Goal: Communication & Community: Answer question/provide support

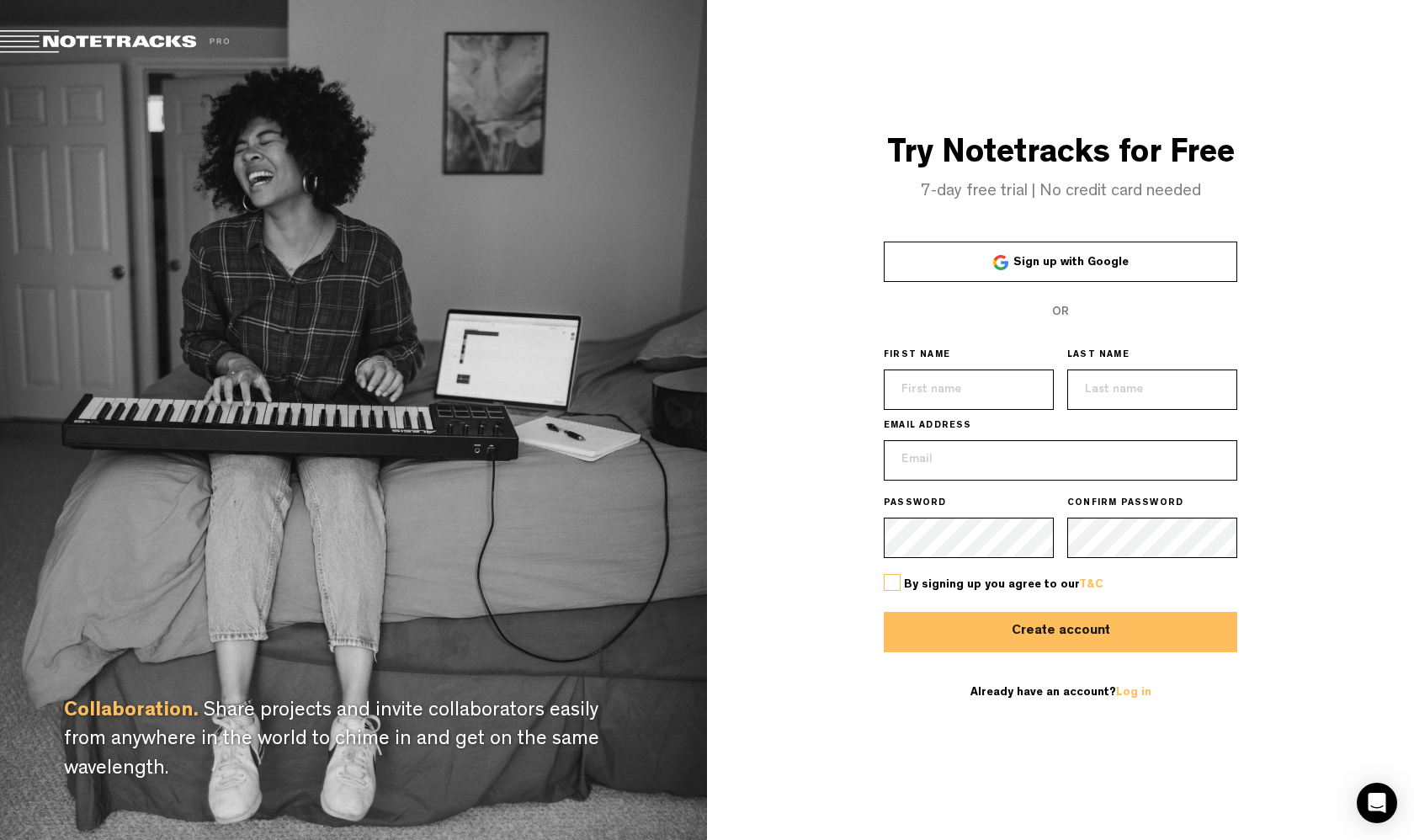
click at [969, 265] on link "Sign up with Google" at bounding box center [1061, 261] width 353 height 40
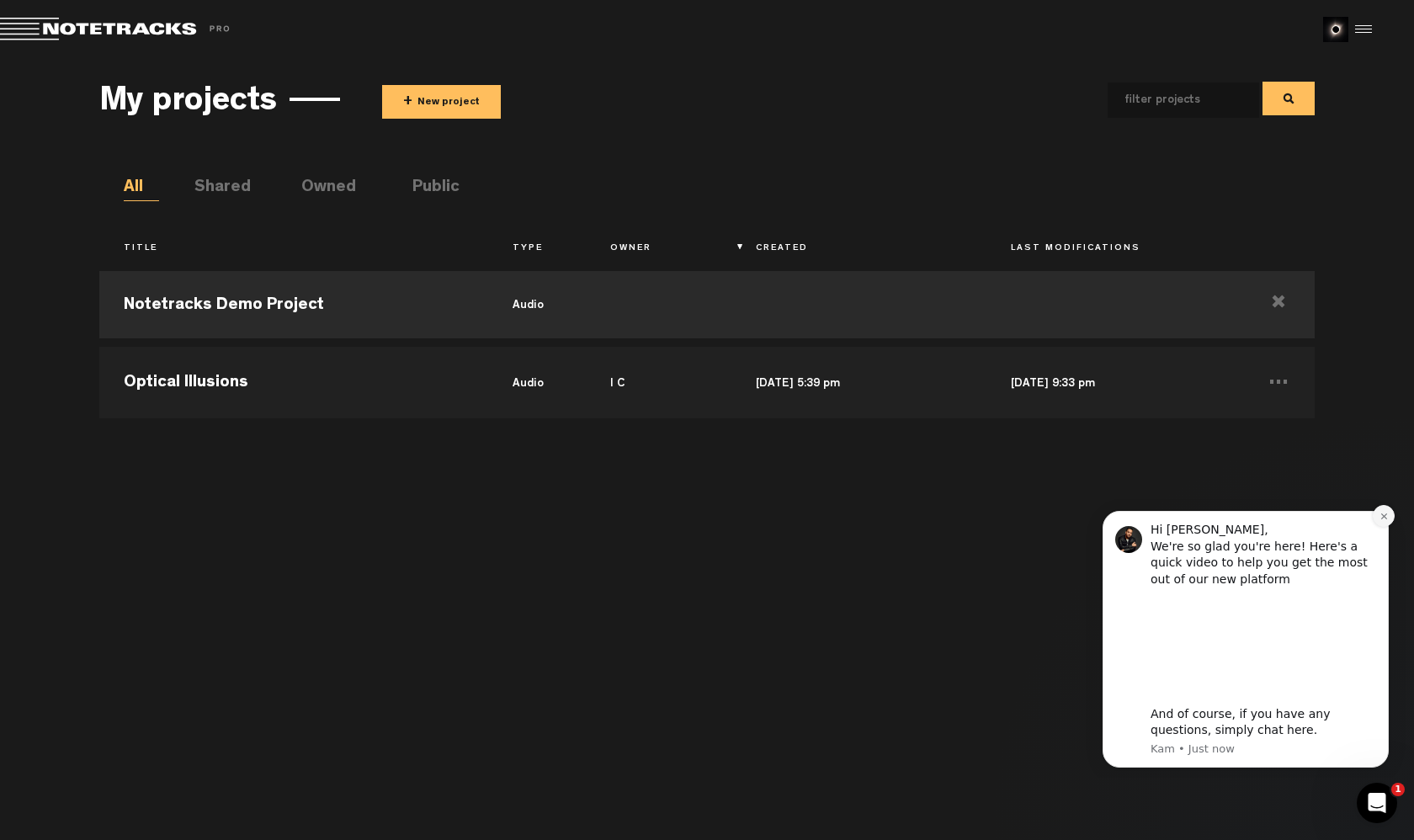
click at [1388, 521] on icon "Dismiss notification" at bounding box center [1384, 515] width 9 height 9
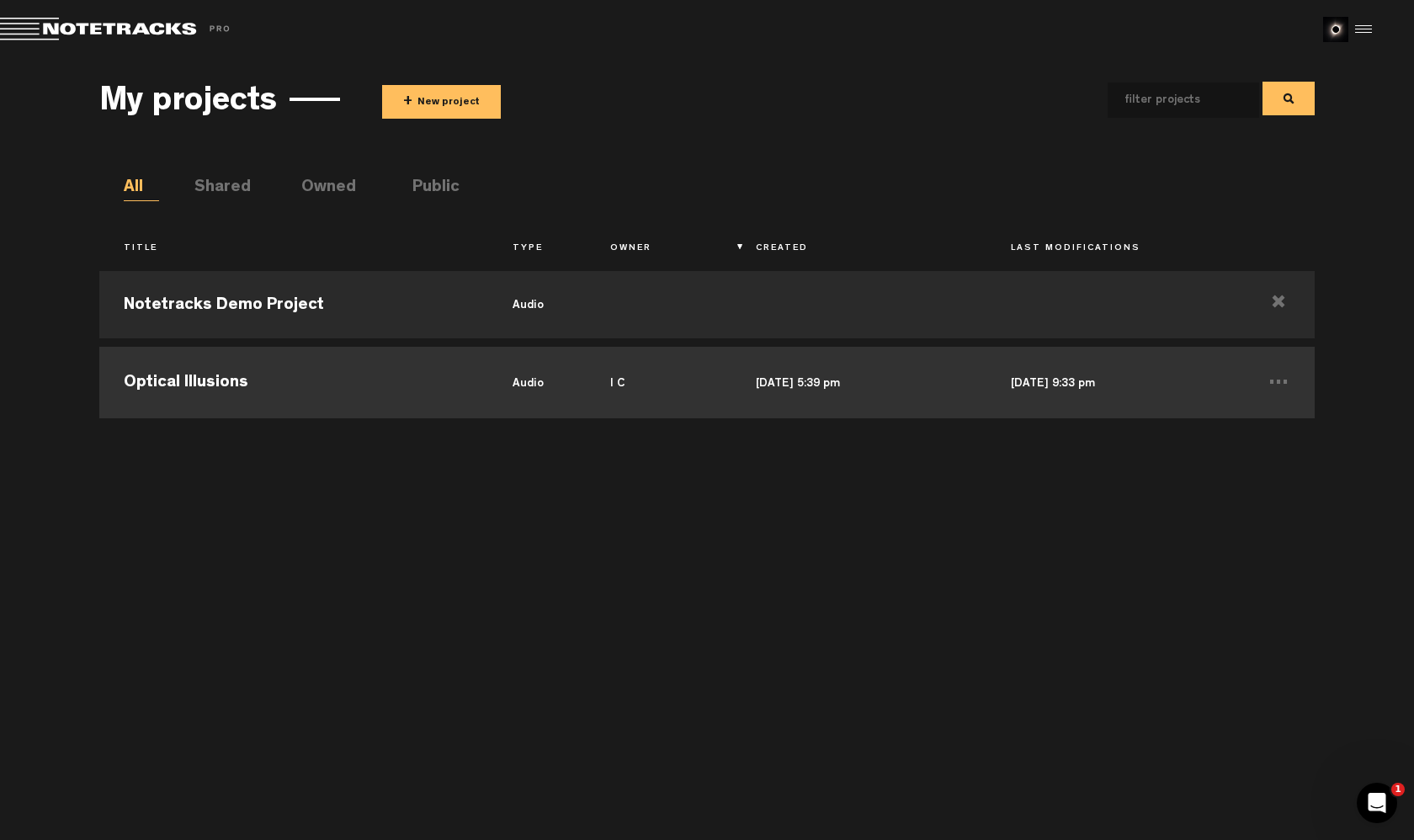
click at [318, 386] on td "Optical Illusions" at bounding box center [294, 380] width 389 height 76
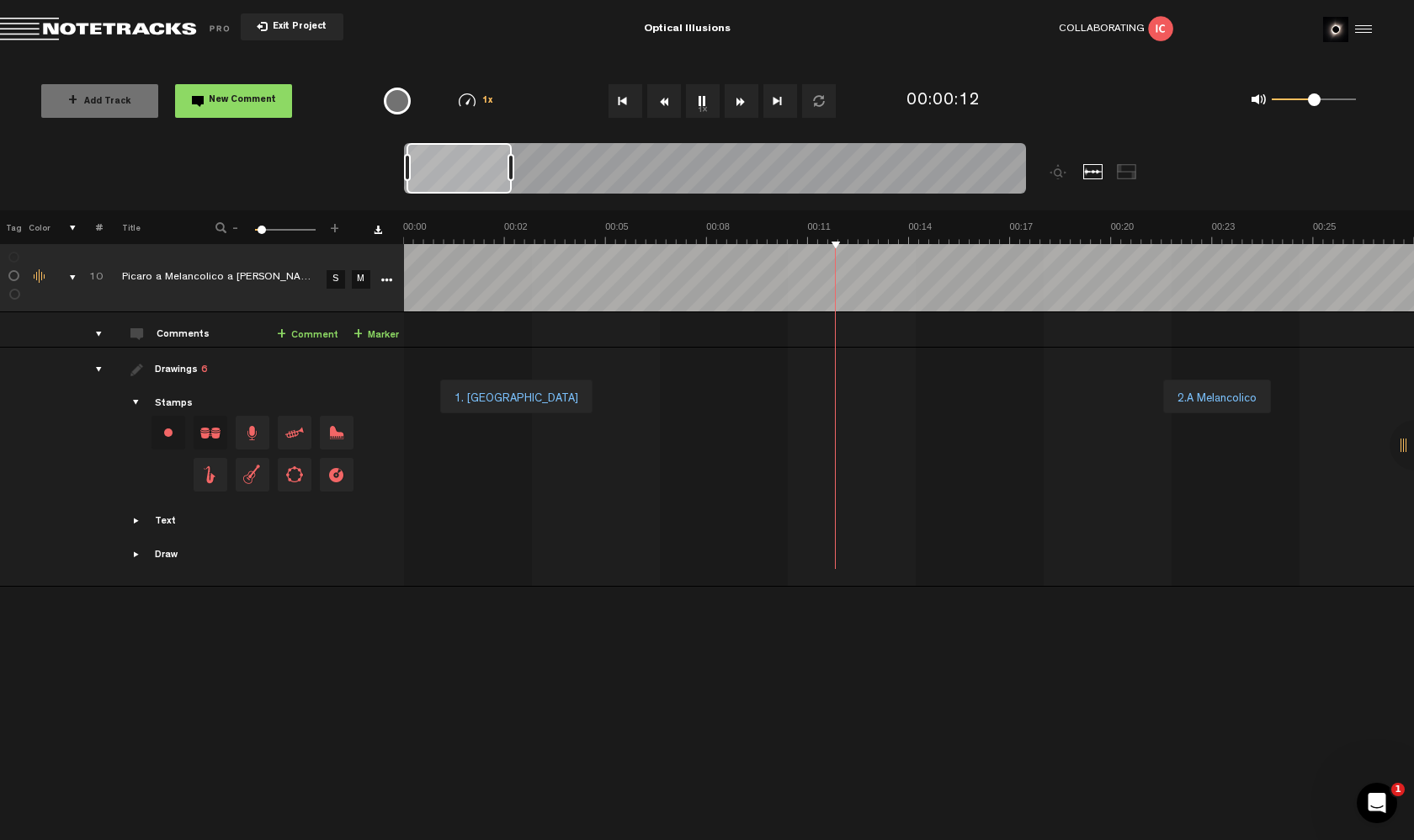
click at [1165, 29] on img at bounding box center [1161, 28] width 25 height 25
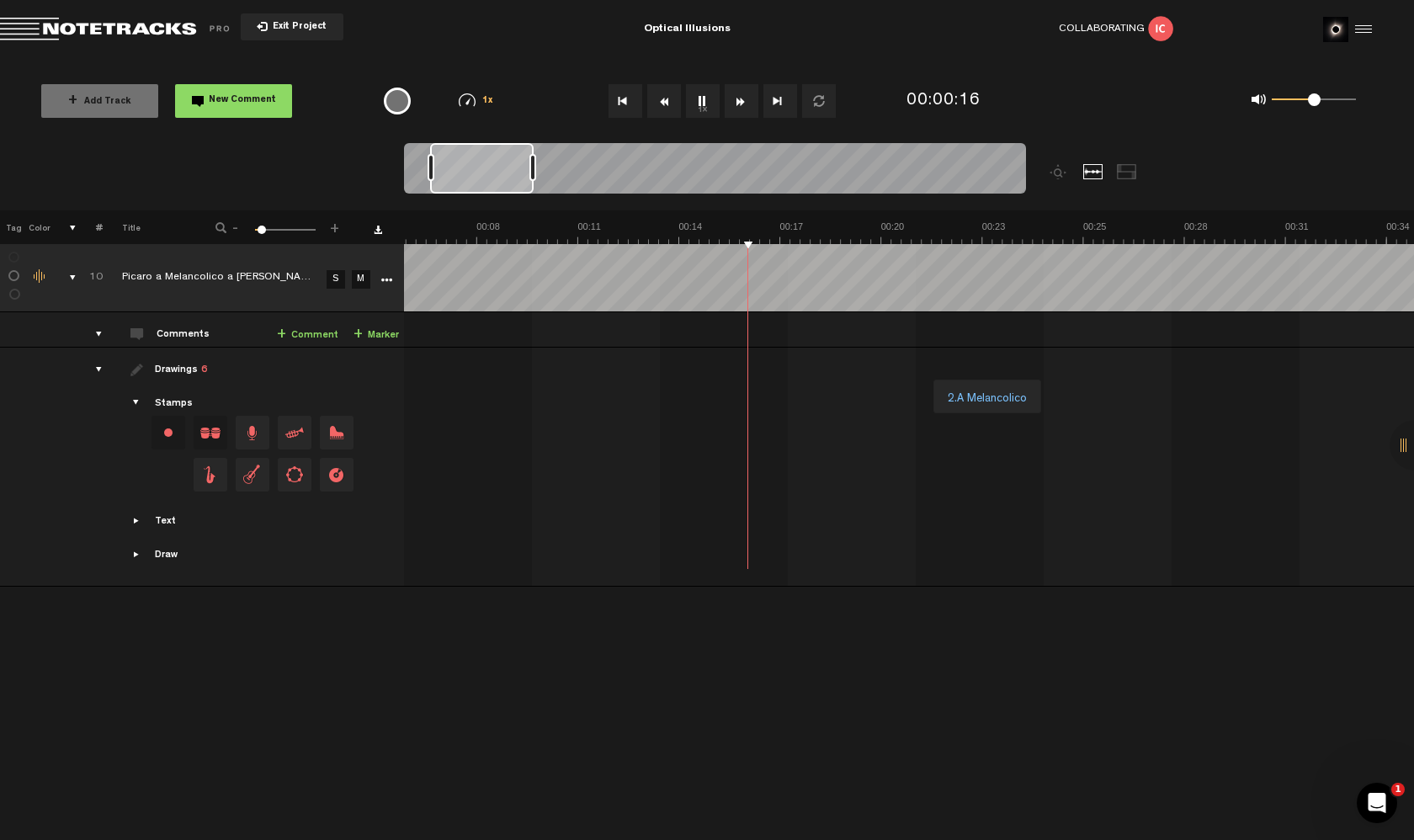
scroll to position [0, 254]
drag, startPoint x: 460, startPoint y: 174, endPoint x: 486, endPoint y: 171, distance: 26.2
click at [486, 171] on div at bounding box center [484, 169] width 103 height 51
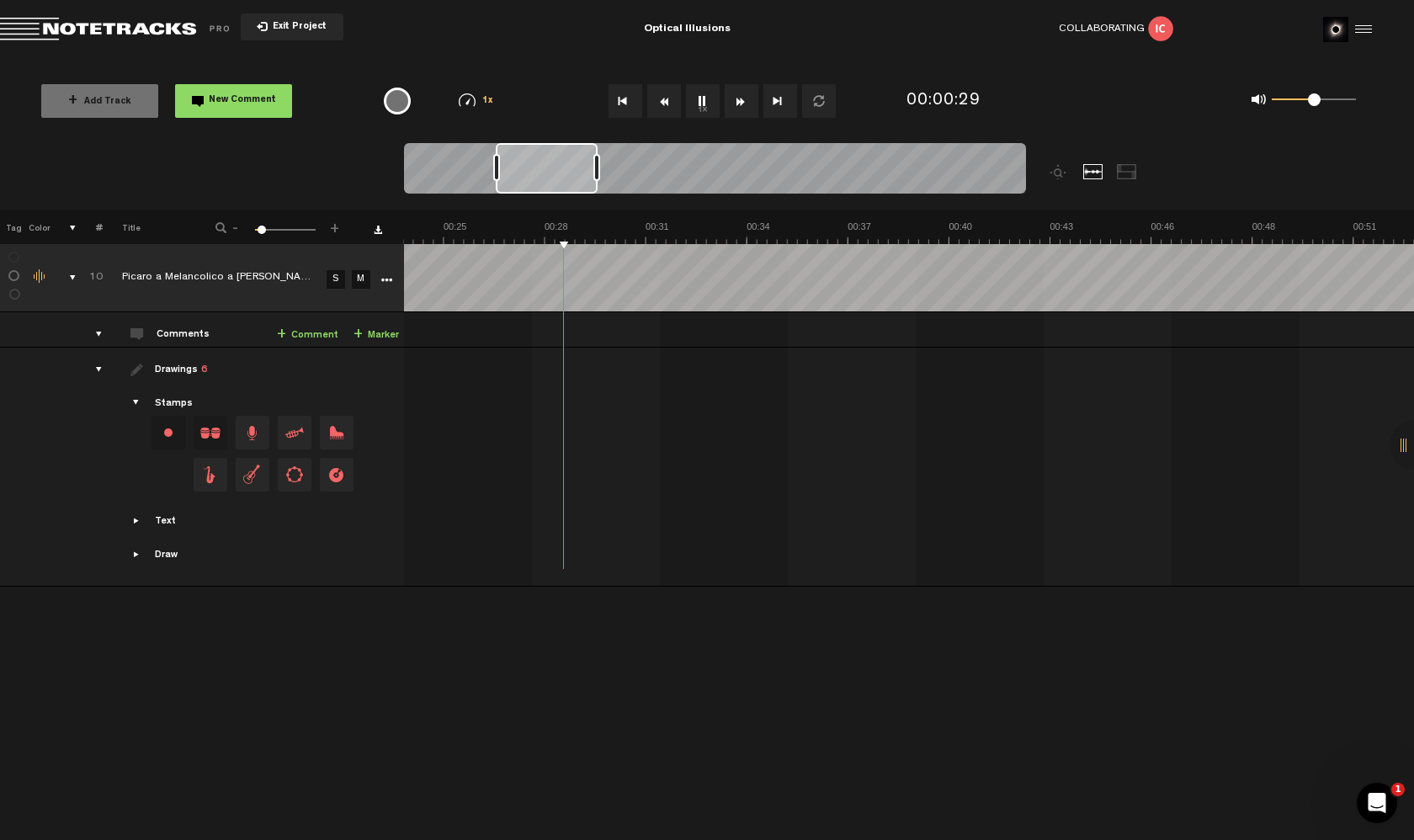
scroll to position [0, 861]
drag, startPoint x: 499, startPoint y: 169, endPoint x: 576, endPoint y: 157, distance: 77.9
click at [576, 157] on div at bounding box center [560, 169] width 101 height 51
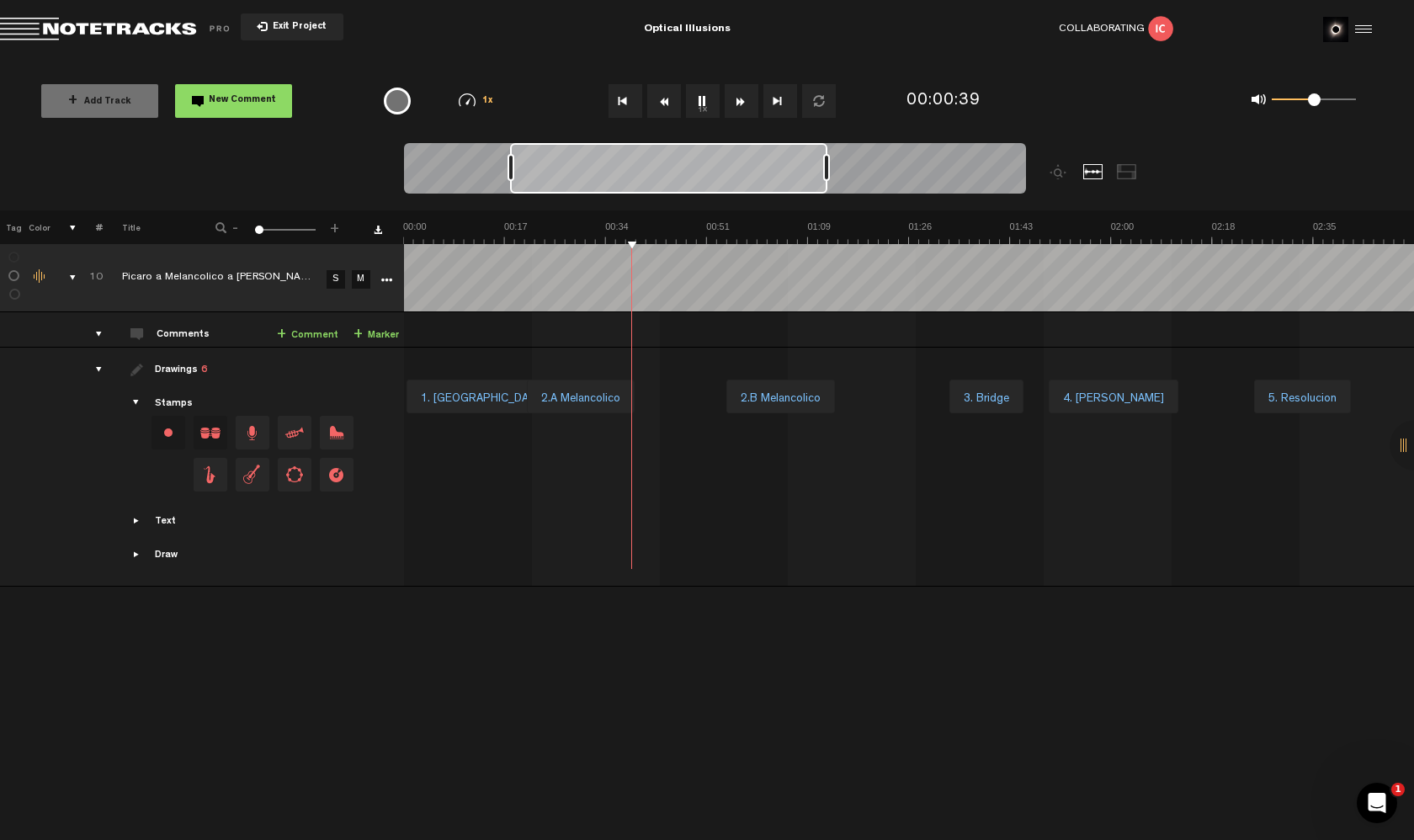
scroll to position [0, 168]
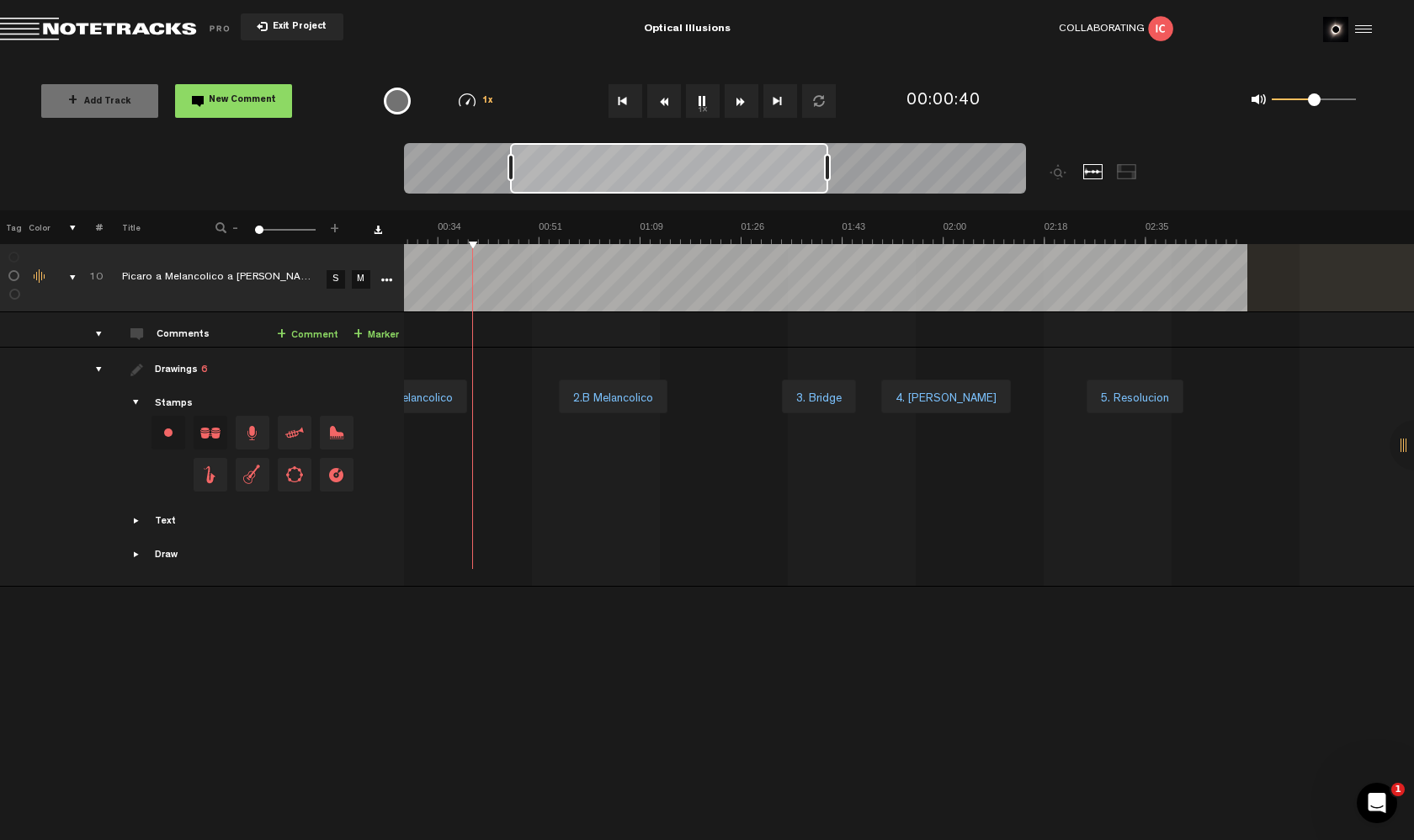
drag, startPoint x: 612, startPoint y: 166, endPoint x: 828, endPoint y: 164, distance: 216.0
click at [828, 164] on div at bounding box center [827, 168] width 7 height 27
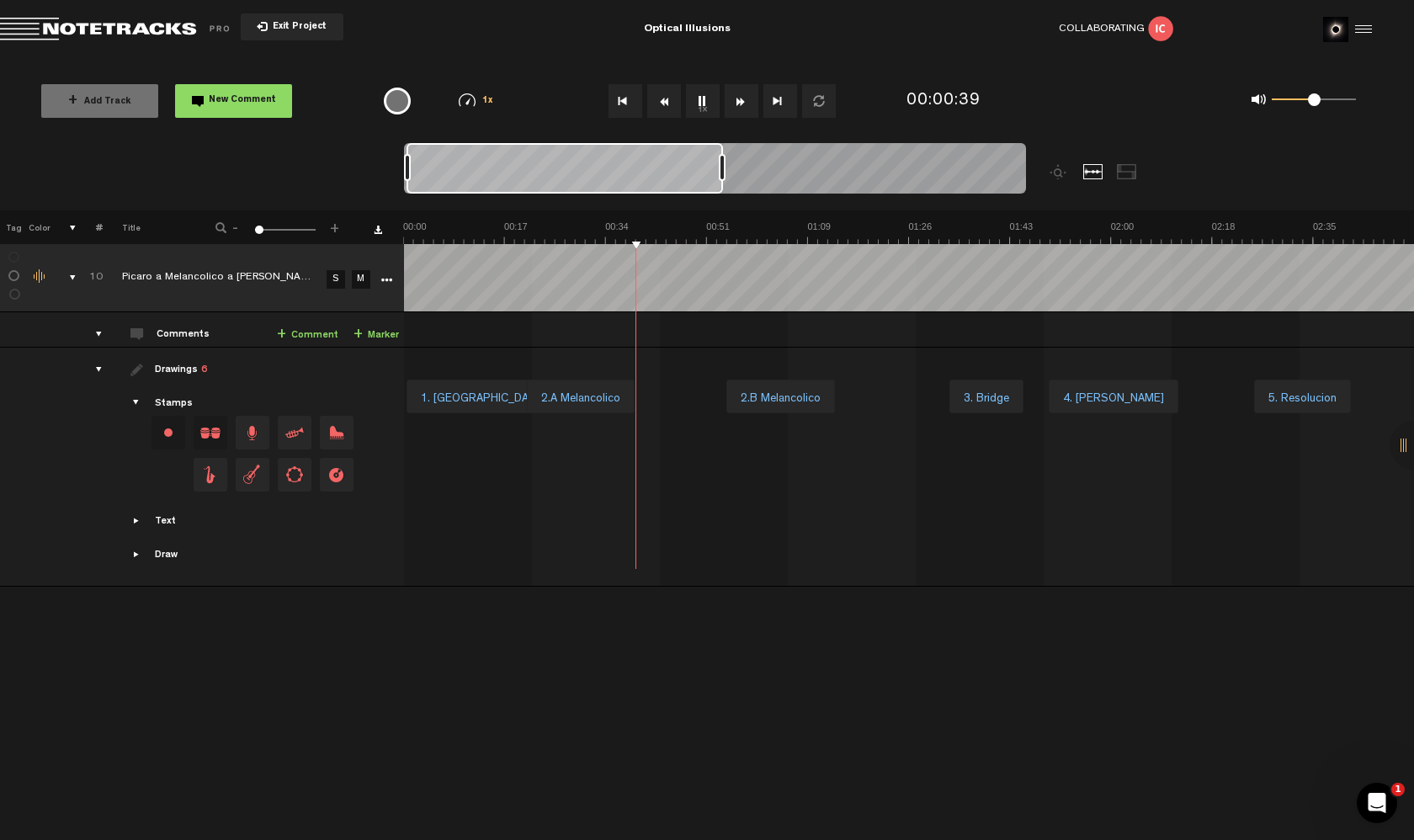
scroll to position [0, 0]
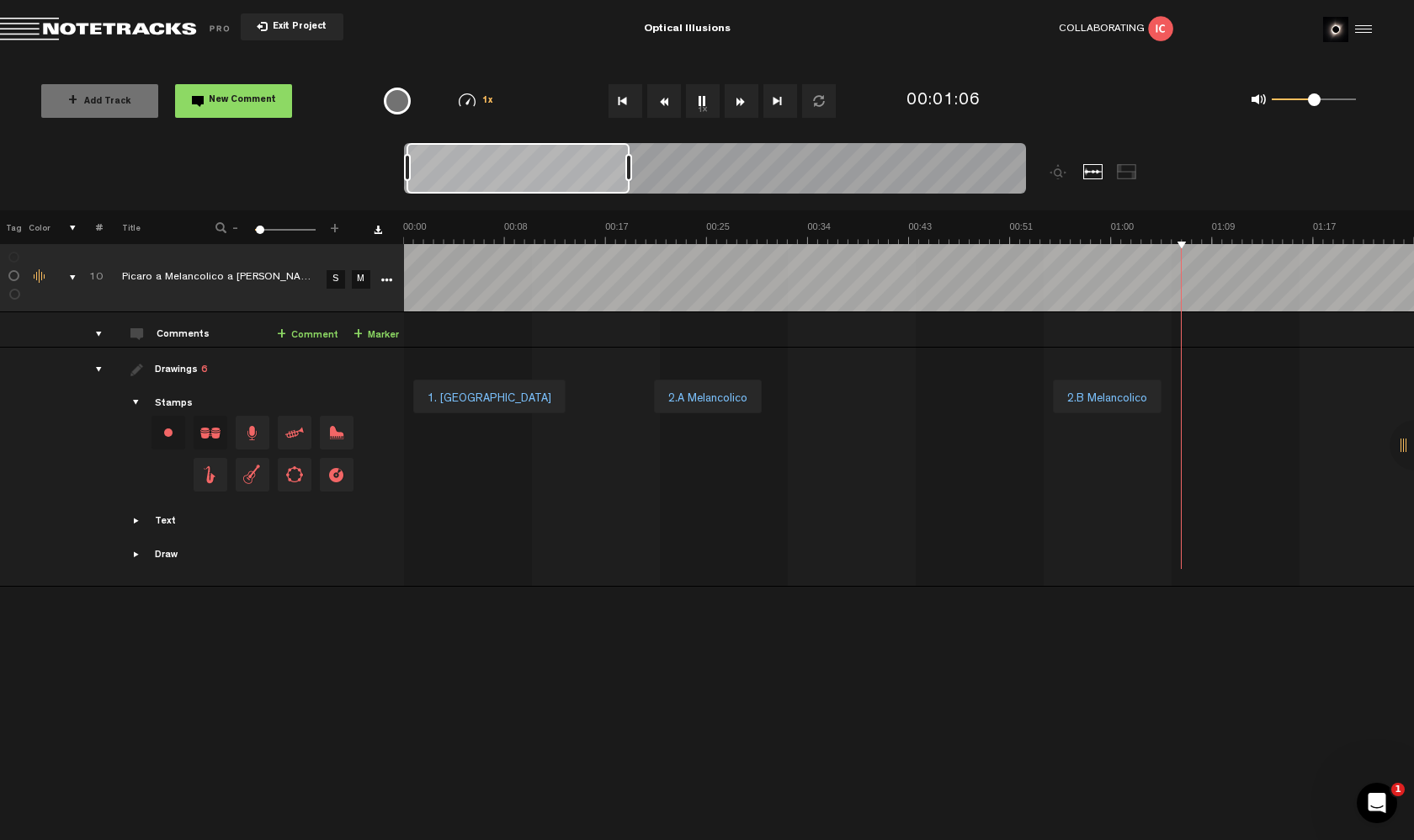
drag, startPoint x: 721, startPoint y: 169, endPoint x: 620, endPoint y: 180, distance: 101.6
click at [626, 180] on div at bounding box center [628, 168] width 7 height 27
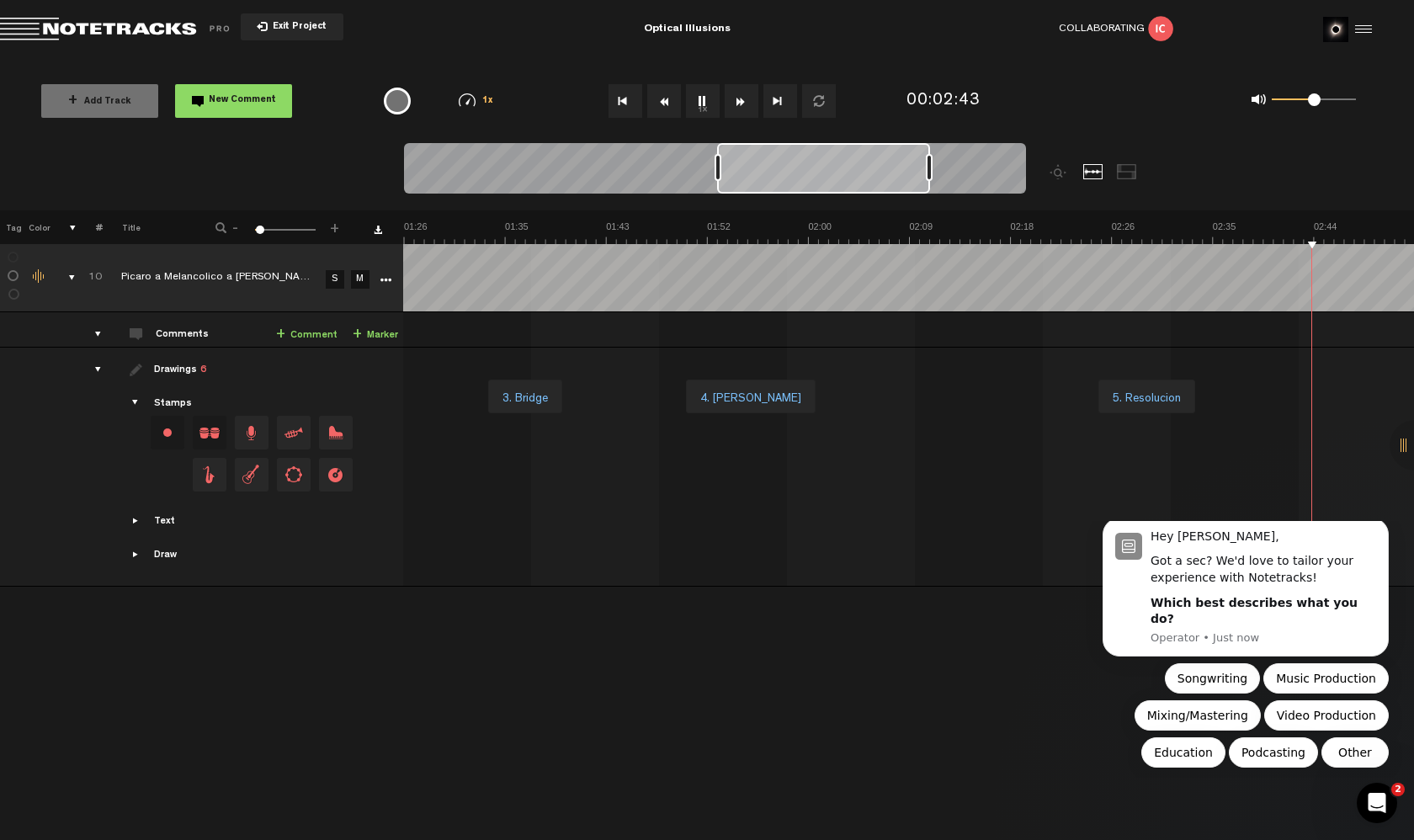
scroll to position [0, 1414]
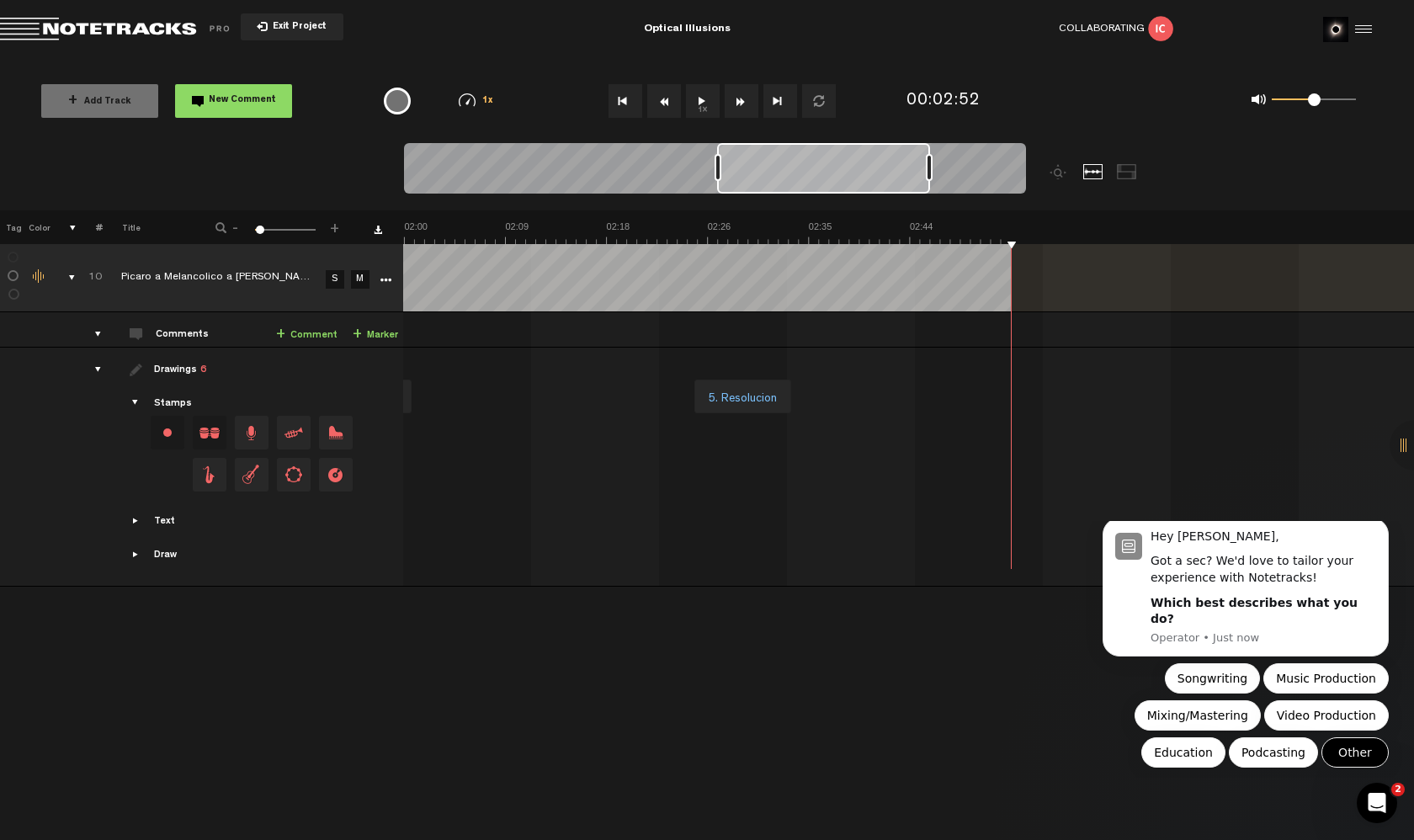
click at [1372, 754] on button "Other" at bounding box center [1354, 752] width 67 height 30
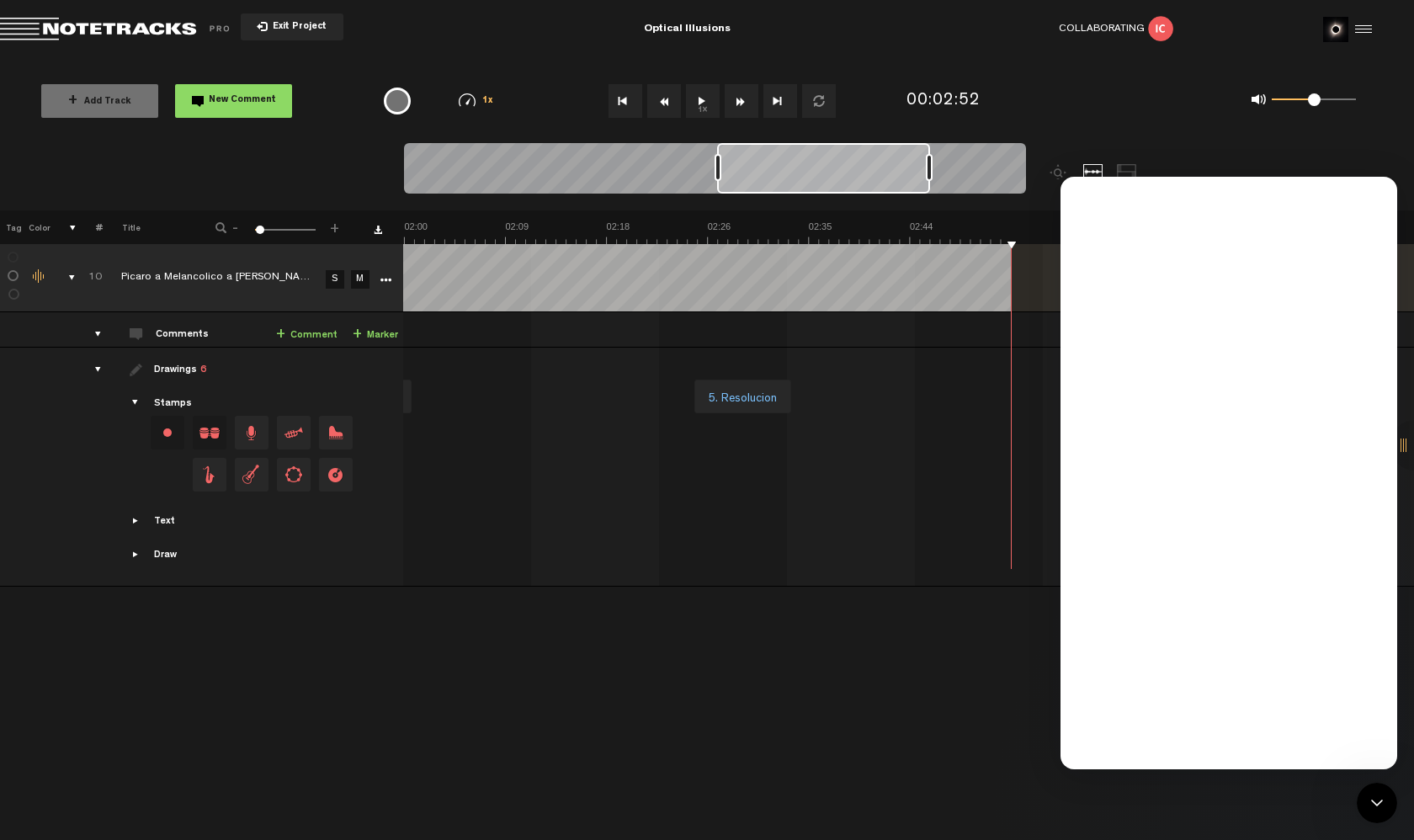
scroll to position [0, 0]
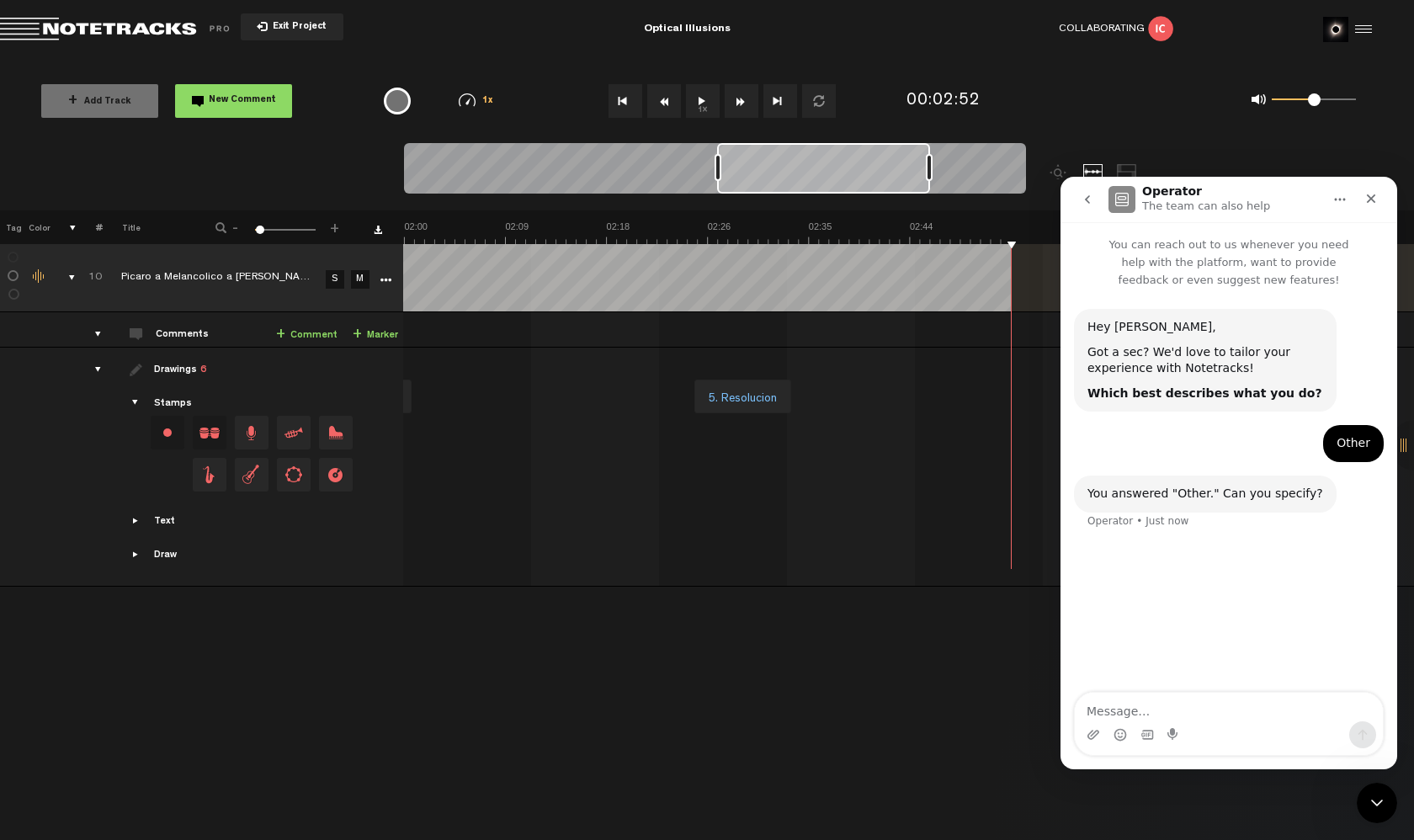
click at [1177, 702] on textarea "Message…" at bounding box center [1230, 706] width 308 height 28
type textarea "game designer"
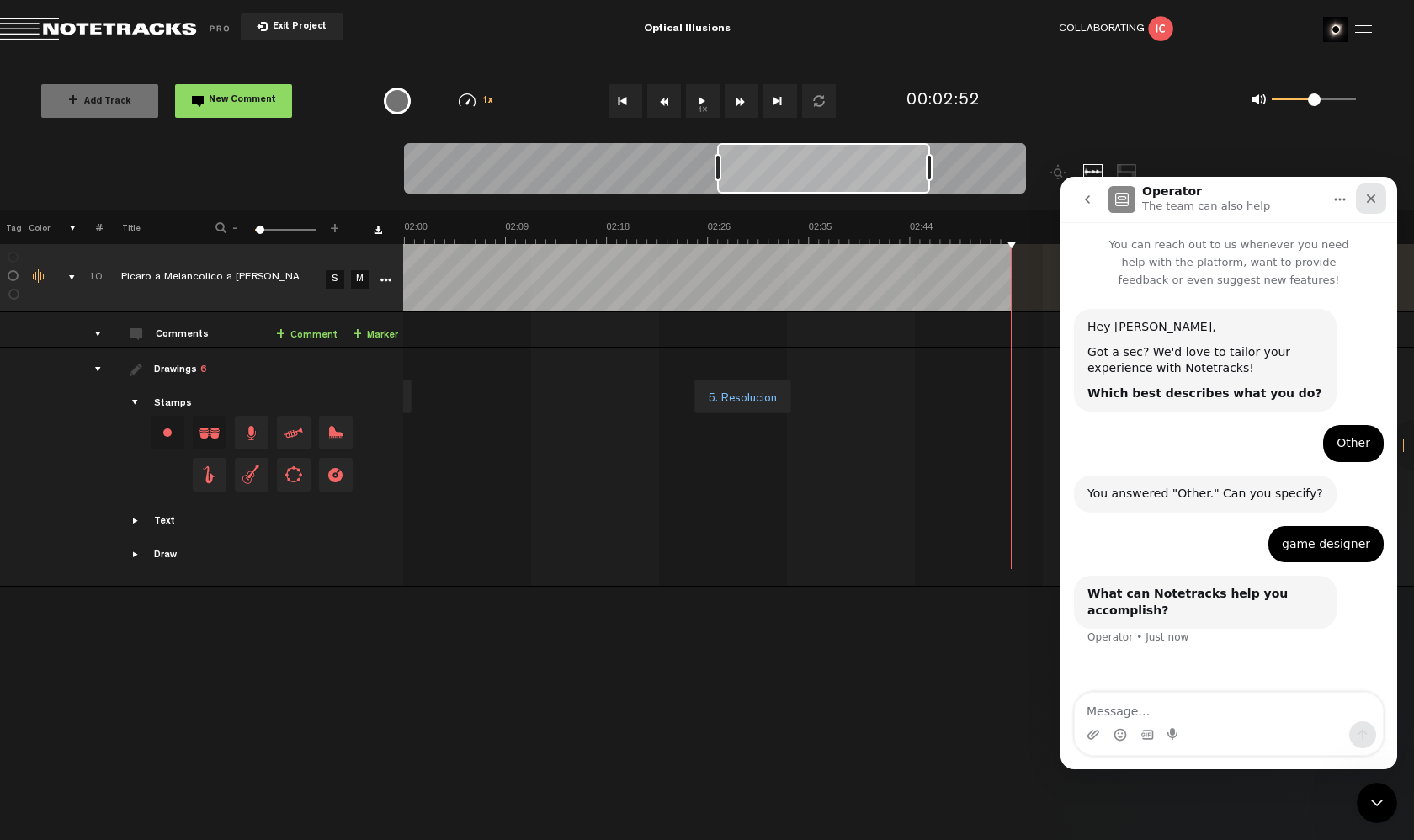
click at [1374, 193] on icon "Close" at bounding box center [1371, 199] width 14 height 14
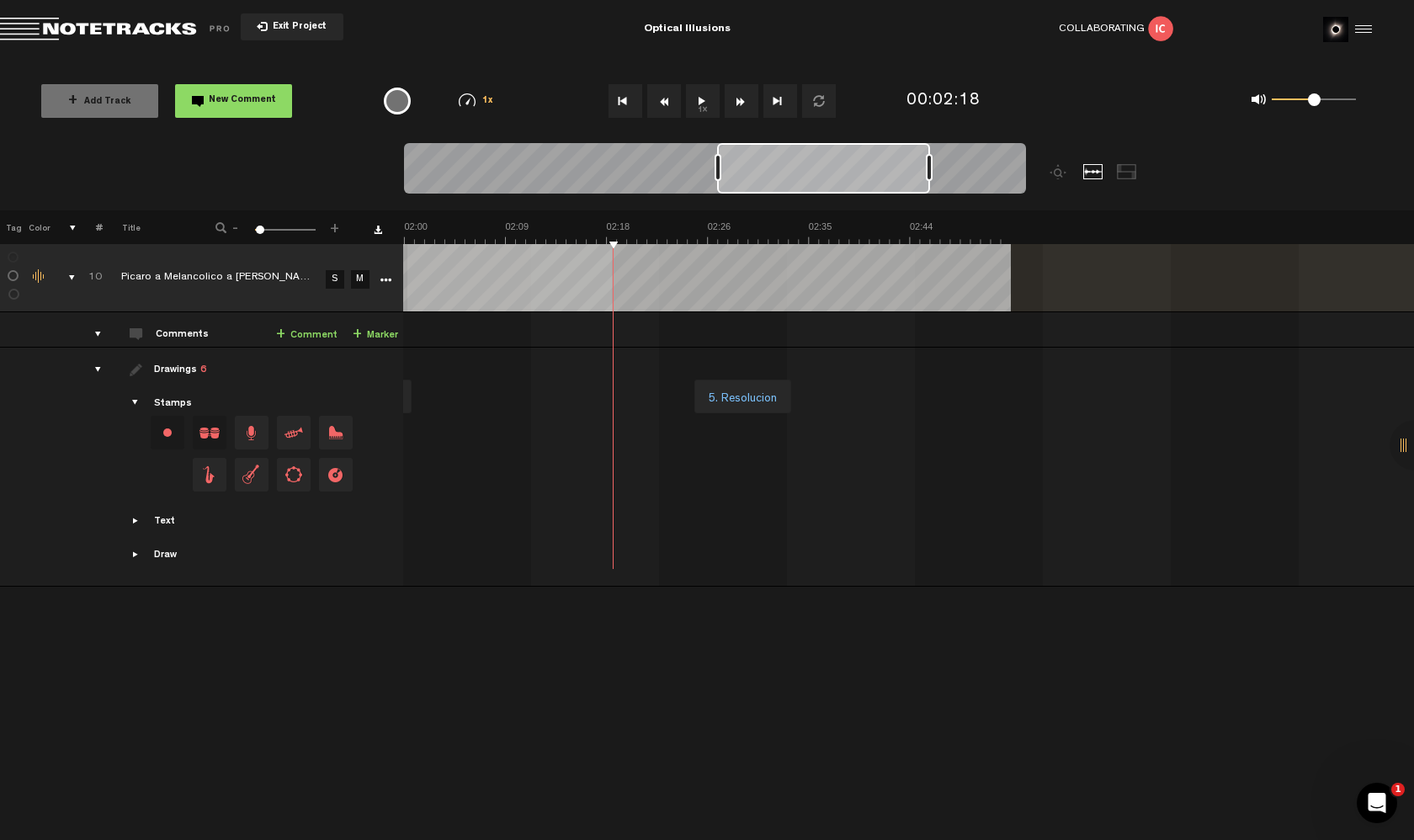
click at [373, 272] on tr "10 Picaro a Melancolico [PERSON_NAME] S M Export to Headliner Update Download D…" at bounding box center [707, 278] width 1415 height 68
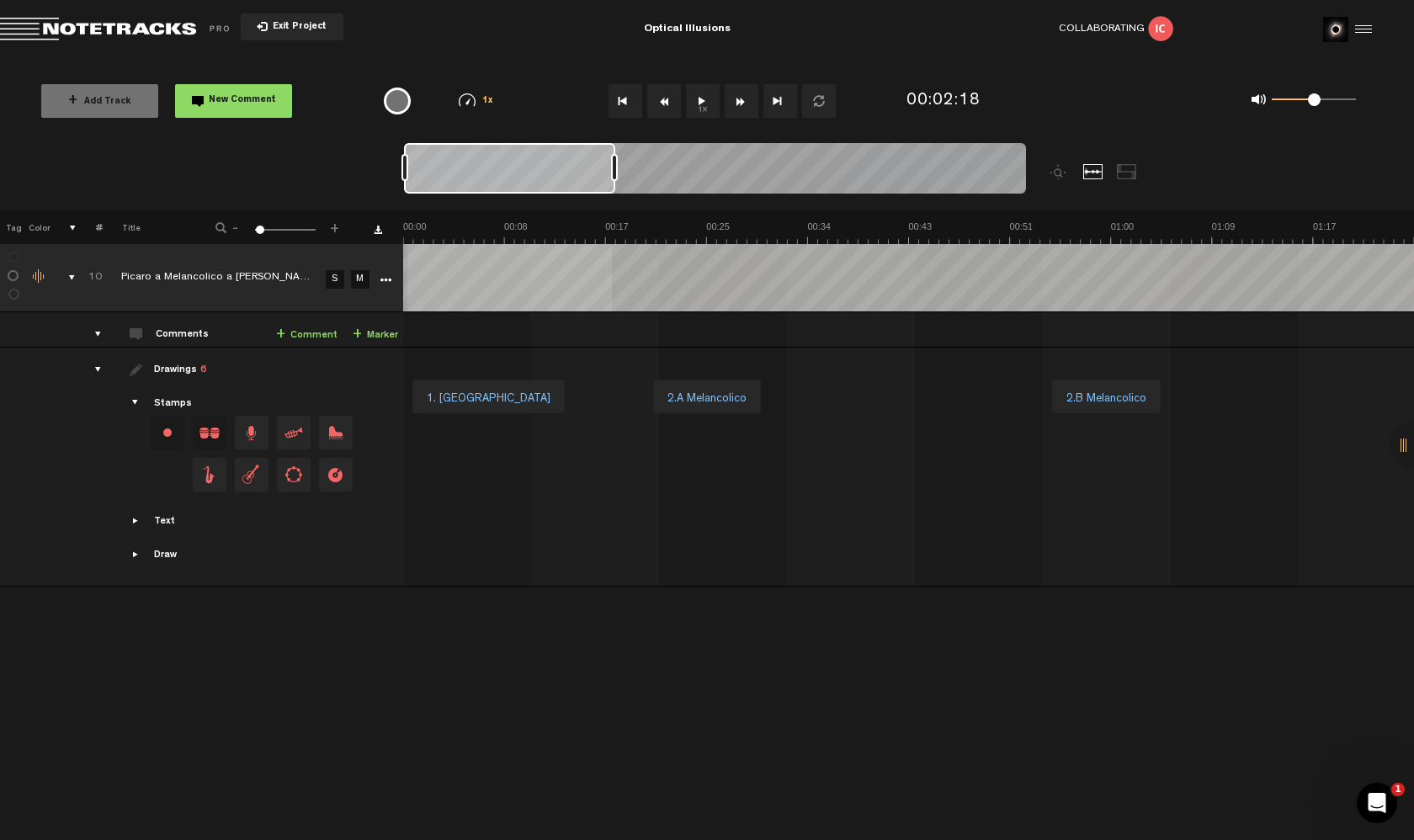
drag, startPoint x: 812, startPoint y: 155, endPoint x: 457, endPoint y: 220, distance: 360.9
click at [457, 59] on div "Loading... 100% + Add Track New Comment 1x 0.25x 0.5x 0.75x 1x 1.25x 1.5x 1.75x…" at bounding box center [707, 59] width 1414 height 0
click at [368, 271] on tr "10 Picaro a Melancolico [PERSON_NAME] S M Export to Headliner Update Download D…" at bounding box center [707, 278] width 1415 height 68
click at [374, 239] on div "+ New drawing Tag Color # Title - 1 100 2 + 10 S M Export to Headliner Update D…" at bounding box center [707, 381] width 1414 height 342
click at [401, 266] on td "Export to Headliner Update Download Download original Export Audacity labels Ex…" at bounding box center [400, 278] width 7 height 68
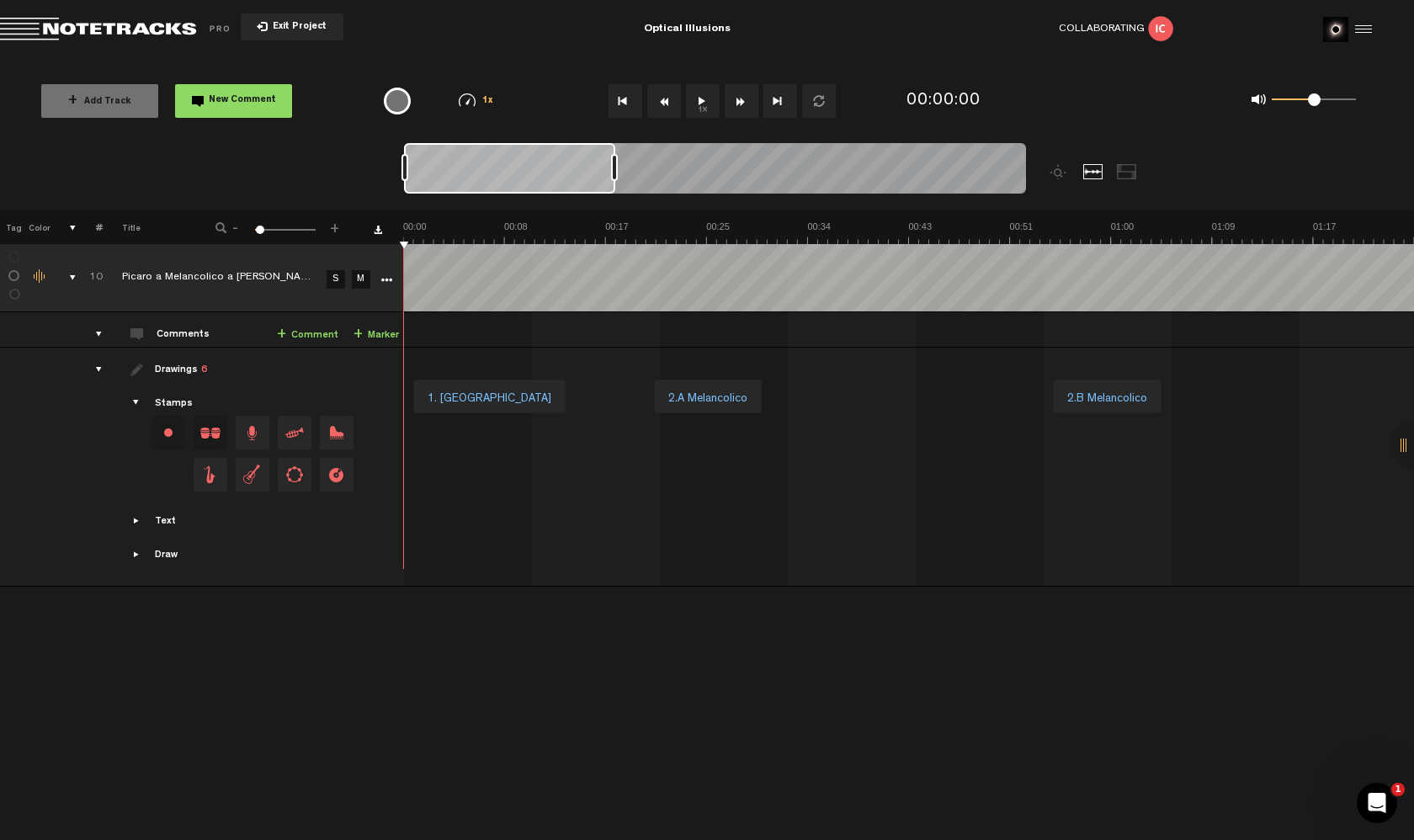
click at [443, 395] on div "1. [GEOGRAPHIC_DATA]" at bounding box center [489, 399] width 138 height 23
click at [170, 397] on div "Stamps" at bounding box center [174, 404] width 38 height 15
click at [140, 396] on span "Showcase stamps" at bounding box center [138, 403] width 14 height 14
click at [138, 398] on span "Showcase stamps" at bounding box center [138, 403] width 14 height 14
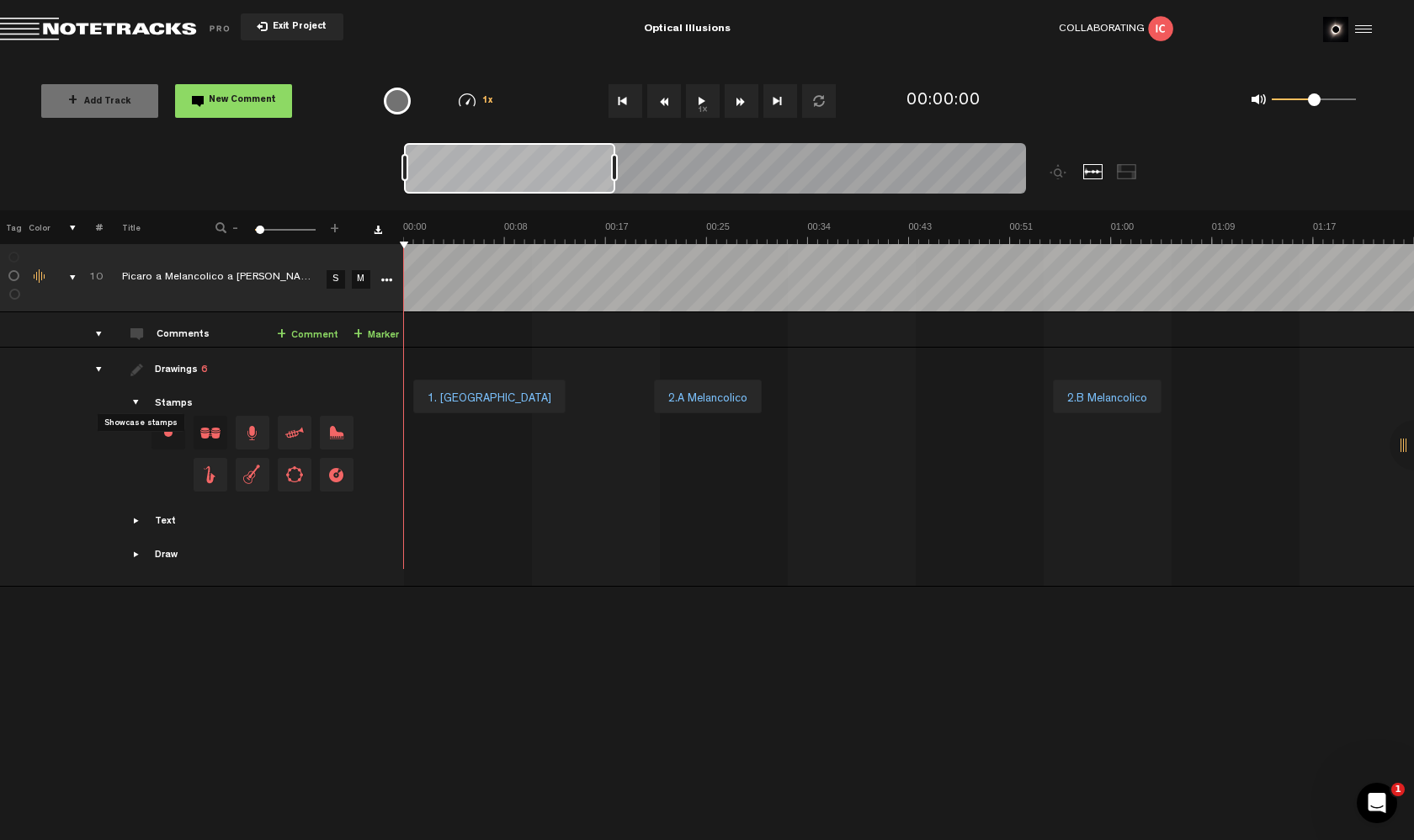
click at [138, 398] on span "Showcase stamps" at bounding box center [138, 403] width 14 height 14
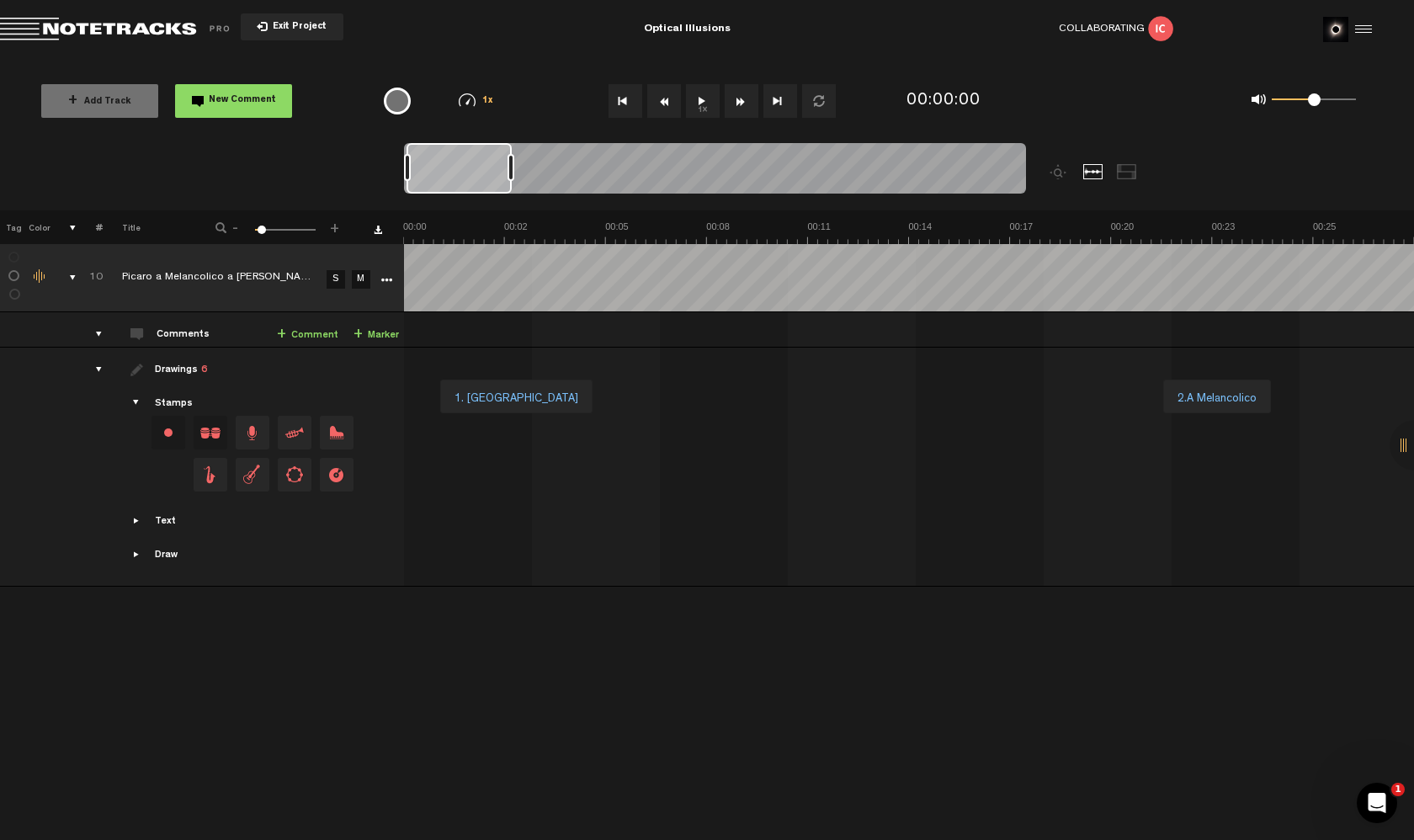
click at [395, 100] on div "{{ tooltip_message }}" at bounding box center [397, 101] width 27 height 27
click at [709, 98] on button "1x" at bounding box center [703, 100] width 34 height 34
click at [710, 97] on button "1x" at bounding box center [703, 100] width 34 height 34
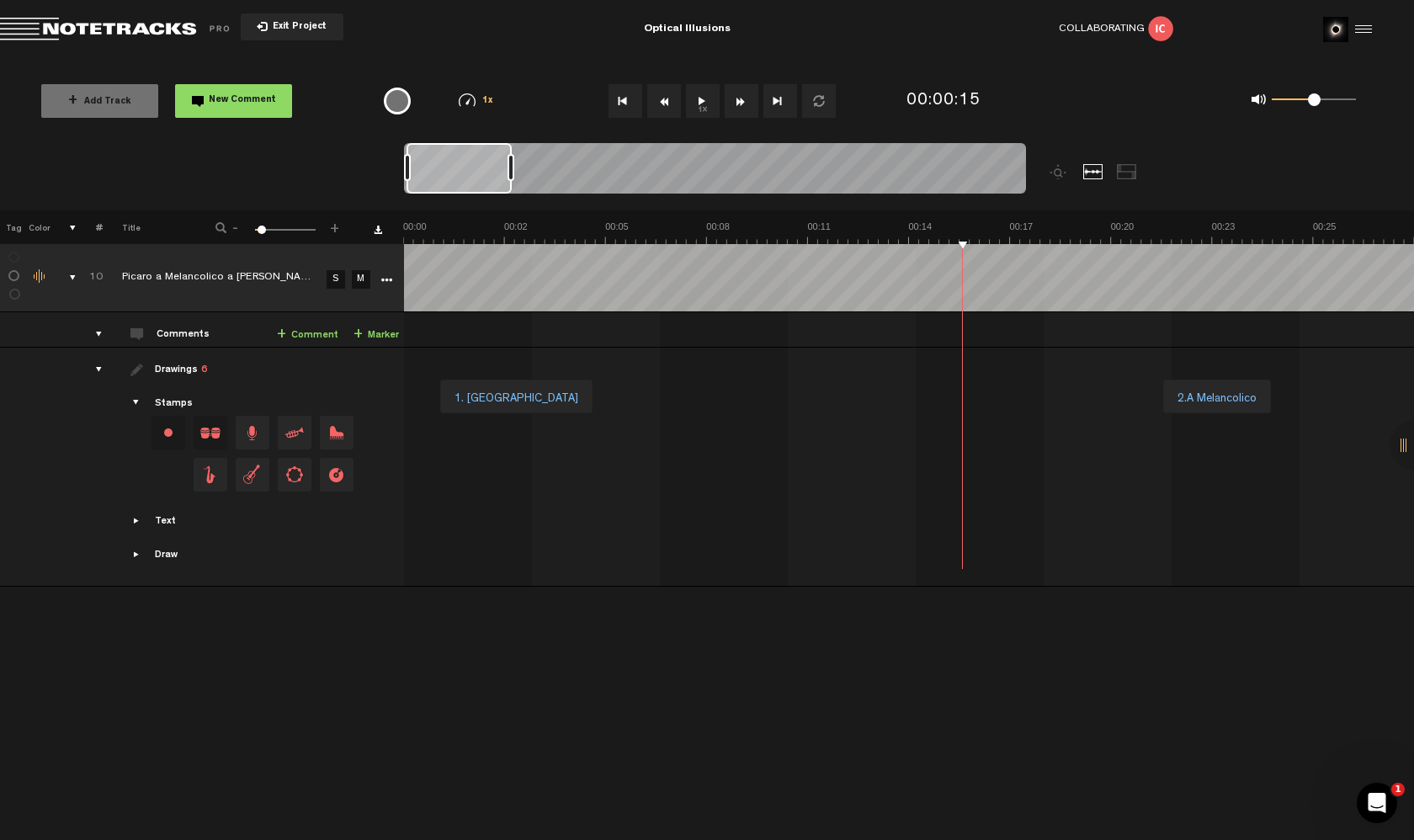
click at [943, 395] on div at bounding box center [949, 396] width 34 height 34
click at [978, 380] on span at bounding box center [979, 388] width 14 height 17
click at [931, 327] on td "10 Picaro a Melancolico a Marcial S M Picaro a Melancolico a Marcial by I C 0 c…" at bounding box center [909, 330] width 1011 height 35
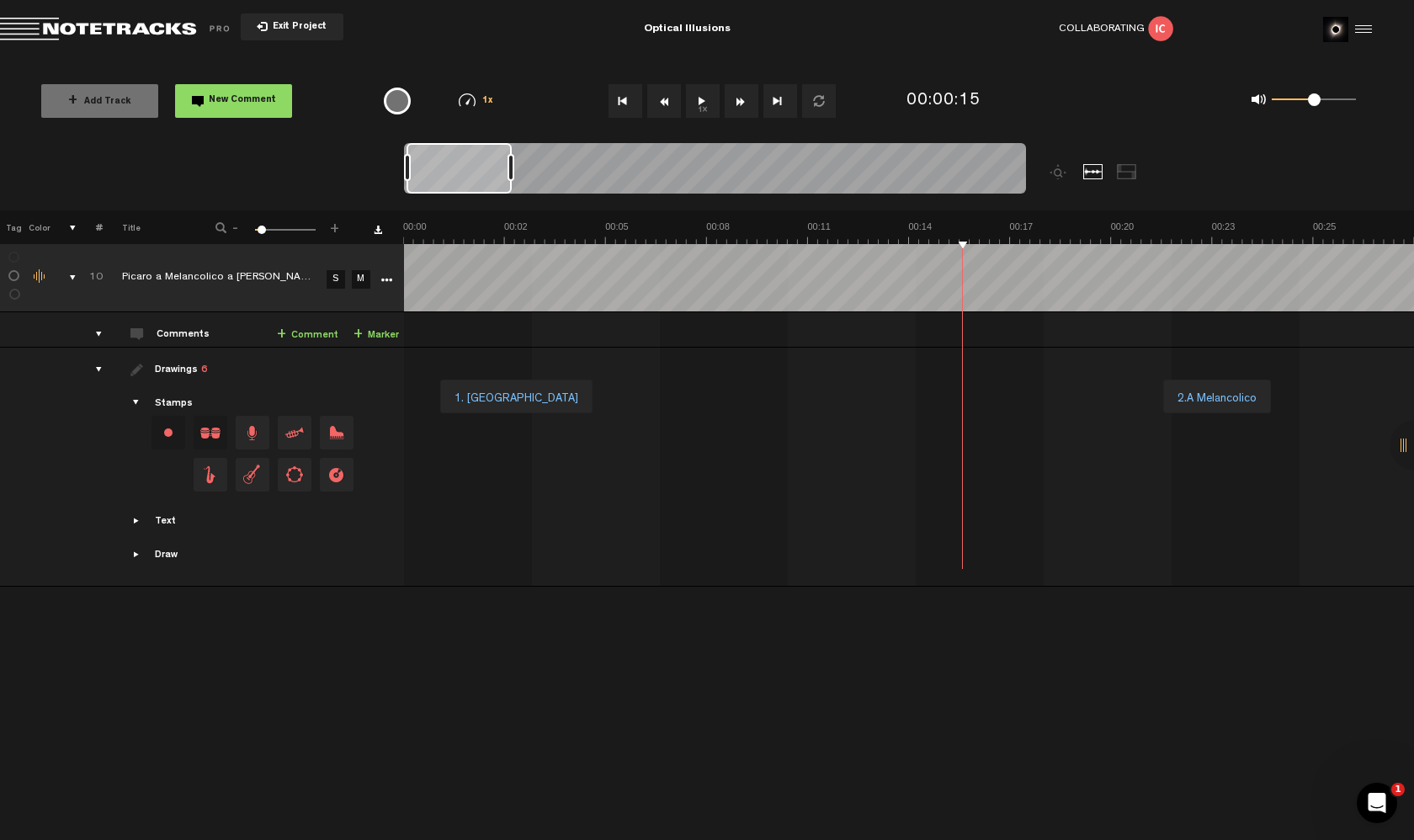
click at [931, 327] on td "10 Picaro a Melancolico a Marcial S M Picaro a Melancolico a Marcial by I C 0 c…" at bounding box center [909, 330] width 1011 height 35
click at [286, 329] on span "+" at bounding box center [281, 335] width 9 height 14
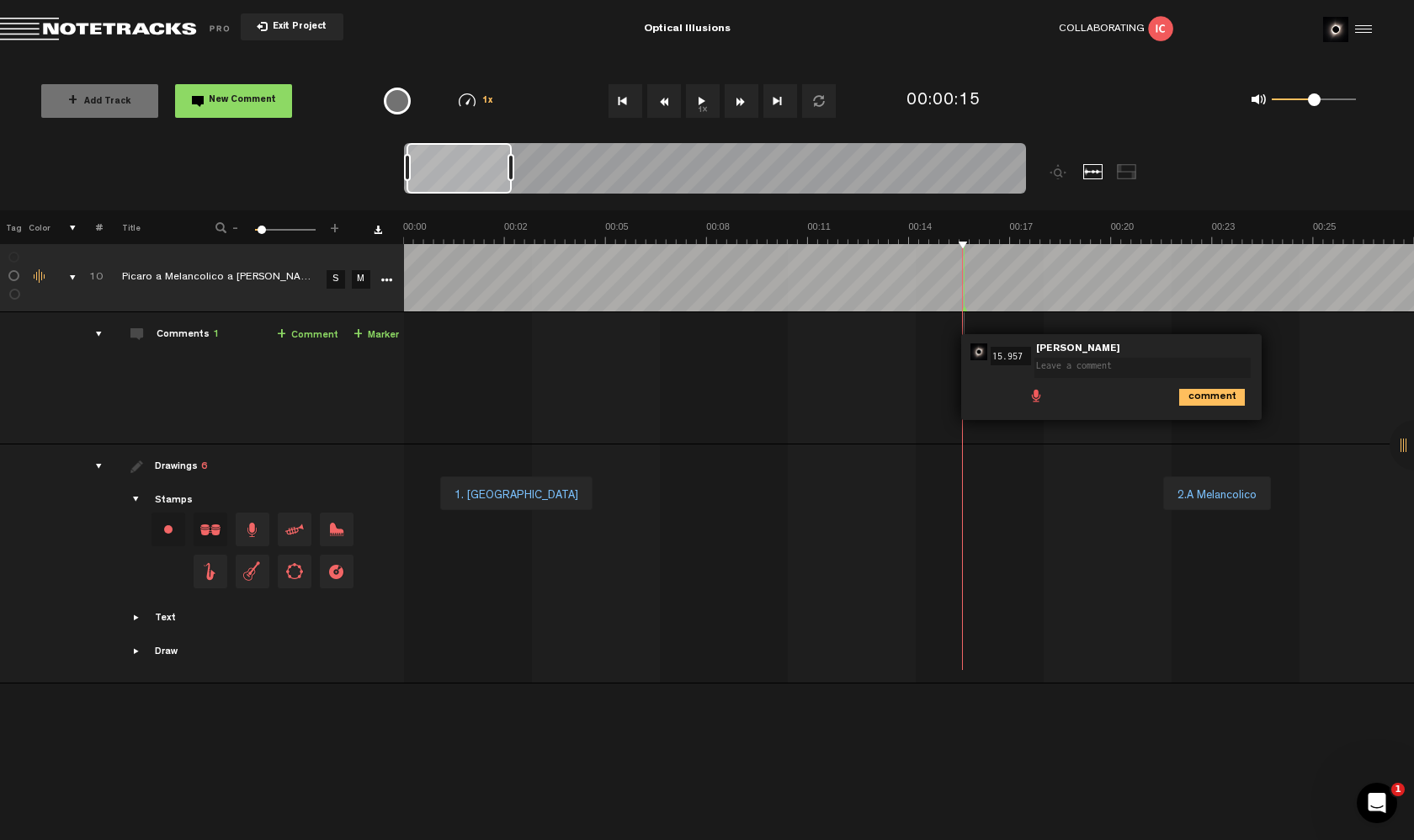
drag, startPoint x: 996, startPoint y: 341, endPoint x: 972, endPoint y: 340, distance: 24.0
click at [972, 340] on div "00:15 15.957 - NaN:NaN • Jorge Gaspar: "" Jorge Gaspar comment" at bounding box center [1111, 377] width 301 height 86
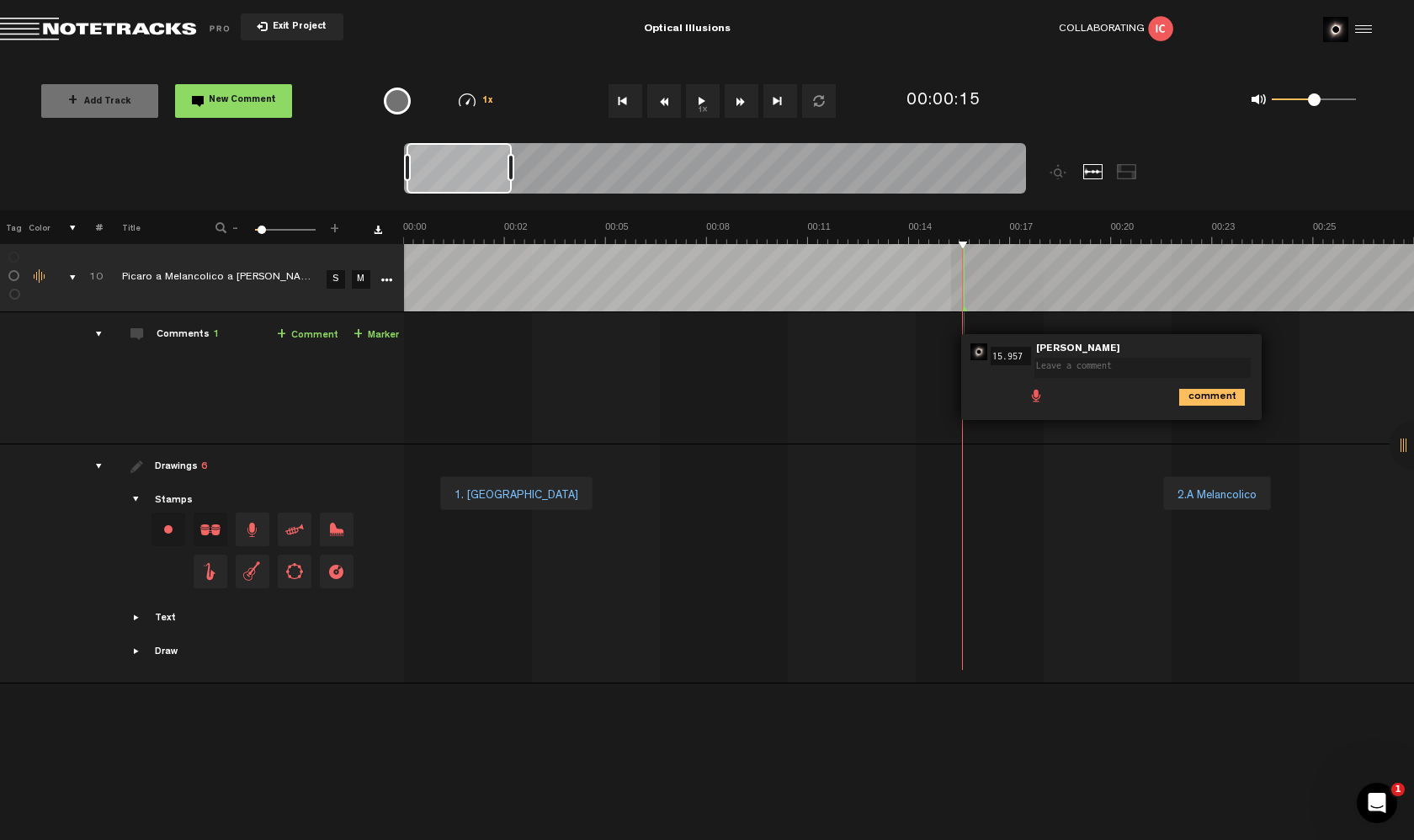
click at [951, 309] on td at bounding box center [909, 278] width 1011 height 68
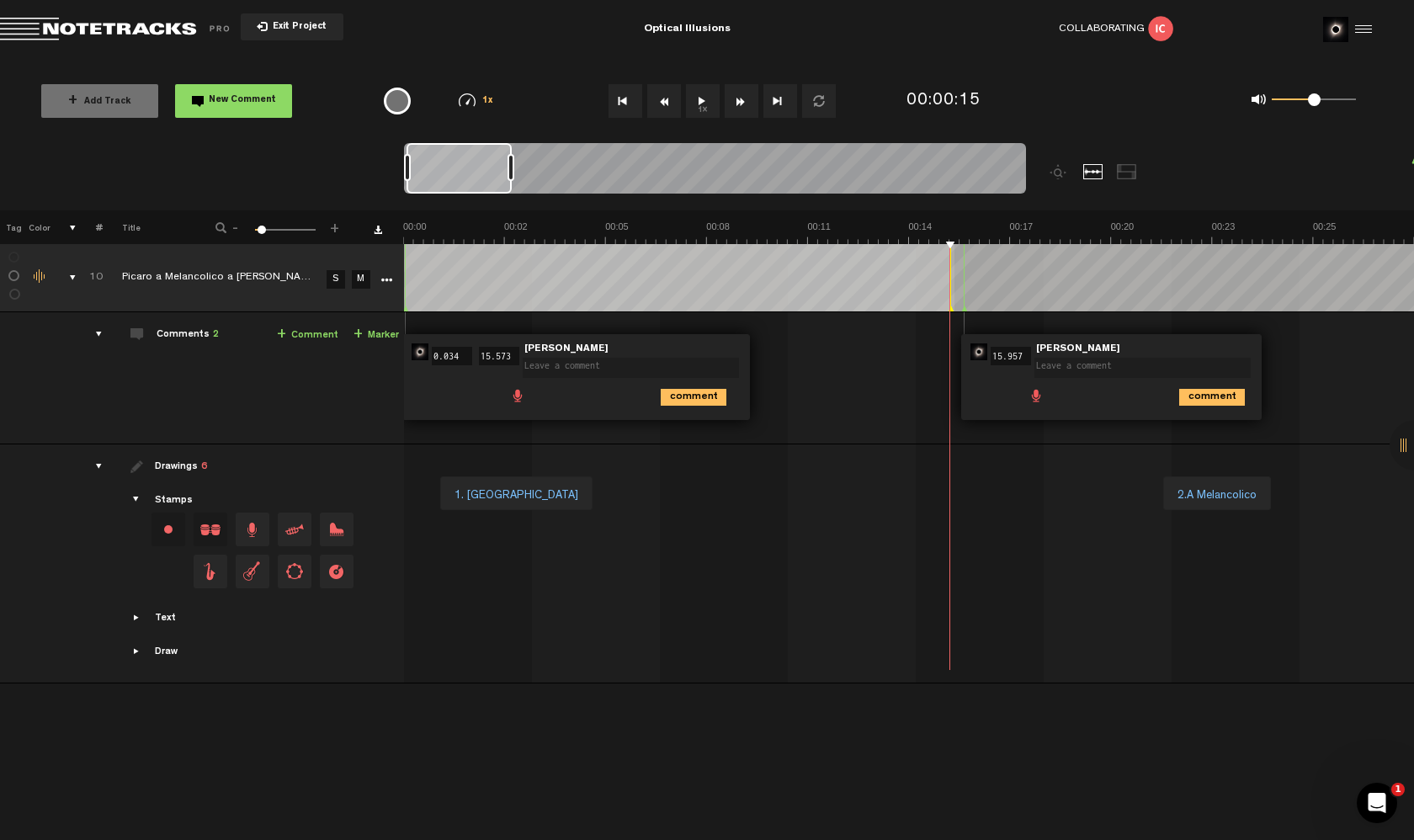
click at [954, 308] on td at bounding box center [909, 278] width 1011 height 68
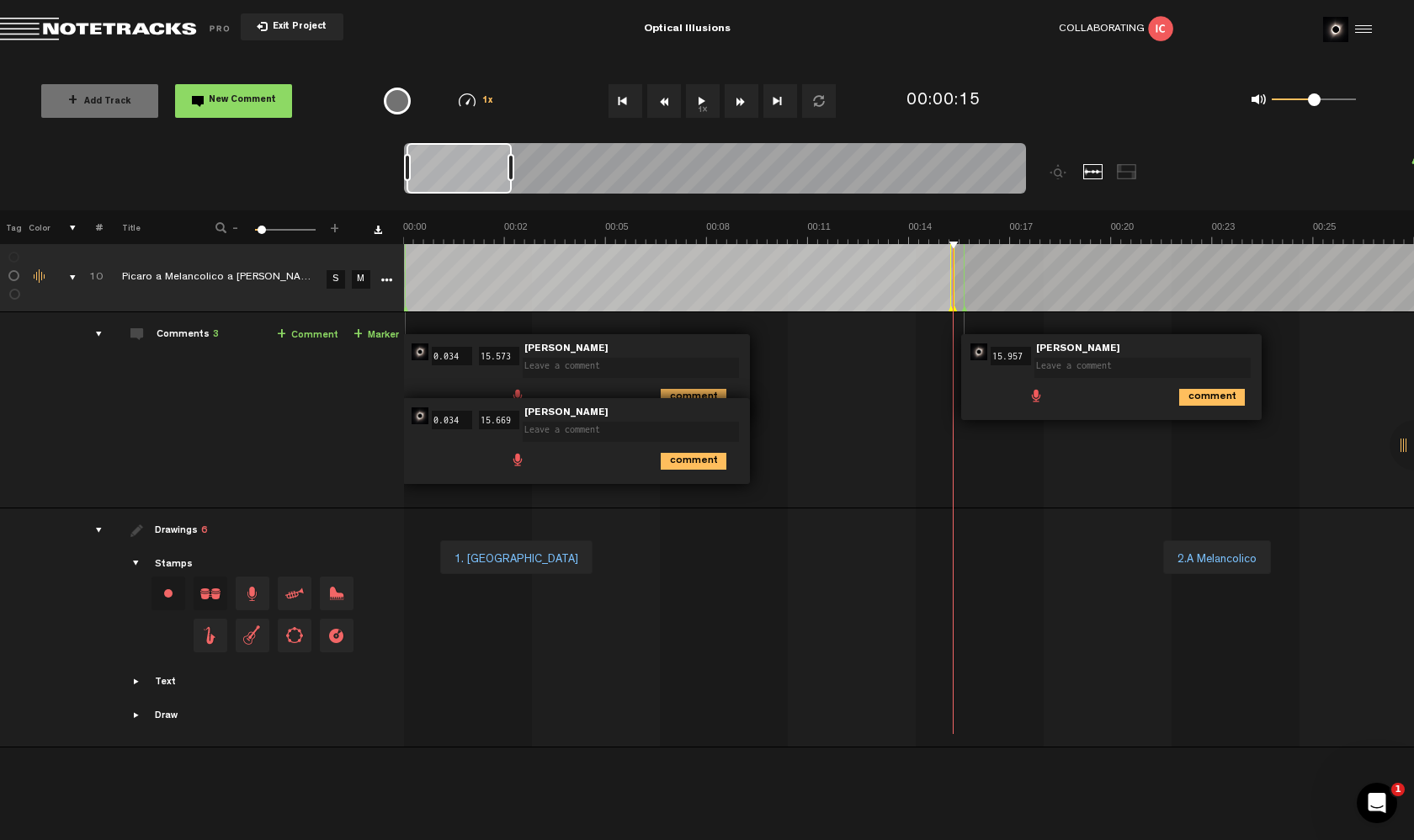
click at [1006, 357] on input "15.957" at bounding box center [1010, 355] width 40 height 19
click at [1016, 355] on input "15.957" at bounding box center [1010, 355] width 40 height 19
type input "15.9"
click at [999, 348] on span "00:15" at bounding box center [1005, 351] width 40 height 17
click at [1081, 406] on div "comment" at bounding box center [1109, 394] width 280 height 33
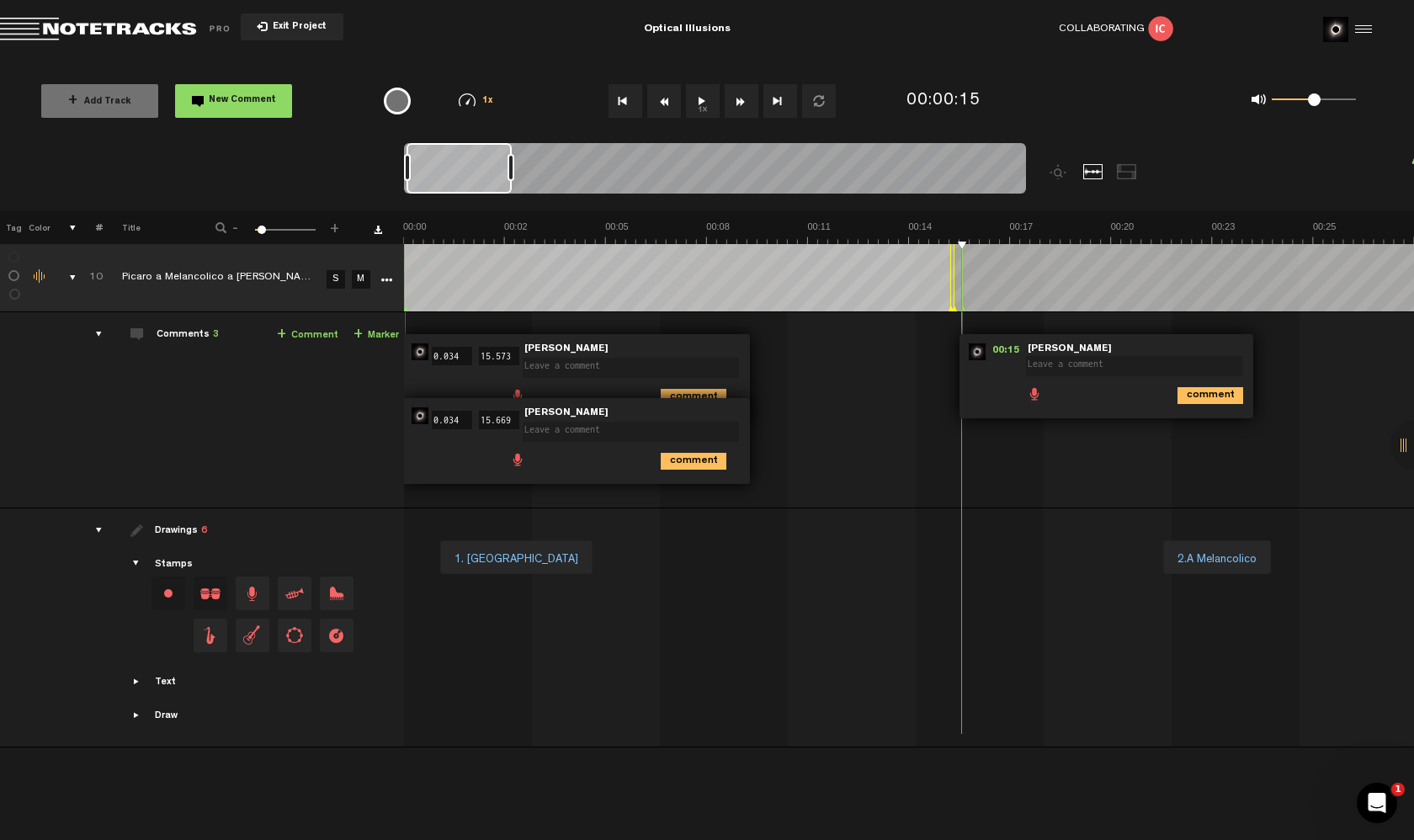
drag, startPoint x: 590, startPoint y: 417, endPoint x: 672, endPoint y: 489, distance: 109.1
click at [672, 489] on div "00:00 0.034 - 00:15 15.573 • Jorge Gaspar: "" Jorge Gaspar comment 00:00 0.034 …" at bounding box center [910, 417] width 1008 height 181
click at [637, 355] on span at bounding box center [634, 357] width 223 height 12
click at [879, 480] on div "00:00 0.034 - 00:15 15.573 • Jorge Gaspar: "" Jorge Gaspar comment 00:00 0.034 …" at bounding box center [910, 417] width 1008 height 181
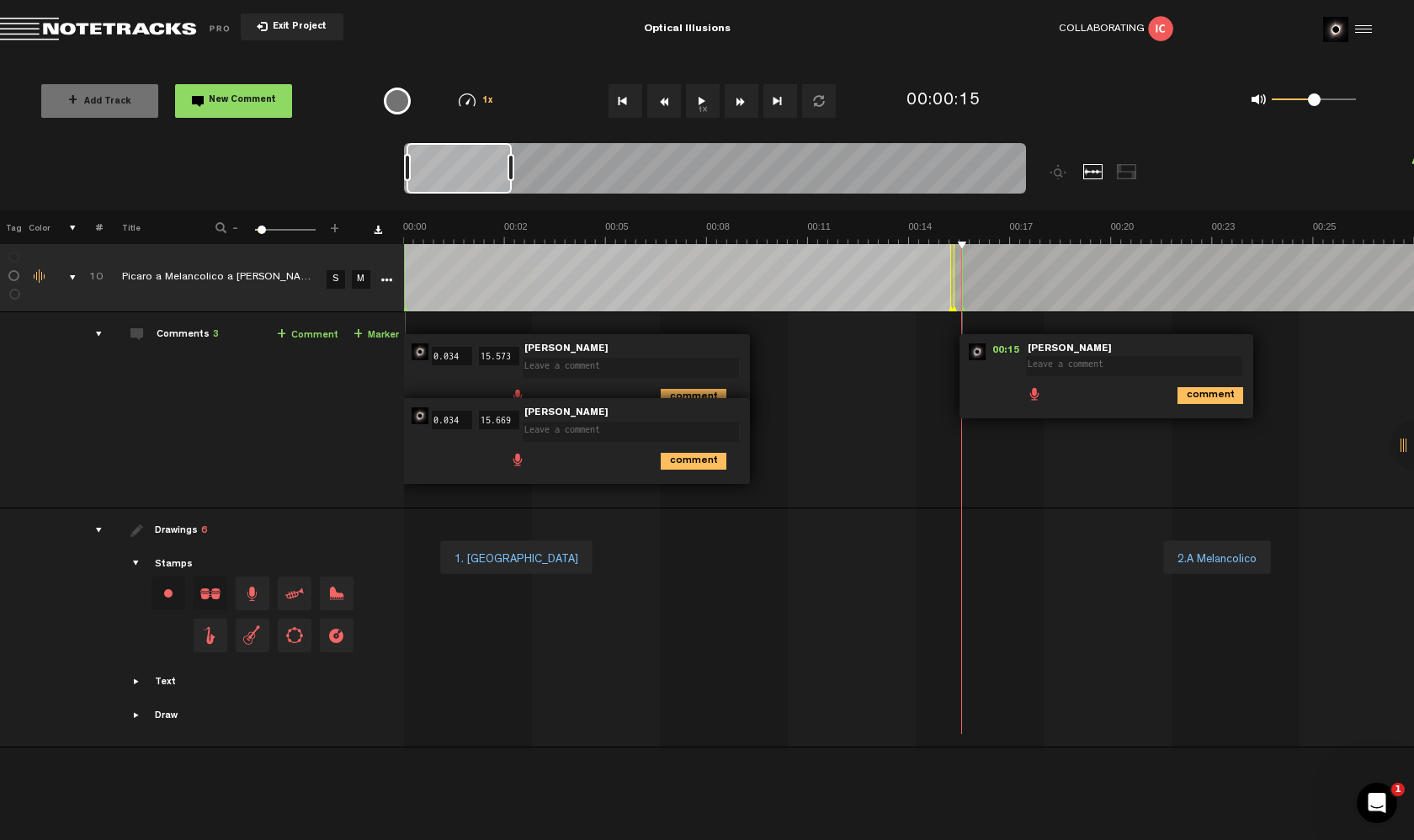
click at [603, 346] on form at bounding box center [634, 362] width 223 height 34
click at [1020, 385] on div "comment" at bounding box center [1109, 394] width 280 height 33
click at [999, 349] on span "00:15" at bounding box center [1005, 351] width 40 height 17
drag, startPoint x: 1085, startPoint y: 345, endPoint x: 1032, endPoint y: 394, distance: 72.2
click at [1032, 394] on div "00:15 - NaN:NaN • Jorge Gaspar: "" Jorge Gaspar comment" at bounding box center [1106, 376] width 294 height 84
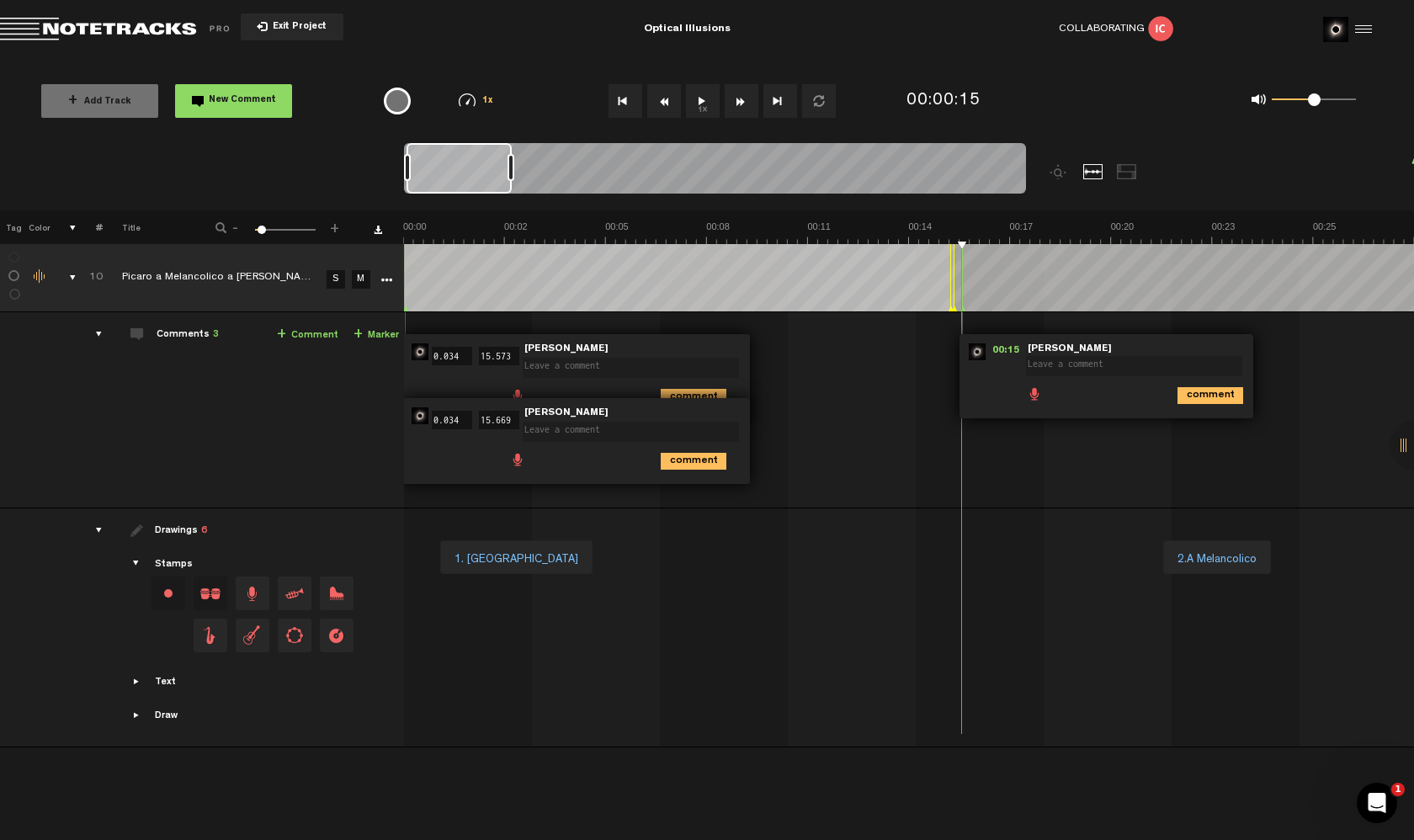
click at [575, 372] on textarea at bounding box center [631, 368] width 217 height 20
click at [245, 398] on td "Comments 3 + Comment + Marker" at bounding box center [253, 410] width 302 height 196
click at [162, 334] on div "Comments 3" at bounding box center [187, 335] width 62 height 15
click at [174, 334] on div "Comments 3" at bounding box center [187, 335] width 62 height 15
click at [822, 388] on div "00:00 0.034 - 00:15 15.573 • Jorge Gaspar: "" Jorge Gaspar comment 00:00 0.034 …" at bounding box center [910, 417] width 1008 height 181
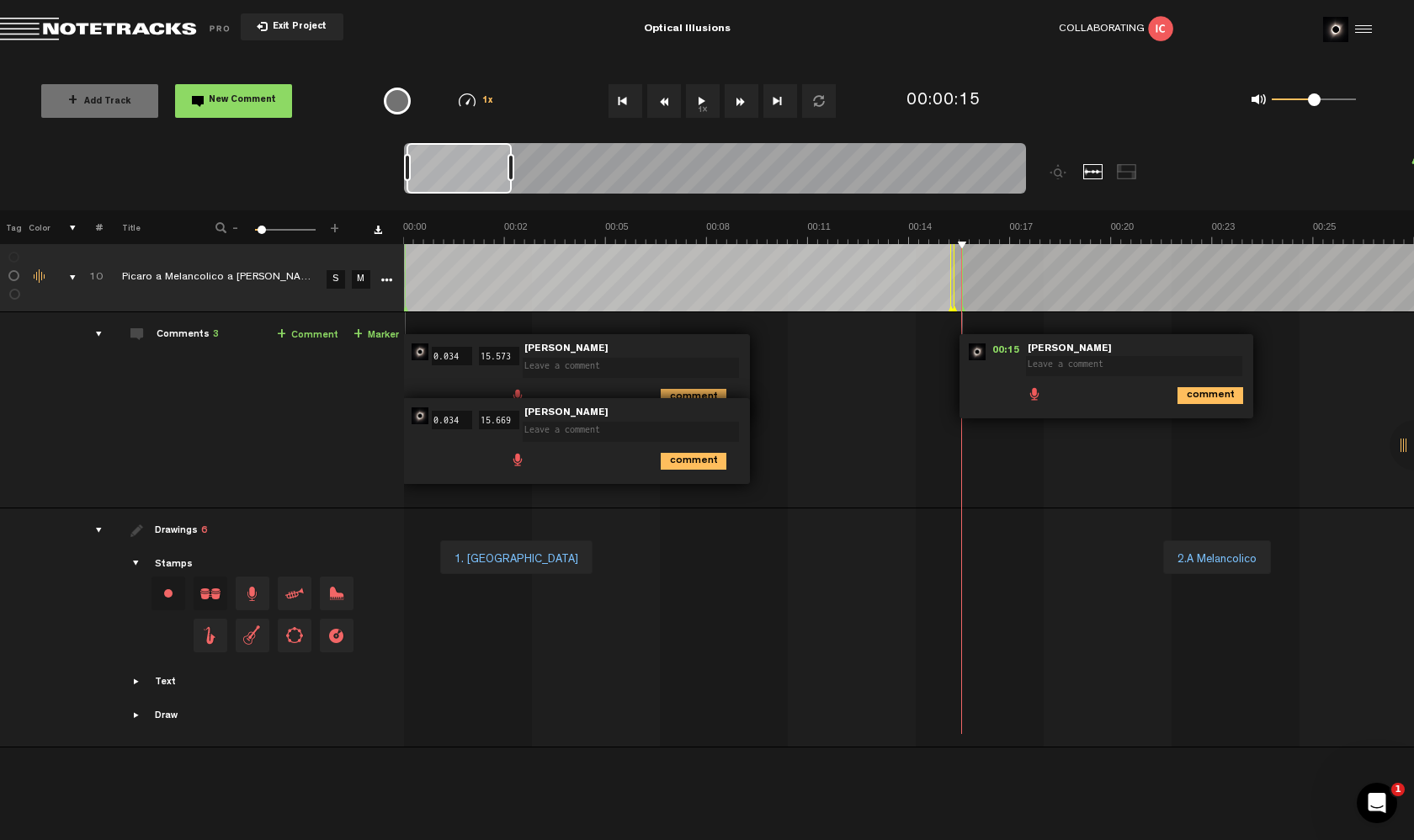
drag, startPoint x: 592, startPoint y: 346, endPoint x: 624, endPoint y: 346, distance: 32.0
click at [624, 346] on form at bounding box center [634, 362] width 223 height 34
click at [554, 346] on span "[PERSON_NAME]" at bounding box center [567, 349] width 88 height 12
click at [450, 357] on input "0.034" at bounding box center [452, 355] width 40 height 19
click at [1362, 29] on div at bounding box center [1361, 29] width 25 height 25
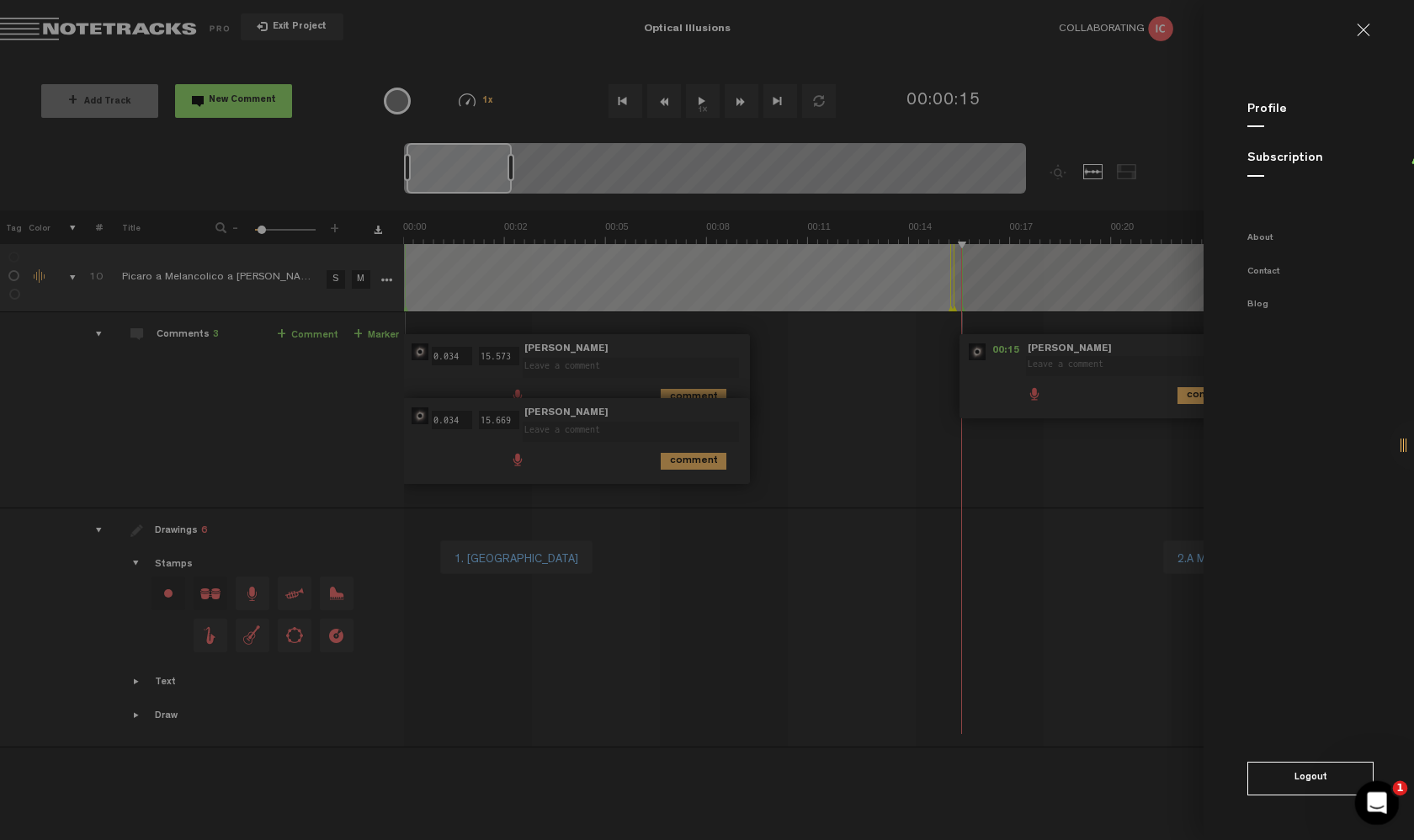
click at [1389, 802] on div "Open Intercom Messenger" at bounding box center [1374, 800] width 56 height 56
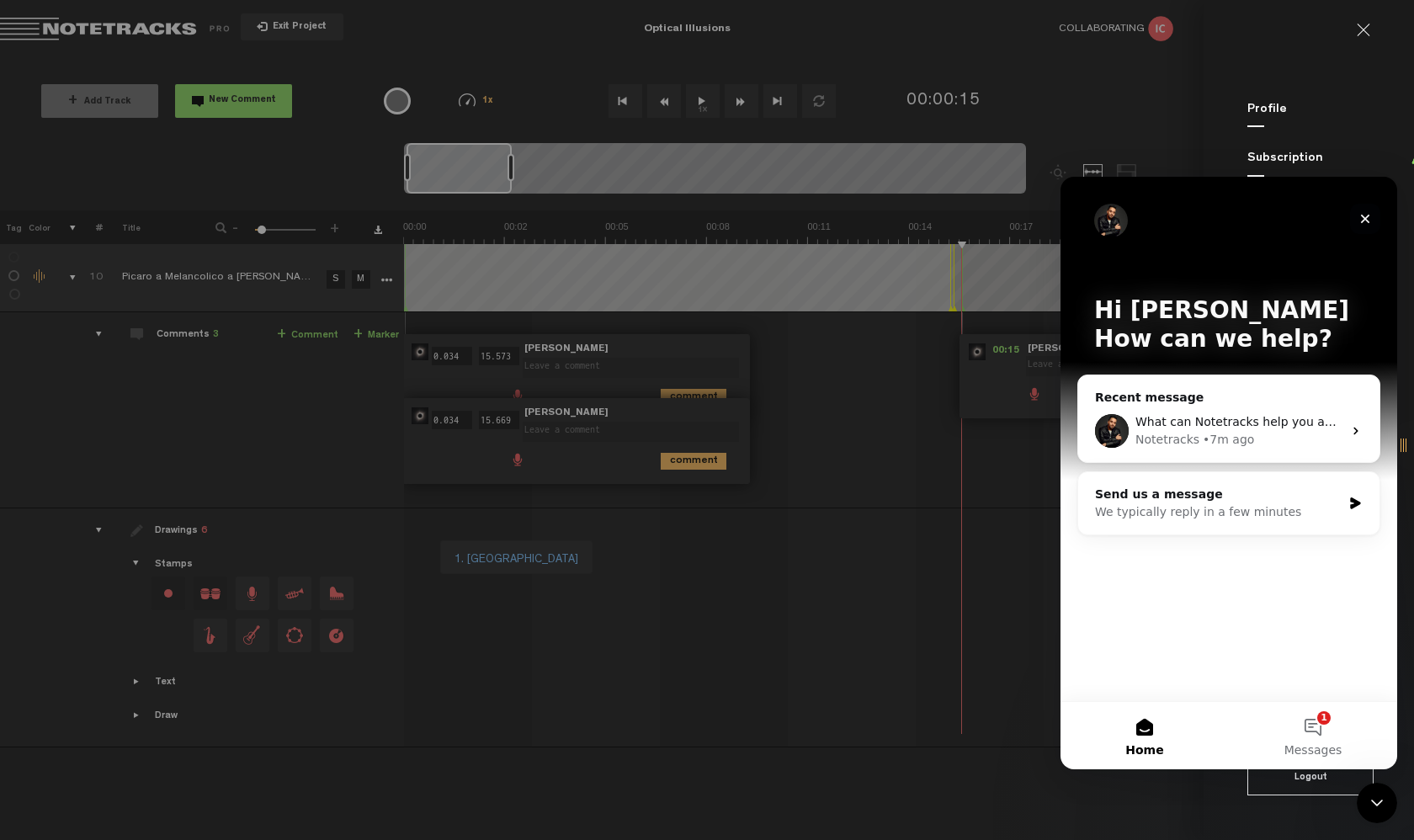
click at [1362, 224] on icon "Close" at bounding box center [1365, 219] width 14 height 14
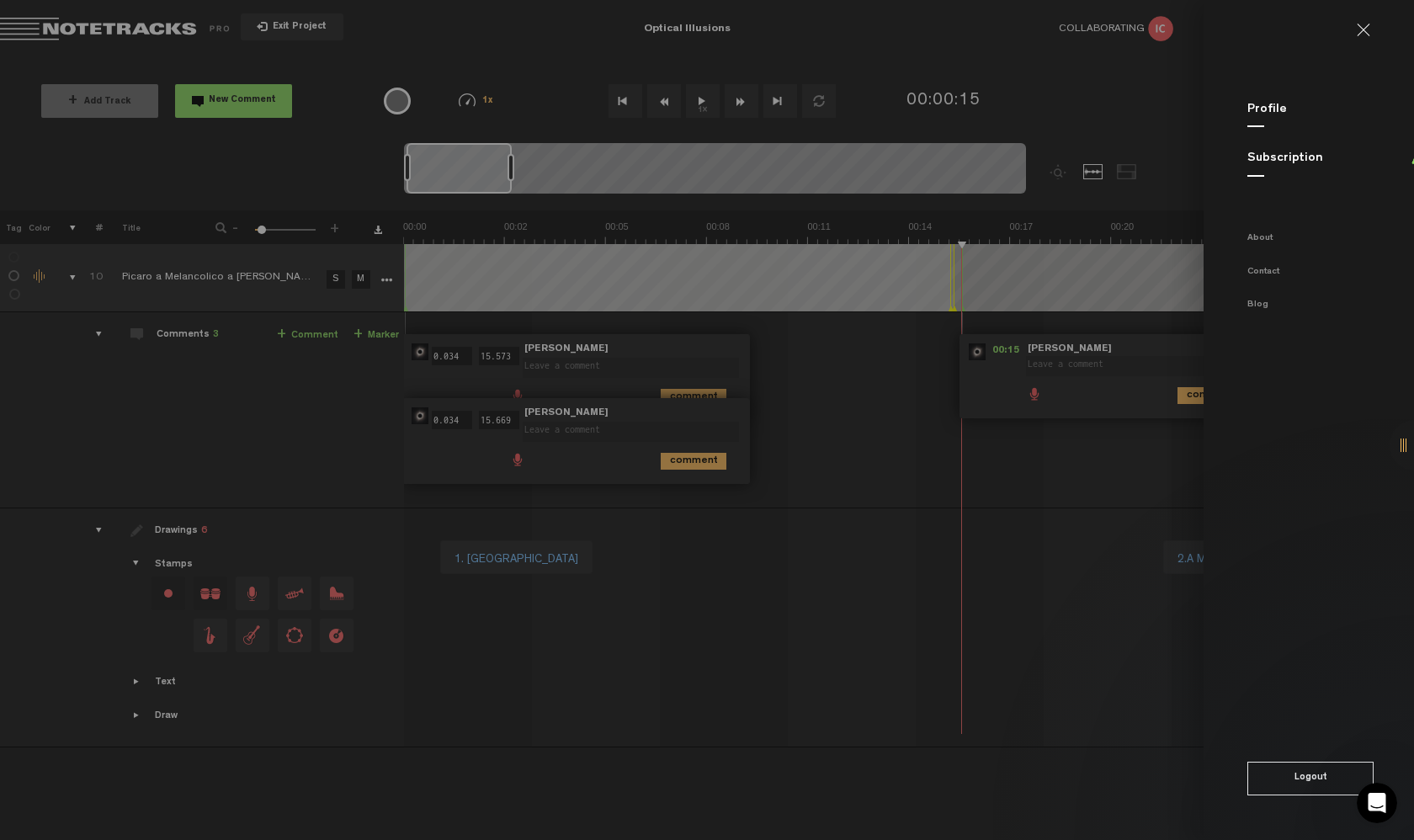
click at [1372, 29] on link at bounding box center [1370, 30] width 27 height 14
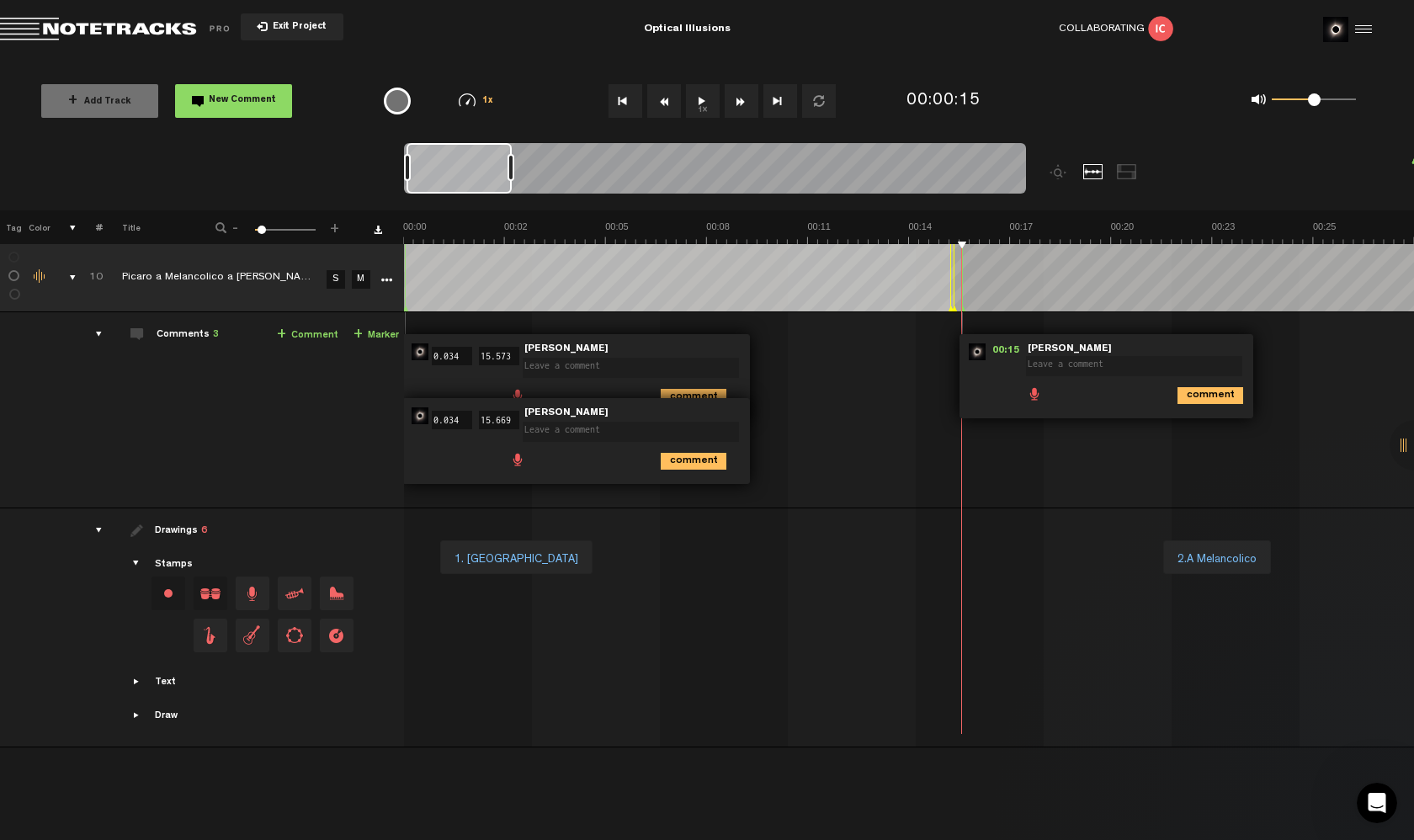
drag, startPoint x: 1064, startPoint y: 343, endPoint x: 958, endPoint y: 344, distance: 106.0
click at [958, 344] on div "00:00 0.034 - 00:15 15.573 • Jorge Gaspar: "" Jorge Gaspar comment 00:00 0.034 …" at bounding box center [910, 417] width 1008 height 181
click at [867, 248] on div "+ New drawing Tag Color # Title - 1 100 6 + 10 S M Export to Headliner Update D…" at bounding box center [707, 462] width 1414 height 503
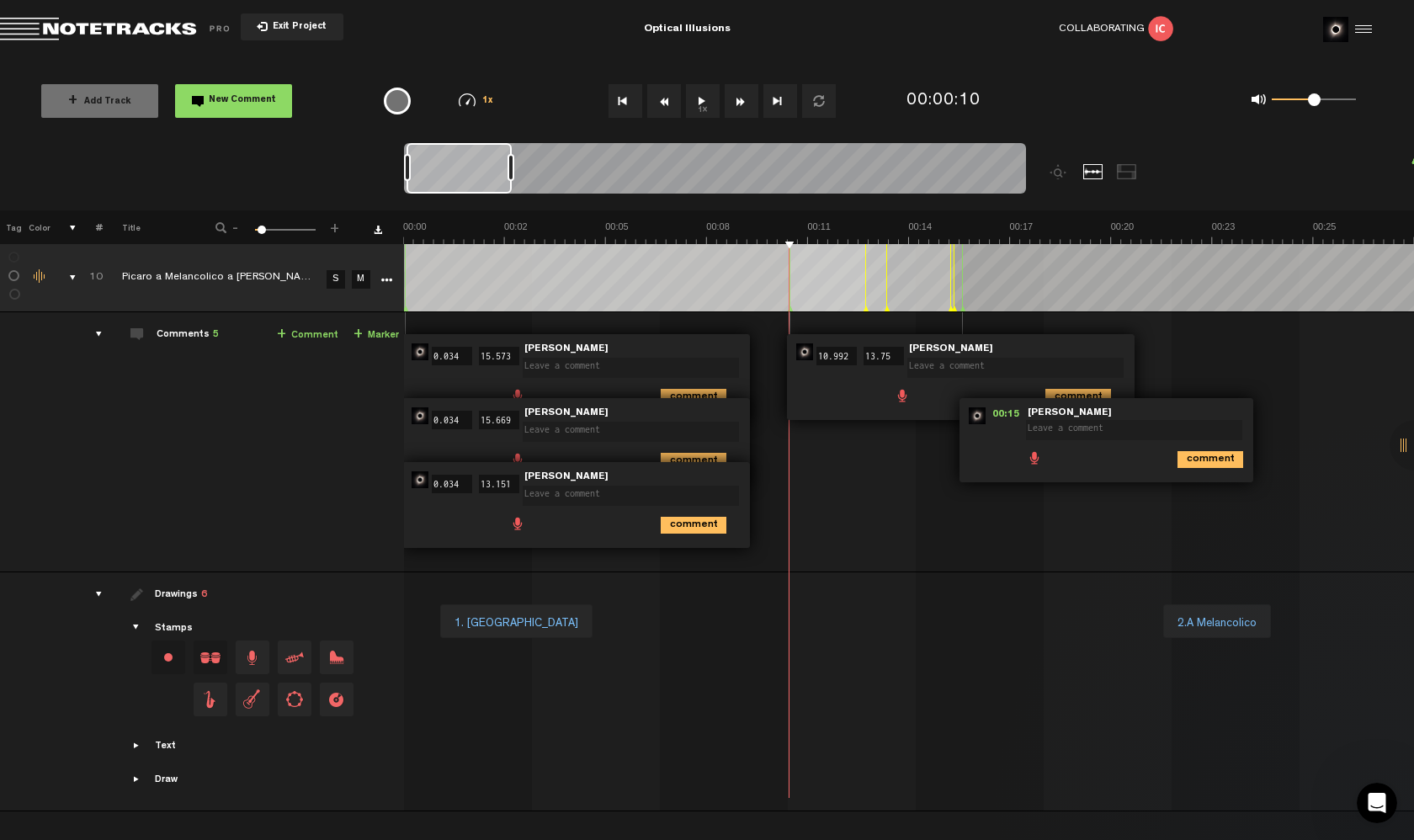
click at [869, 467] on div "00:00 0.034 - 00:15 15.573 • Jorge Gaspar: "" Jorge Gaspar comment 00:00 0.034 …" at bounding box center [910, 449] width 1008 height 246
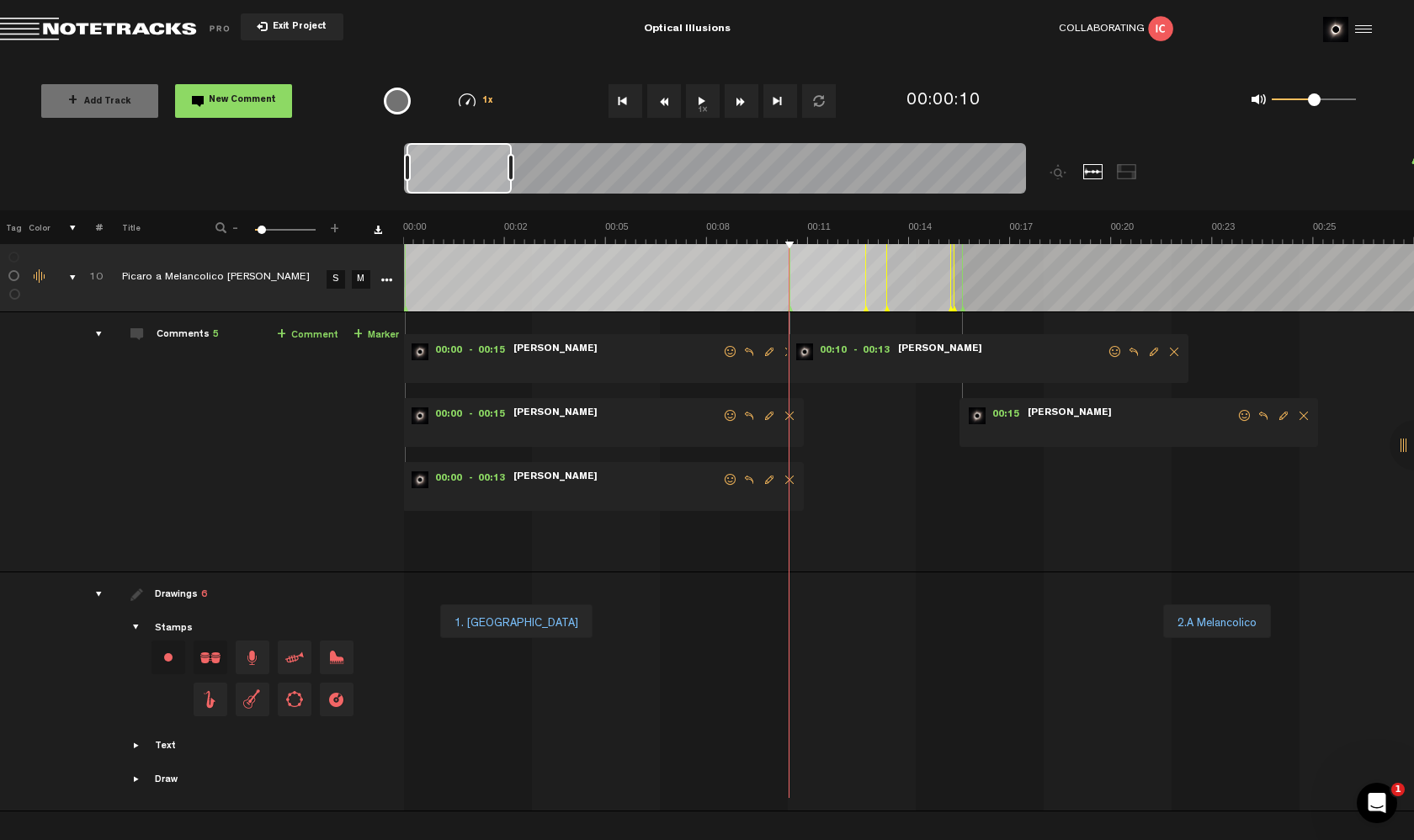
click at [181, 336] on div "Comments 5" at bounding box center [187, 335] width 62 height 15
click at [205, 328] on div "Comments 5" at bounding box center [187, 335] width 62 height 15
click at [469, 364] on div "00:00 - 00:15 • [PERSON_NAME]: "" [PERSON_NAME]" at bounding box center [602, 358] width 401 height 49
click at [786, 354] on span "Delete comment" at bounding box center [789, 352] width 20 height 12
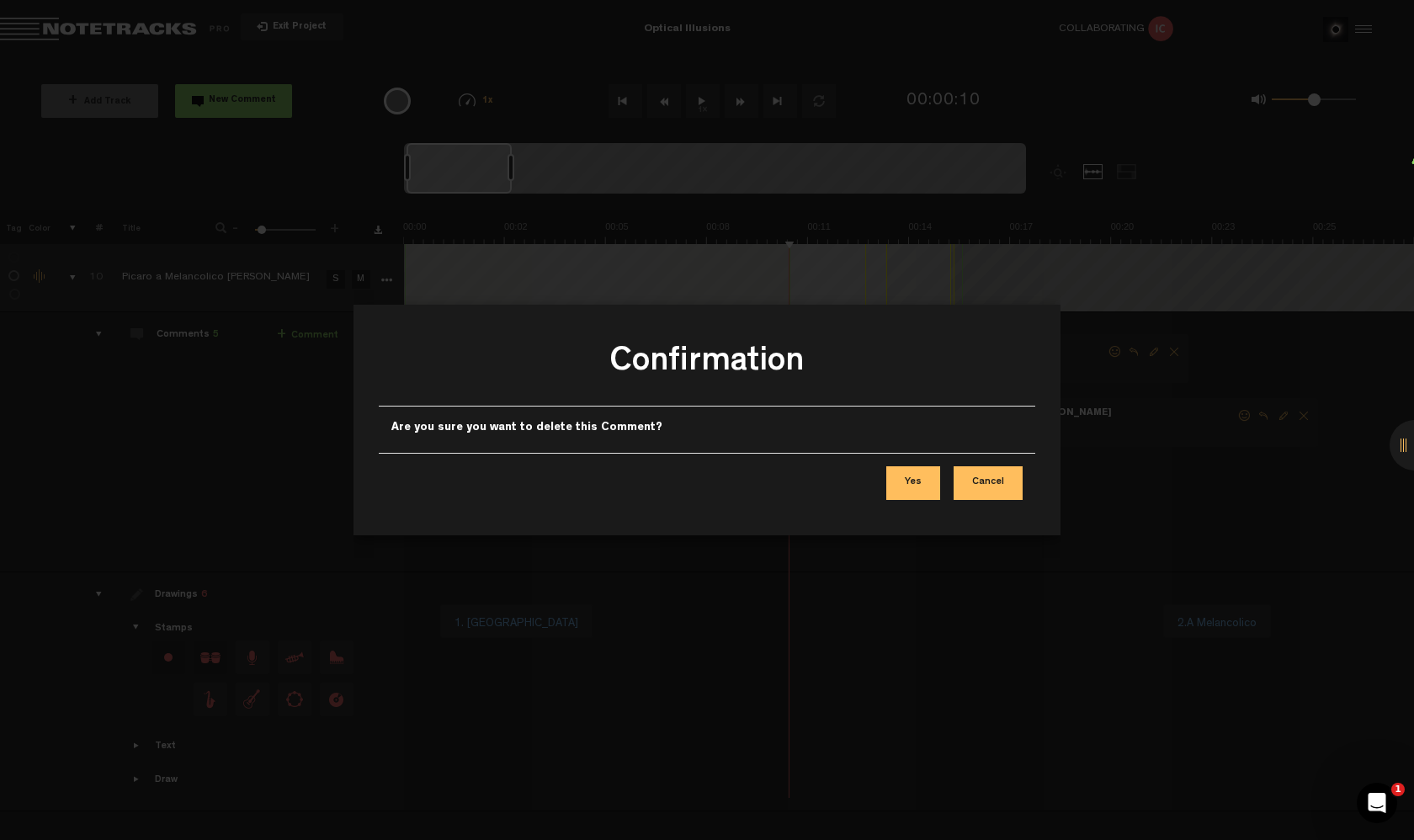
click at [925, 482] on button "Yes" at bounding box center [912, 483] width 54 height 34
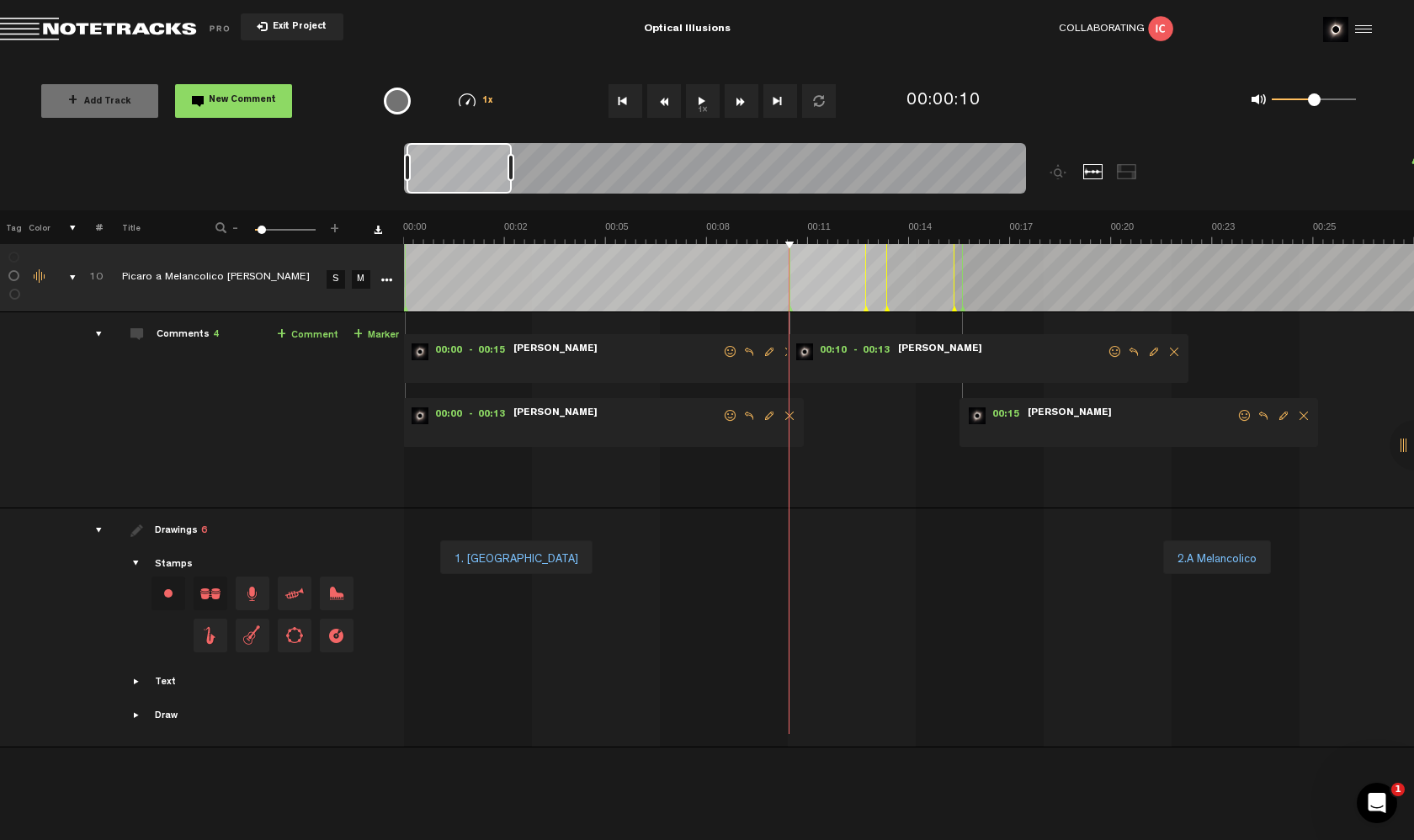
click at [787, 355] on span "Delete comment" at bounding box center [789, 352] width 20 height 12
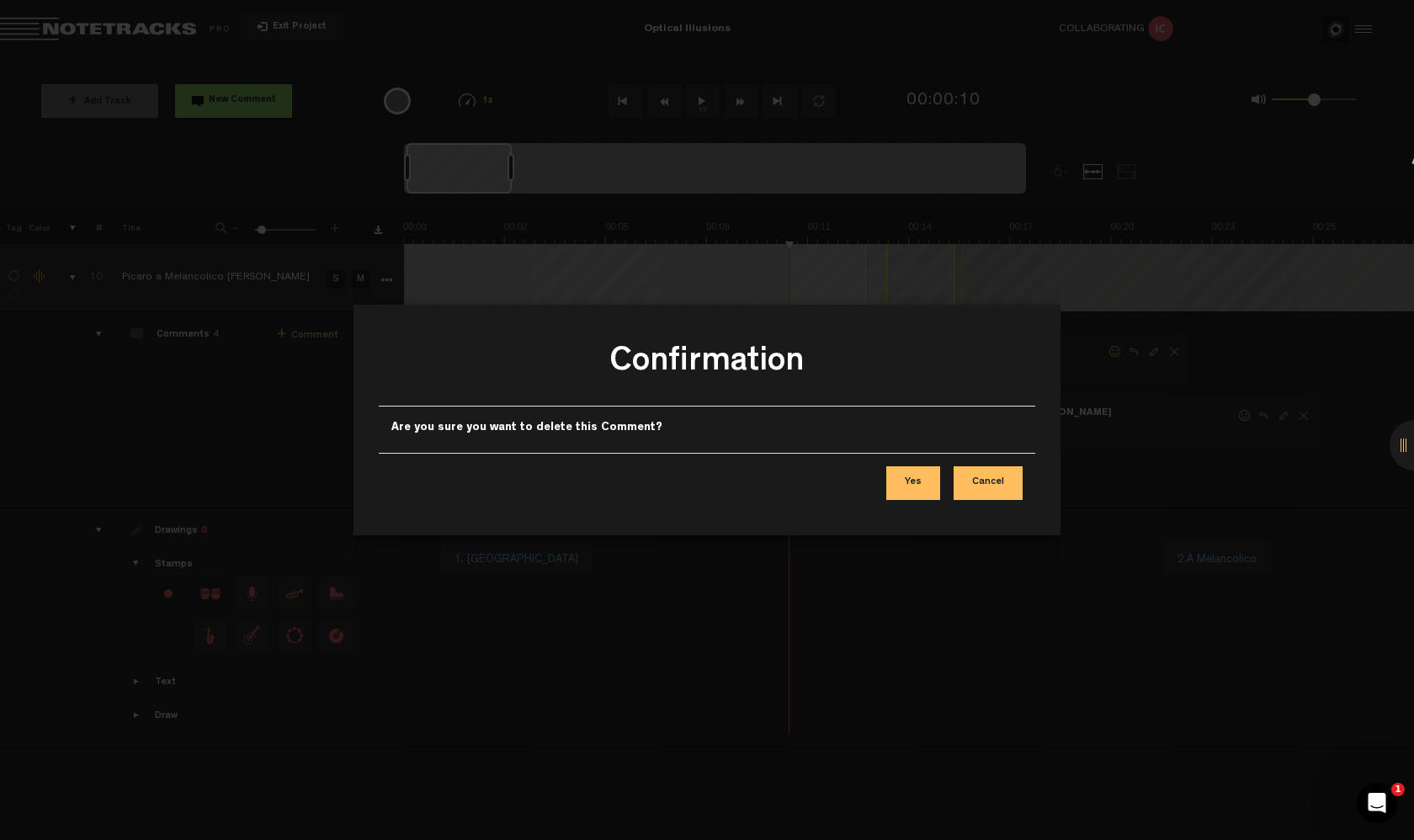
click at [929, 504] on div "Yes Cancel" at bounding box center [707, 482] width 657 height 60
click at [920, 489] on button "Yes" at bounding box center [912, 483] width 54 height 34
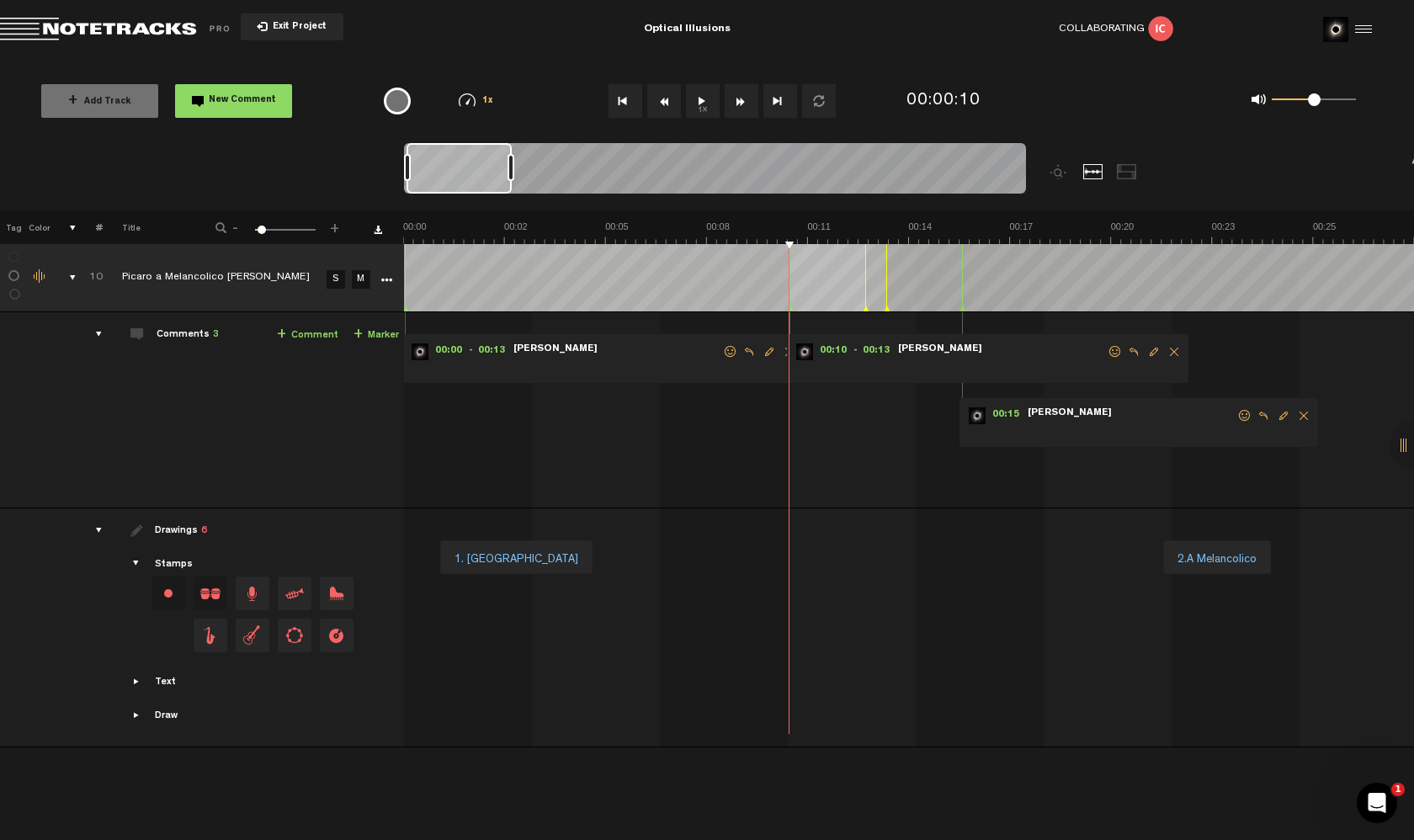
click at [784, 353] on span "Delete comment" at bounding box center [789, 352] width 20 height 12
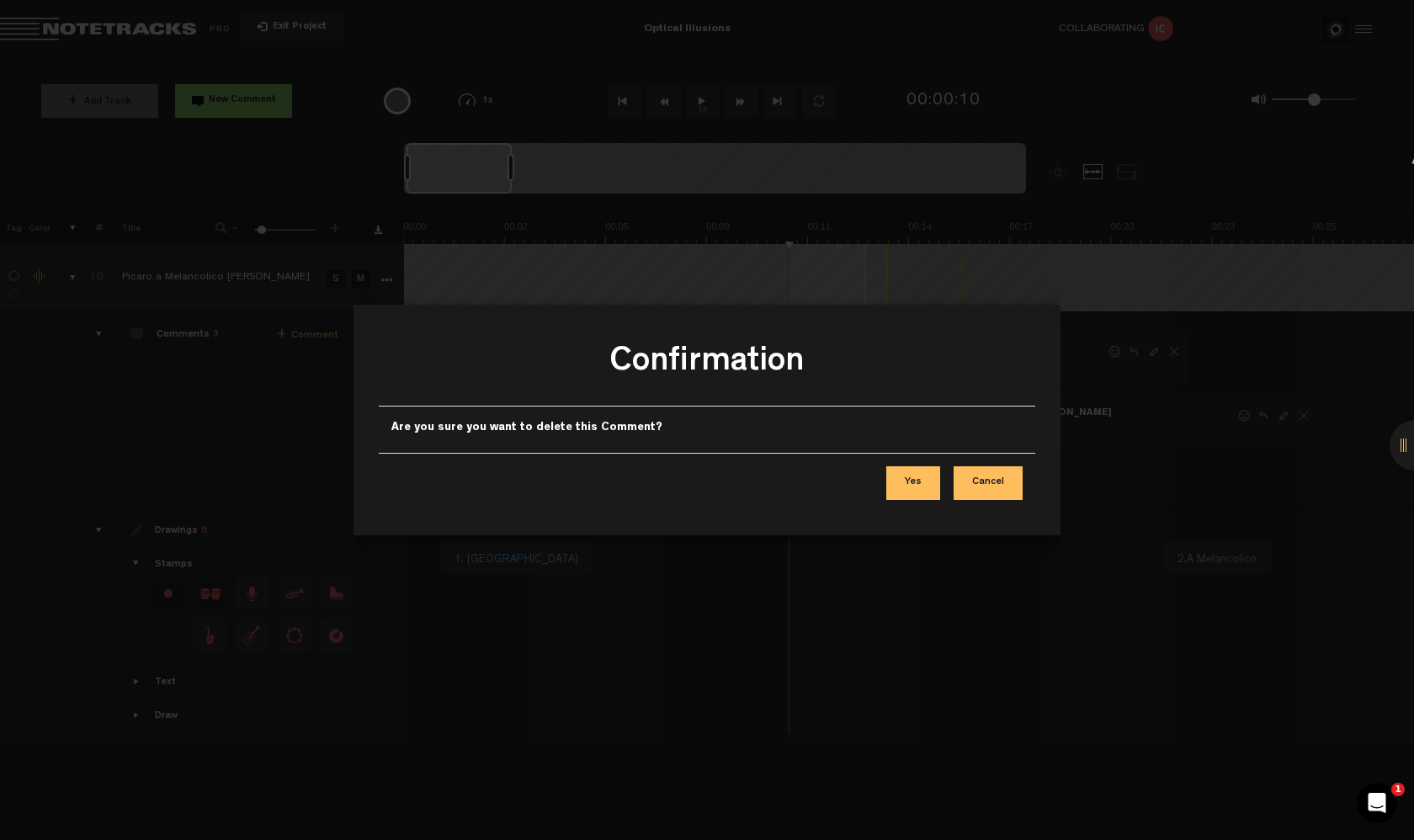
click at [915, 483] on button "Yes" at bounding box center [912, 483] width 54 height 34
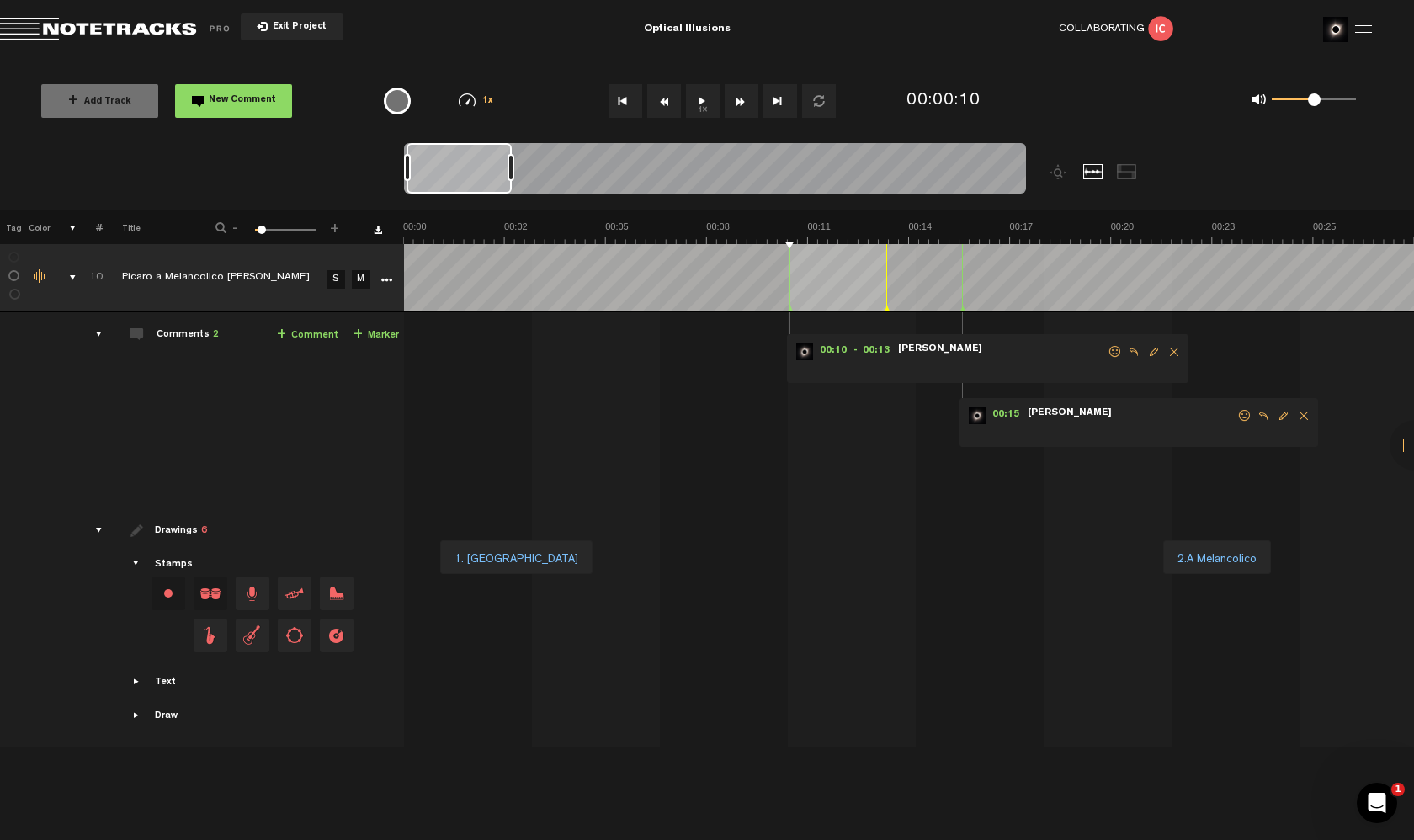
click at [1169, 356] on span "Delete comment" at bounding box center [1174, 352] width 20 height 12
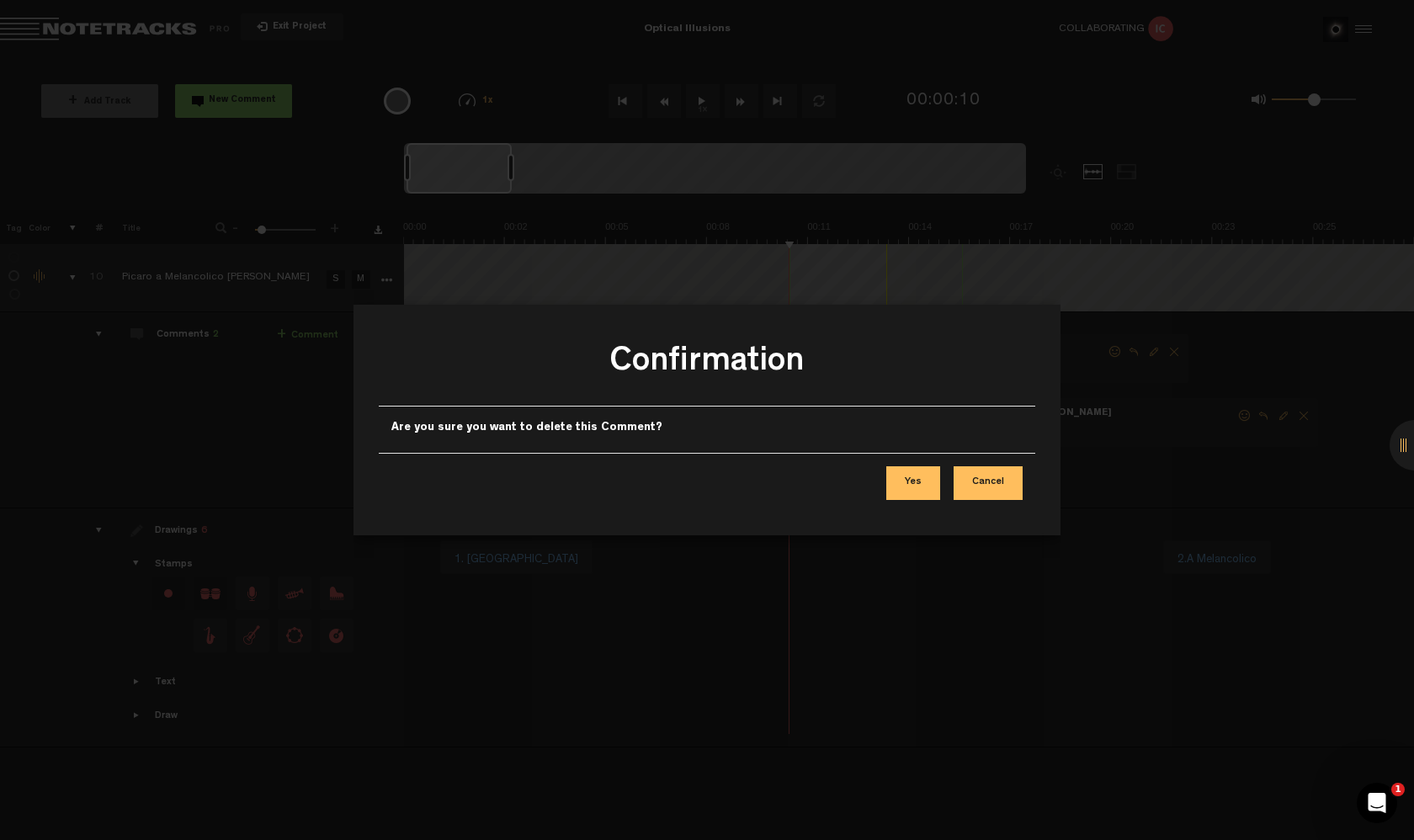
click at [924, 467] on button "Yes" at bounding box center [912, 483] width 54 height 34
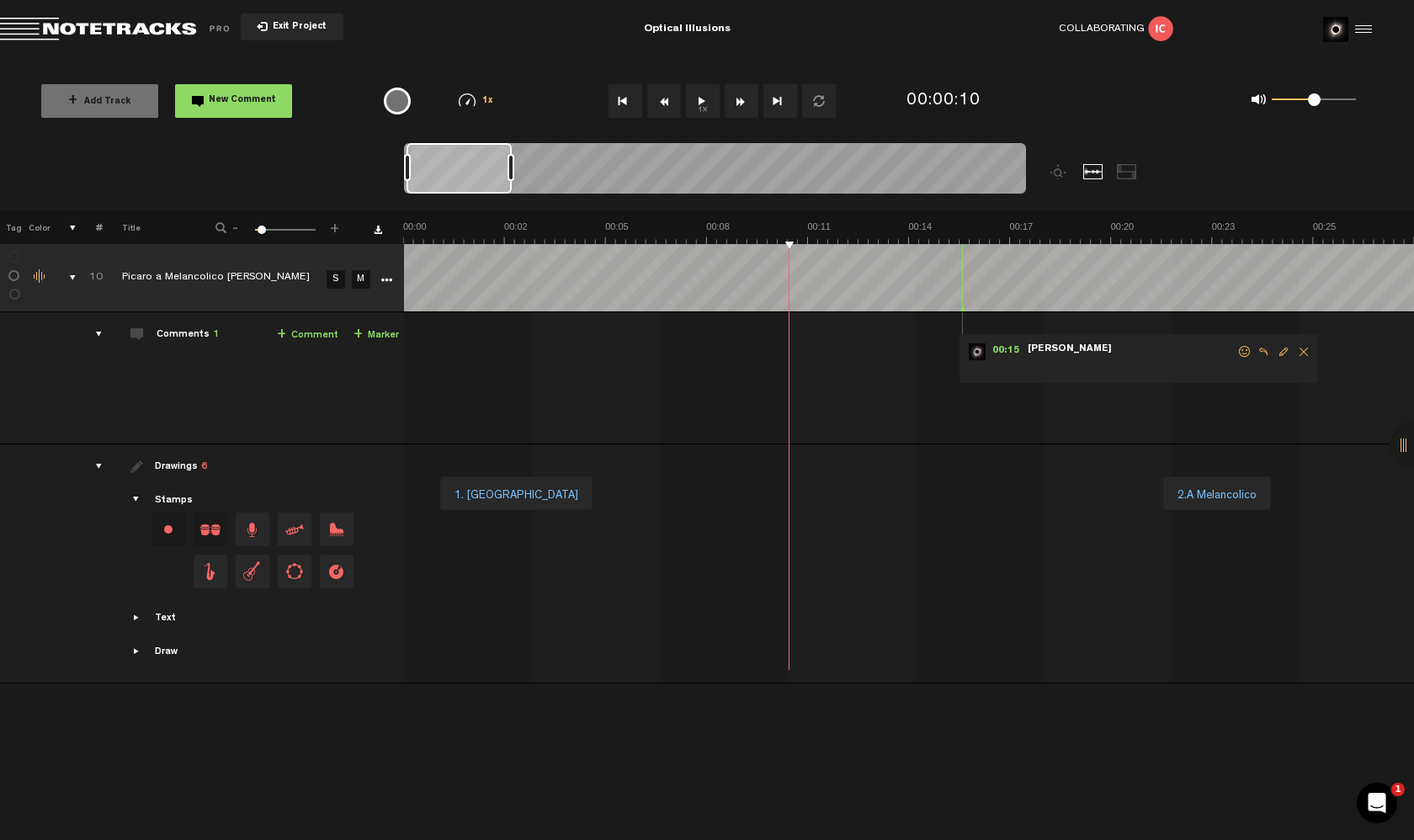
click at [1299, 347] on span "Delete comment" at bounding box center [1304, 352] width 20 height 12
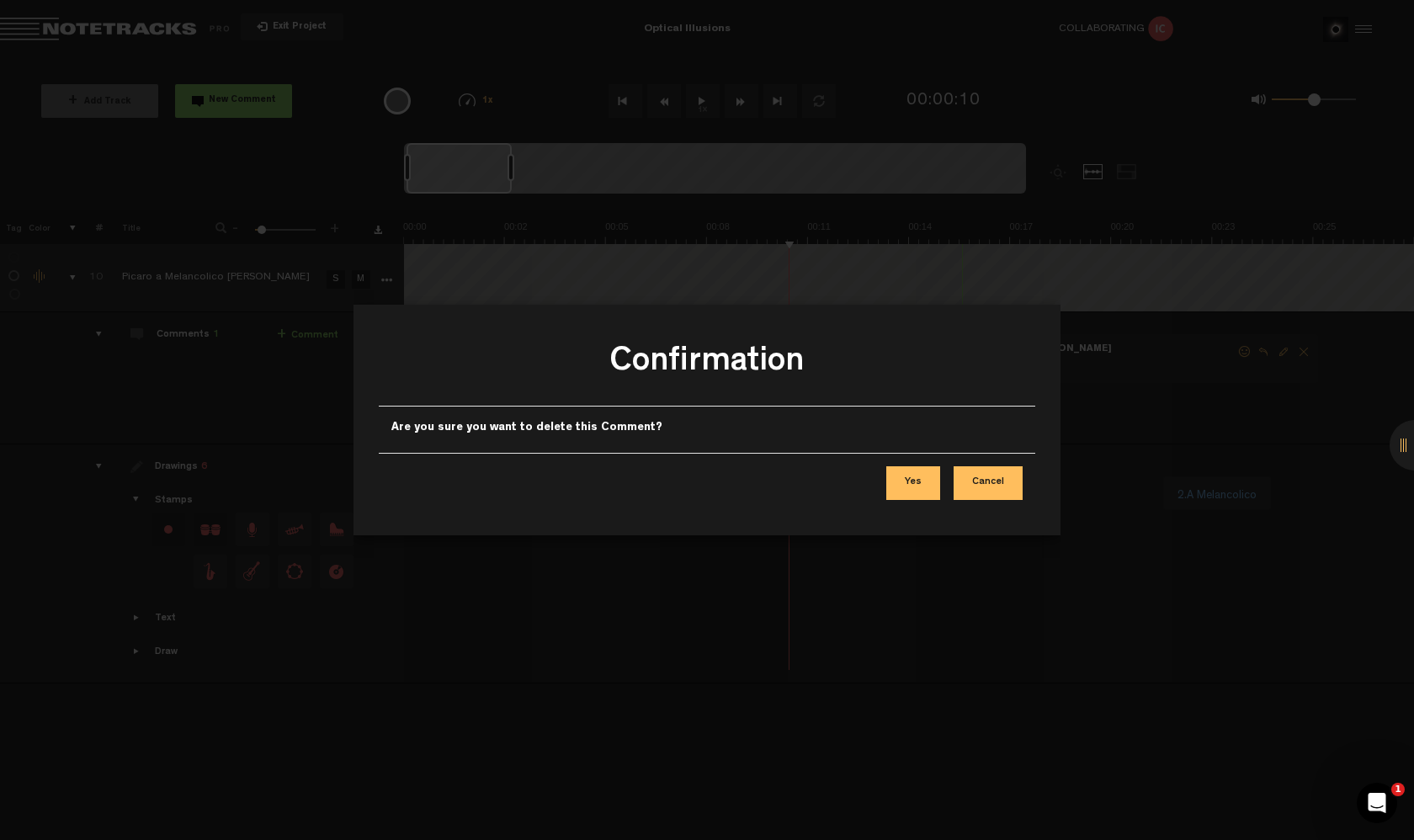
click at [917, 468] on button "Yes" at bounding box center [912, 483] width 54 height 34
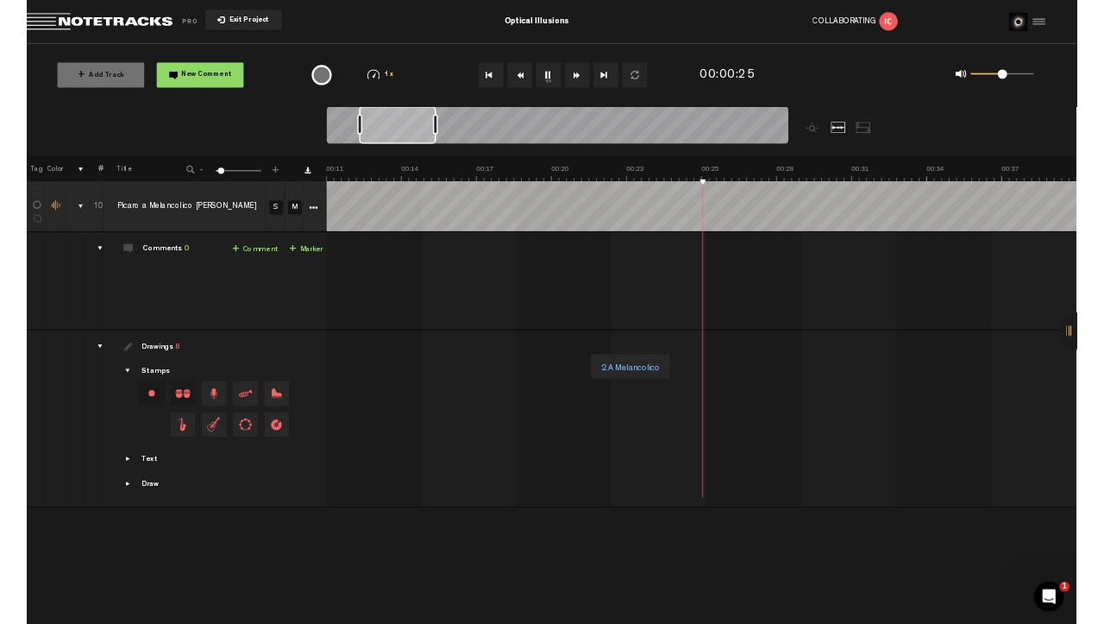
scroll to position [0, 414]
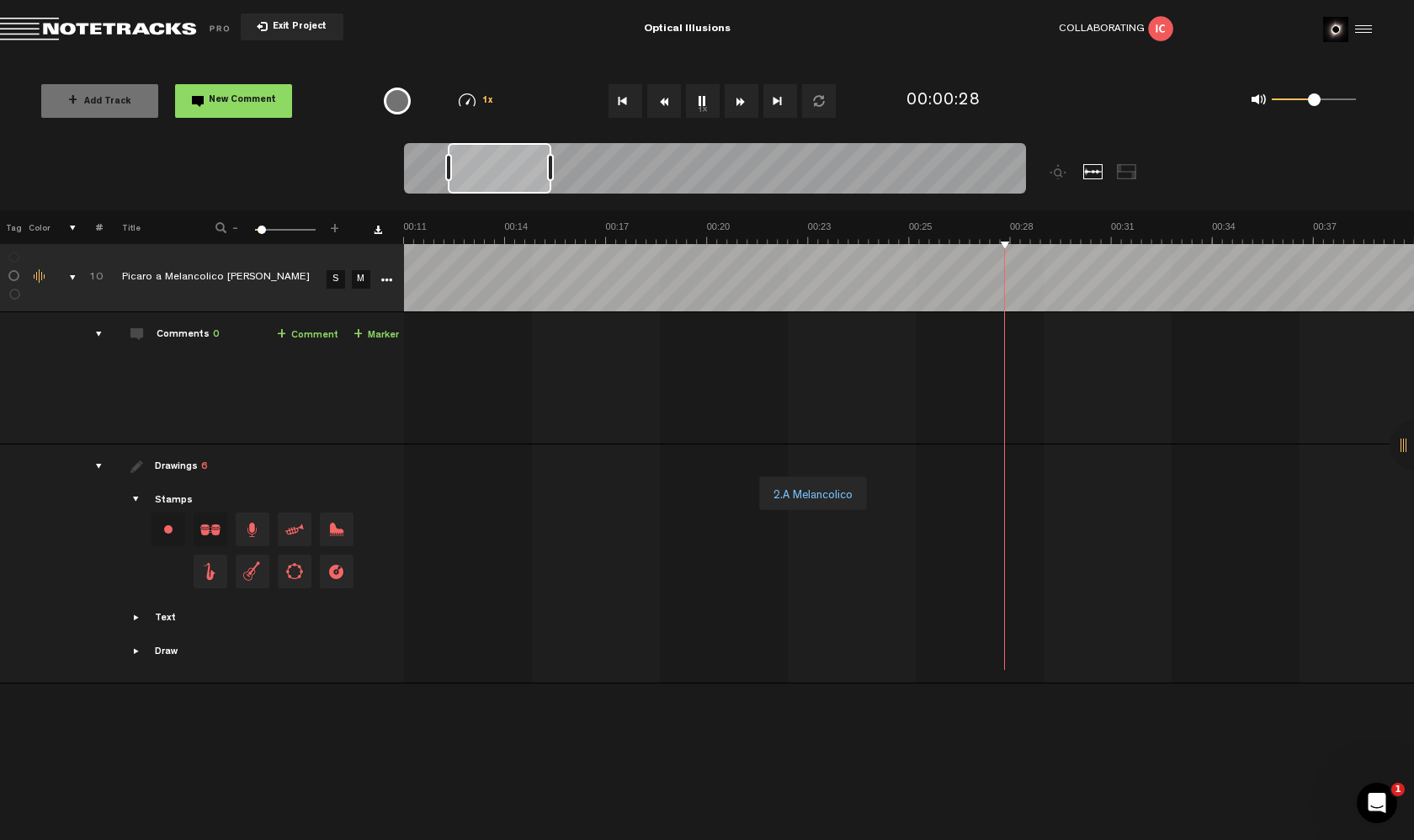
click at [819, 334] on div at bounding box center [506, 384] width 1008 height 118
click at [762, 225] on div "+ New drawing Tag Color # Title - 1 100 6 + 10 S M Export to Headliner Update D…" at bounding box center [707, 430] width 1414 height 439
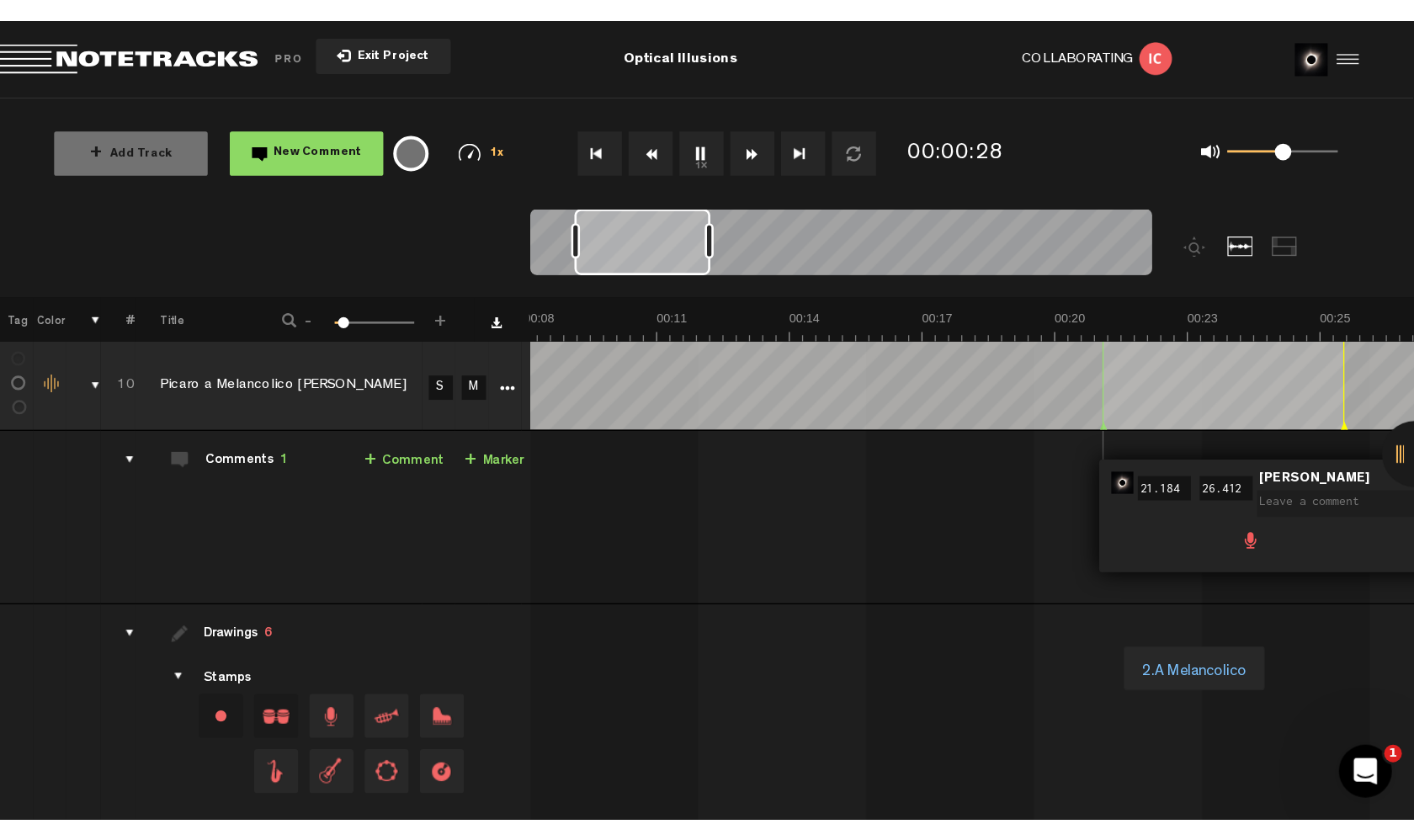
scroll to position [0, 307]
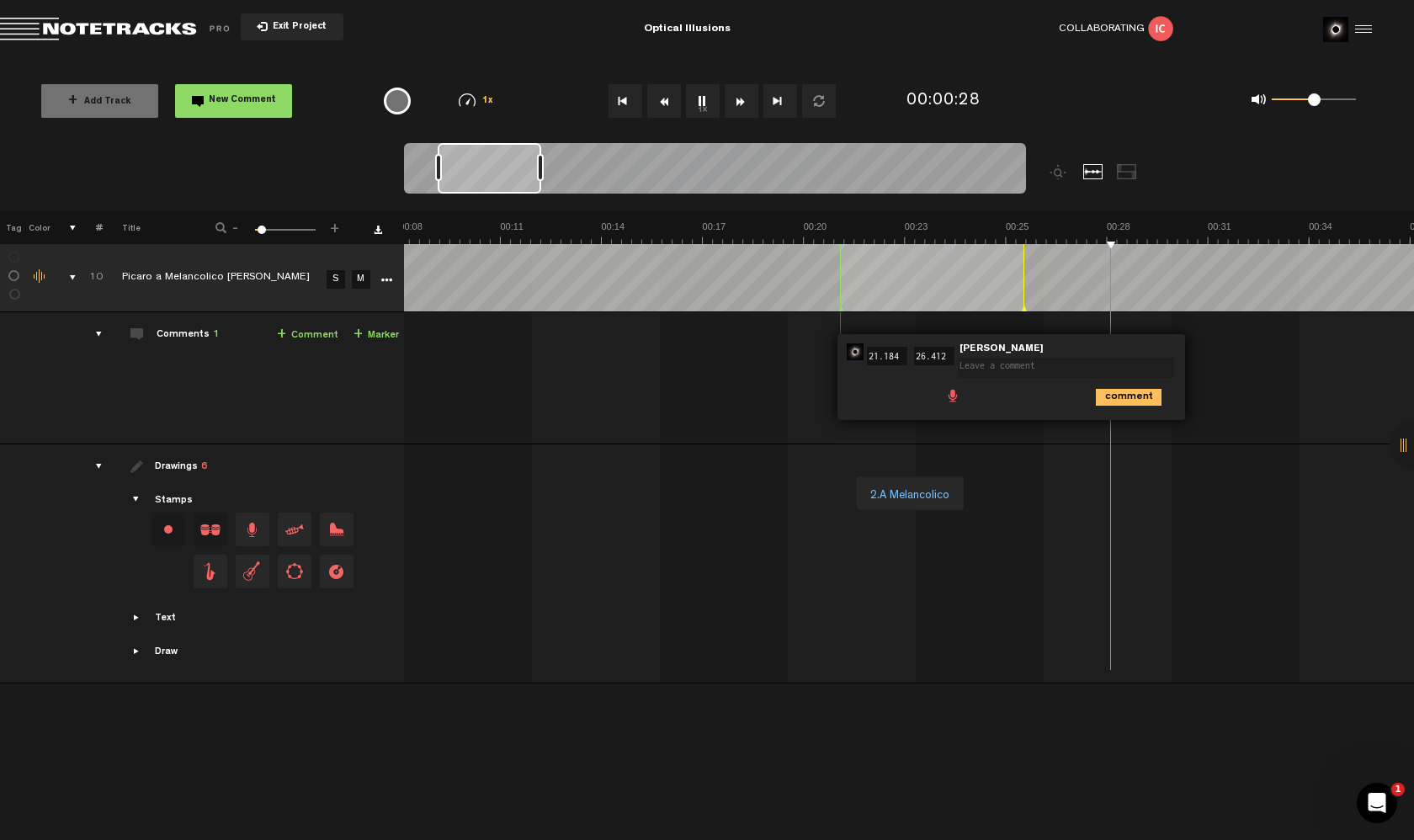
click at [714, 456] on td "1. Picaro 2.A Melancolico 2.B Melancolico 3. Bridge 4. [PERSON_NAME] 5. Resoluc…" at bounding box center [909, 563] width 1011 height 239
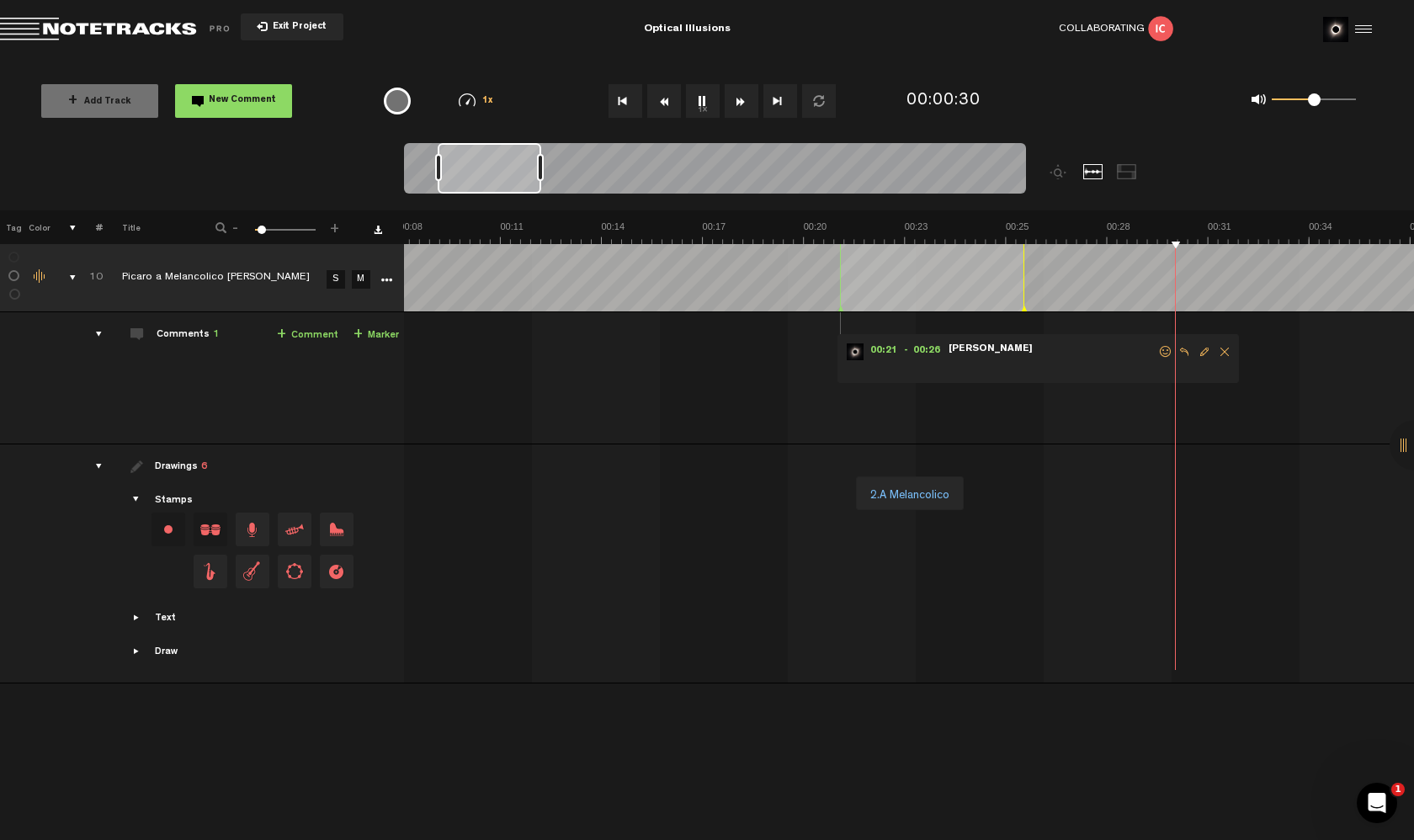
click at [1223, 346] on span "Delete comment" at bounding box center [1225, 352] width 20 height 12
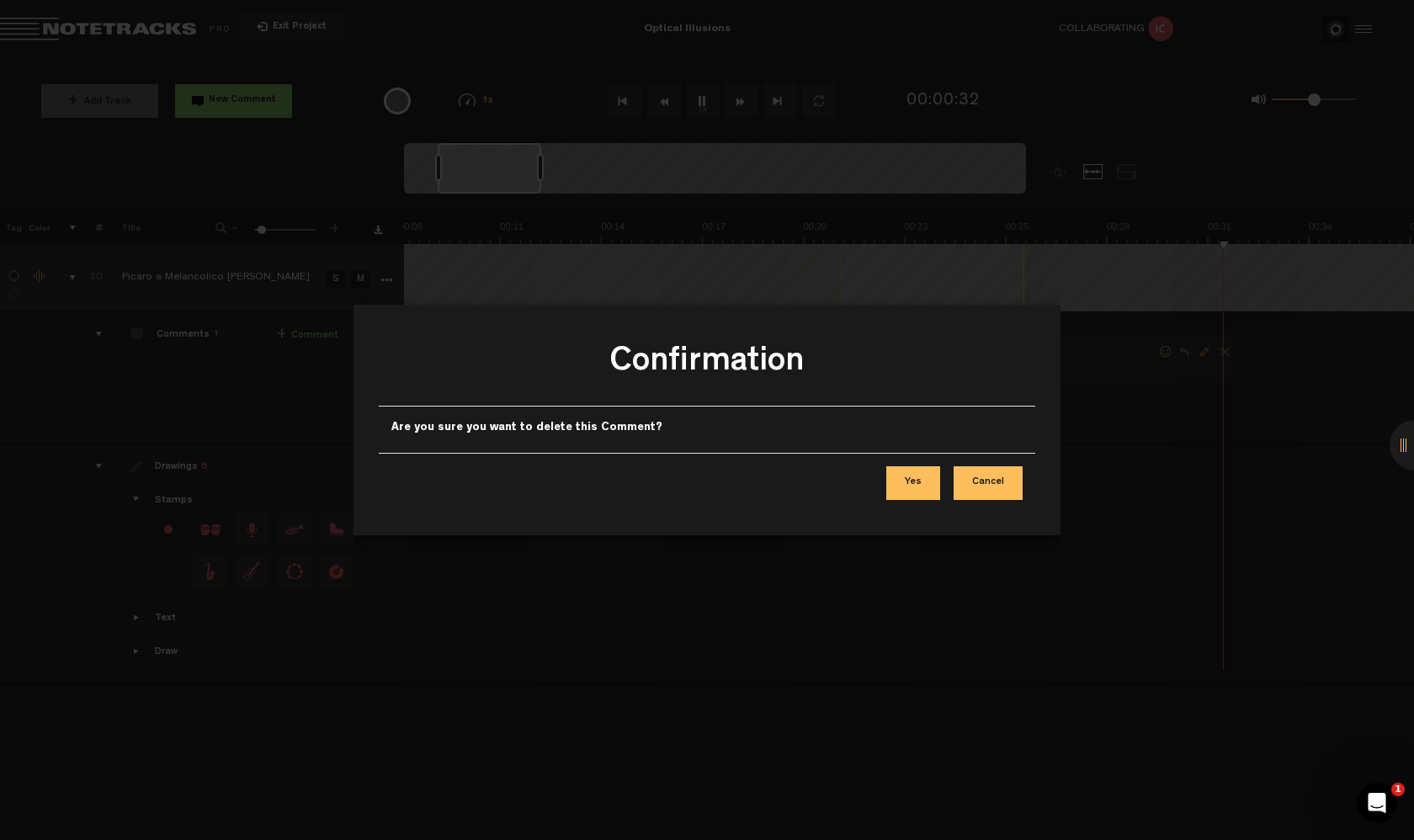
click at [922, 490] on button "Yes" at bounding box center [912, 483] width 54 height 34
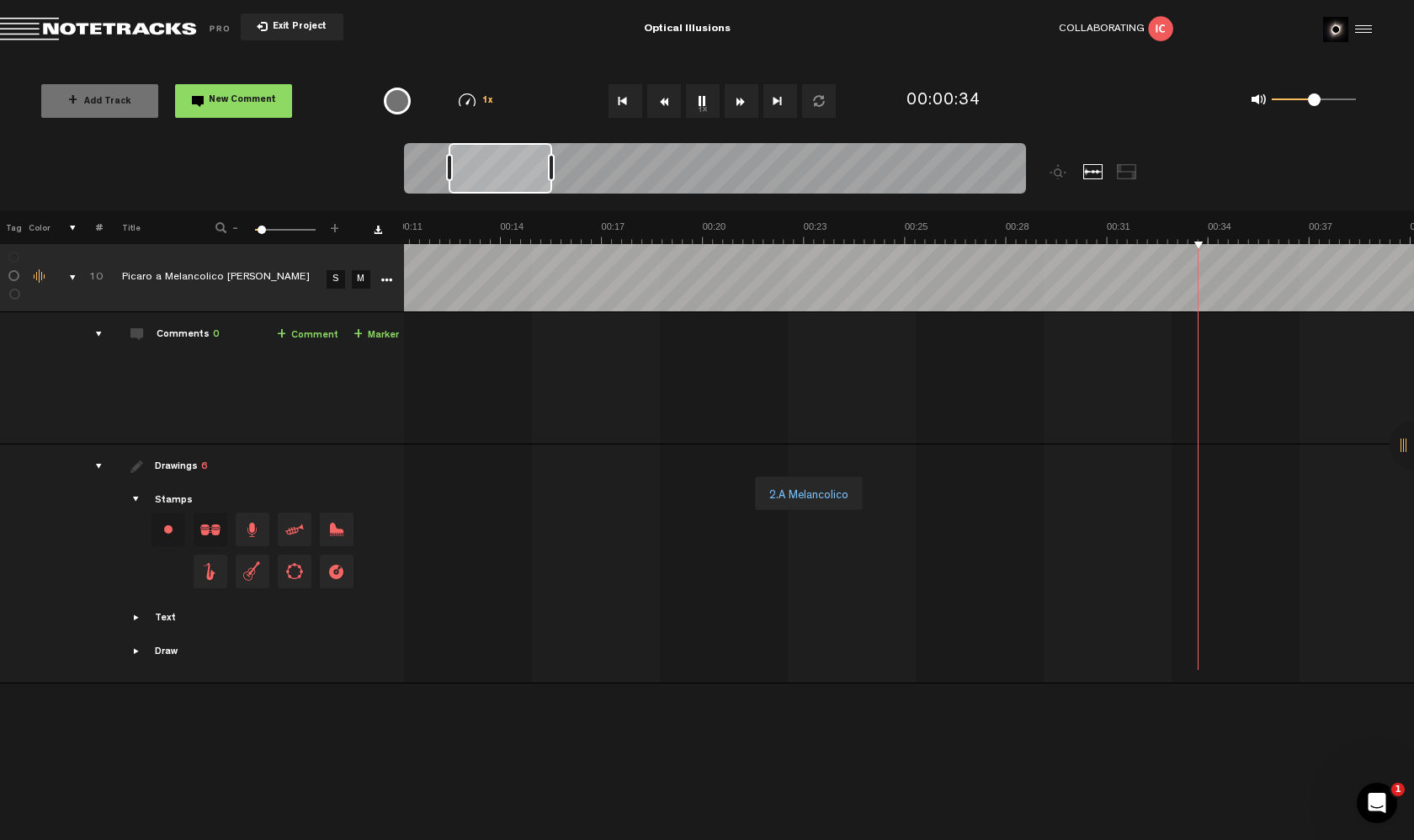
scroll to position [0, 408]
click at [701, 94] on button "1x" at bounding box center [703, 100] width 34 height 34
click at [663, 95] on button "Rewind" at bounding box center [664, 100] width 34 height 34
click at [717, 103] on button "1x" at bounding box center [703, 100] width 34 height 34
click at [671, 100] on button "Rewind" at bounding box center [664, 100] width 34 height 34
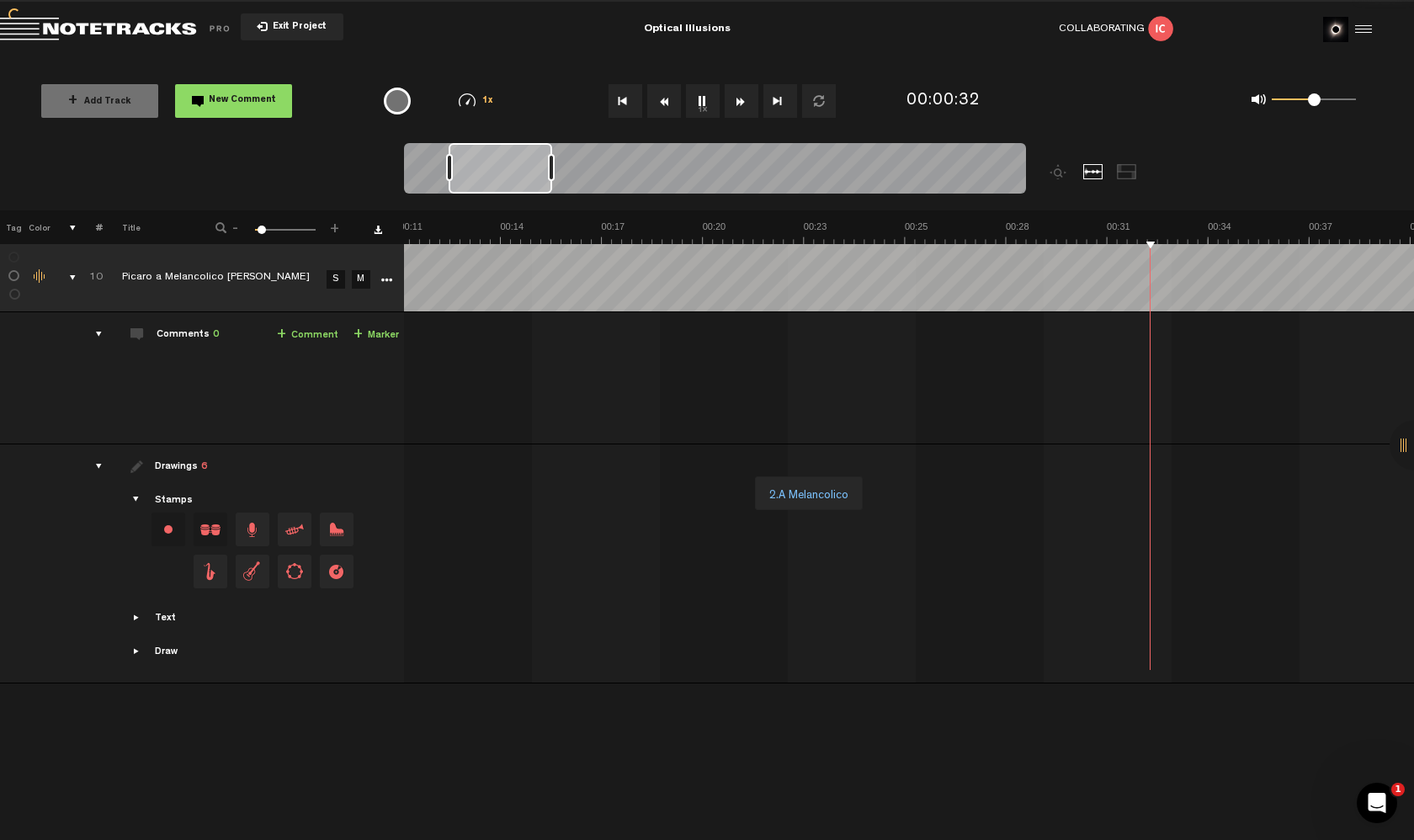
click at [671, 100] on button "Rewind" at bounding box center [664, 100] width 34 height 34
click at [628, 100] on button "Go to beginning" at bounding box center [626, 100] width 34 height 34
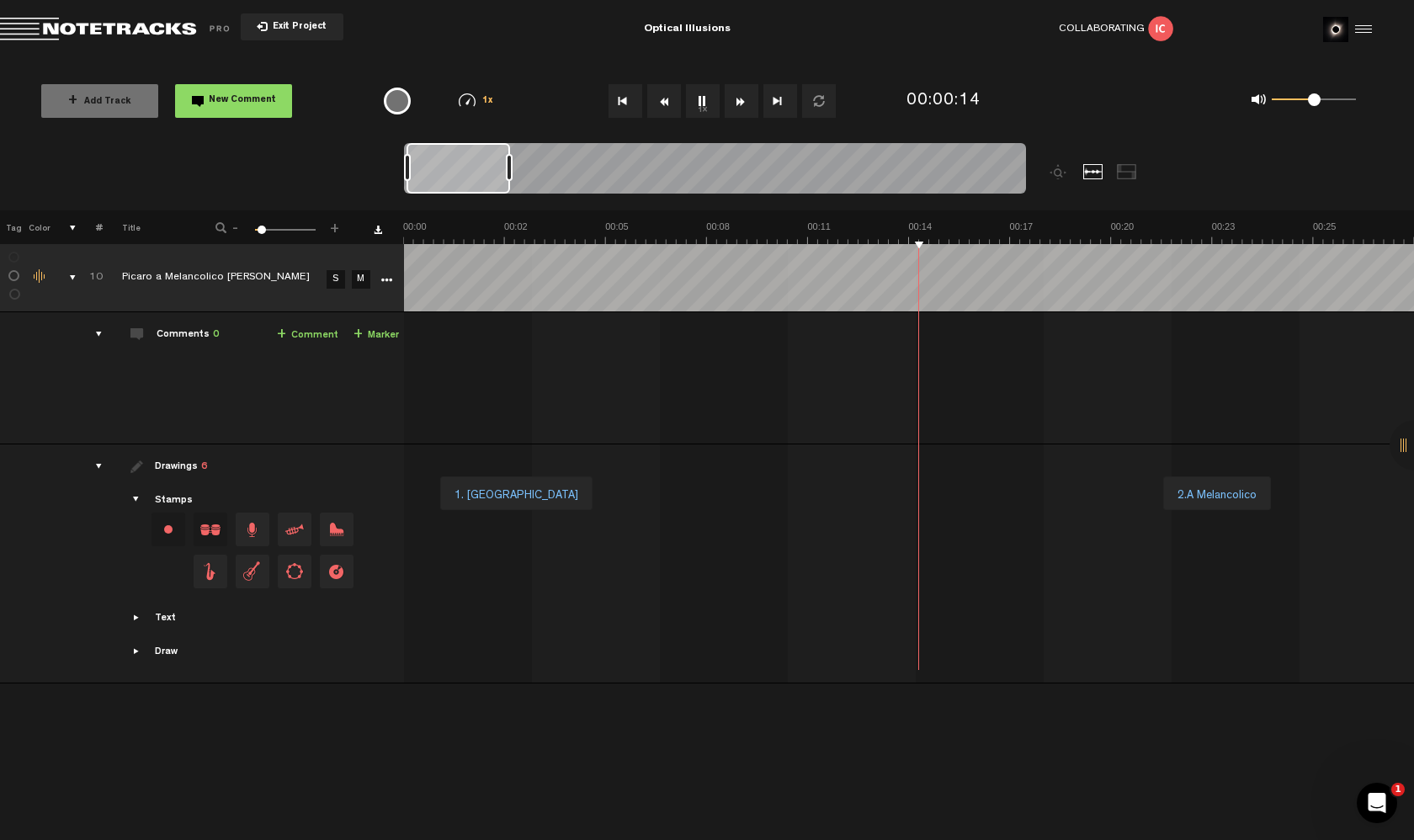
click at [698, 99] on button "1x" at bounding box center [703, 100] width 34 height 34
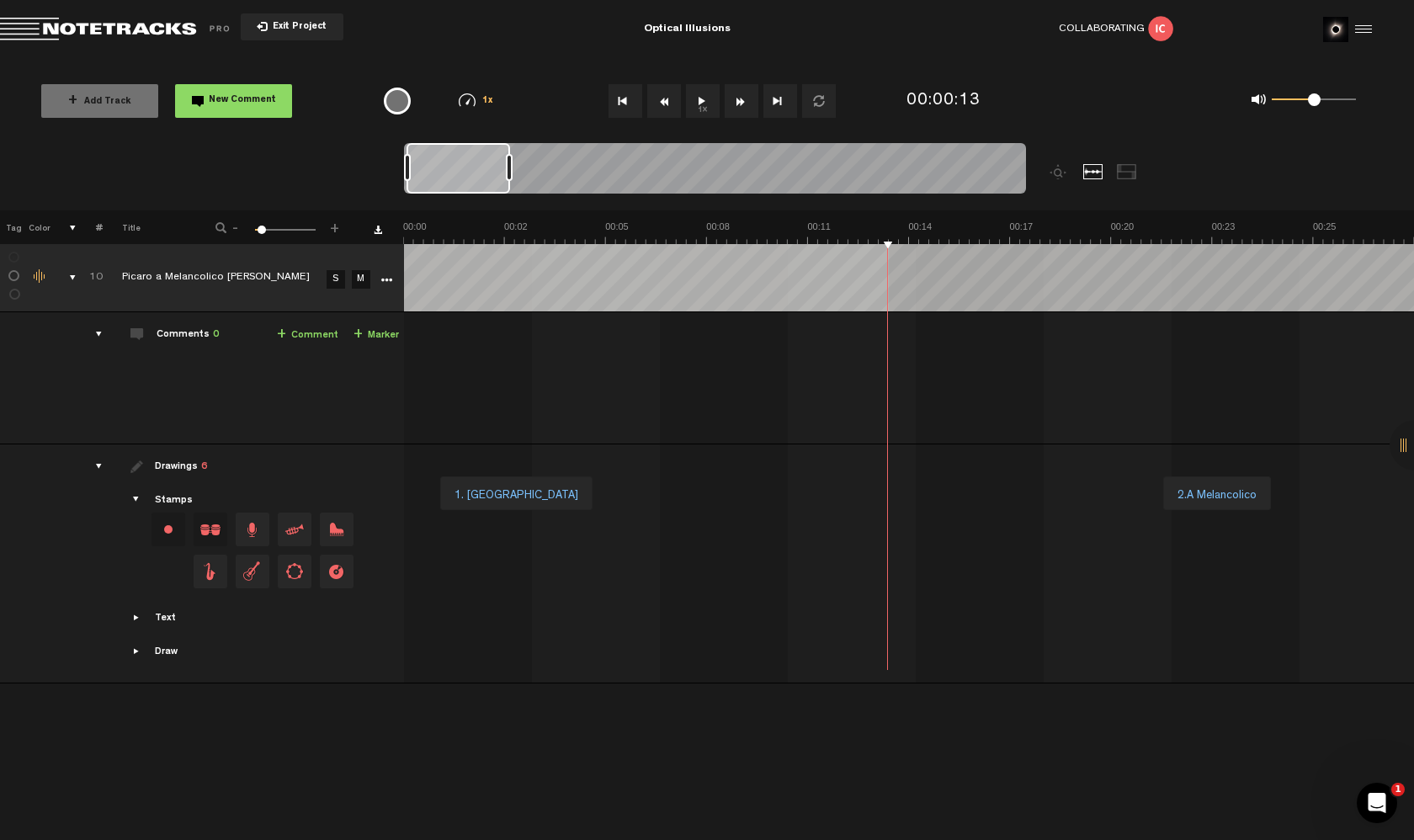
click at [398, 279] on tr "10 Picaro a Melancolico [PERSON_NAME] S M Export to Headliner Update Download D…" at bounding box center [707, 278] width 1415 height 68
click at [305, 334] on link "+ Comment" at bounding box center [307, 336] width 61 height 20
click at [1021, 371] on textarea at bounding box center [1067, 368] width 217 height 20
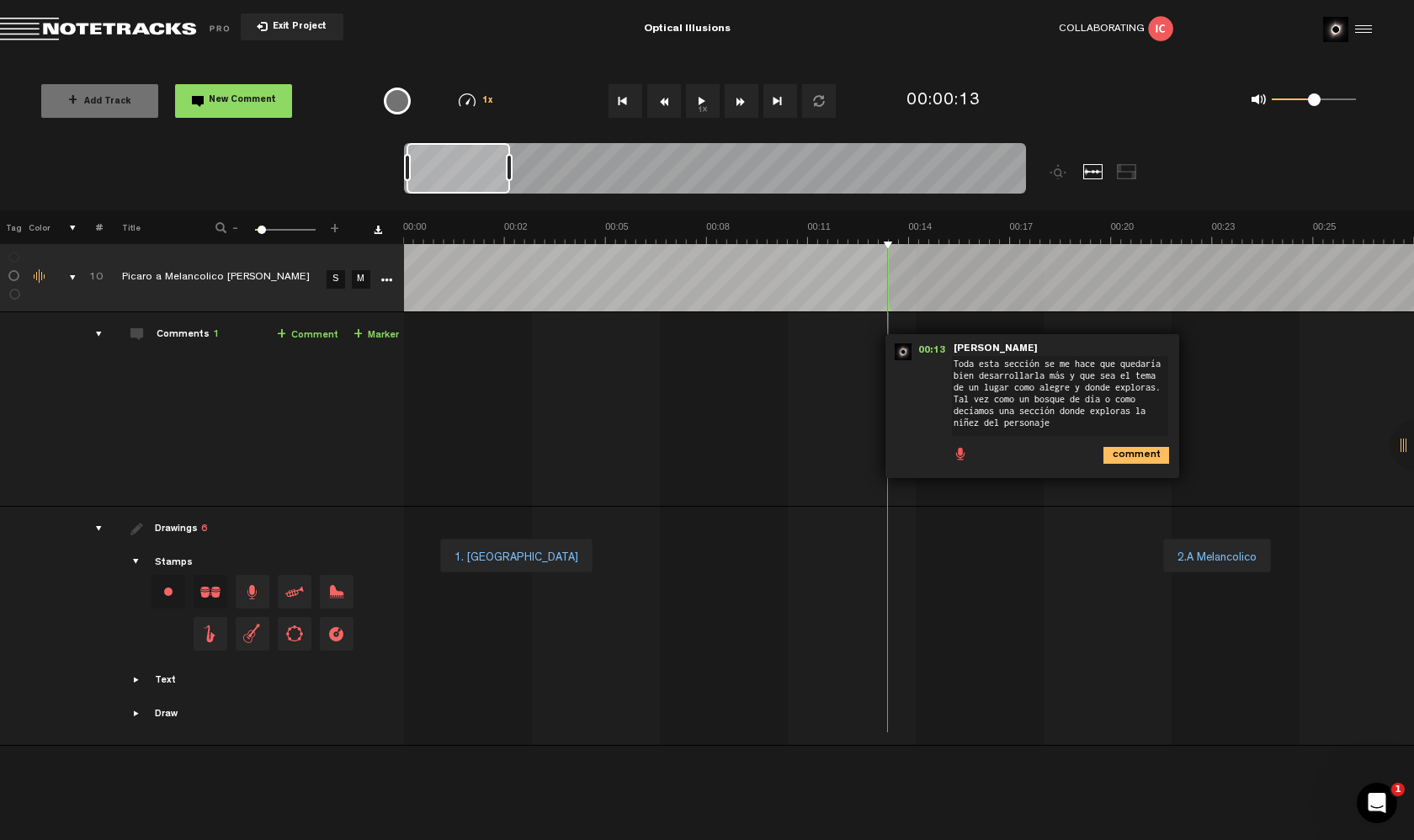
type textarea "Toda esta sección se me hace que quedaría bien desarrollarla más y que sea el t…"
click at [1127, 457] on icon "comment" at bounding box center [1136, 455] width 65 height 17
click at [668, 377] on div "00:13 - NaN:NaN • [PERSON_NAME]: "Toda esta sección se me hace que quedaría bie…" at bounding box center [910, 416] width 1008 height 180
click at [1006, 342] on div "00:13 - NaN:NaN • [PERSON_NAME]: "Toda esta sección se me hace que quedaría bie…" at bounding box center [1067, 391] width 364 height 116
click at [1214, 352] on span "Edit comment" at bounding box center [1215, 352] width 20 height 12
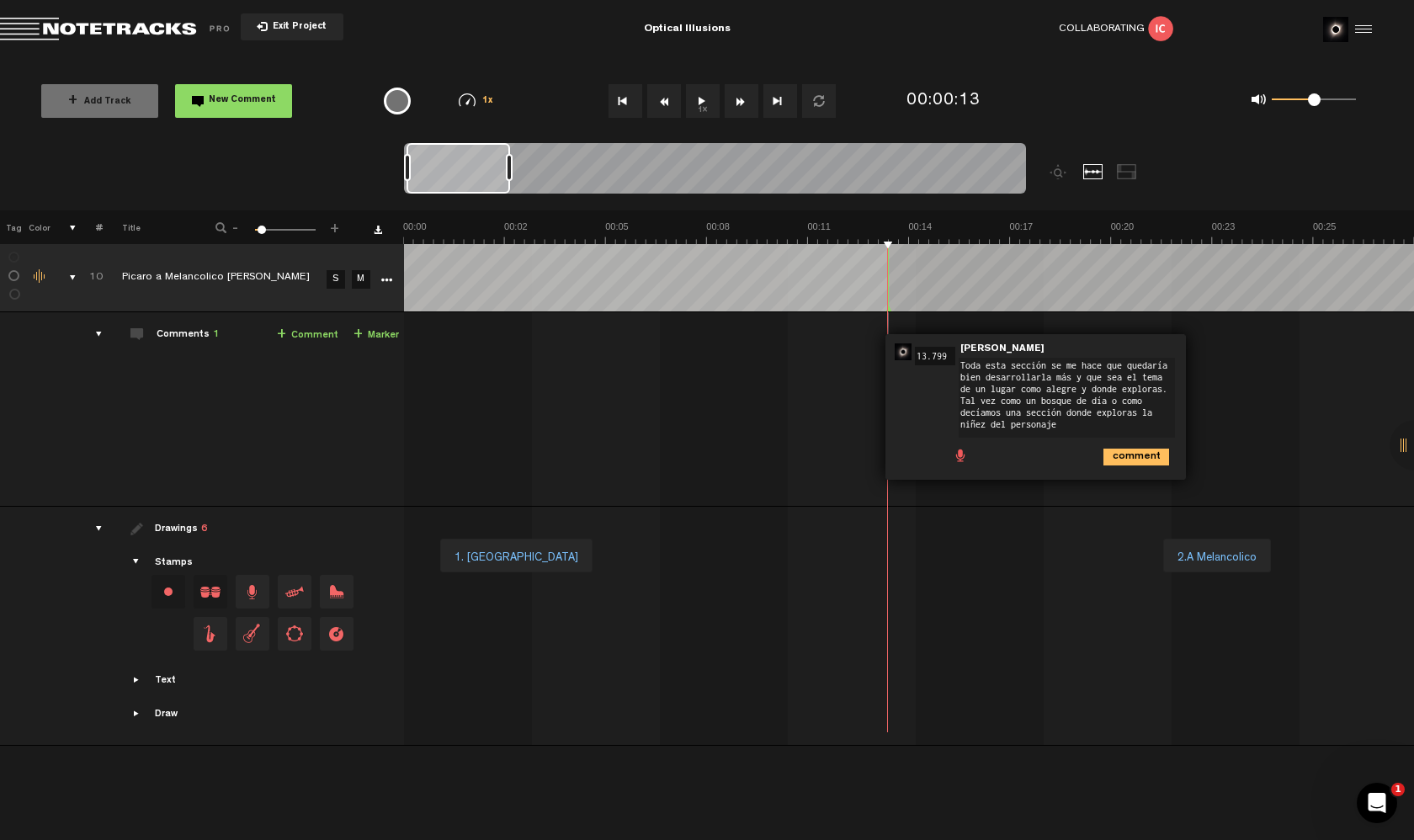
click at [788, 438] on div "00:13 13.799 - NaN:NaN • [PERSON_NAME]: "Toda esta sección se me hace que queda…" at bounding box center [910, 416] width 1008 height 180
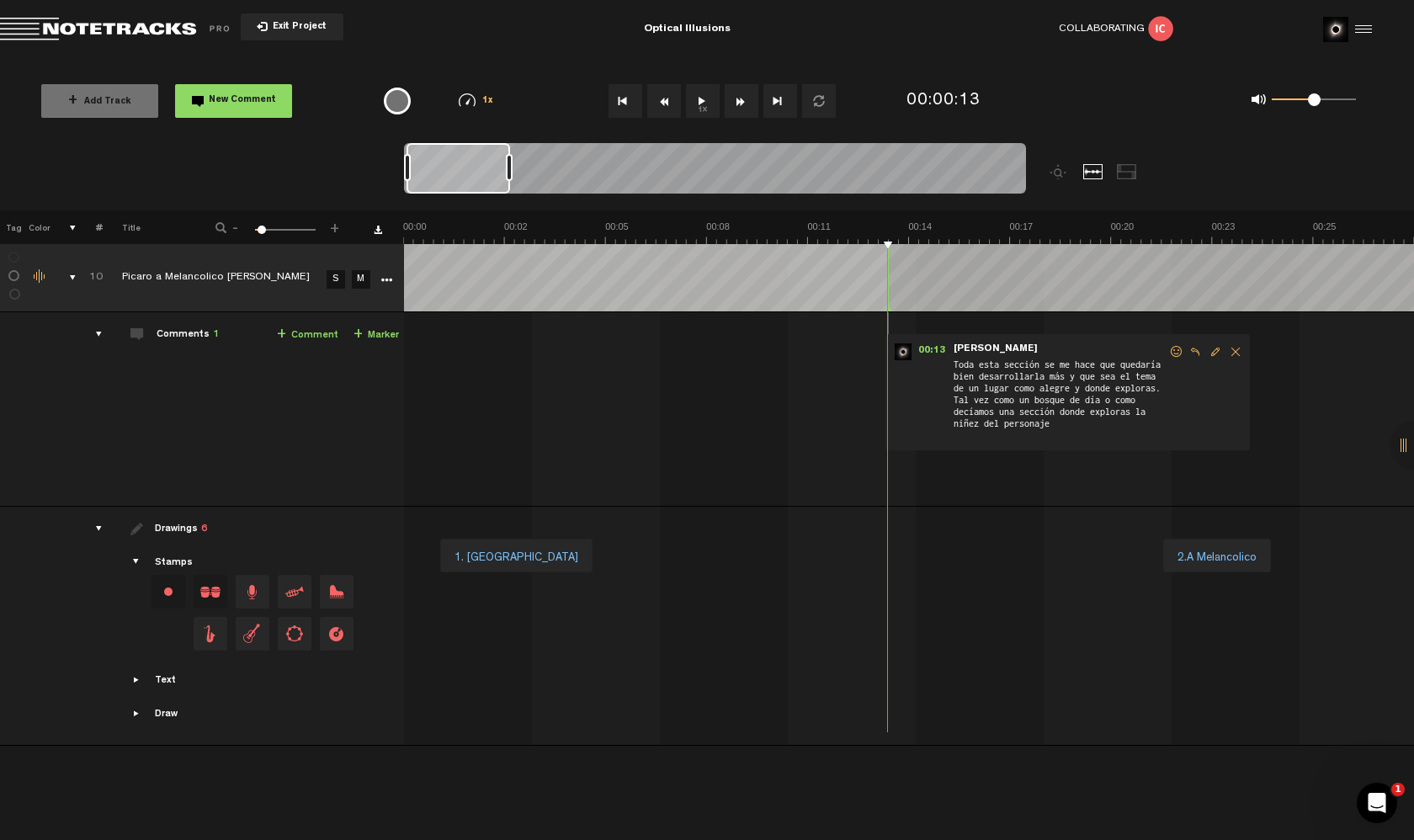
click at [821, 517] on td "1. Picaro 2.A Melancolico 2.B Melancolico 3. Bridge 4. [PERSON_NAME] 5. Resoluc…" at bounding box center [909, 625] width 1011 height 239
click at [1218, 353] on span "Edit comment" at bounding box center [1215, 352] width 20 height 12
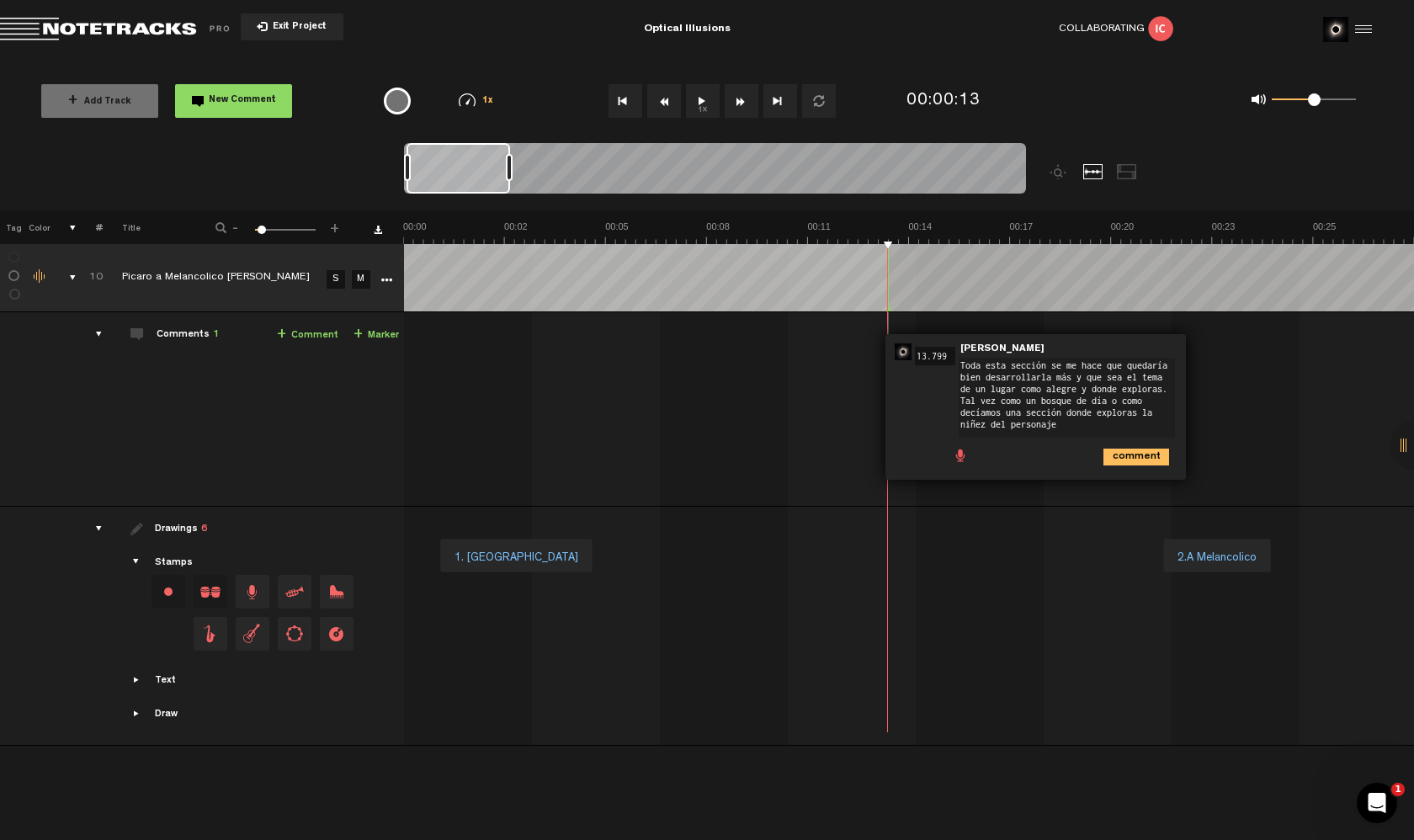
click at [1027, 364] on textarea "Toda esta sección se me hace que quedaría bien desarrollarla más y que sea el t…" at bounding box center [1067, 398] width 217 height 80
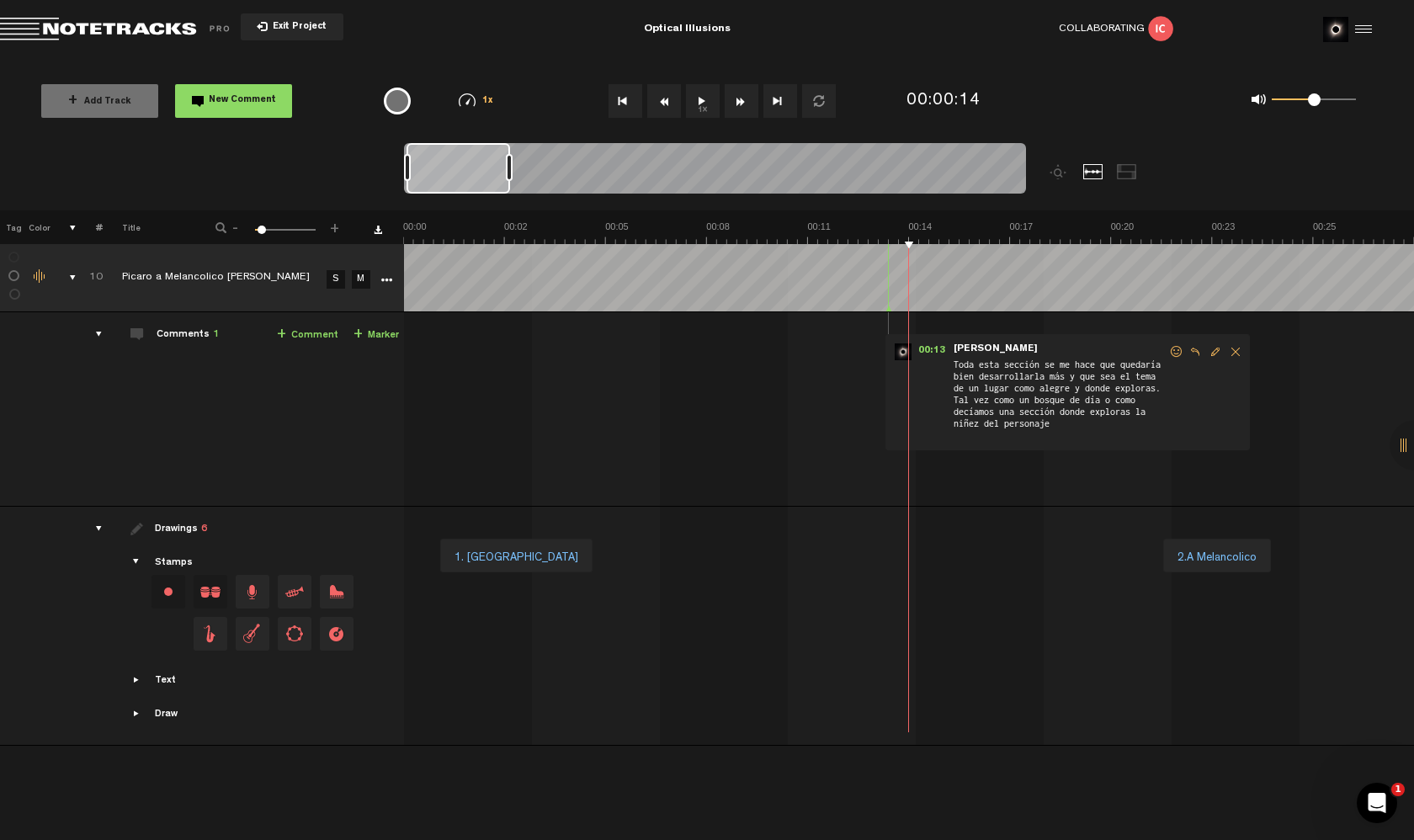
click at [1211, 352] on span "Edit comment" at bounding box center [1215, 352] width 20 height 12
click at [924, 356] on input "13.799" at bounding box center [935, 355] width 40 height 19
drag, startPoint x: 951, startPoint y: 355, endPoint x: 922, endPoint y: 349, distance: 29.6
click at [922, 349] on input "13.799" at bounding box center [935, 355] width 40 height 19
type input "00.00"
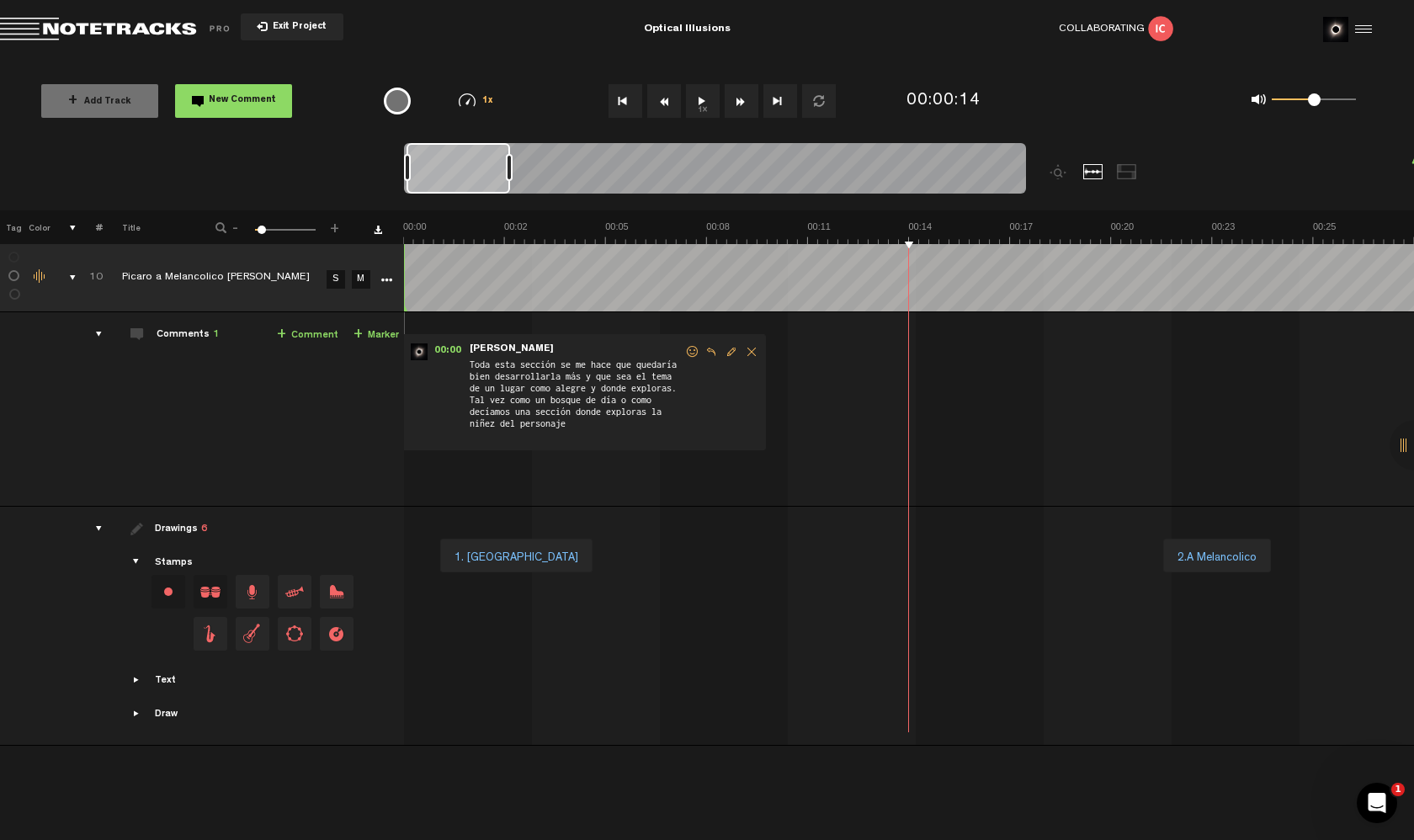
click at [579, 380] on span "Toda esta sección se me hace que quedaría bien desarrollarla más y que sea el t…" at bounding box center [577, 400] width 217 height 86
click at [727, 355] on span "Edit comment" at bounding box center [731, 352] width 20 height 12
drag, startPoint x: 505, startPoint y: 367, endPoint x: 456, endPoint y: 358, distance: 49.8
click at [456, 358] on div "00:00 00.00 - NaN:NaN • [PERSON_NAME]: "Toda esta sección se me hace que quedar…" at bounding box center [551, 406] width 301 height 145
click at [738, 352] on span "Edit comment" at bounding box center [731, 352] width 20 height 12
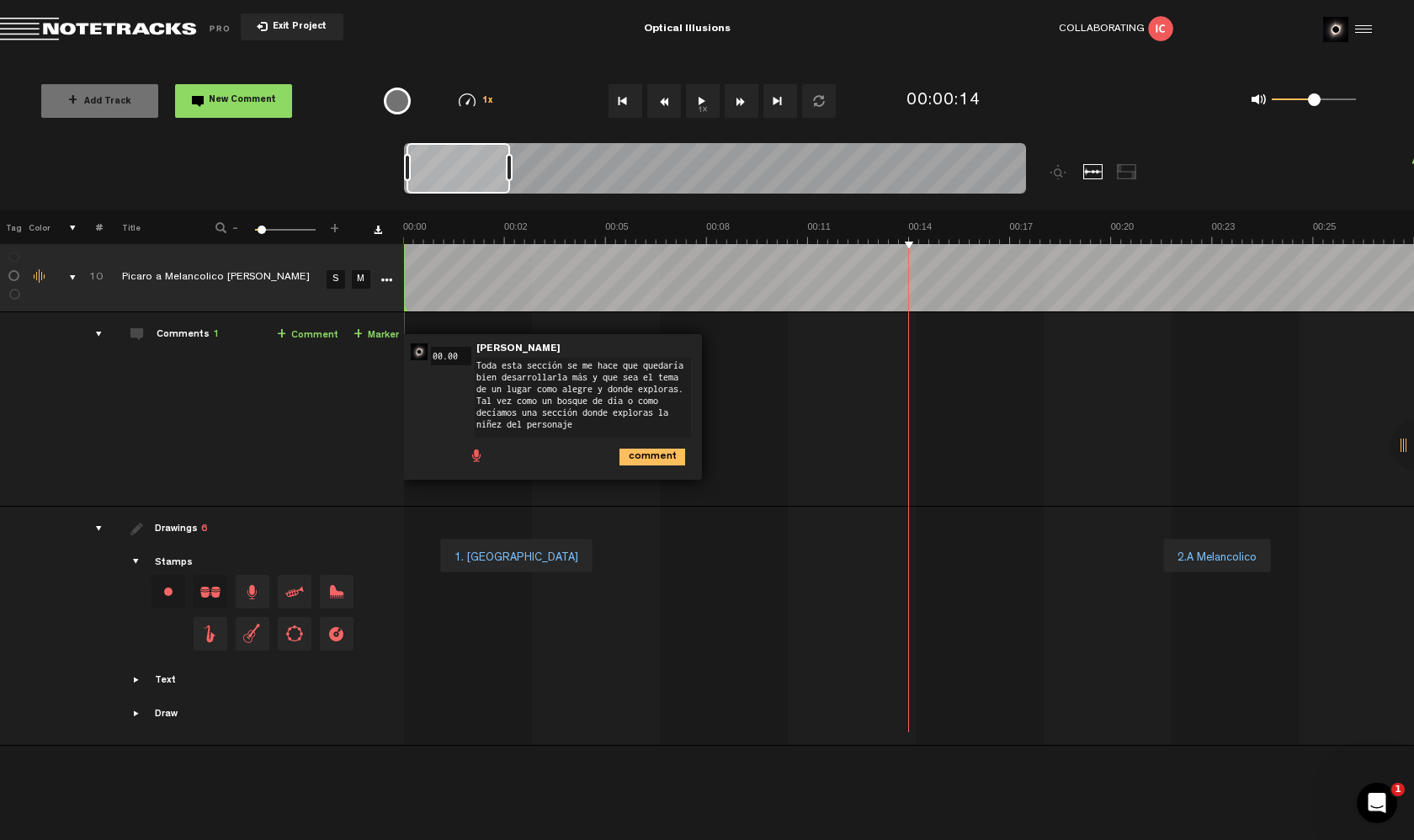
drag, startPoint x: 507, startPoint y: 364, endPoint x: 471, endPoint y: 364, distance: 36.0
click at [471, 364] on div "00:00 00.00 - NaN:NaN • [PERSON_NAME]: "Toda esta sección se me hace que quedar…" at bounding box center [551, 406] width 301 height 145
click at [730, 350] on span "Edit comment" at bounding box center [731, 352] width 20 height 12
click at [508, 366] on textarea "Toda esta sección se me hace que quedaría bien desarrollarla más y que sea el t…" at bounding box center [583, 398] width 217 height 80
click at [619, 359] on textarea "Eta sección se me hace que quedaría bien desarrollarla más y que sea el tema de…" at bounding box center [577, 396] width 217 height 80
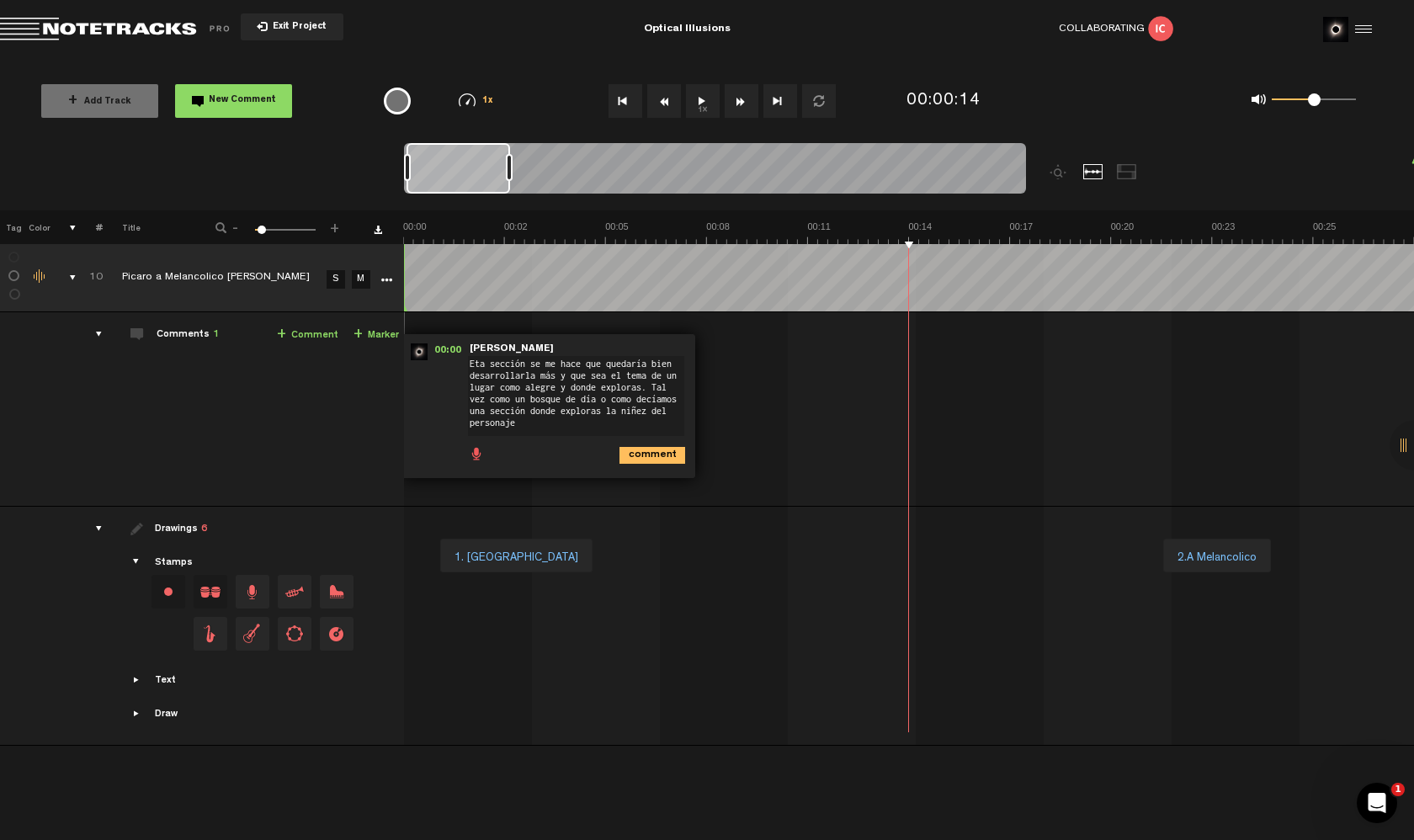
click at [619, 359] on textarea "Eta sección se me hace que quedaría bien desarrollarla más y que sea el tema de…" at bounding box center [577, 396] width 217 height 80
type textarea "Eta sección se me hace que estaría bien desarrollarla más y que sea el tema de …"
click at [646, 455] on icon "comment" at bounding box center [652, 455] width 65 height 17
click at [901, 327] on div "00:00 - NaN:NaN • [PERSON_NAME]: "Eta sección se me hace que estaría bien desar…" at bounding box center [910, 416] width 1008 height 180
click at [904, 346] on div "00:00 - NaN:NaN • [PERSON_NAME]: "Eta sección se me hace que estaría bien desar…" at bounding box center [910, 416] width 1008 height 180
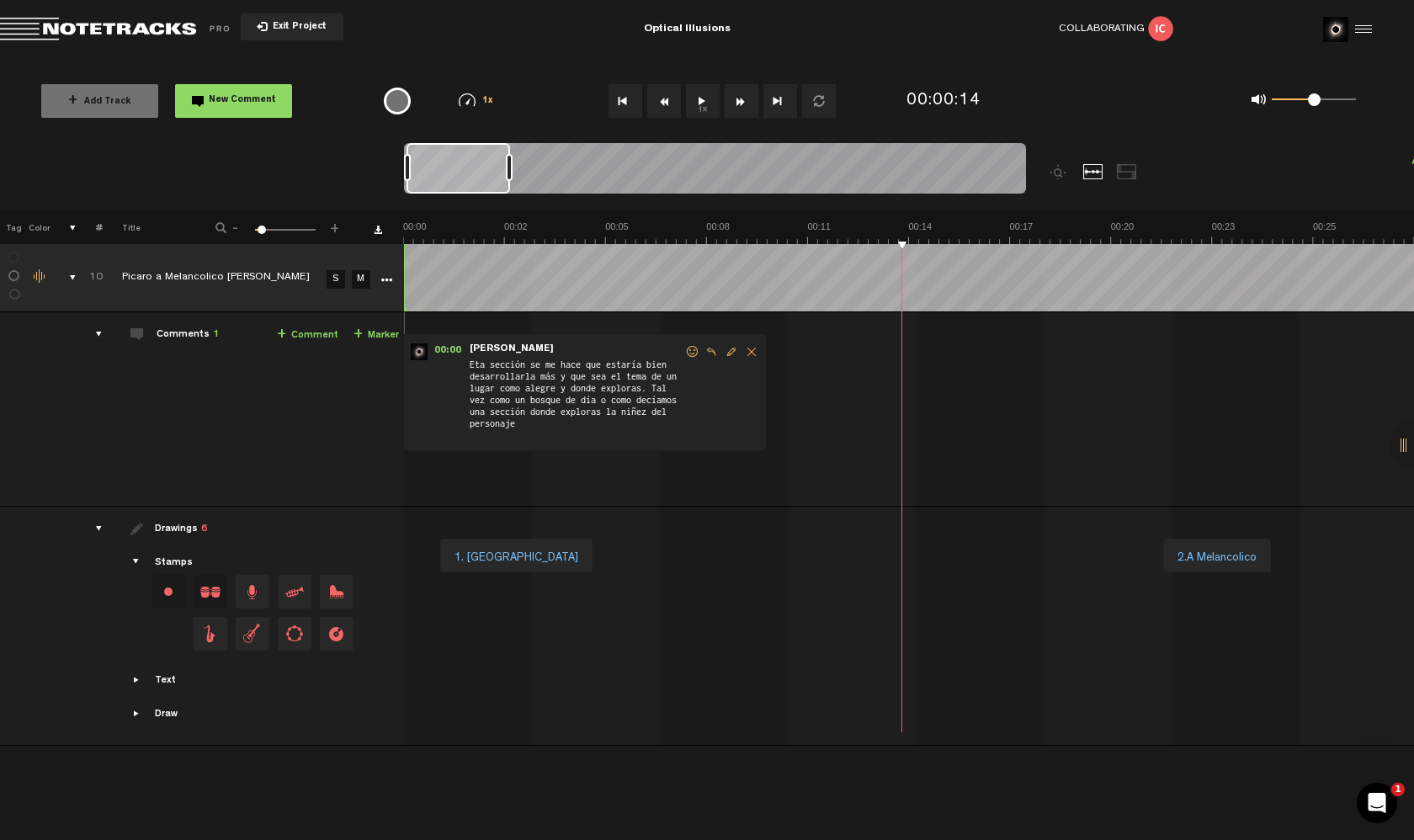
click at [904, 346] on div "00:00 - NaN:NaN • [PERSON_NAME]: "Eta sección se me hace que estaría bien desar…" at bounding box center [910, 416] width 1008 height 180
click at [904, 333] on div "00:00 - NaN:NaN • [PERSON_NAME]: "Eta sección se me hace que estaría bien desar…" at bounding box center [910, 416] width 1008 height 180
click at [314, 334] on link "+ Comment" at bounding box center [307, 336] width 61 height 20
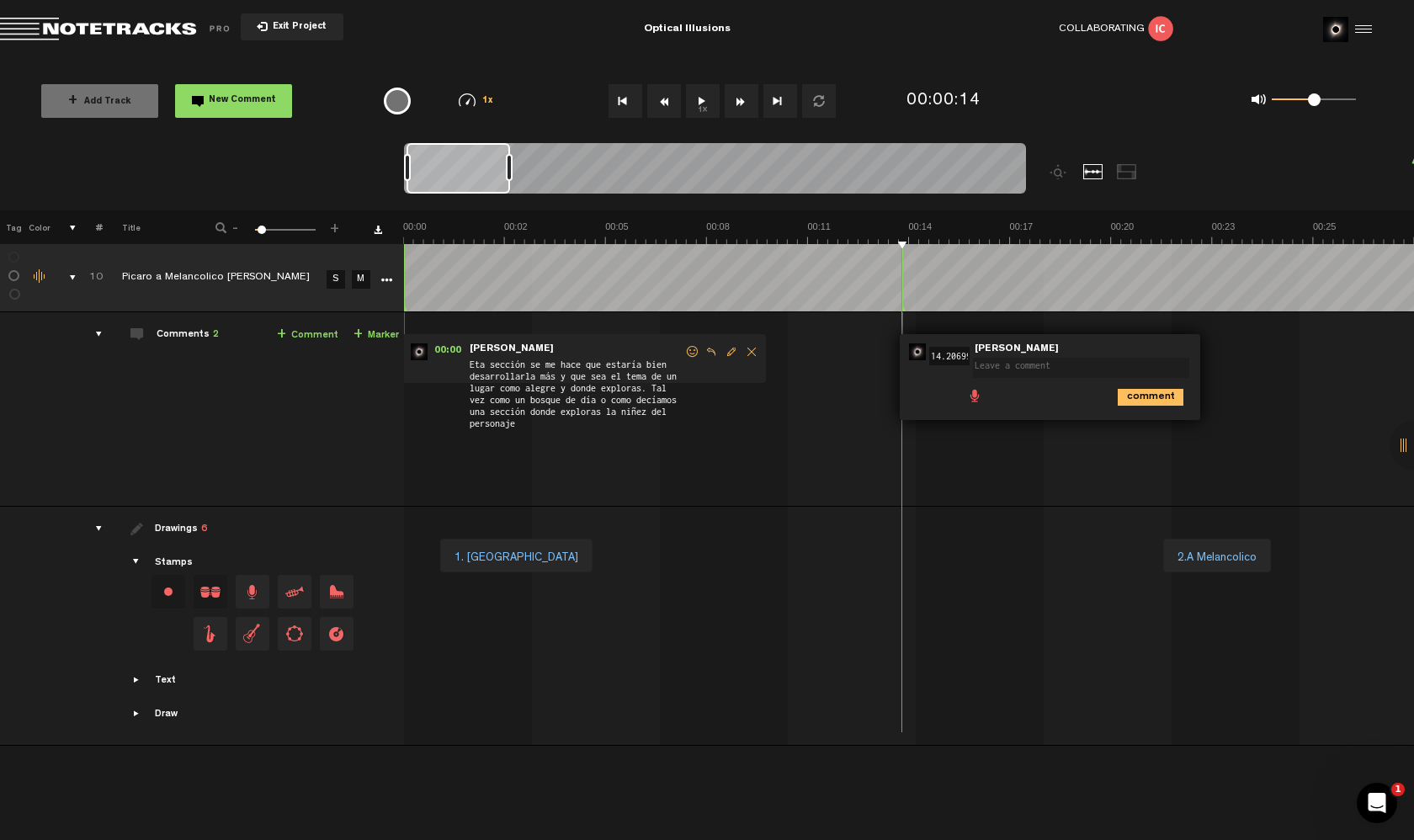
click at [1043, 369] on textarea at bounding box center [1081, 368] width 217 height 20
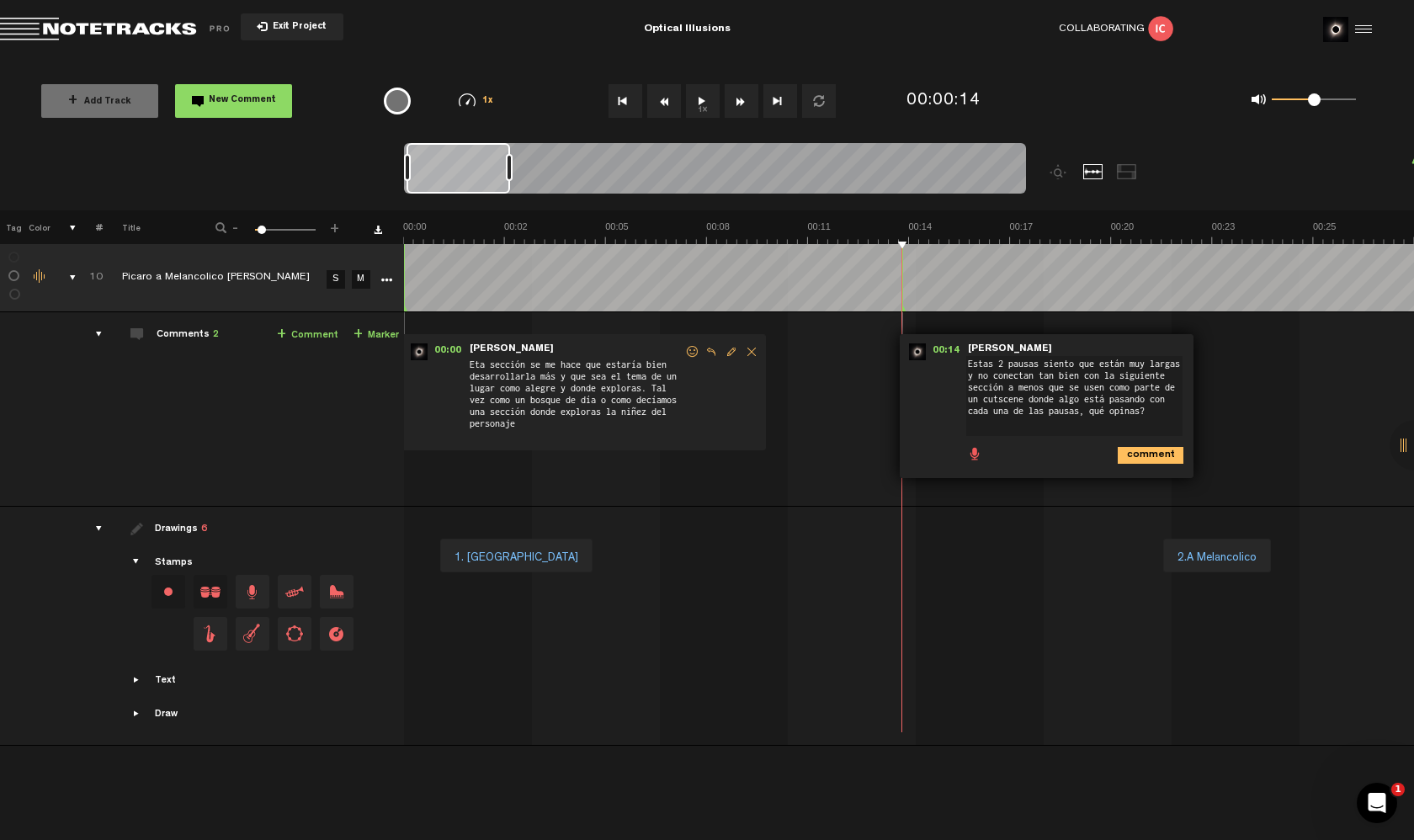
type textarea "Estas 2 pausas siento que están muy largas y no conectan tan bien con la siguie…"
click at [1134, 455] on icon "comment" at bounding box center [1151, 455] width 65 height 17
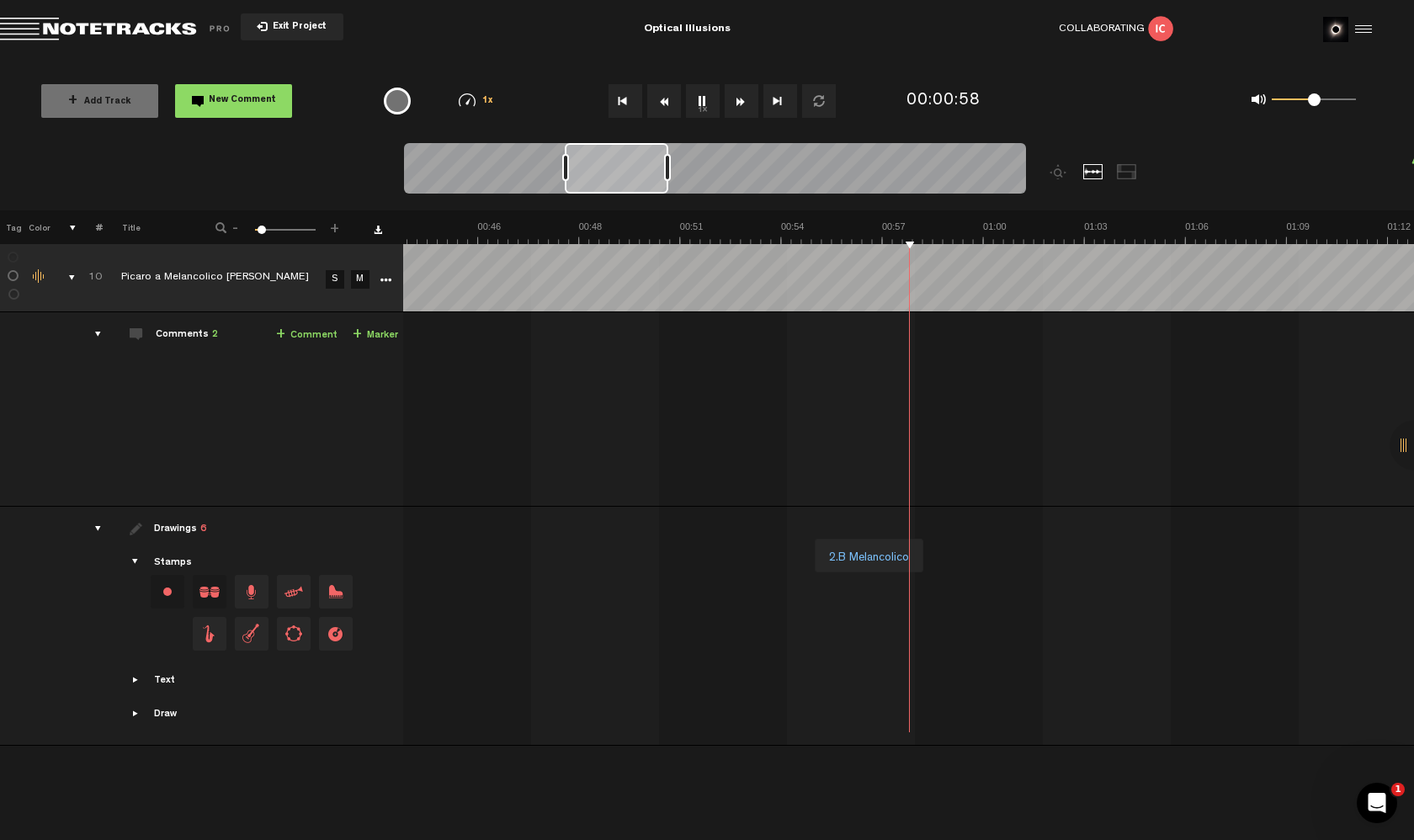
scroll to position [0, 1543]
click at [137, 682] on span "Showcase text" at bounding box center [137, 680] width 14 height 14
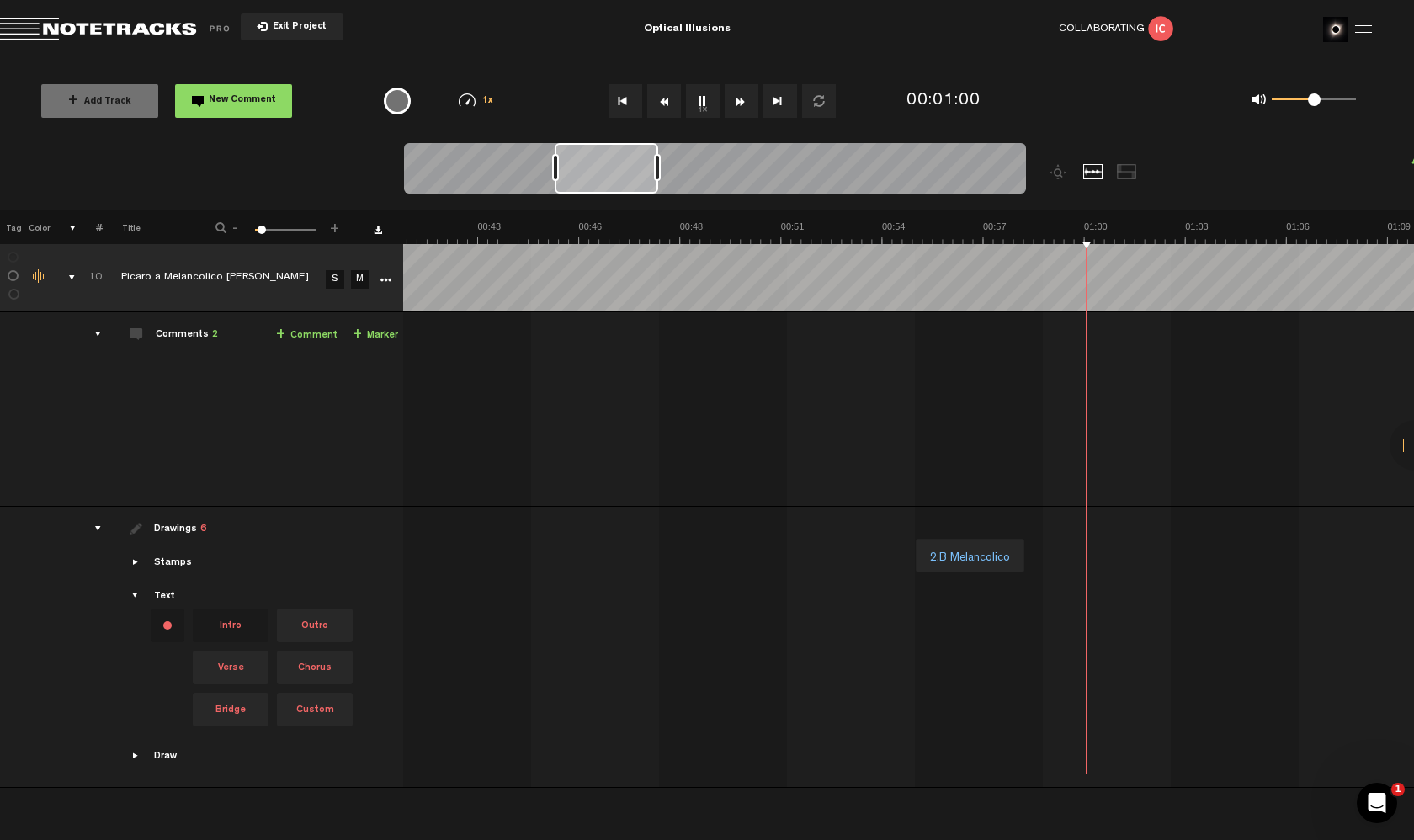
scroll to position [0, 1442]
click at [135, 755] on span "Showcase draw menu" at bounding box center [137, 756] width 14 height 14
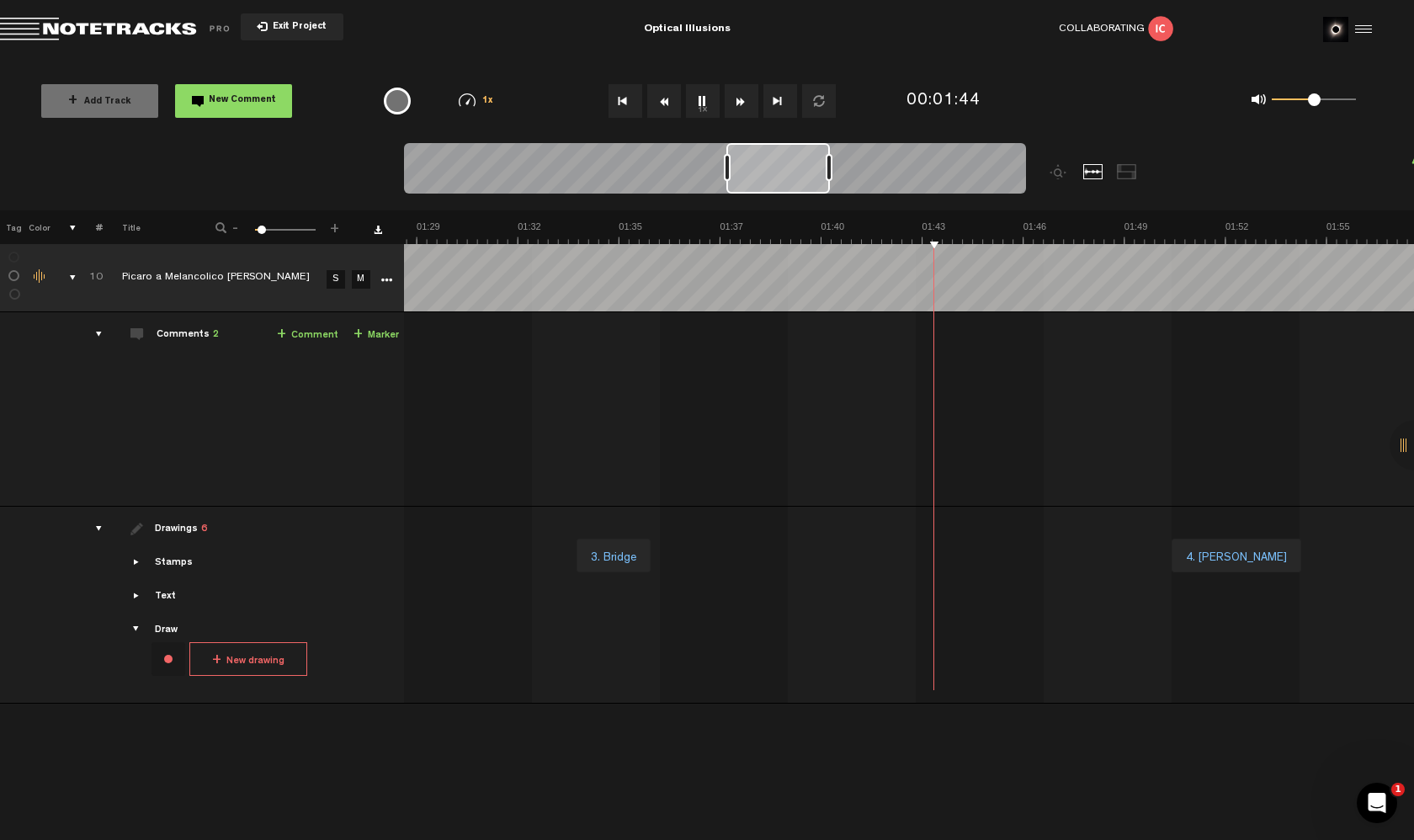
scroll to position [0, 3121]
click at [716, 107] on button "1x" at bounding box center [703, 100] width 34 height 34
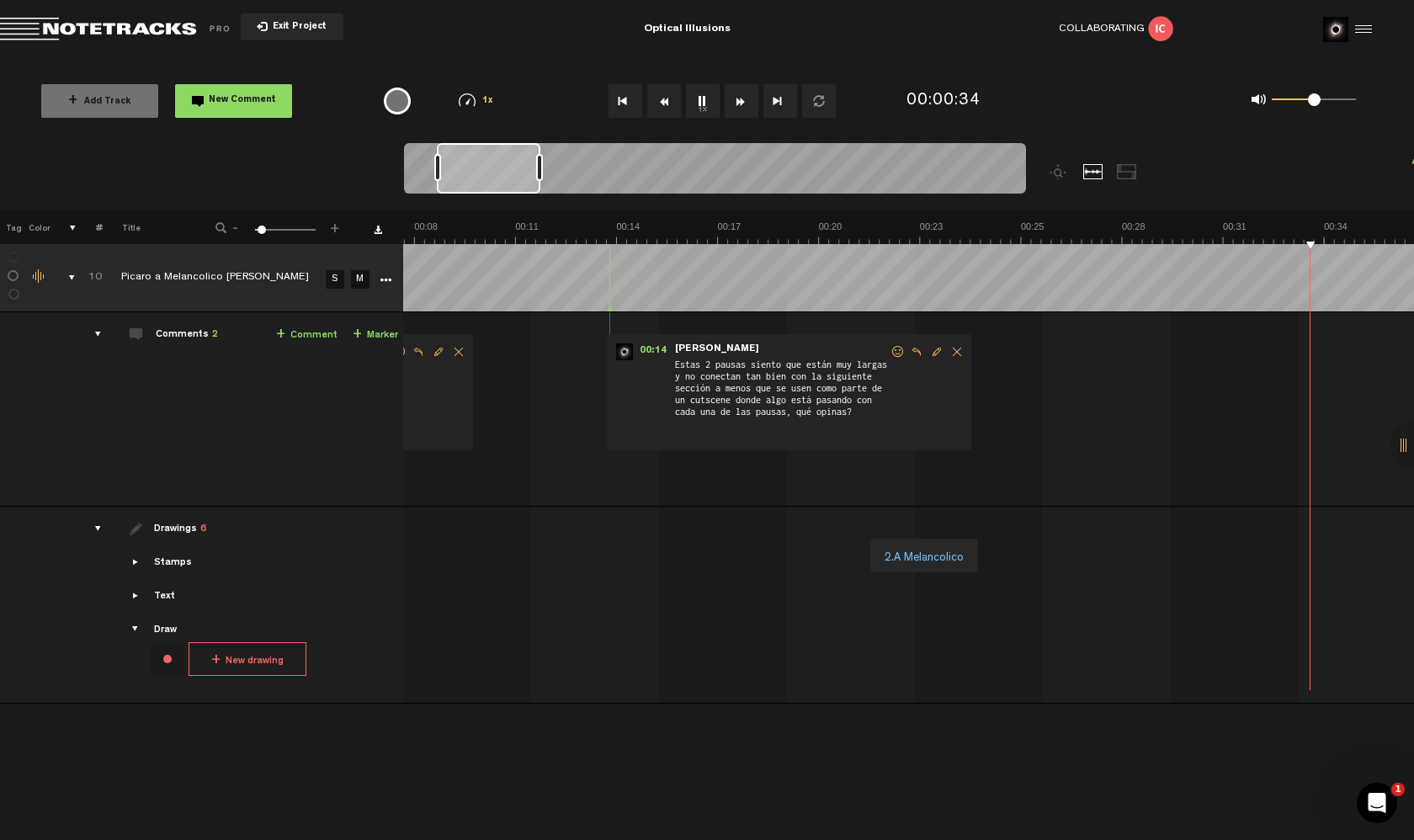
scroll to position [0, 696]
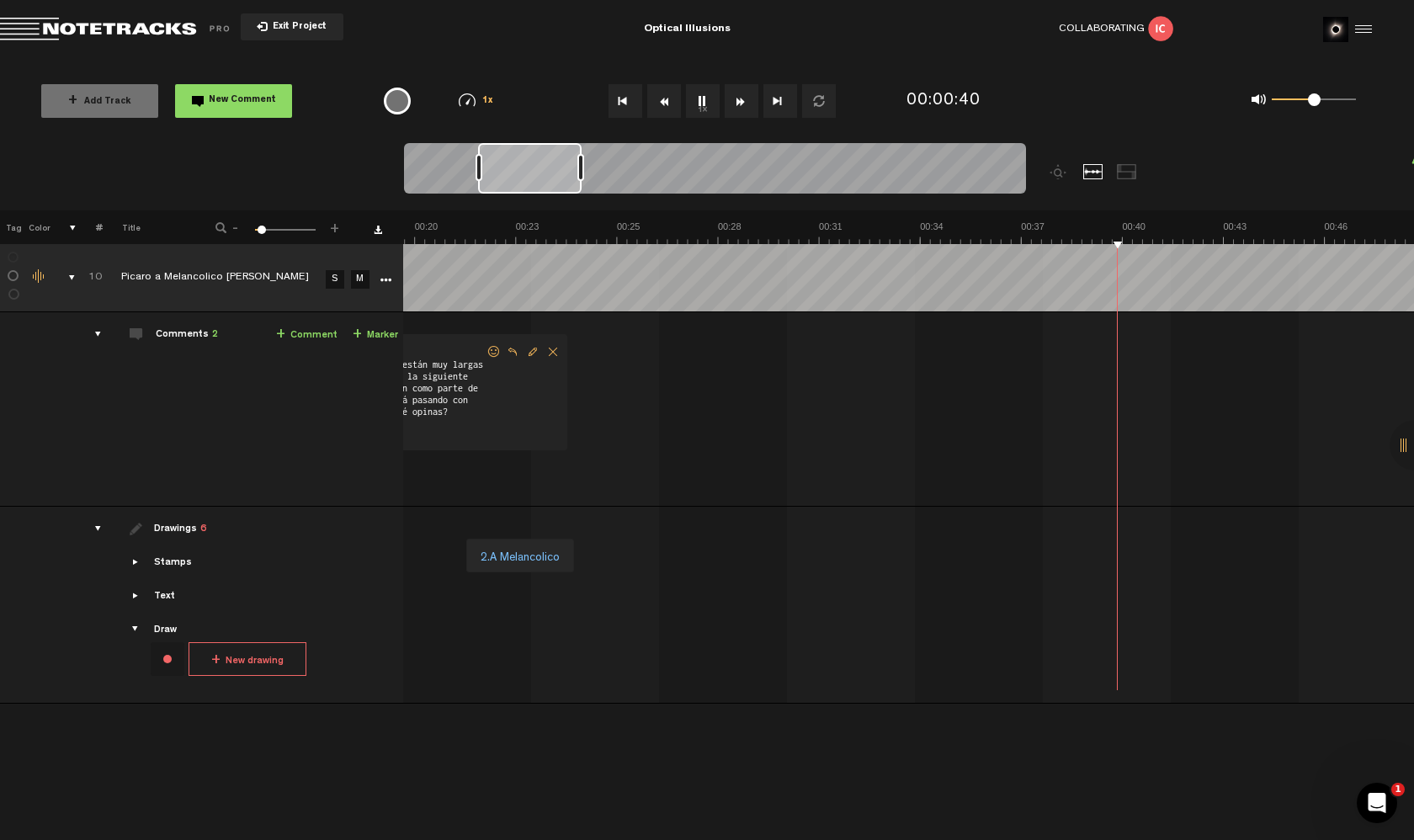
click at [701, 101] on button "1x" at bounding box center [703, 100] width 34 height 34
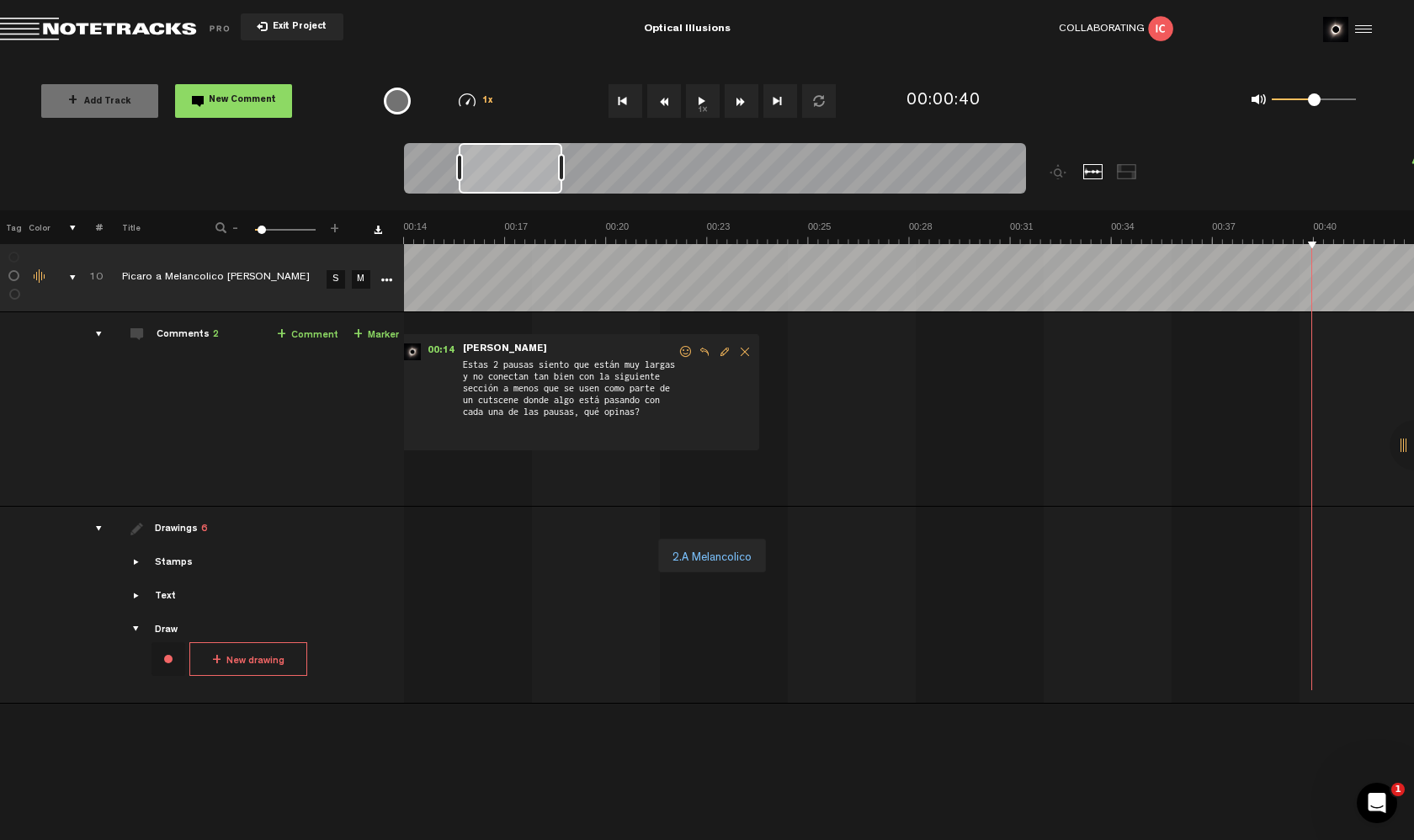
scroll to position [0, 0]
click at [694, 94] on button "1x" at bounding box center [703, 100] width 34 height 34
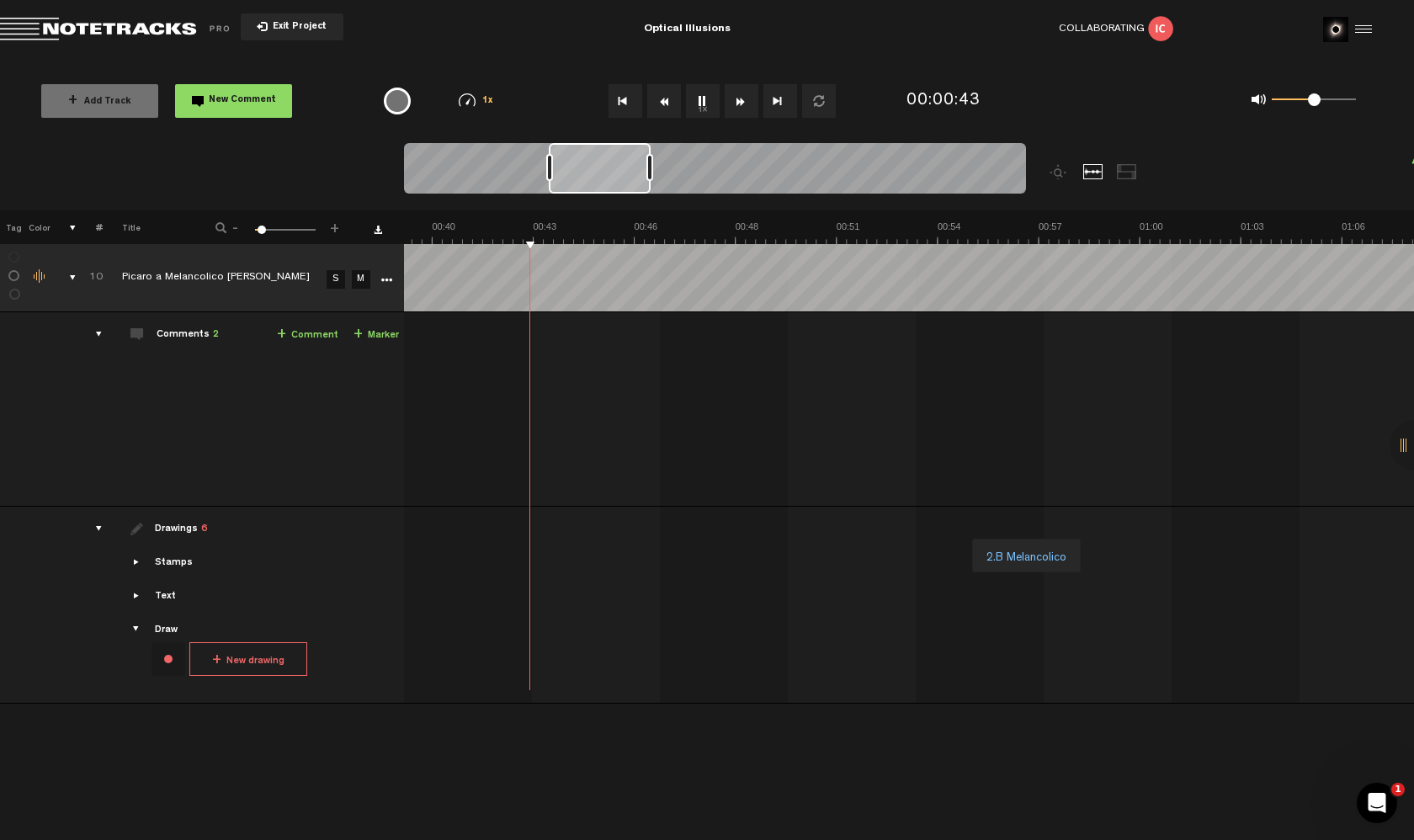
scroll to position [0, 1461]
drag, startPoint x: 570, startPoint y: 180, endPoint x: 627, endPoint y: 179, distance: 57.0
click at [627, 179] on div at bounding box center [599, 169] width 101 height 51
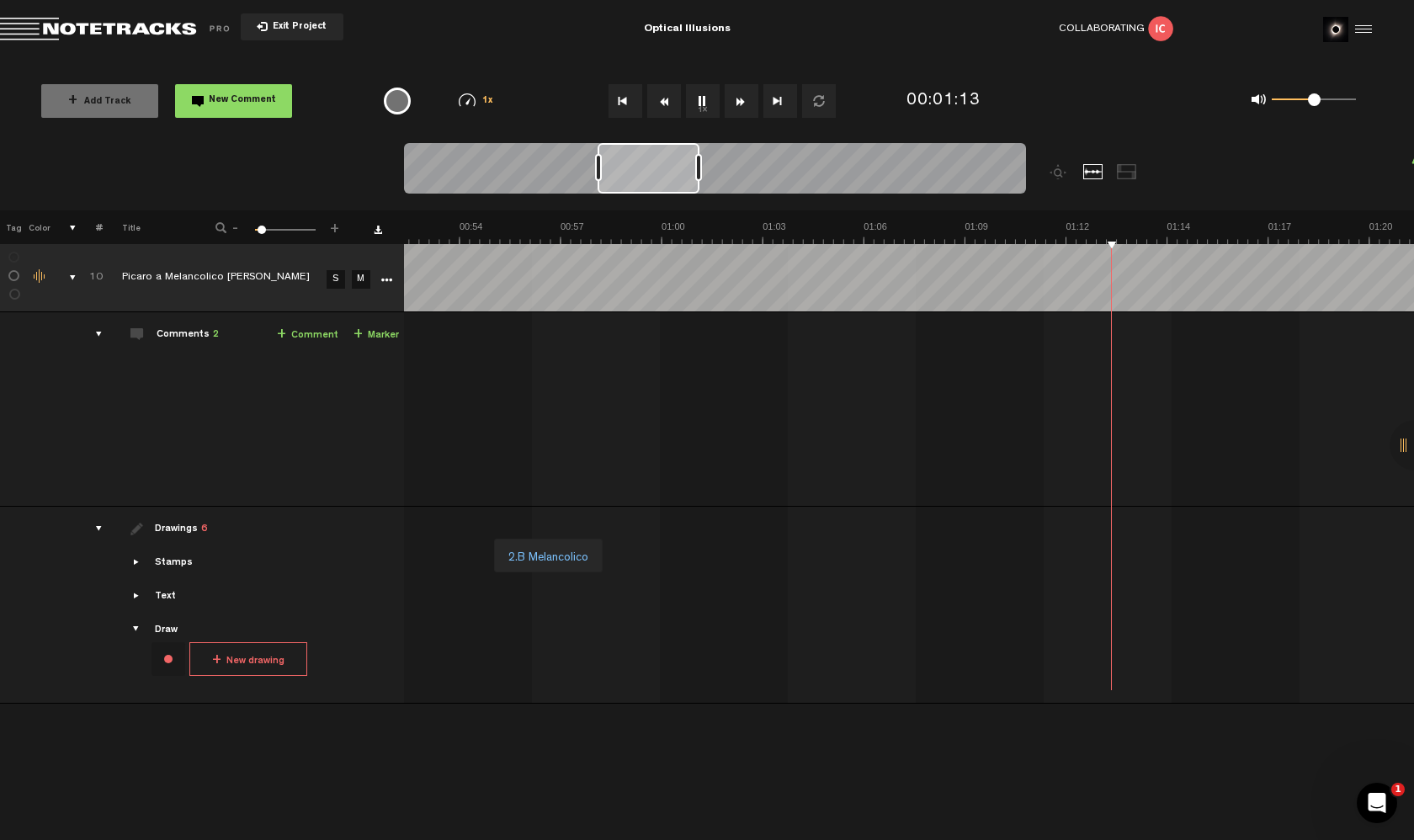
click at [704, 98] on button "1x" at bounding box center [703, 100] width 34 height 34
click at [700, 104] on button "1x" at bounding box center [703, 100] width 34 height 34
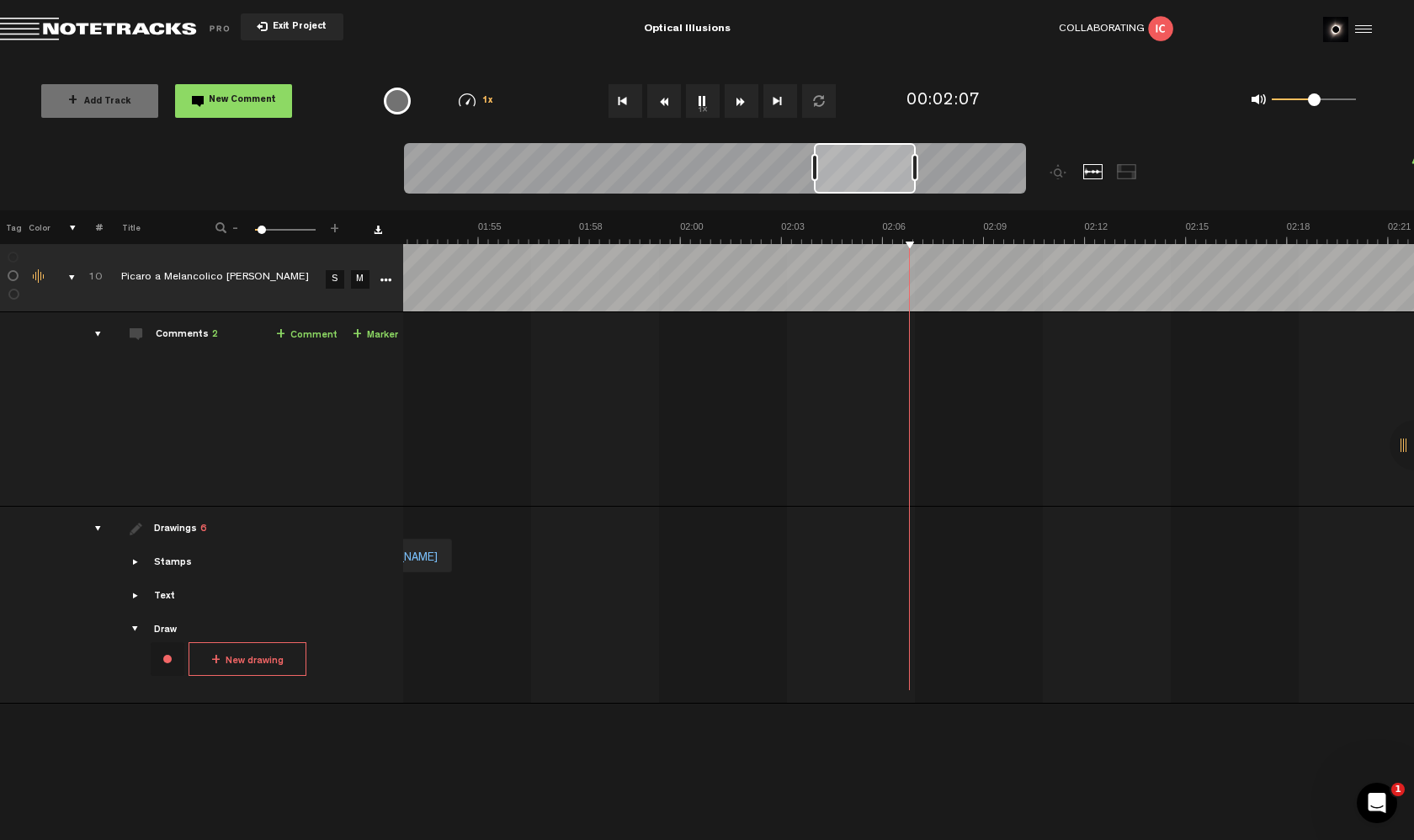
scroll to position [0, 3969]
click at [672, 101] on button "Rewind" at bounding box center [664, 100] width 34 height 34
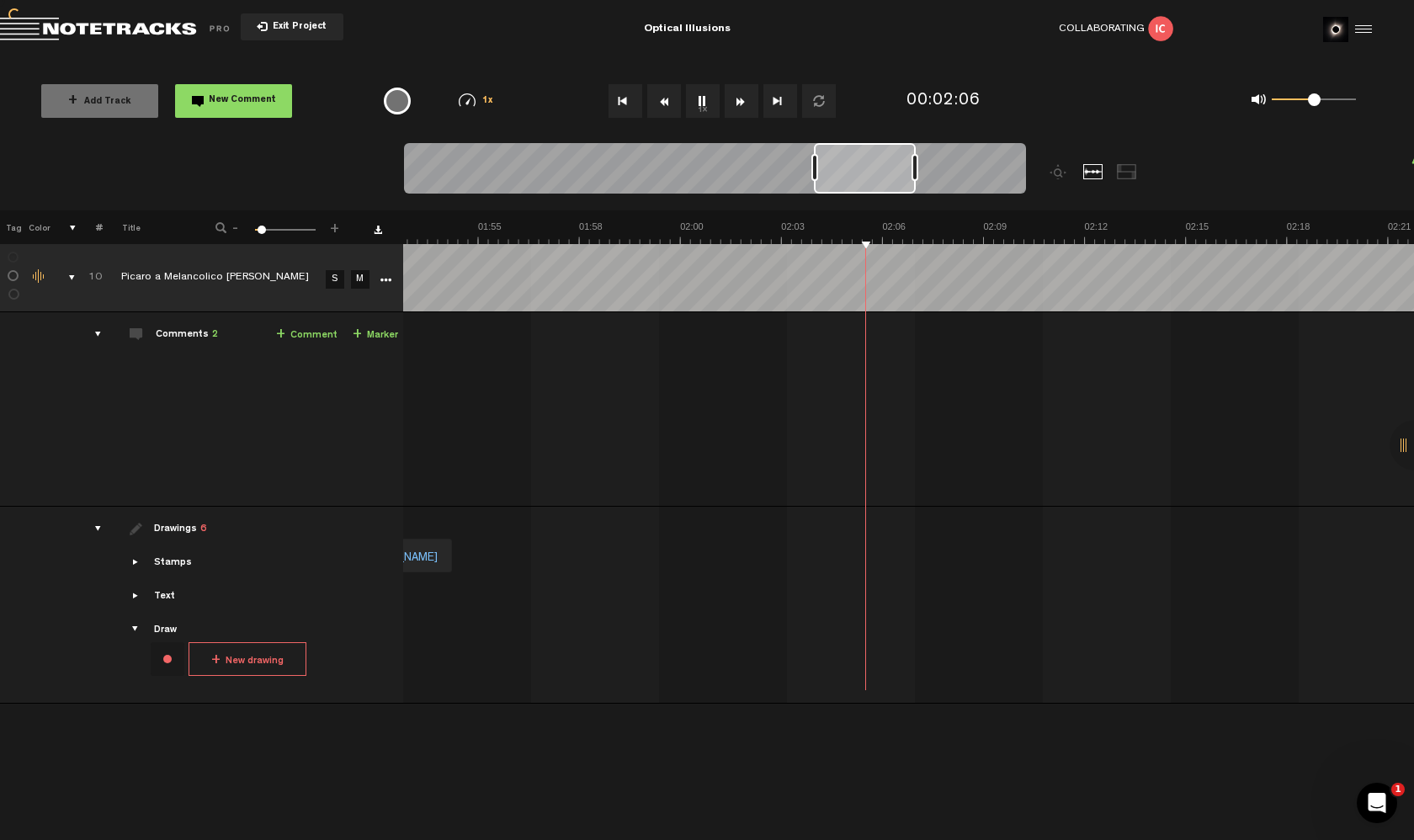
click at [672, 101] on button "Rewind" at bounding box center [664, 100] width 34 height 34
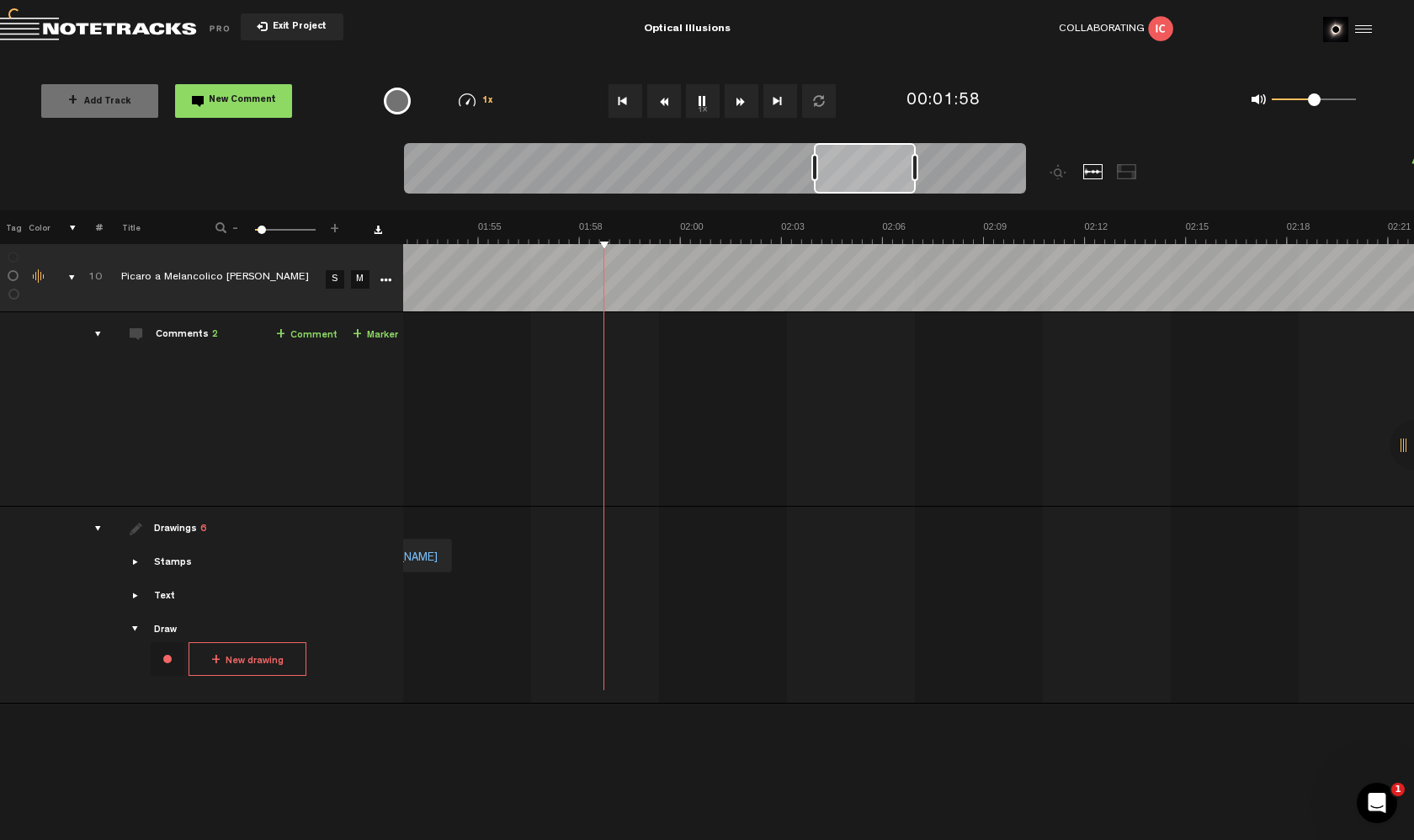
click at [672, 101] on button "Rewind" at bounding box center [664, 100] width 34 height 34
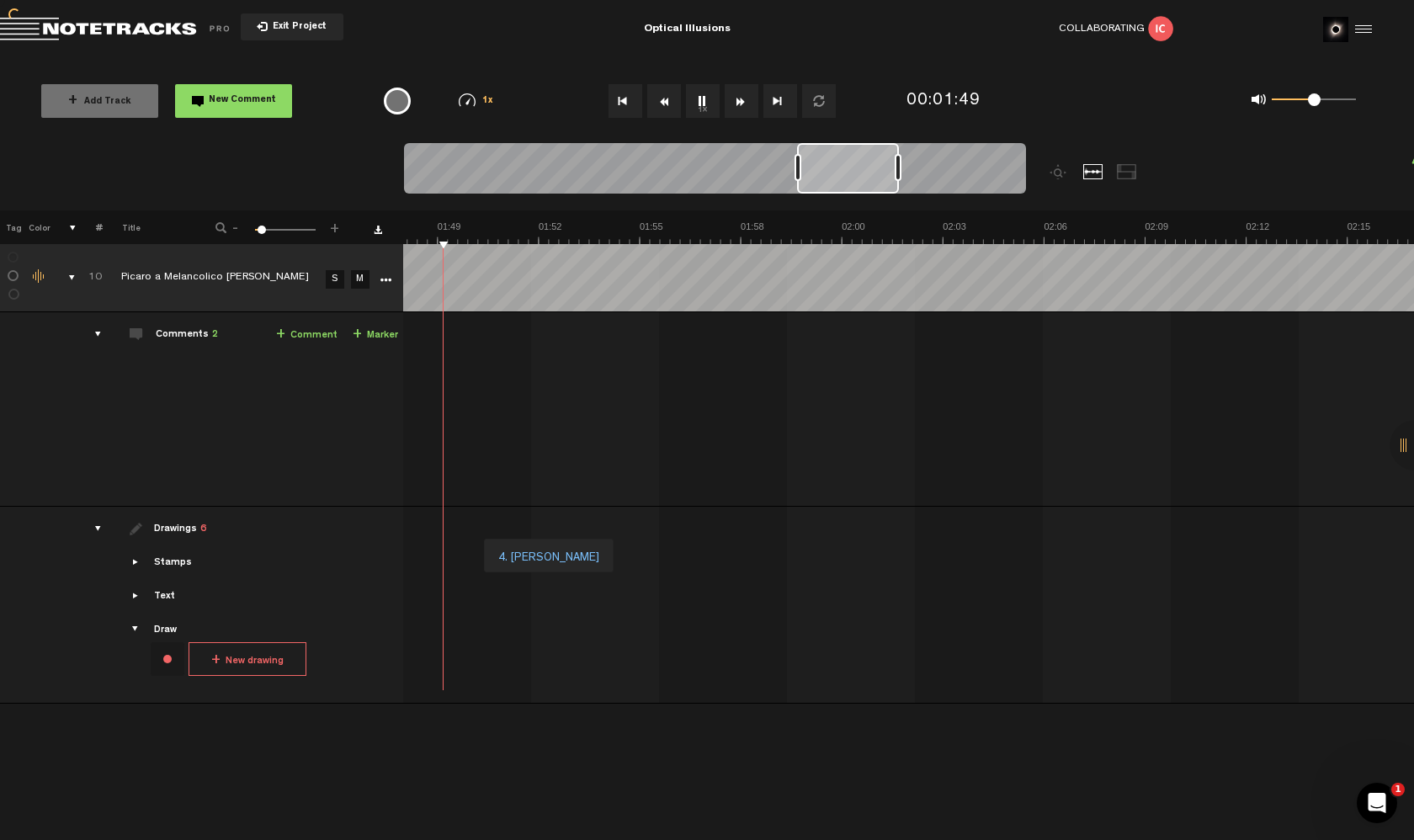
click at [672, 101] on button "Rewind" at bounding box center [664, 100] width 34 height 34
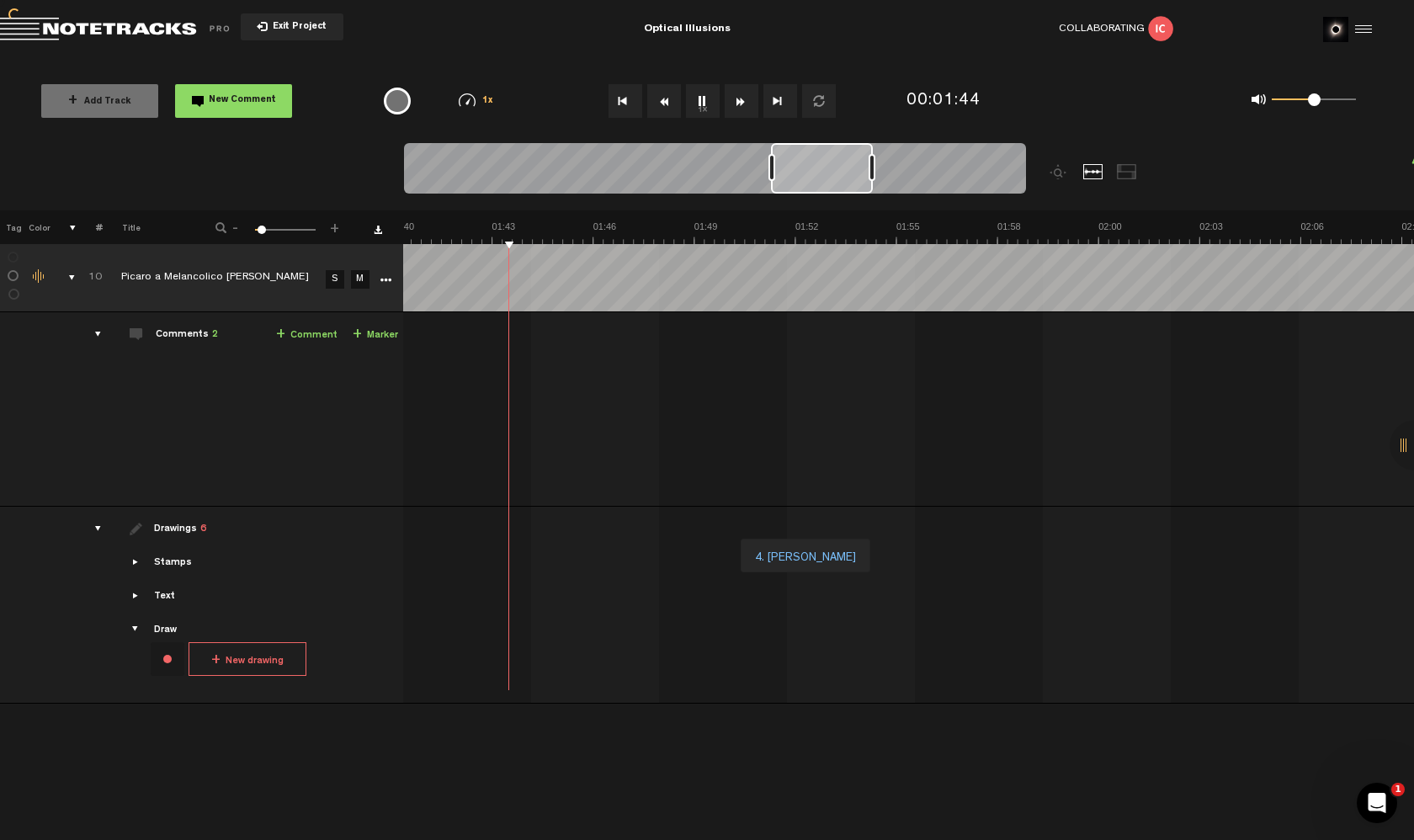
click at [672, 101] on button "Rewind" at bounding box center [664, 100] width 34 height 34
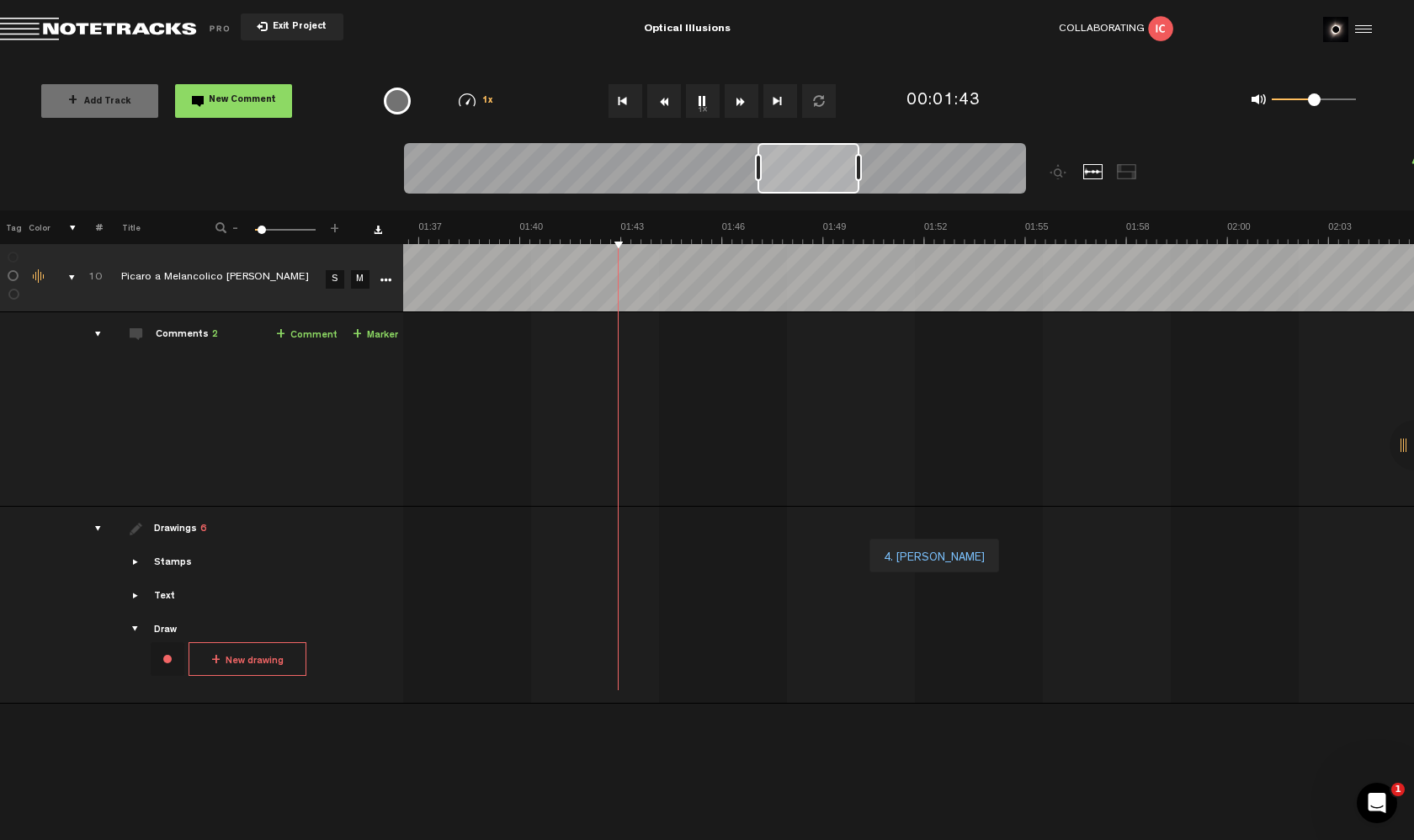
click at [661, 117] on button "Rewind" at bounding box center [664, 100] width 34 height 34
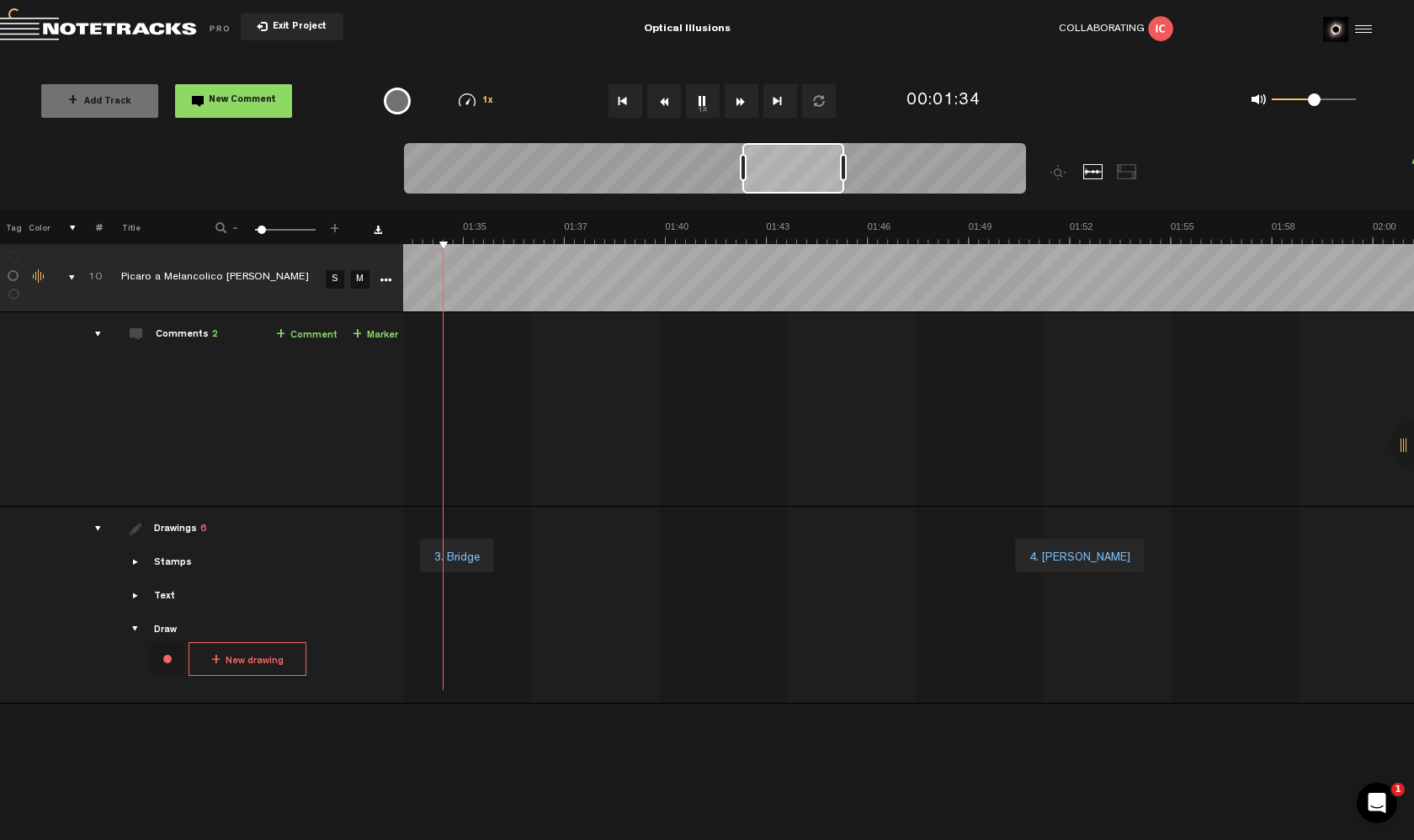
click at [661, 117] on button "Rewind" at bounding box center [664, 100] width 34 height 34
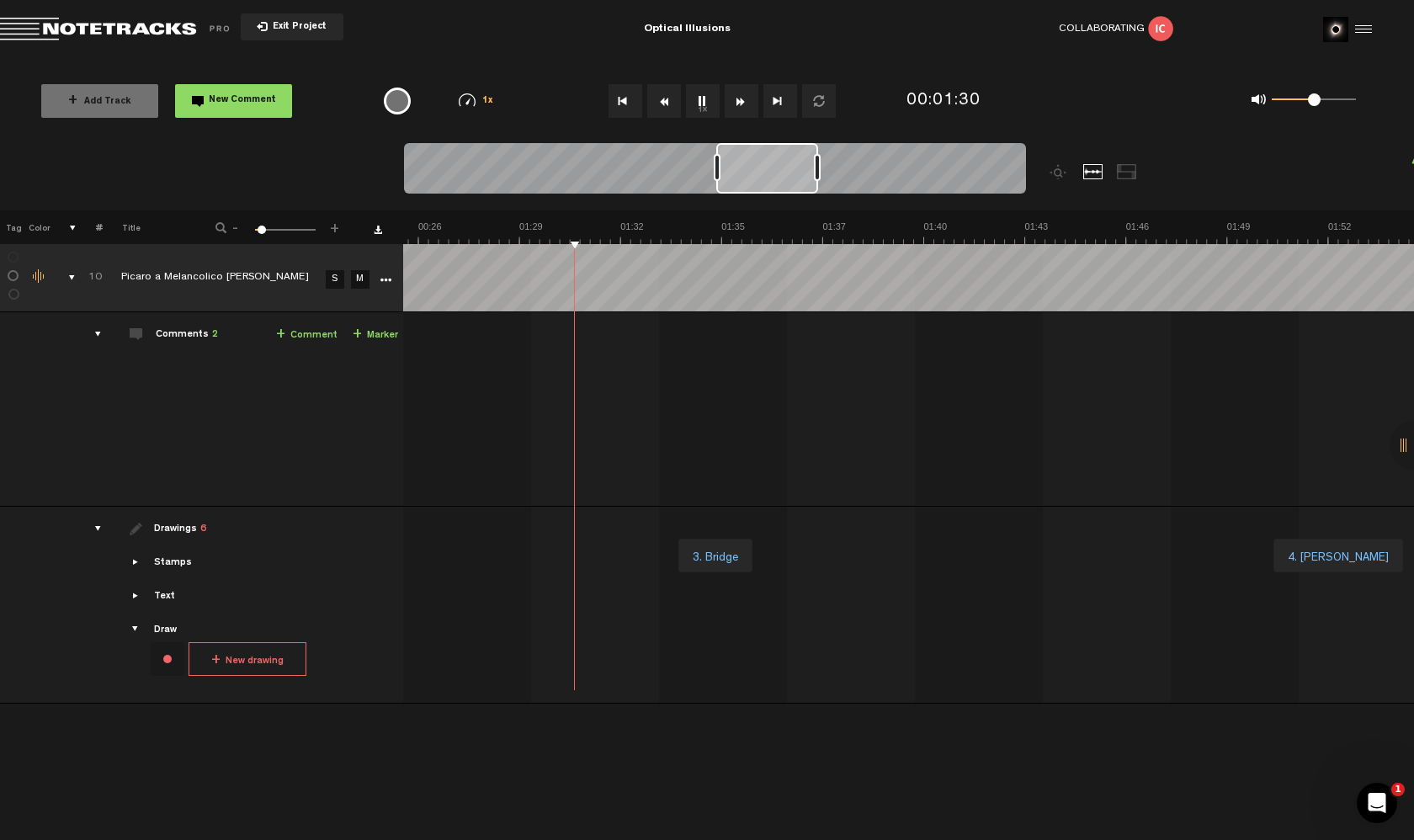
click at [662, 112] on button "Rewind" at bounding box center [664, 100] width 34 height 34
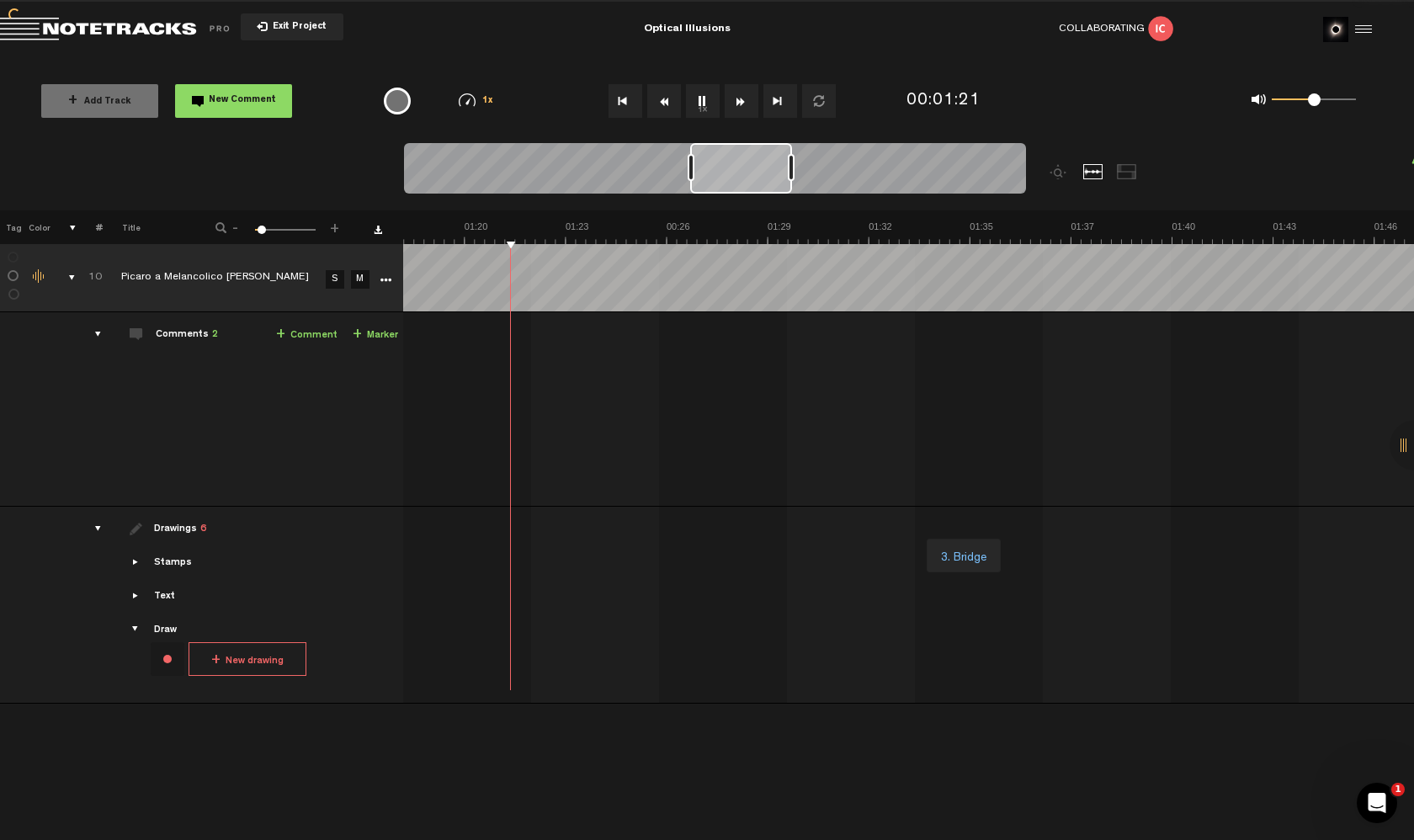
click at [662, 112] on button "Rewind" at bounding box center [664, 100] width 34 height 34
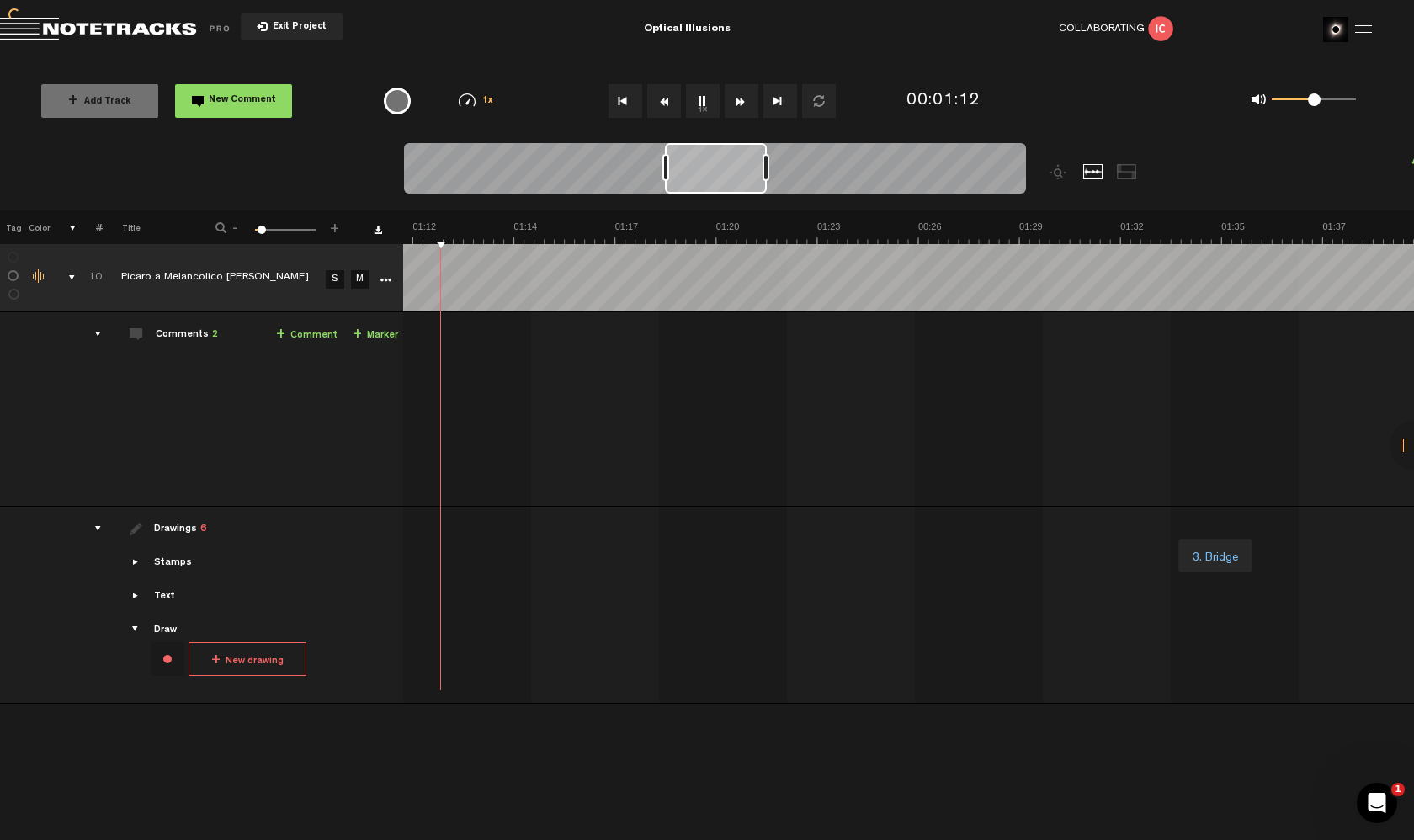
click at [662, 112] on button "Rewind" at bounding box center [664, 100] width 34 height 34
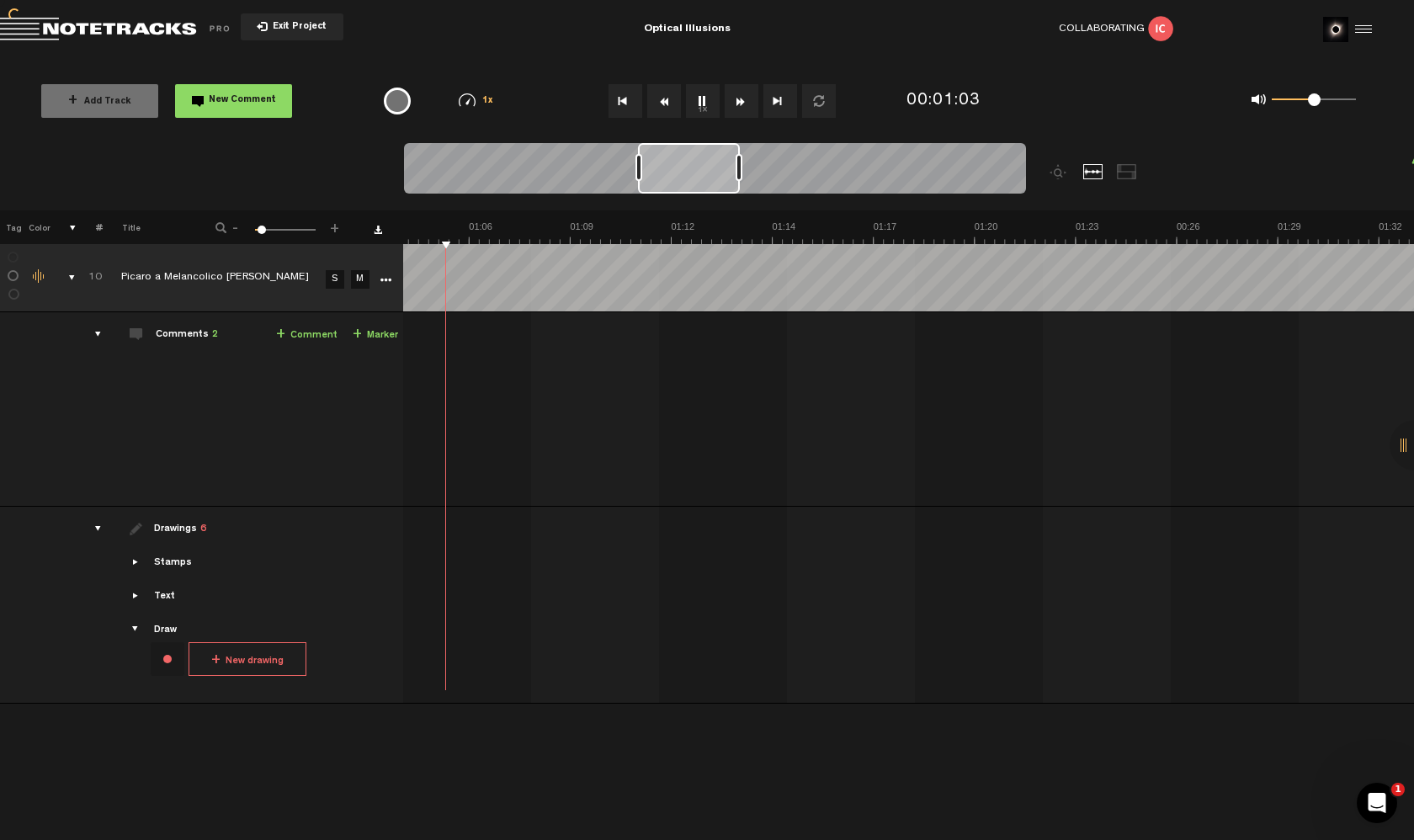
click at [662, 112] on button "Rewind" at bounding box center [664, 100] width 34 height 34
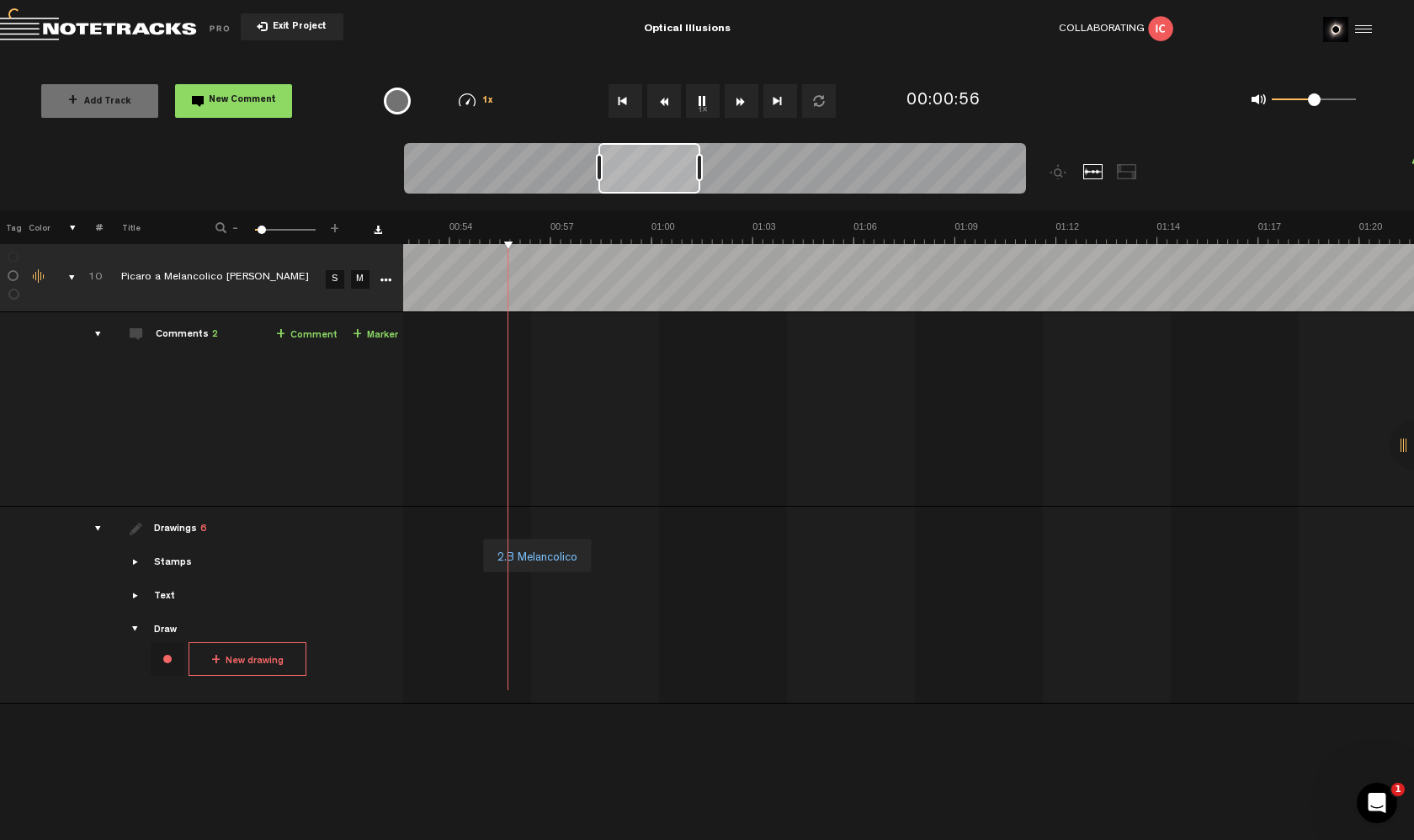
click at [662, 112] on button "Rewind" at bounding box center [664, 100] width 34 height 34
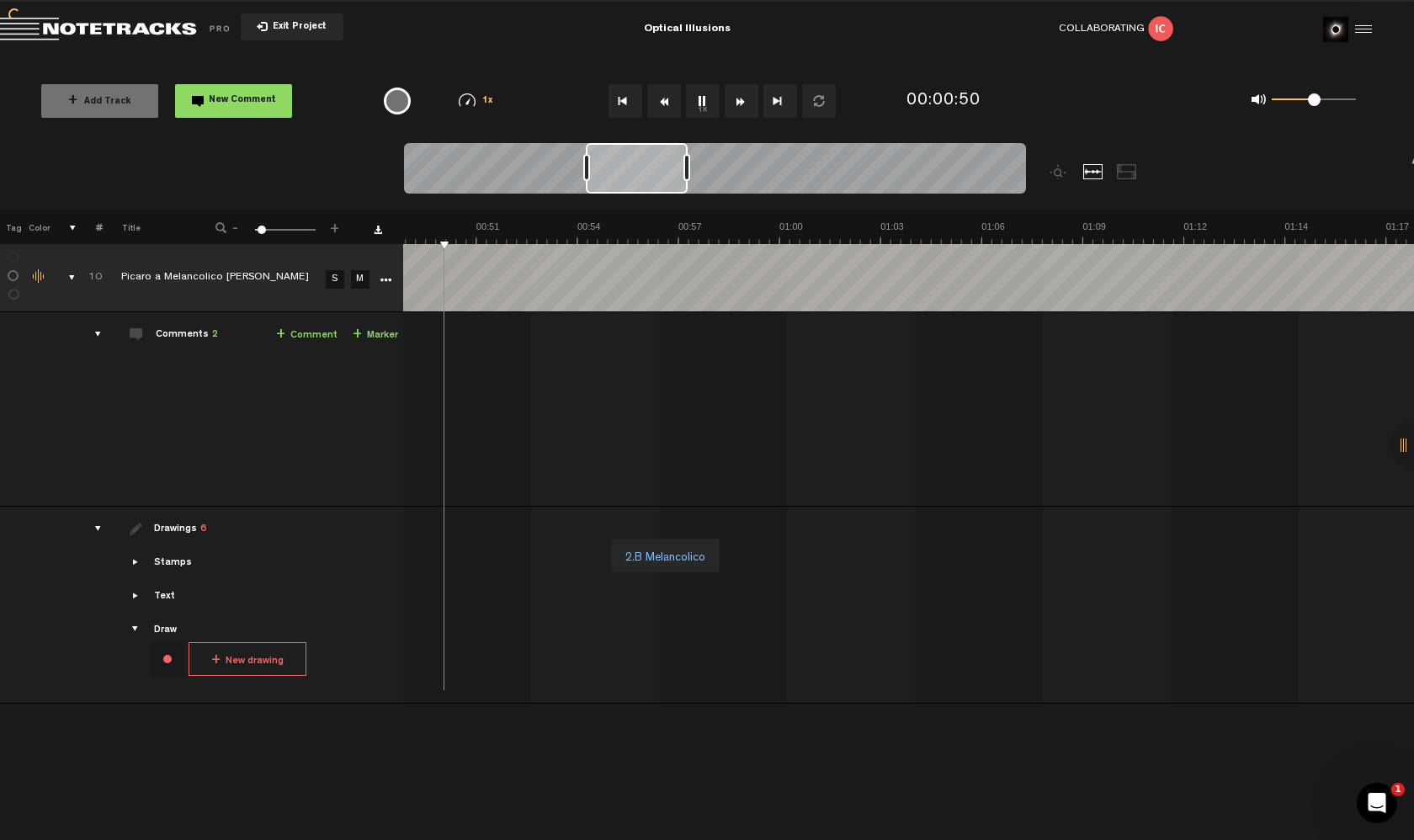
click at [662, 112] on button "Rewind" at bounding box center [664, 100] width 34 height 34
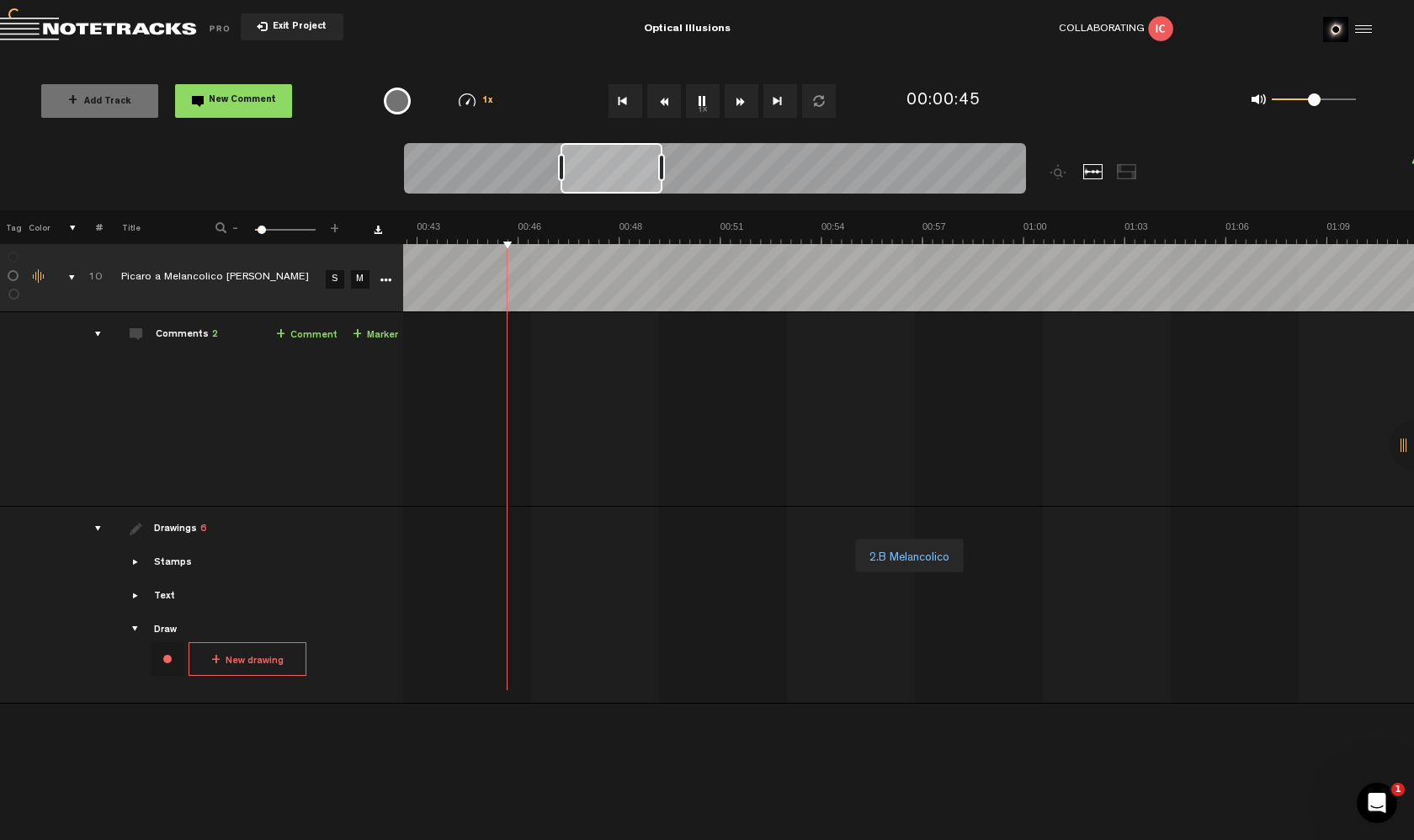
click at [662, 112] on button "Rewind" at bounding box center [664, 100] width 34 height 34
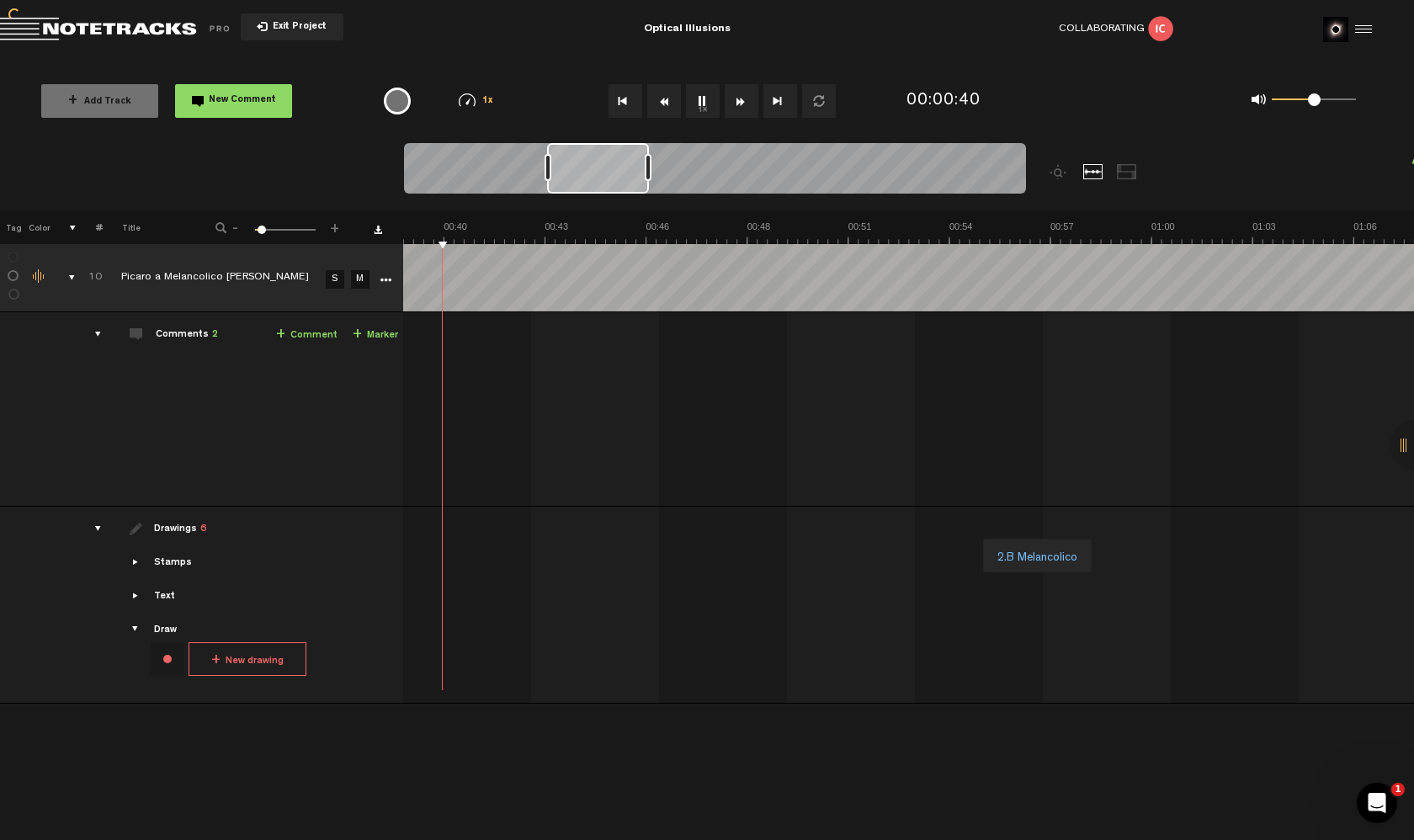
click at [662, 112] on button "Rewind" at bounding box center [664, 100] width 34 height 34
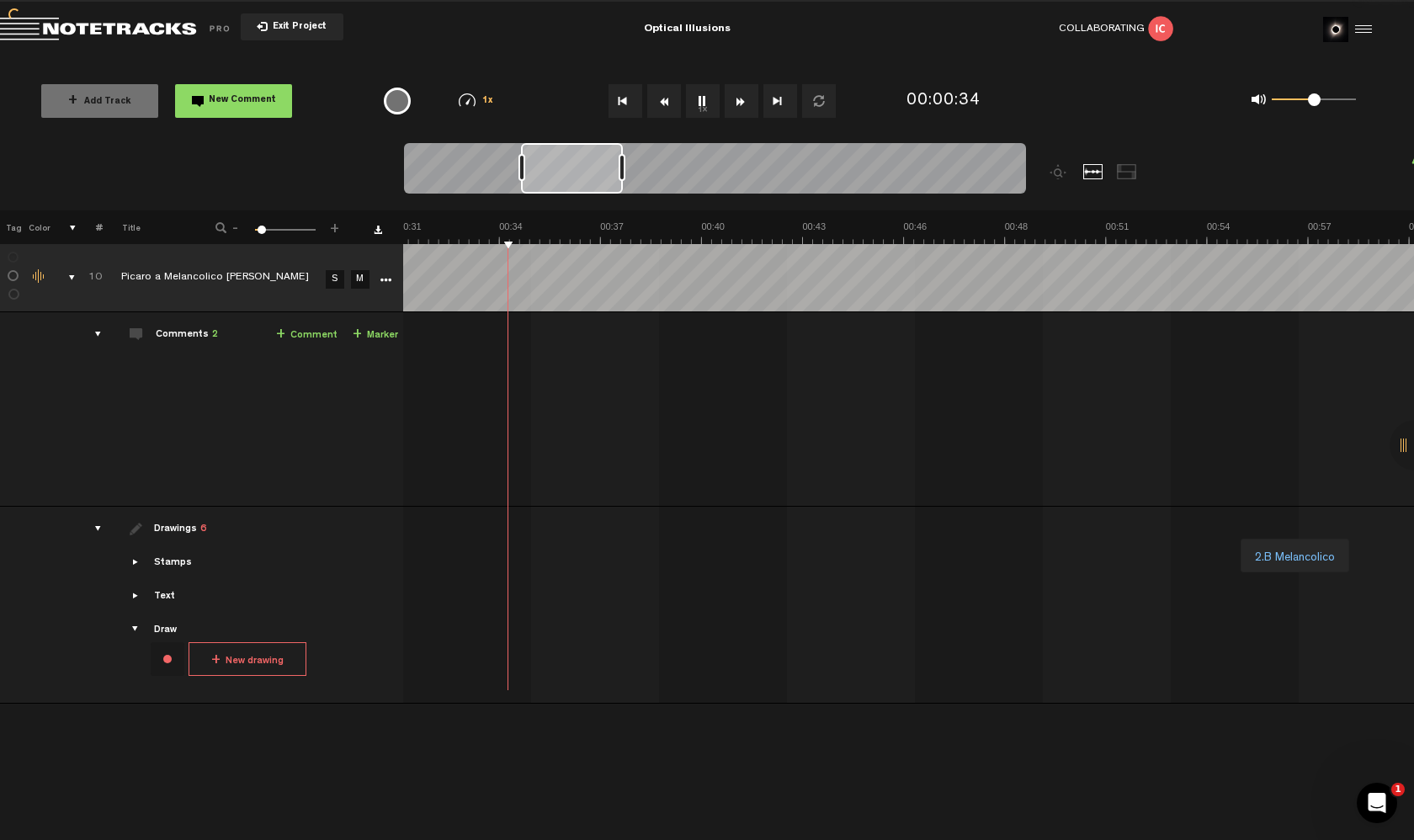
click at [662, 112] on button "Rewind" at bounding box center [664, 100] width 34 height 34
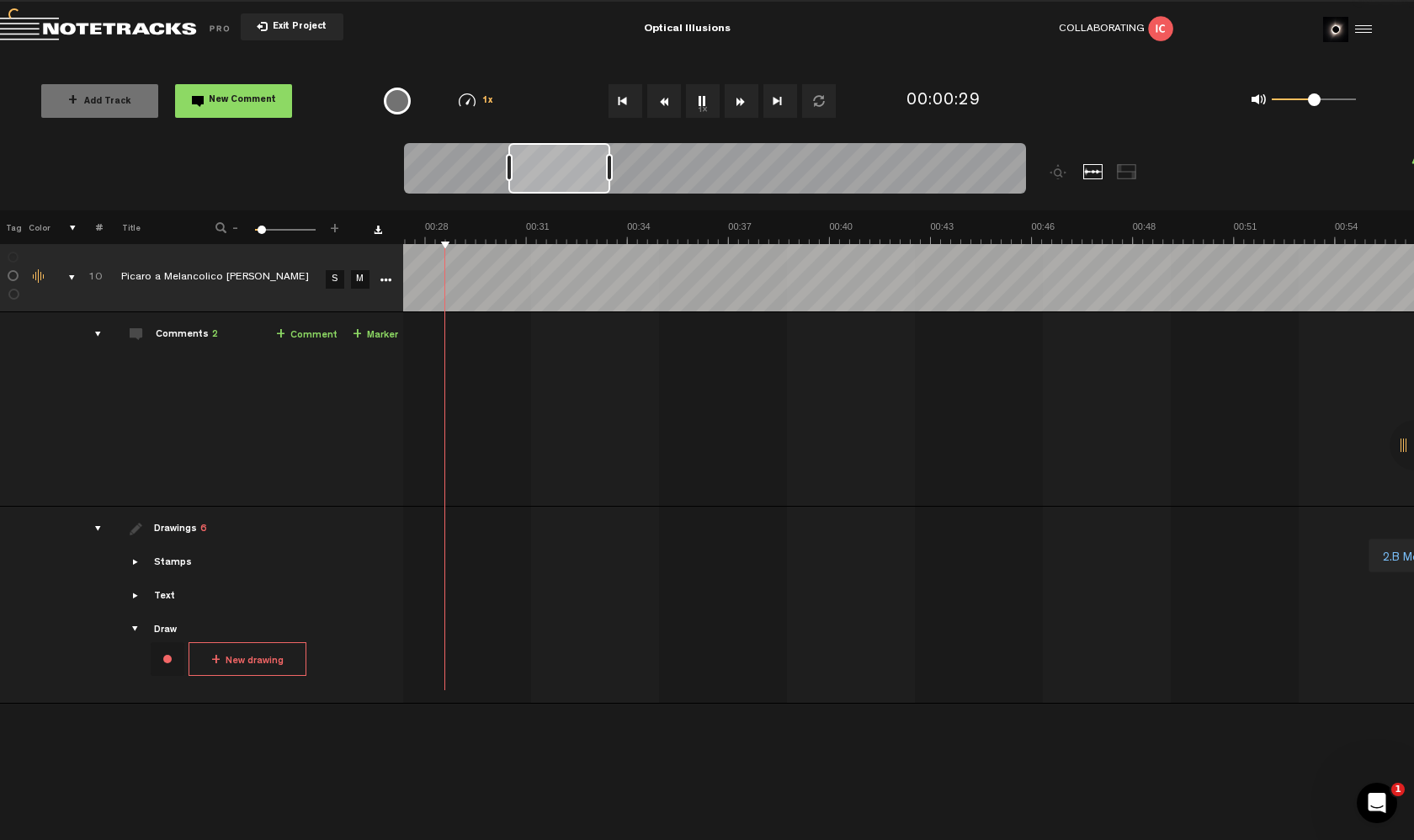
click at [662, 112] on button "Rewind" at bounding box center [664, 100] width 34 height 34
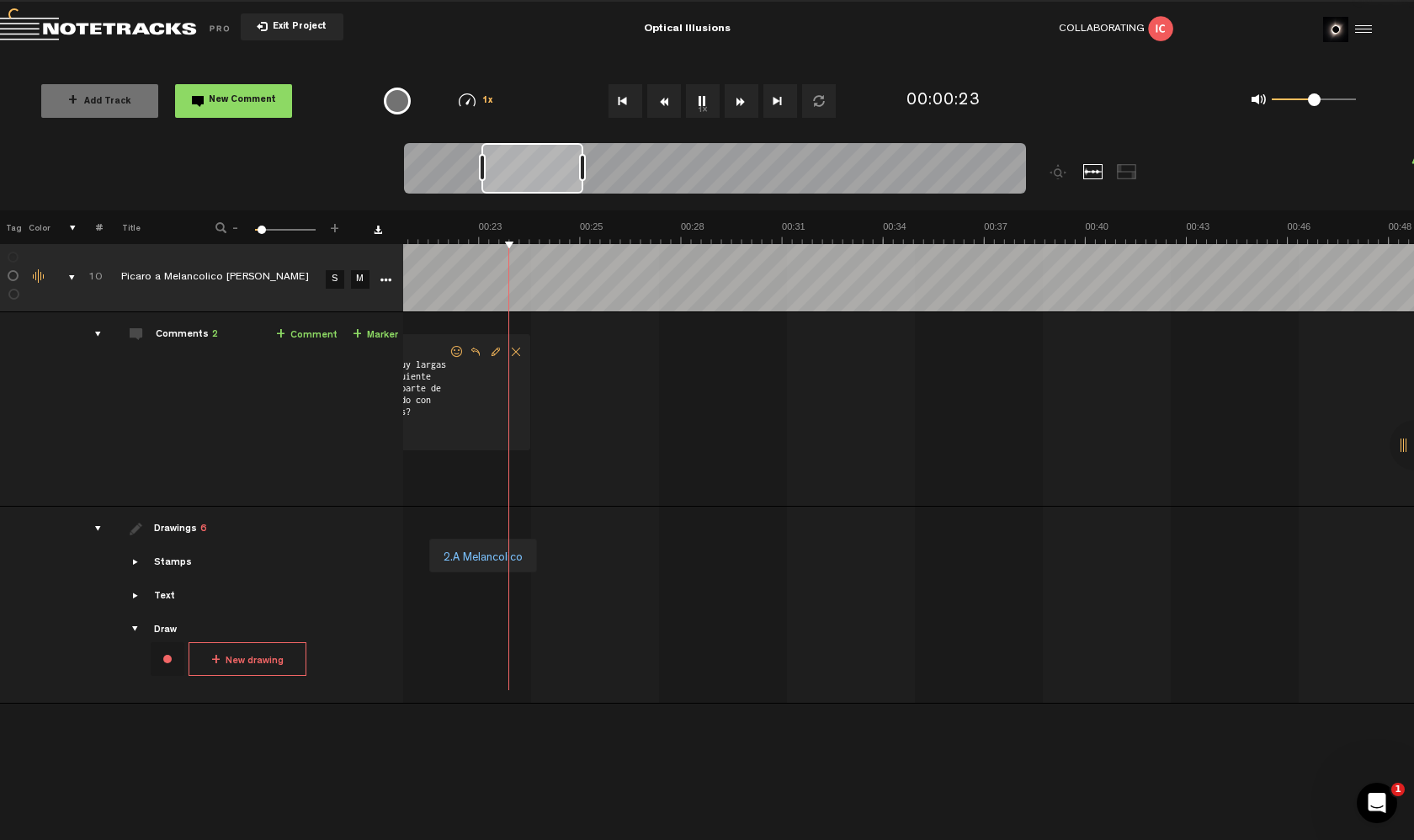
click at [662, 112] on button "Rewind" at bounding box center [664, 100] width 34 height 34
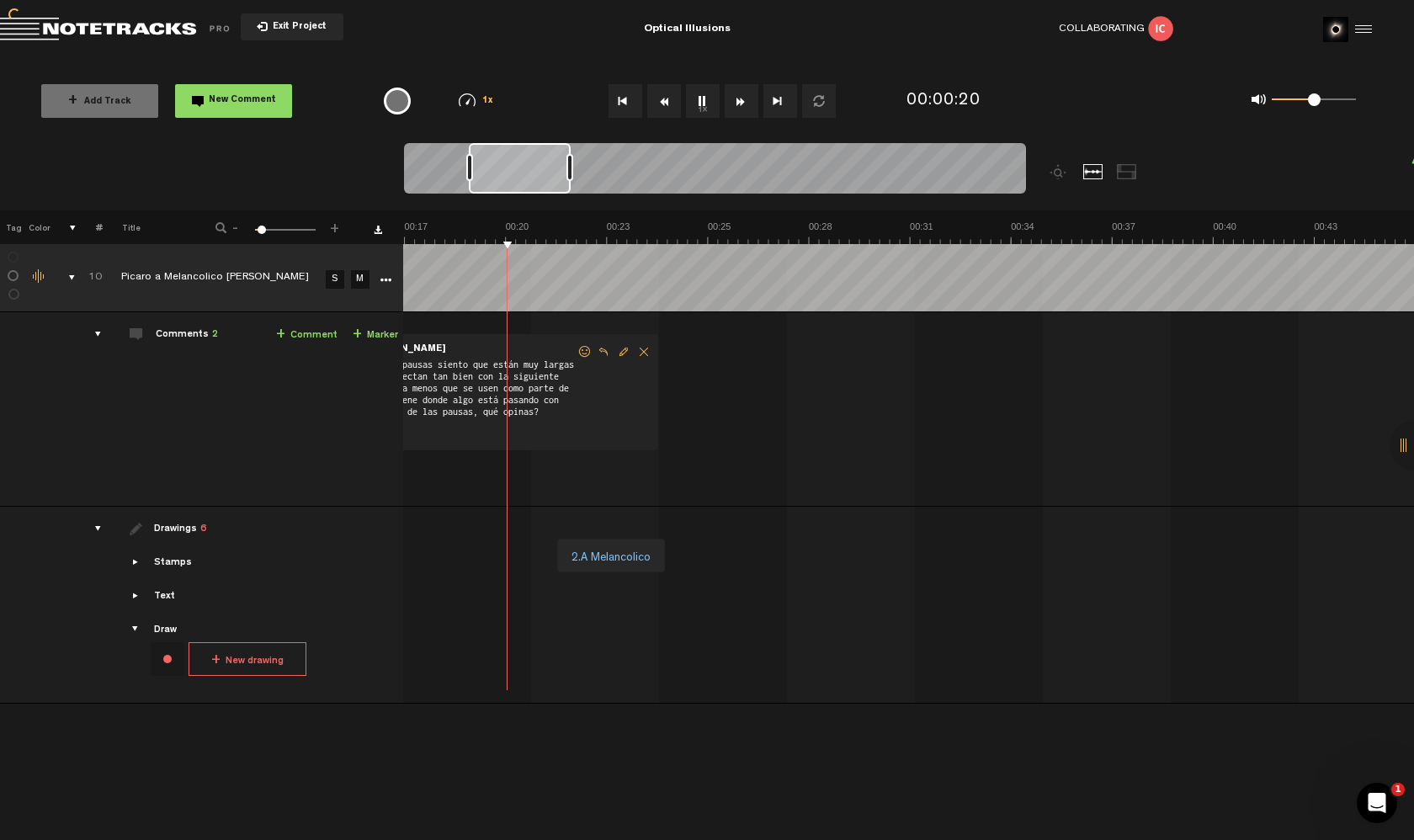
scroll to position [0, 605]
click at [662, 112] on button "Rewind" at bounding box center [664, 100] width 34 height 34
click at [626, 322] on td "10 Picaro a Melancolico [PERSON_NAME] S M [PERSON_NAME] a Melancolico [PERSON_N…" at bounding box center [909, 409] width 1011 height 194
click at [620, 471] on div "00:14 - NaN:NaN • [PERSON_NAME]: "Estas 2 pausas siento que están muy largas y …" at bounding box center [304, 416] width 1008 height 180
click at [303, 335] on link "+ Comment" at bounding box center [306, 336] width 61 height 20
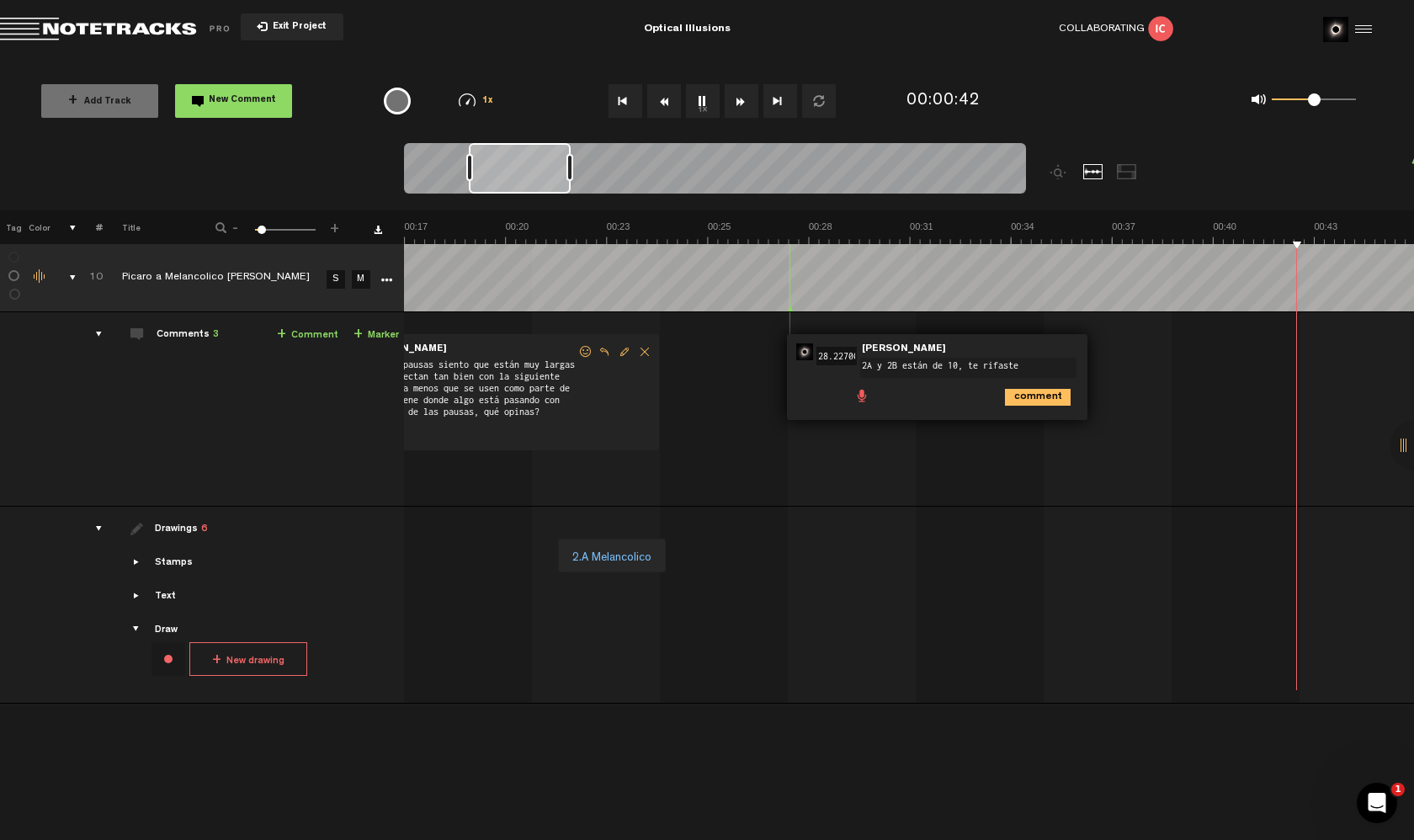
click at [955, 364] on textarea "2A y 2B están de 10, te rifaste" at bounding box center [969, 368] width 217 height 20
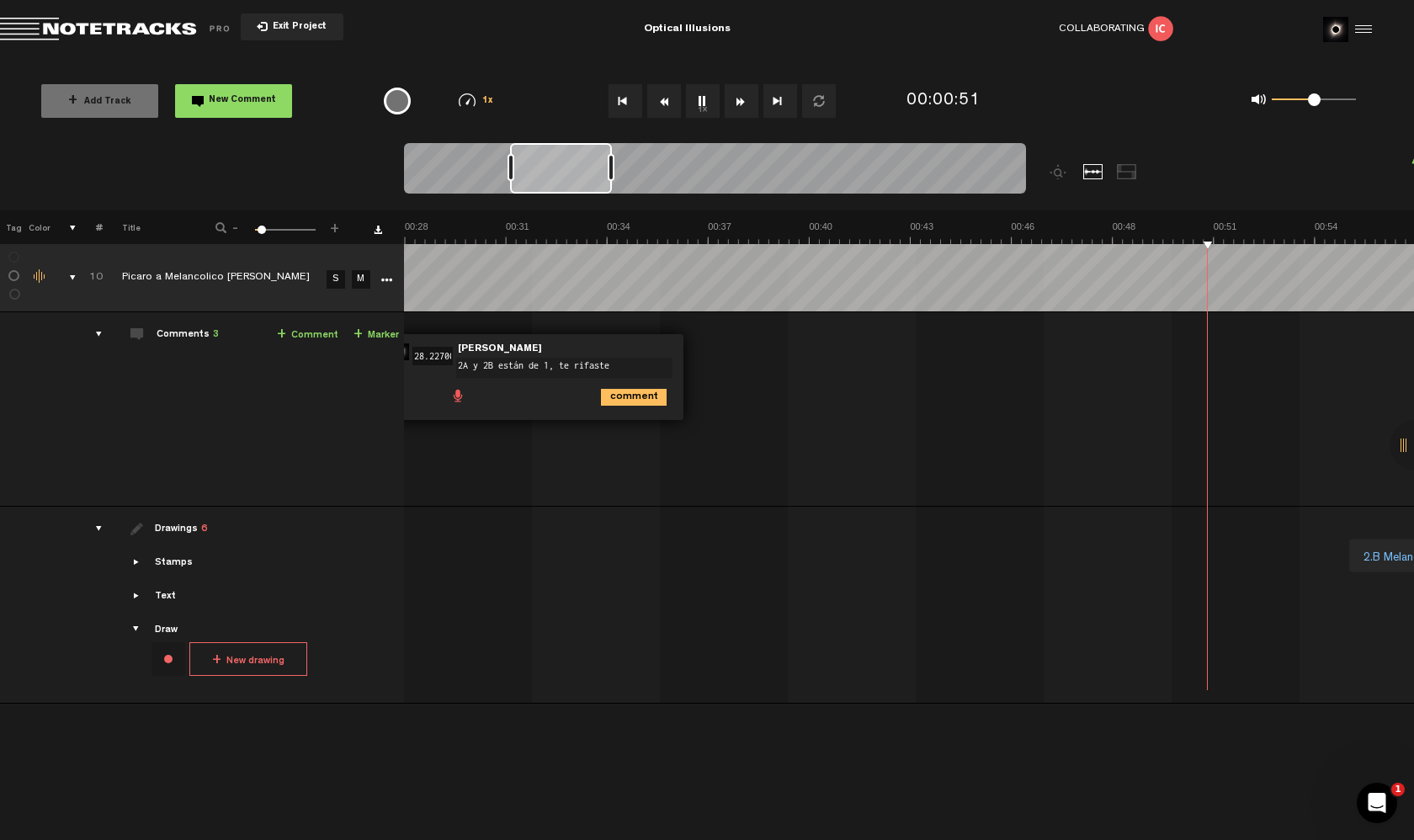
type textarea "2A y 2B están de 10, te rifaste"
click at [648, 398] on icon "comment" at bounding box center [633, 397] width 65 height 17
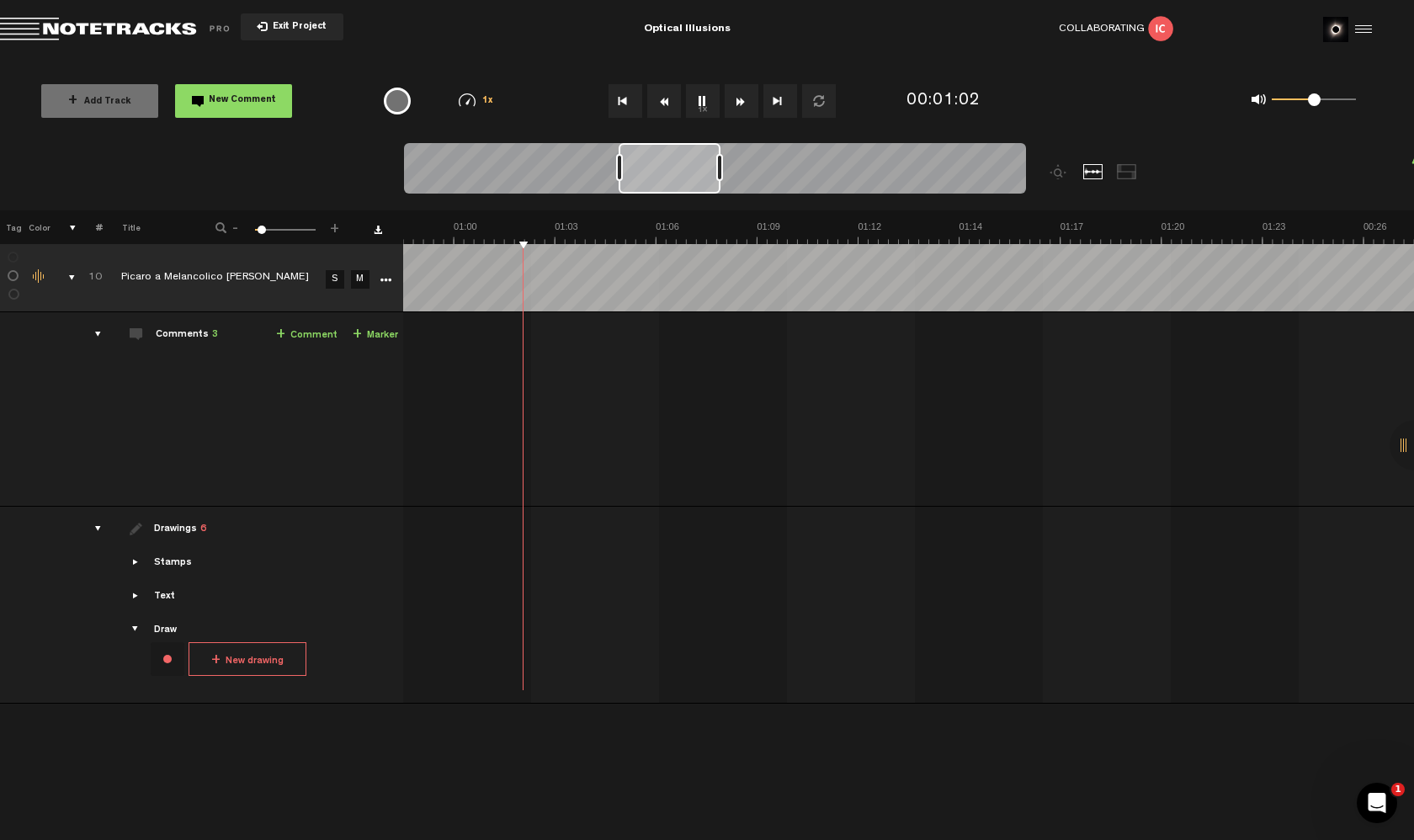
scroll to position [0, 1]
click at [665, 112] on button "Rewind" at bounding box center [664, 100] width 34 height 34
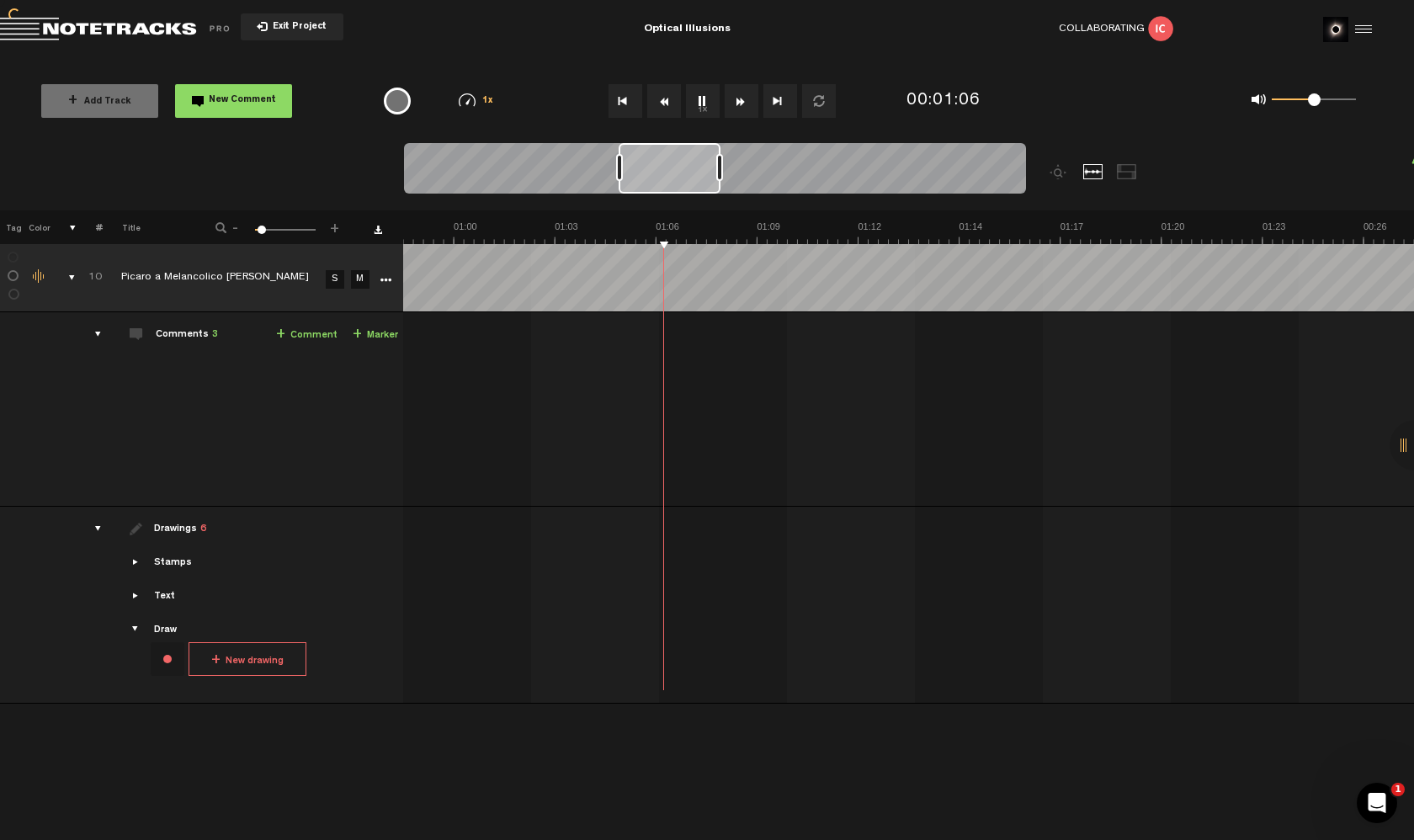
click at [665, 112] on button "Rewind" at bounding box center [664, 100] width 34 height 34
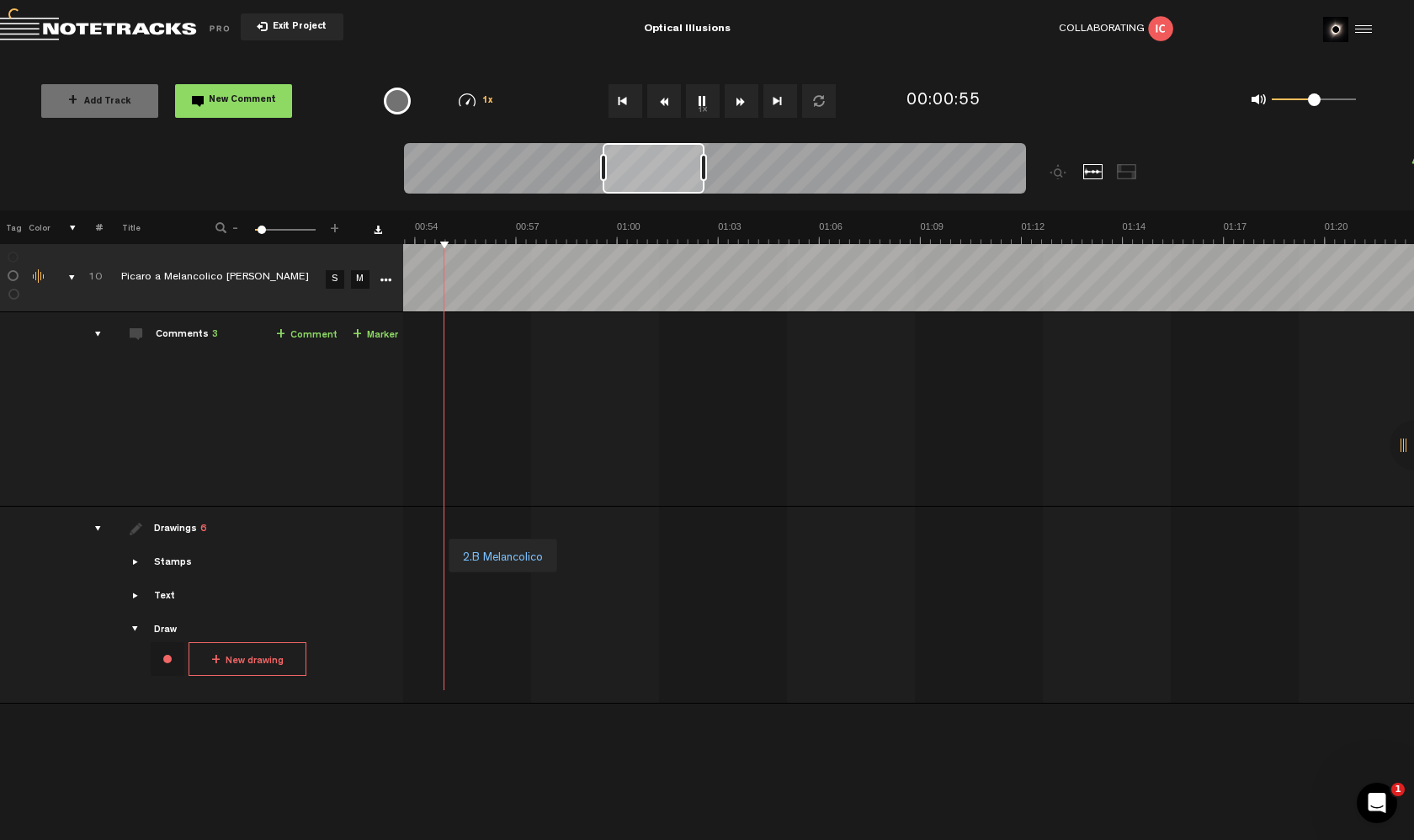
click at [665, 112] on button "Rewind" at bounding box center [664, 100] width 34 height 34
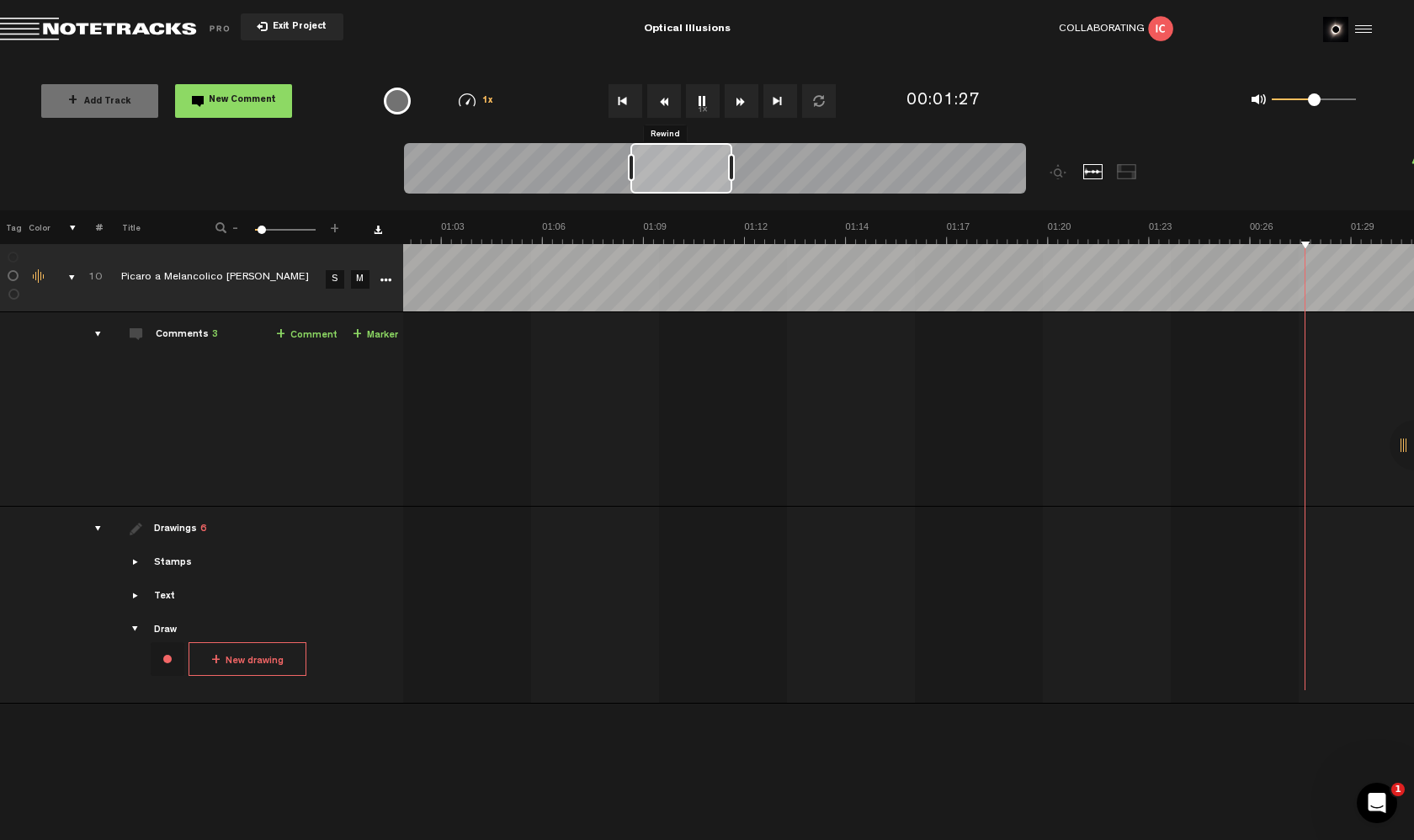
scroll to position [0, 2590]
click at [668, 107] on button "Rewind" at bounding box center [664, 100] width 34 height 34
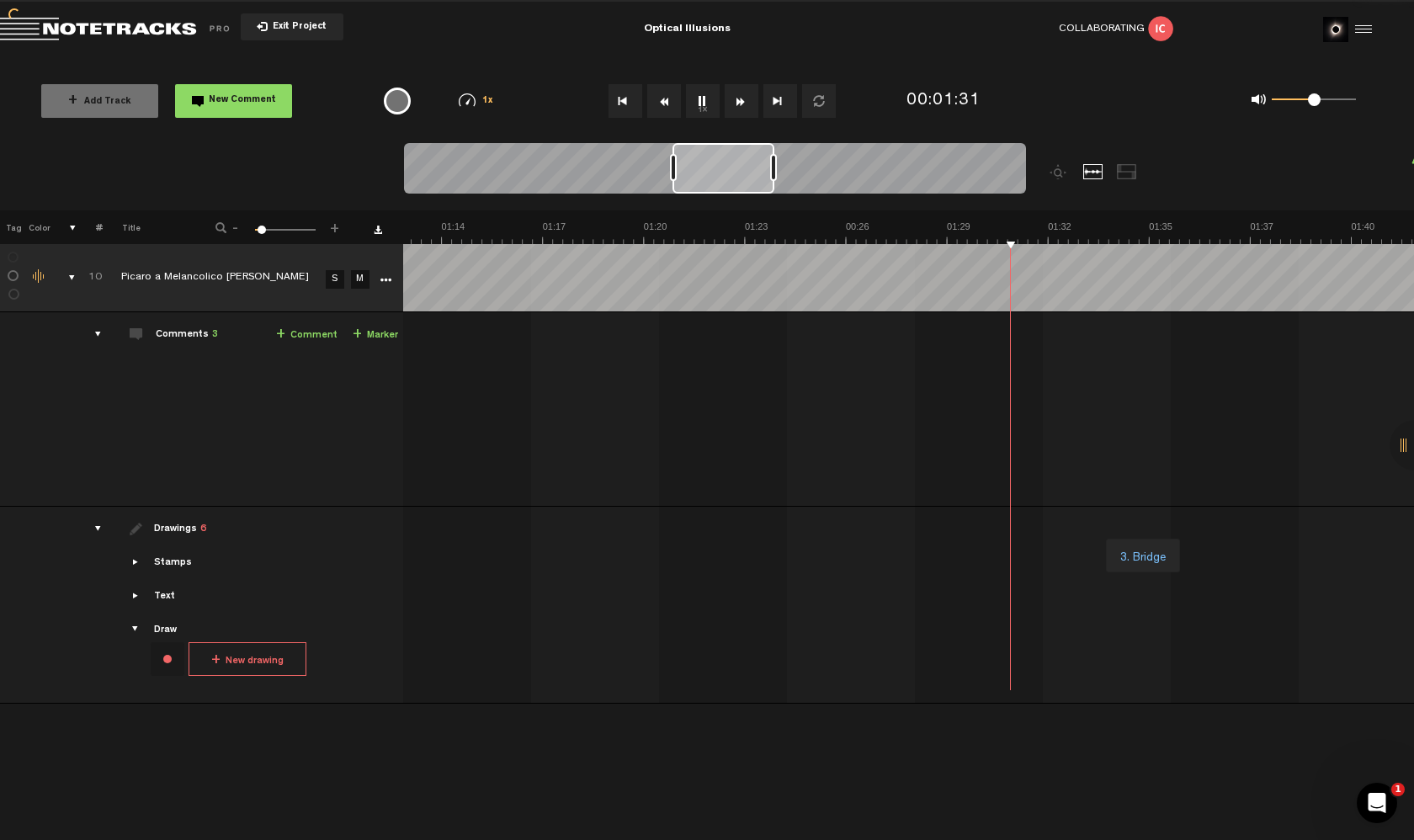
click at [668, 107] on button "Rewind" at bounding box center [664, 100] width 34 height 34
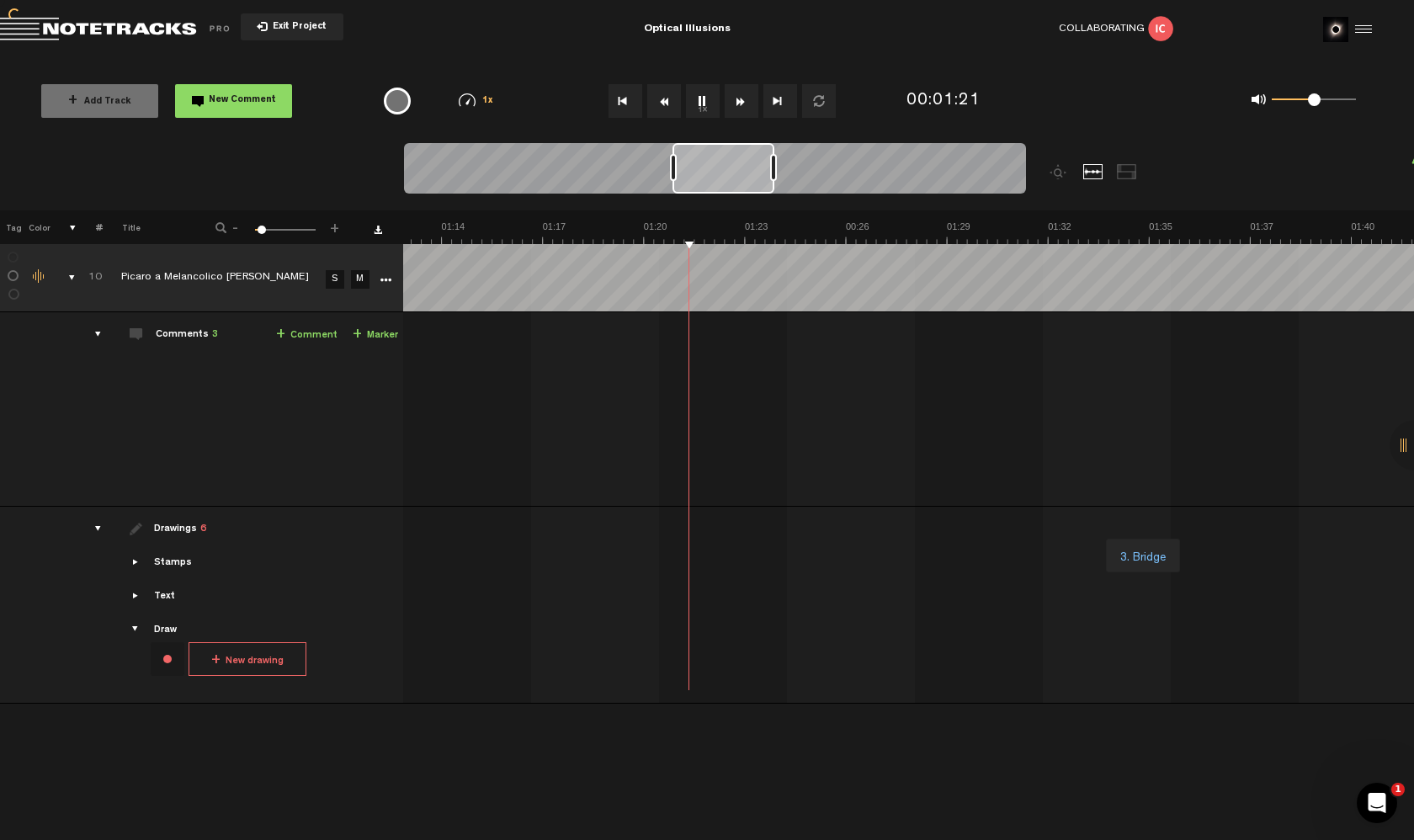
click at [668, 107] on button "Rewind" at bounding box center [664, 100] width 34 height 34
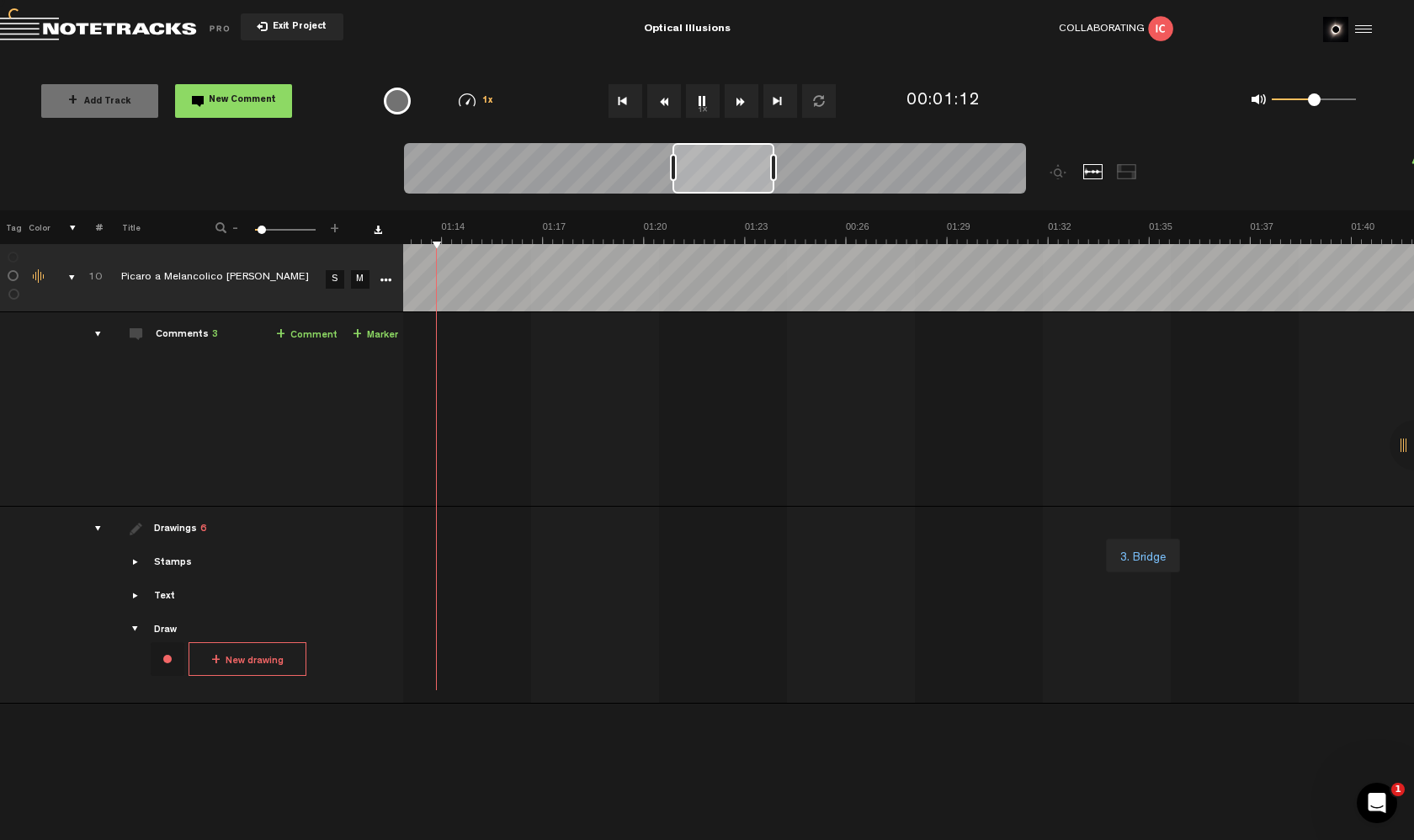
click at [668, 107] on button "Rewind" at bounding box center [664, 100] width 34 height 34
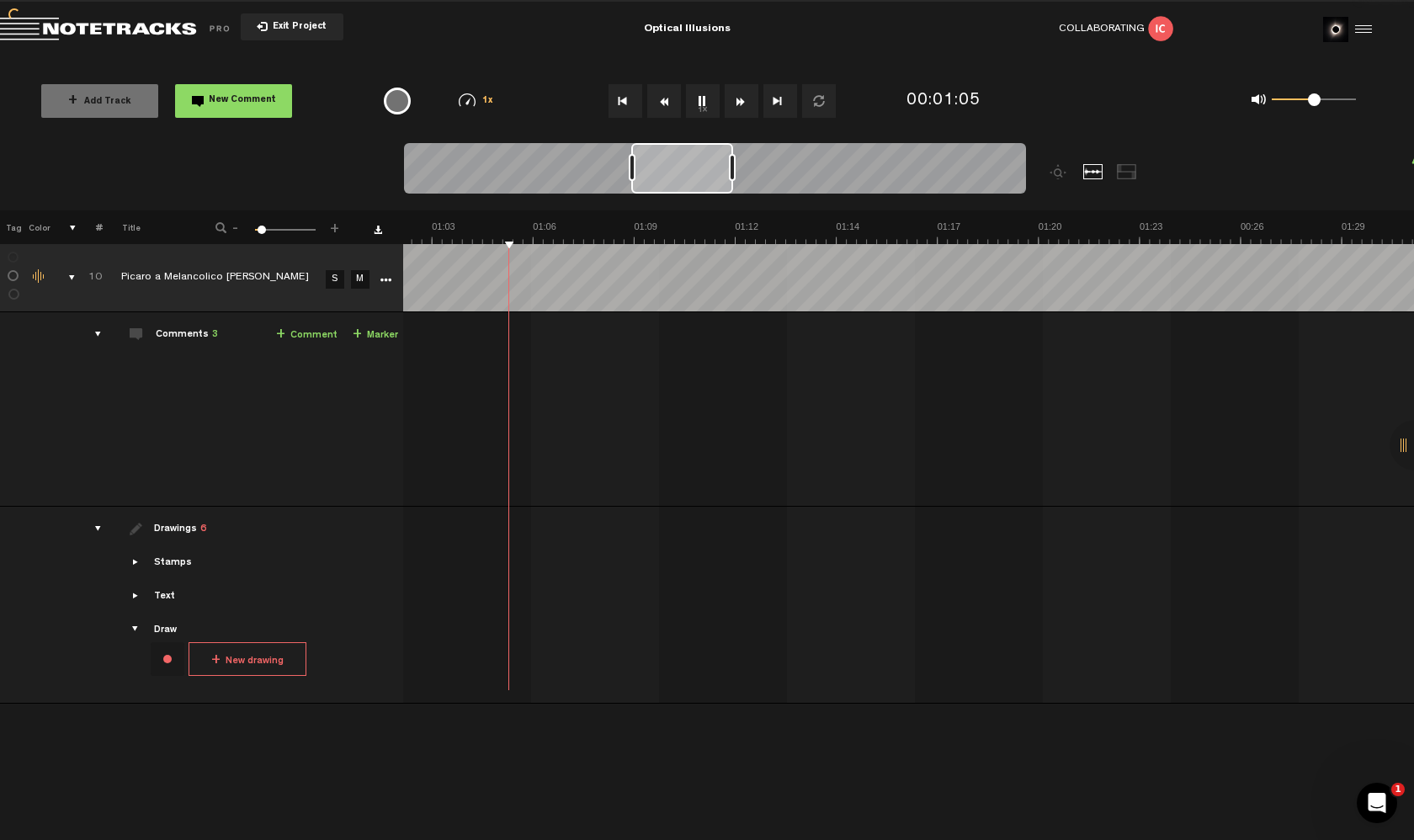
click at [668, 107] on button "Rewind" at bounding box center [664, 100] width 34 height 34
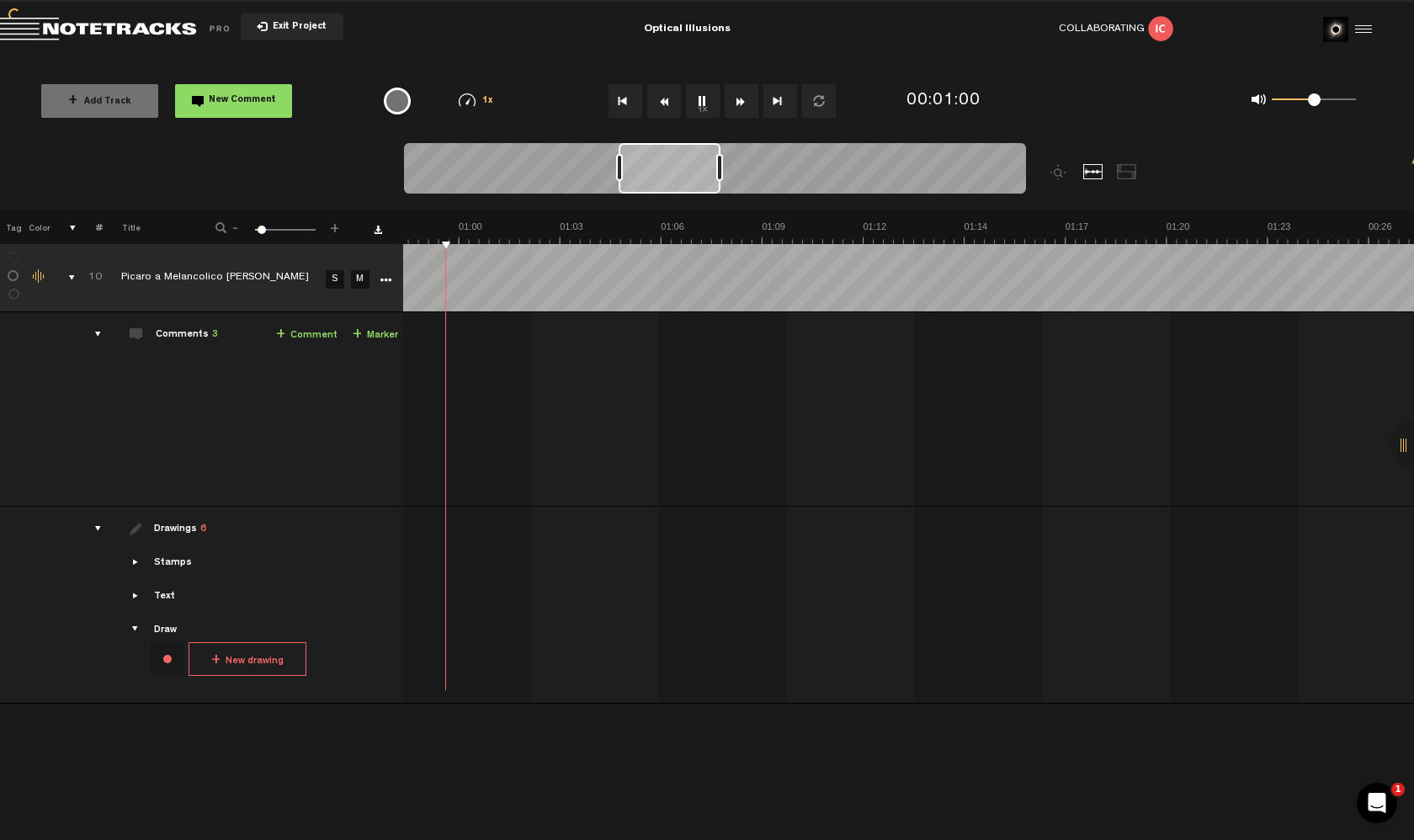
click at [668, 107] on button "Rewind" at bounding box center [664, 100] width 34 height 34
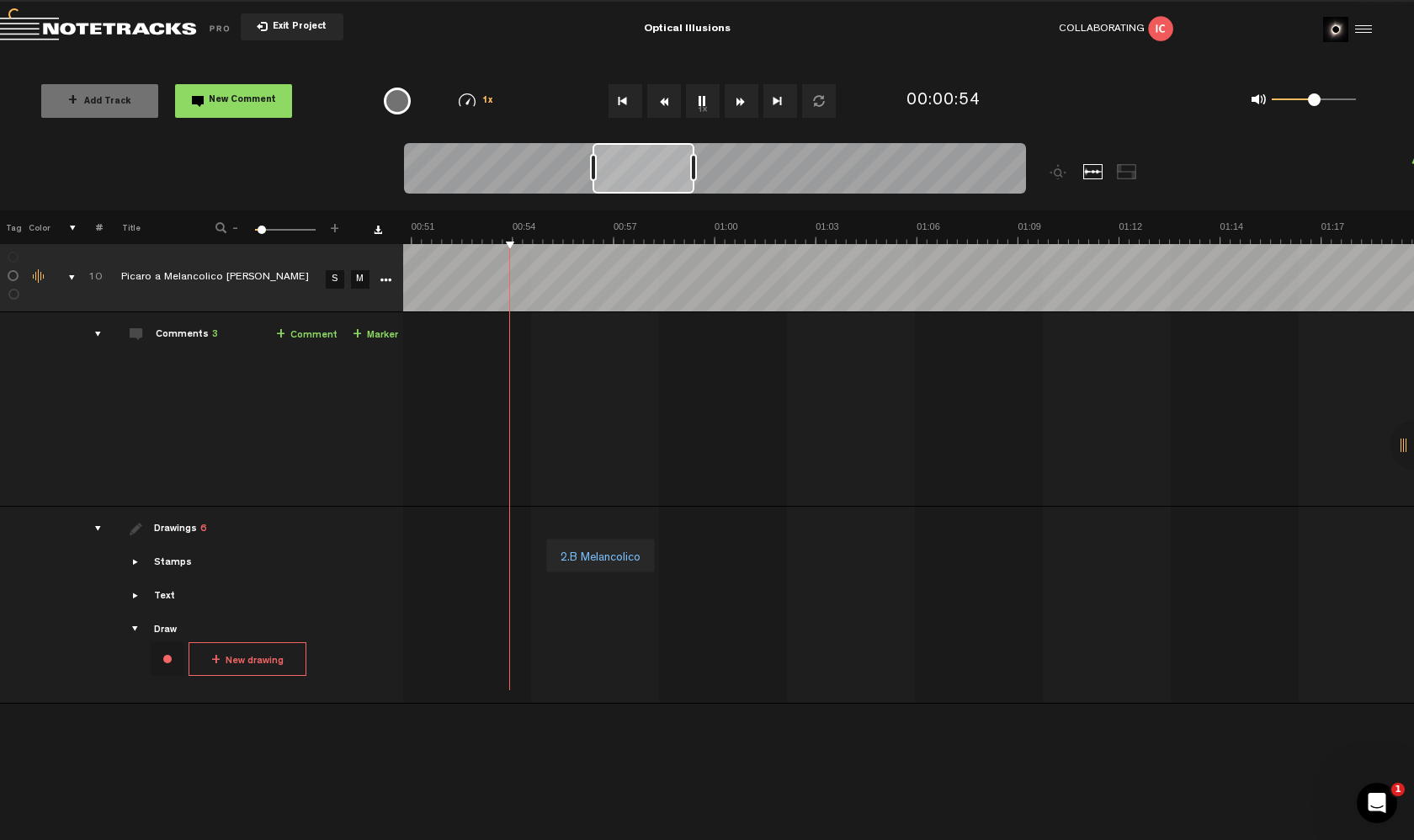
click at [668, 107] on button "Rewind" at bounding box center [664, 100] width 34 height 34
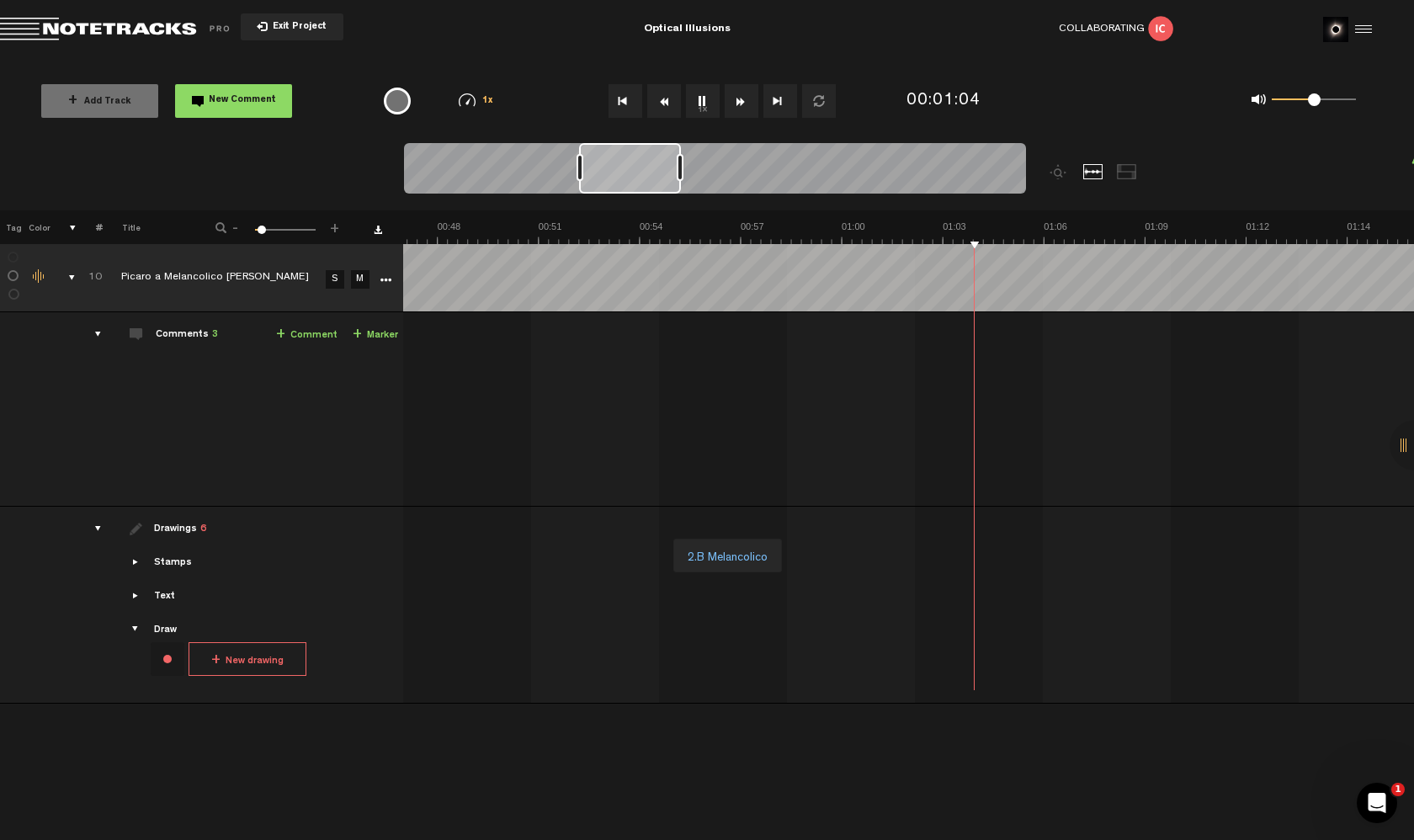
click at [300, 332] on link "+ Comment" at bounding box center [306, 336] width 61 height 20
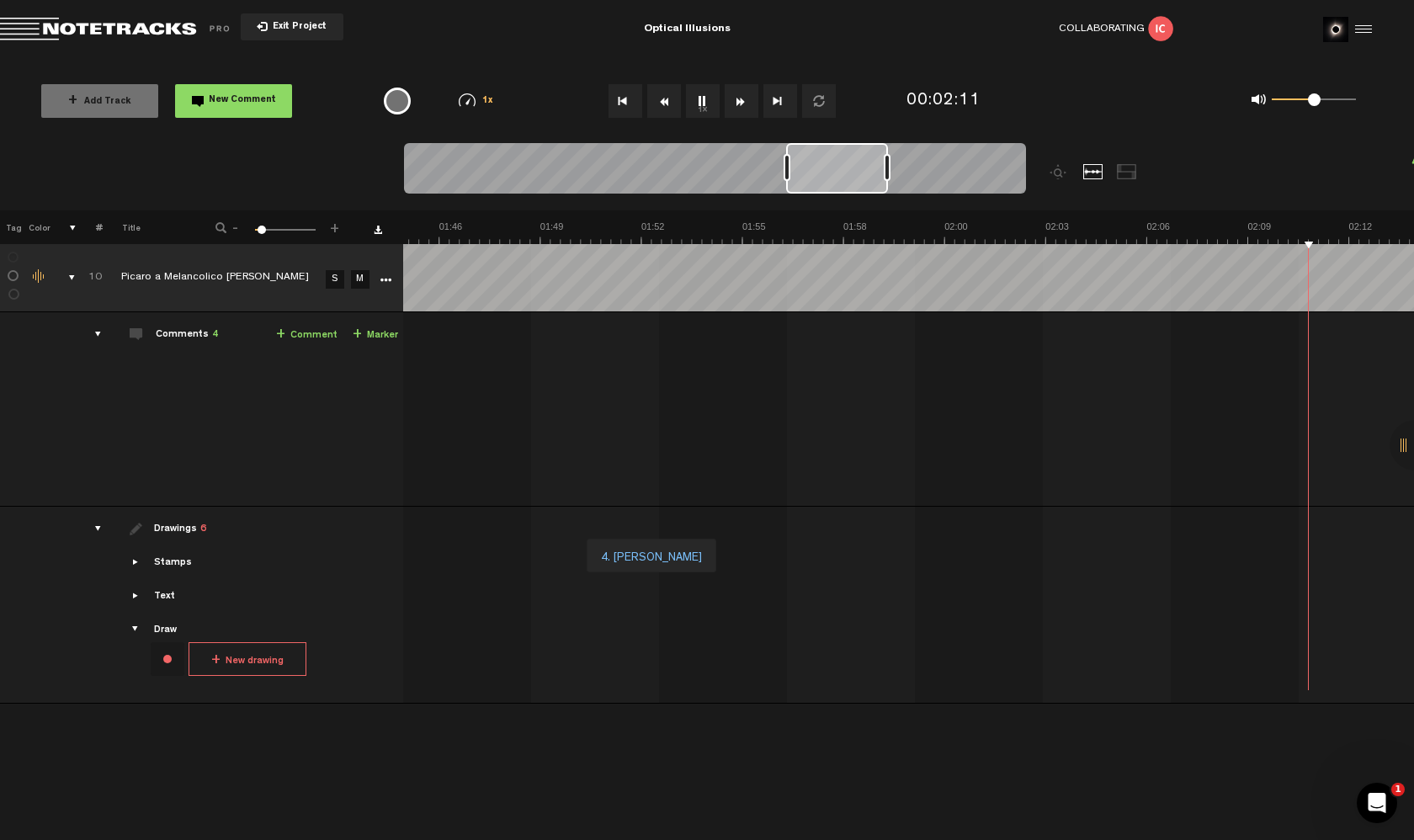
scroll to position [0, 4108]
drag, startPoint x: 769, startPoint y: 369, endPoint x: 660, endPoint y: 100, distance: 290.2
click at [660, 100] on button "Rewind" at bounding box center [664, 100] width 34 height 34
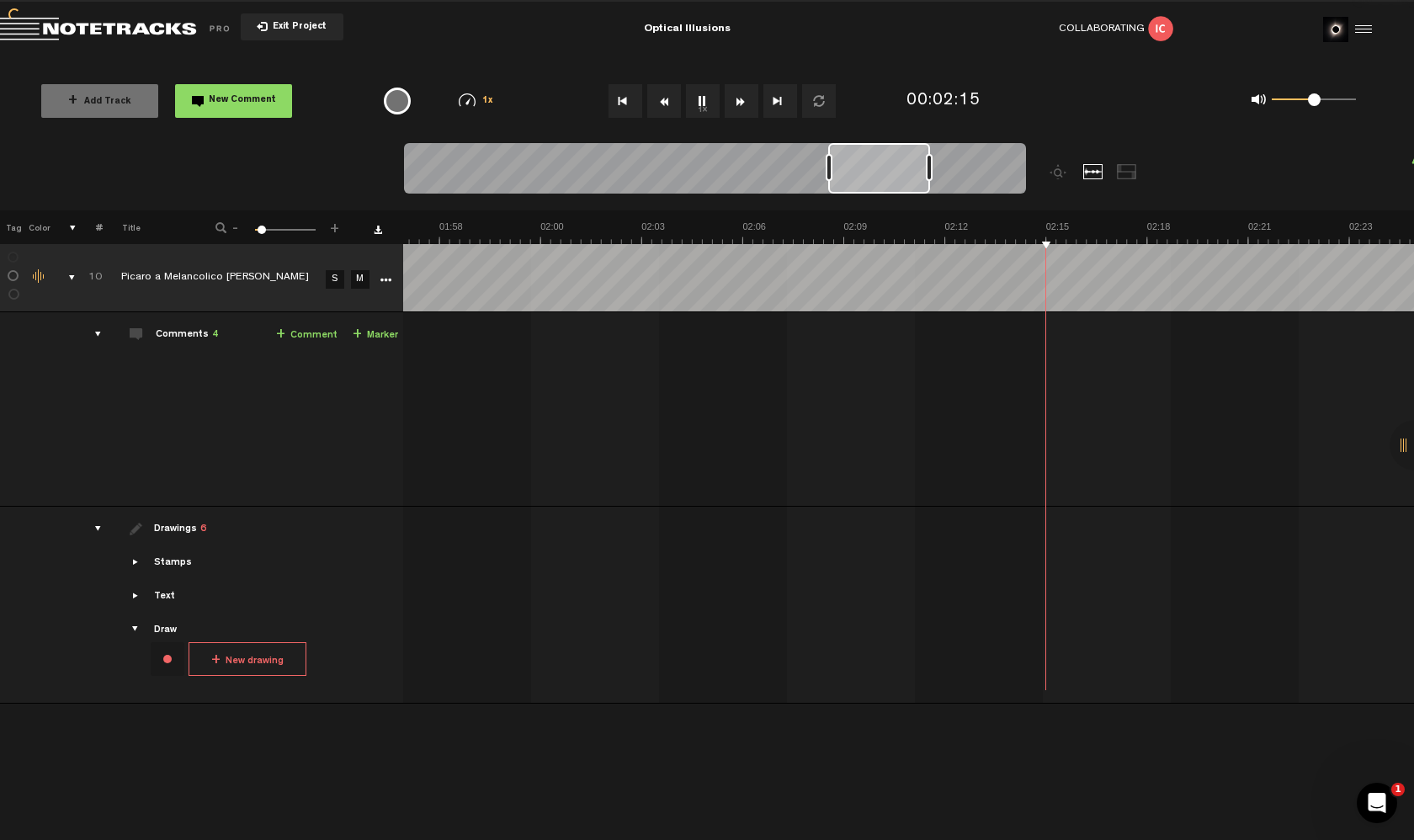
click at [660, 100] on button "Rewind" at bounding box center [664, 100] width 34 height 34
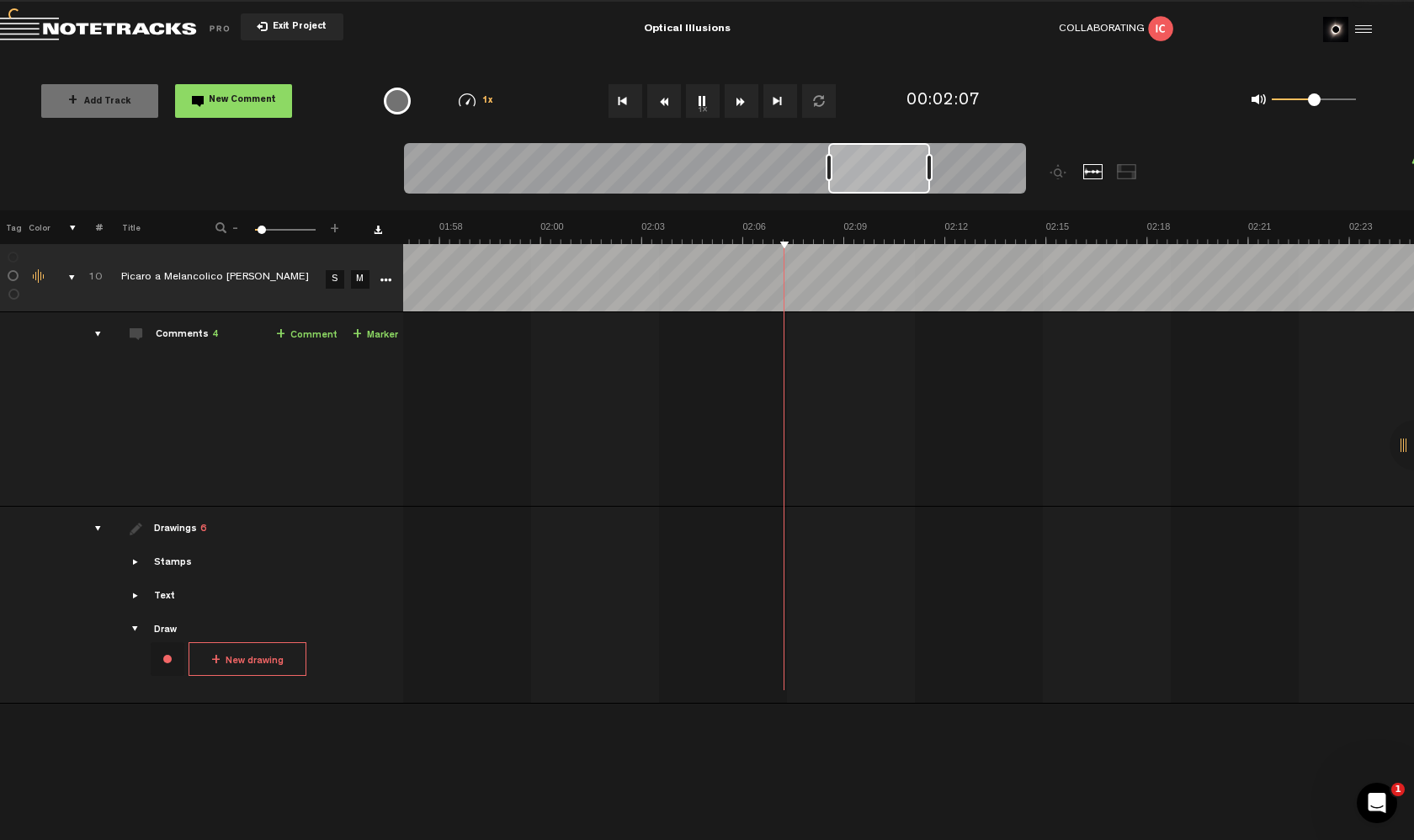
click at [660, 100] on button "Rewind" at bounding box center [664, 100] width 34 height 34
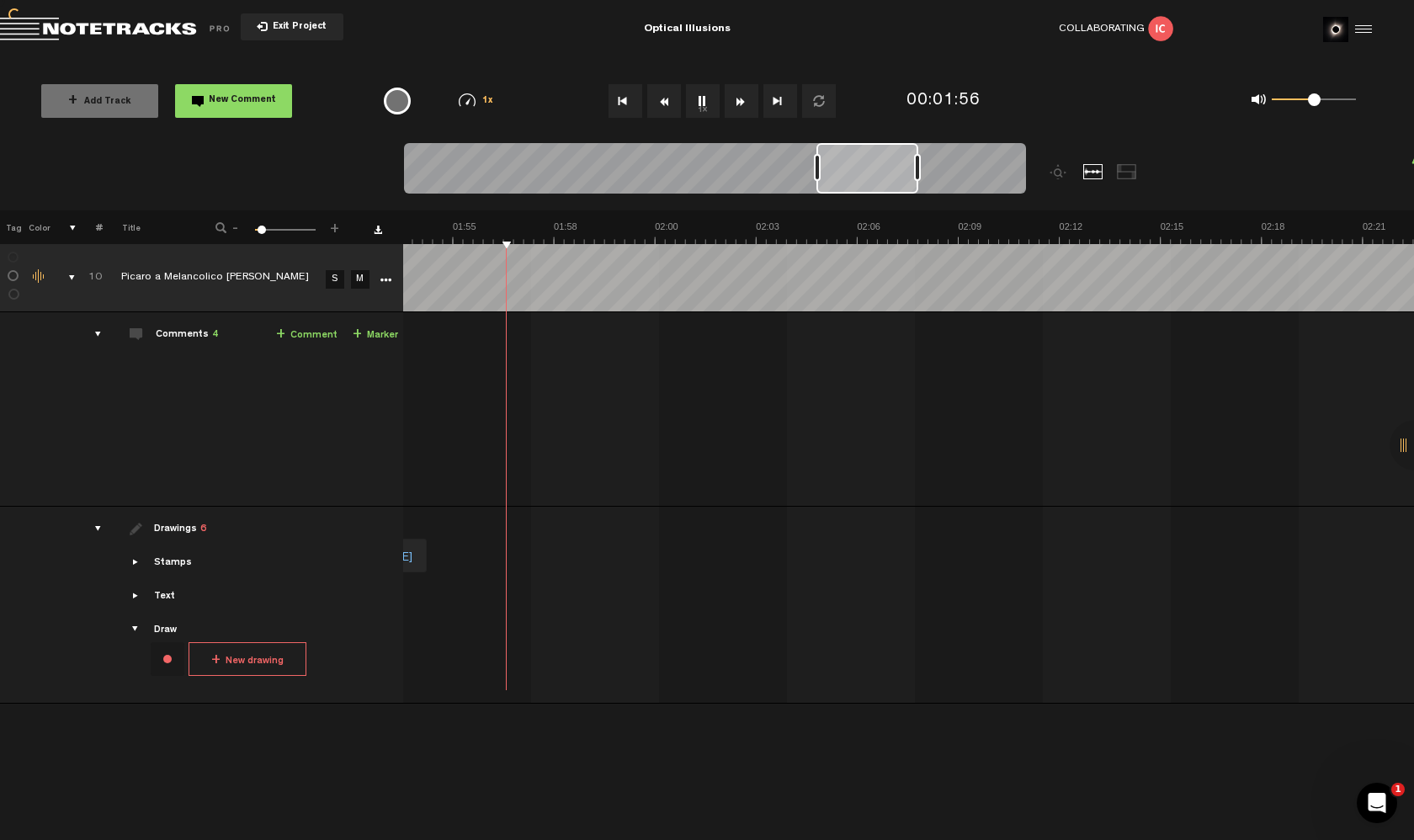
click at [660, 100] on button "Rewind" at bounding box center [664, 100] width 34 height 34
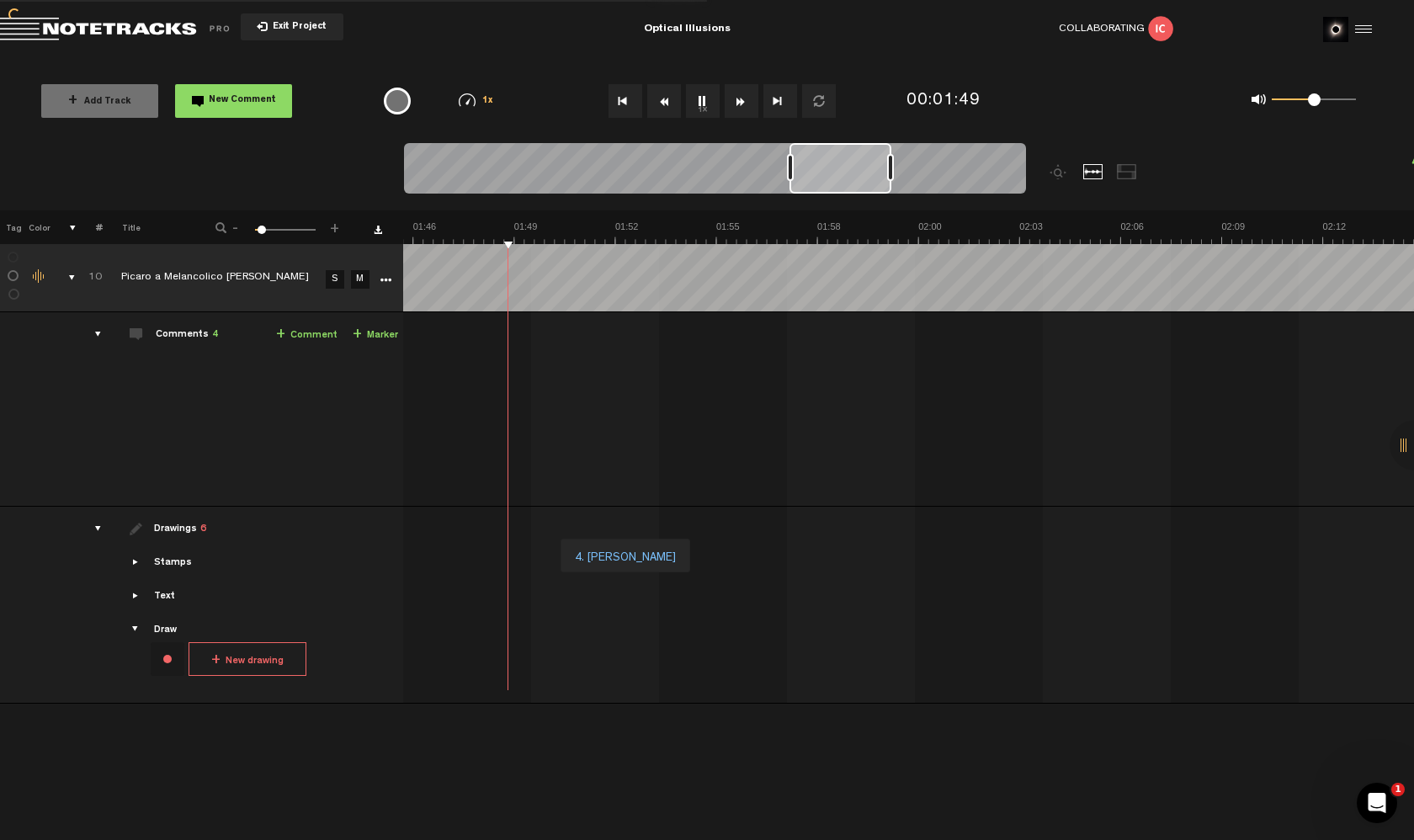
click at [660, 100] on button "Rewind" at bounding box center [664, 100] width 34 height 34
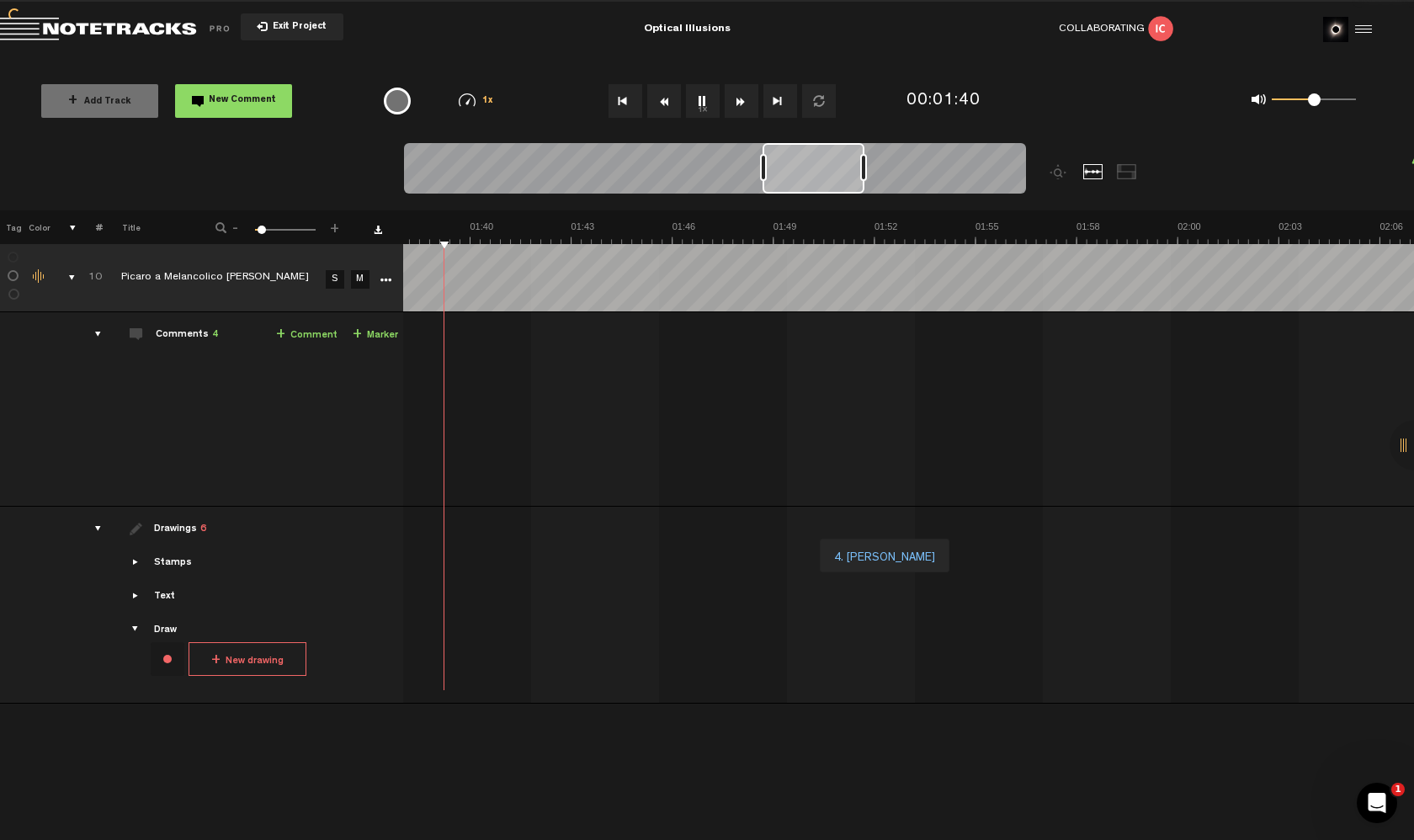
click at [660, 100] on button "Rewind" at bounding box center [664, 100] width 34 height 34
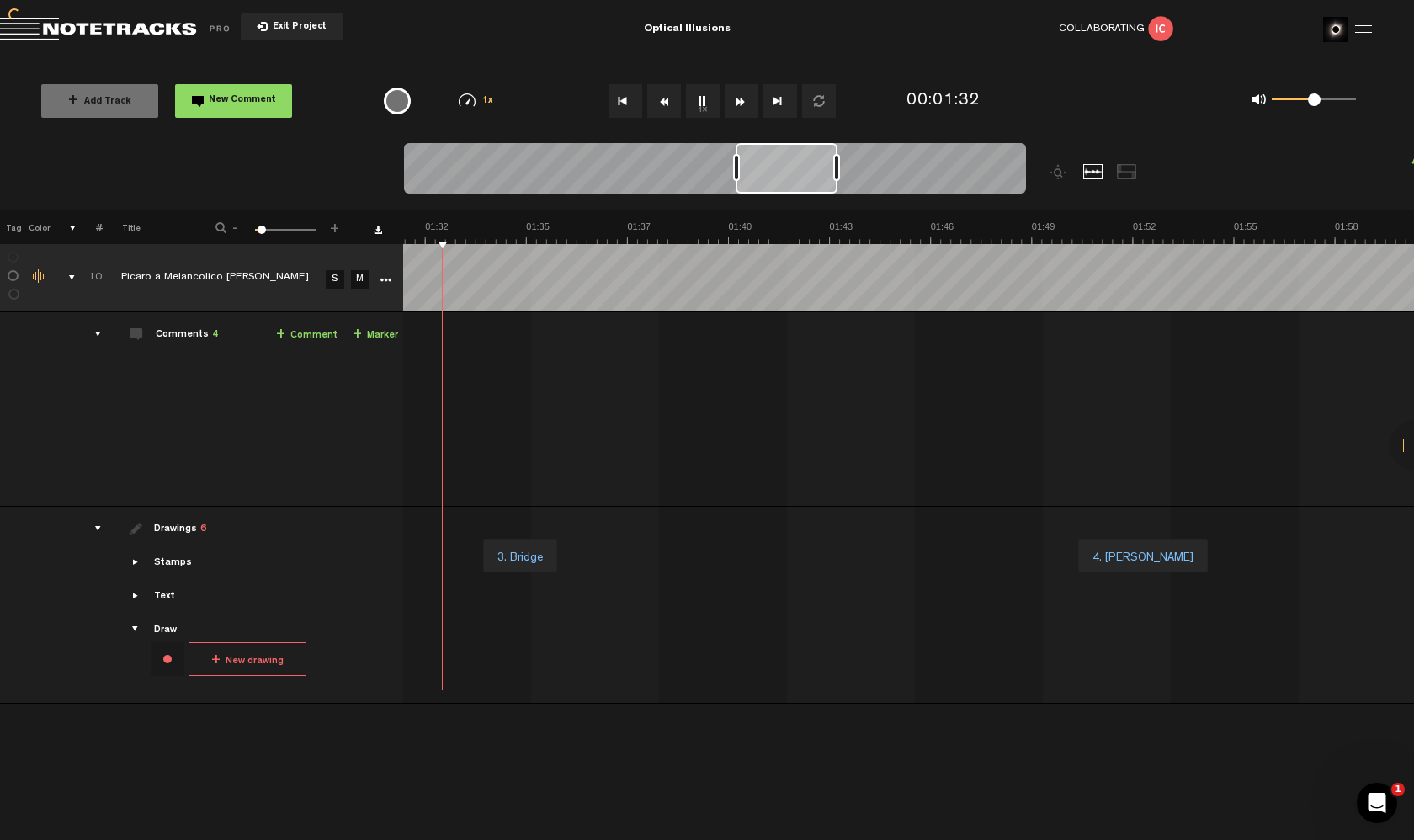
click at [660, 100] on button "Rewind" at bounding box center [664, 100] width 34 height 34
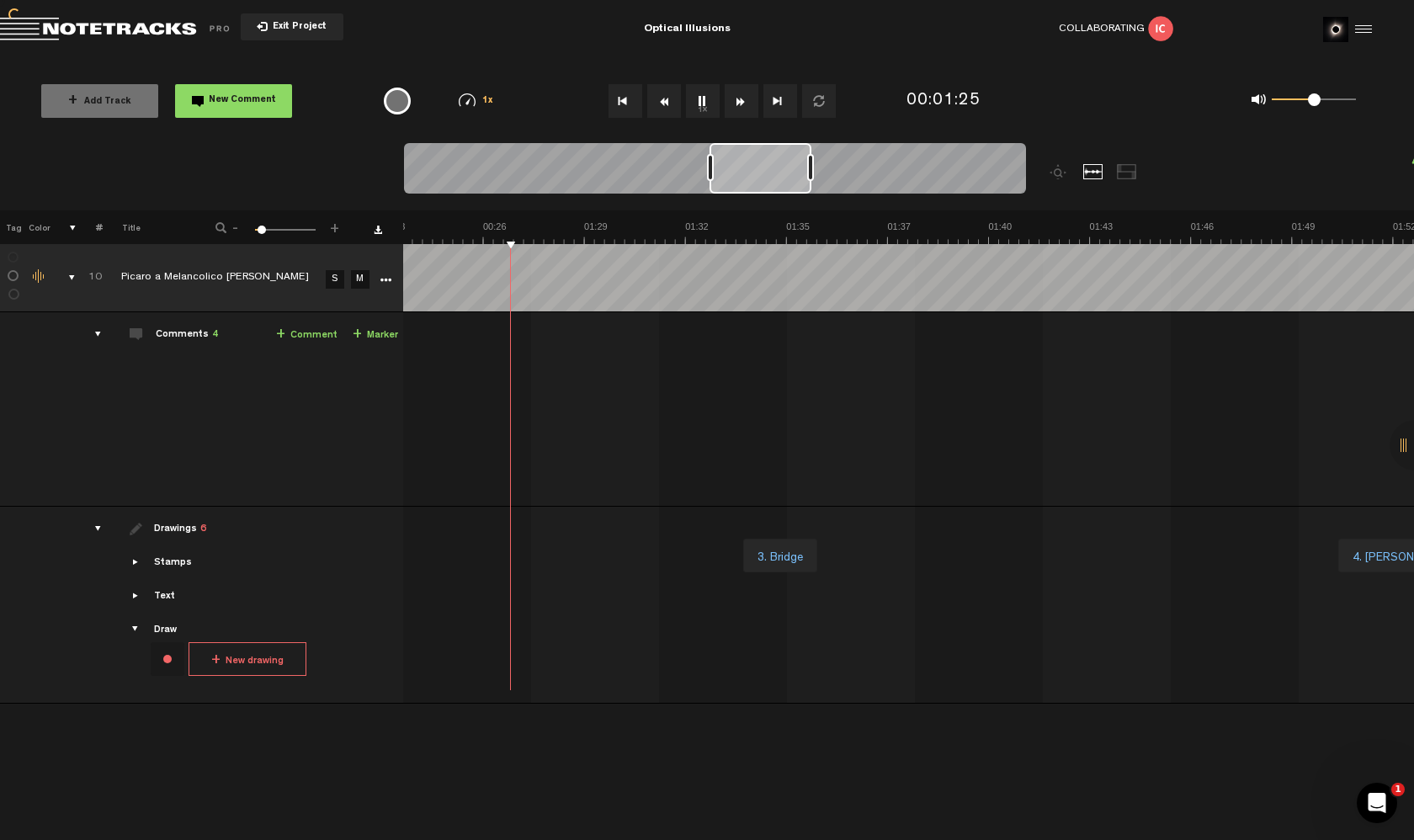
click at [660, 100] on button "Rewind" at bounding box center [664, 100] width 34 height 34
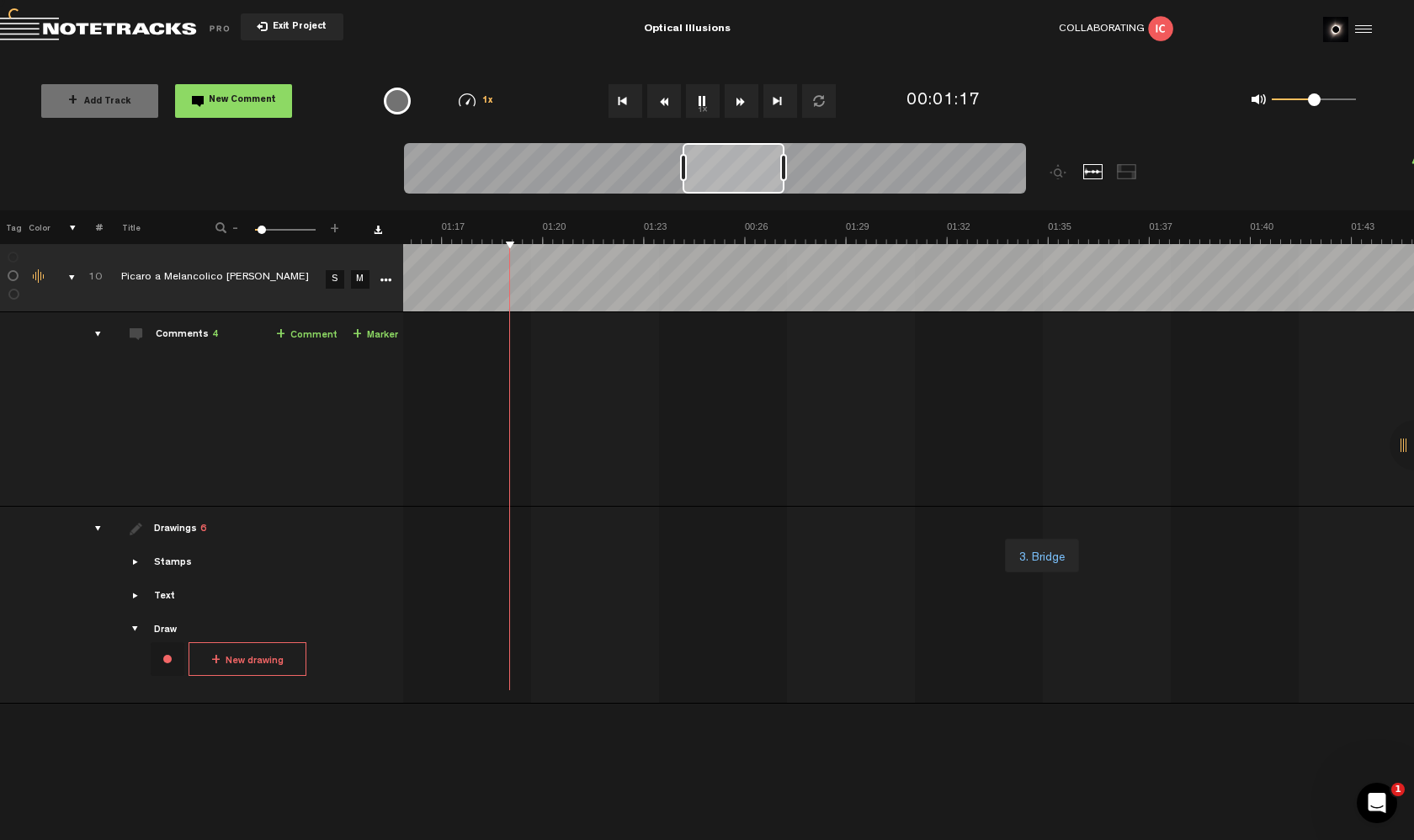
click at [660, 100] on button "Rewind" at bounding box center [664, 100] width 34 height 34
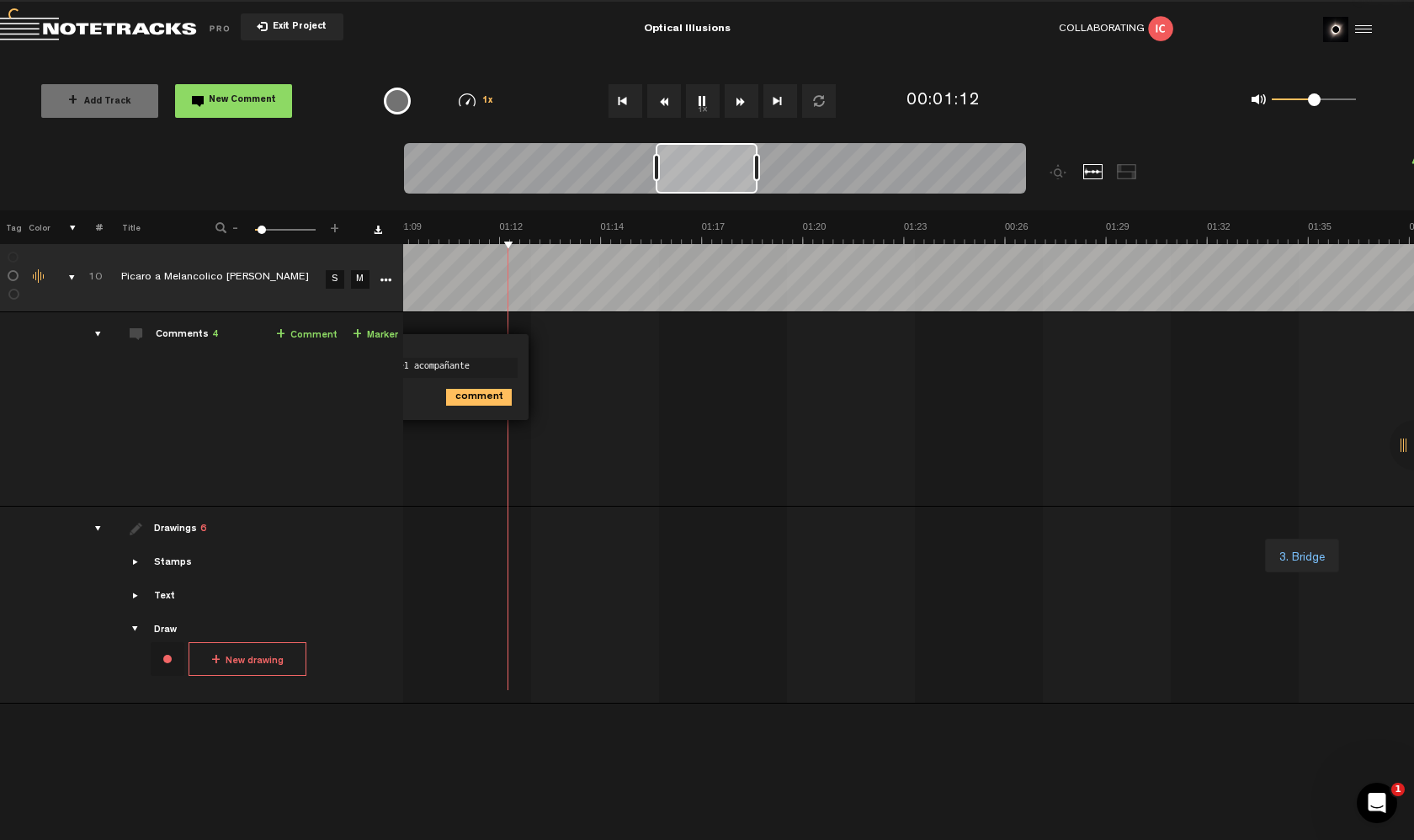
click at [660, 100] on button "Rewind" at bounding box center [664, 100] width 34 height 34
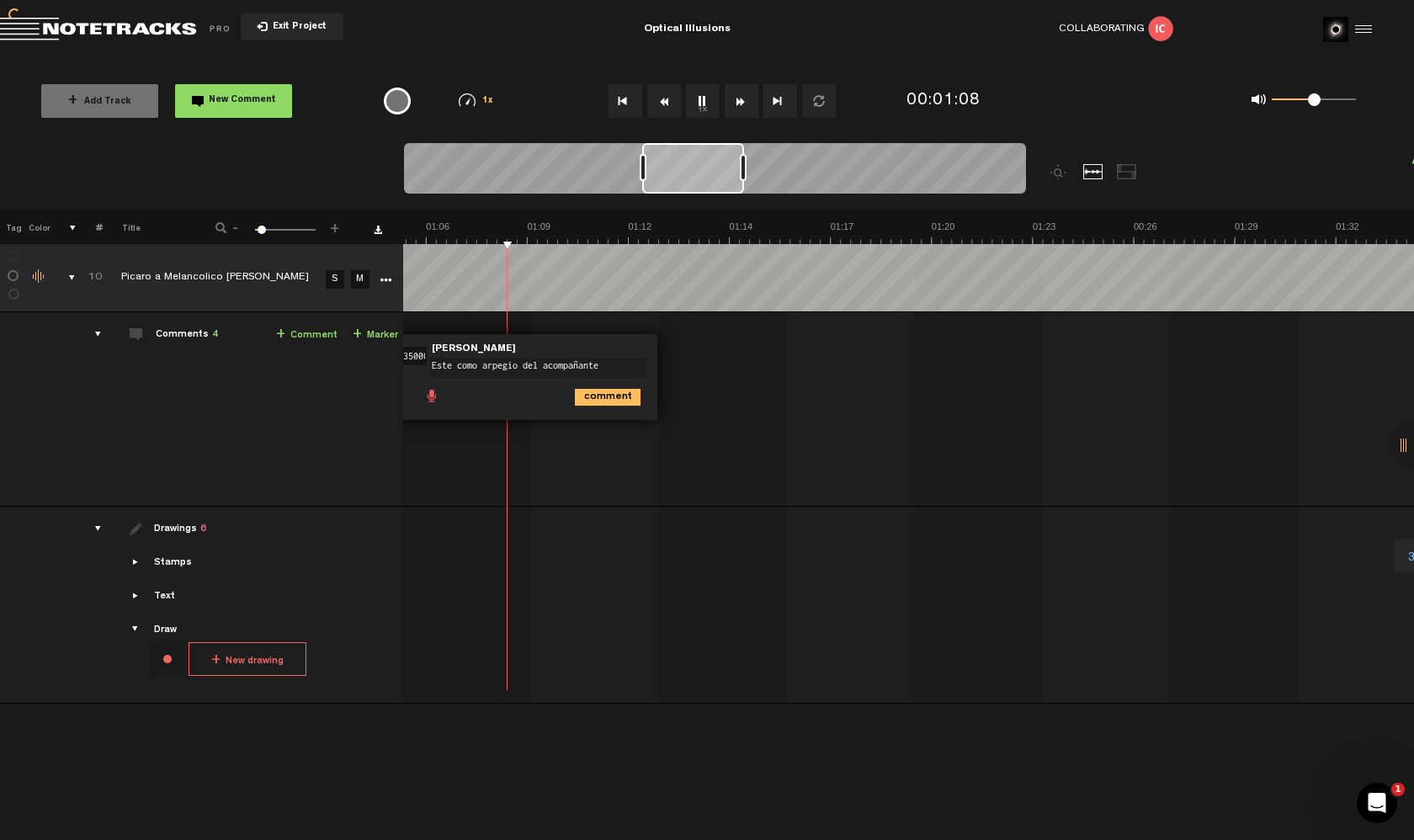
click at [660, 100] on button "Rewind" at bounding box center [664, 100] width 34 height 34
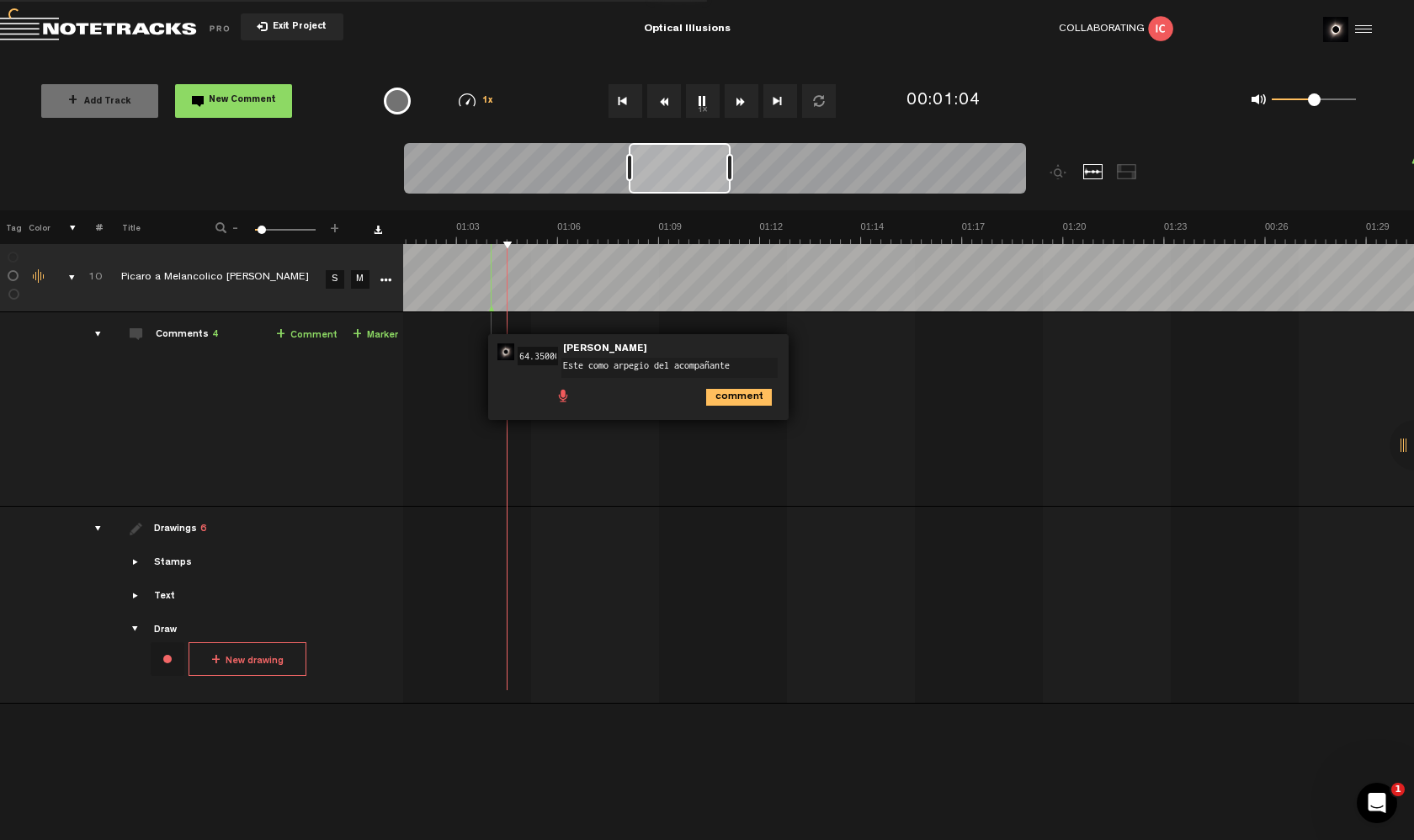
click at [660, 100] on button "Rewind" at bounding box center [664, 100] width 34 height 34
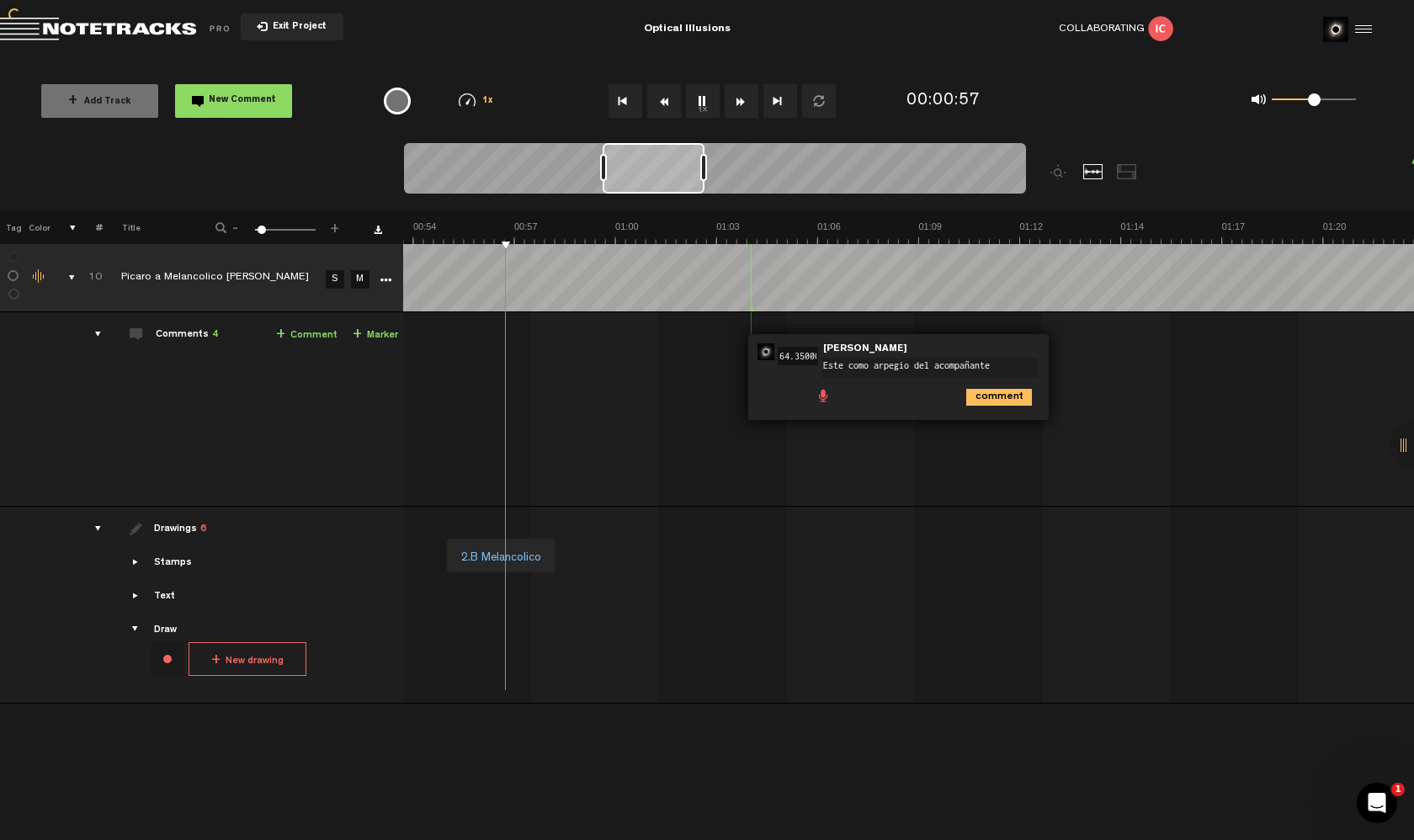
click at [660, 100] on button "Rewind" at bounding box center [664, 100] width 34 height 34
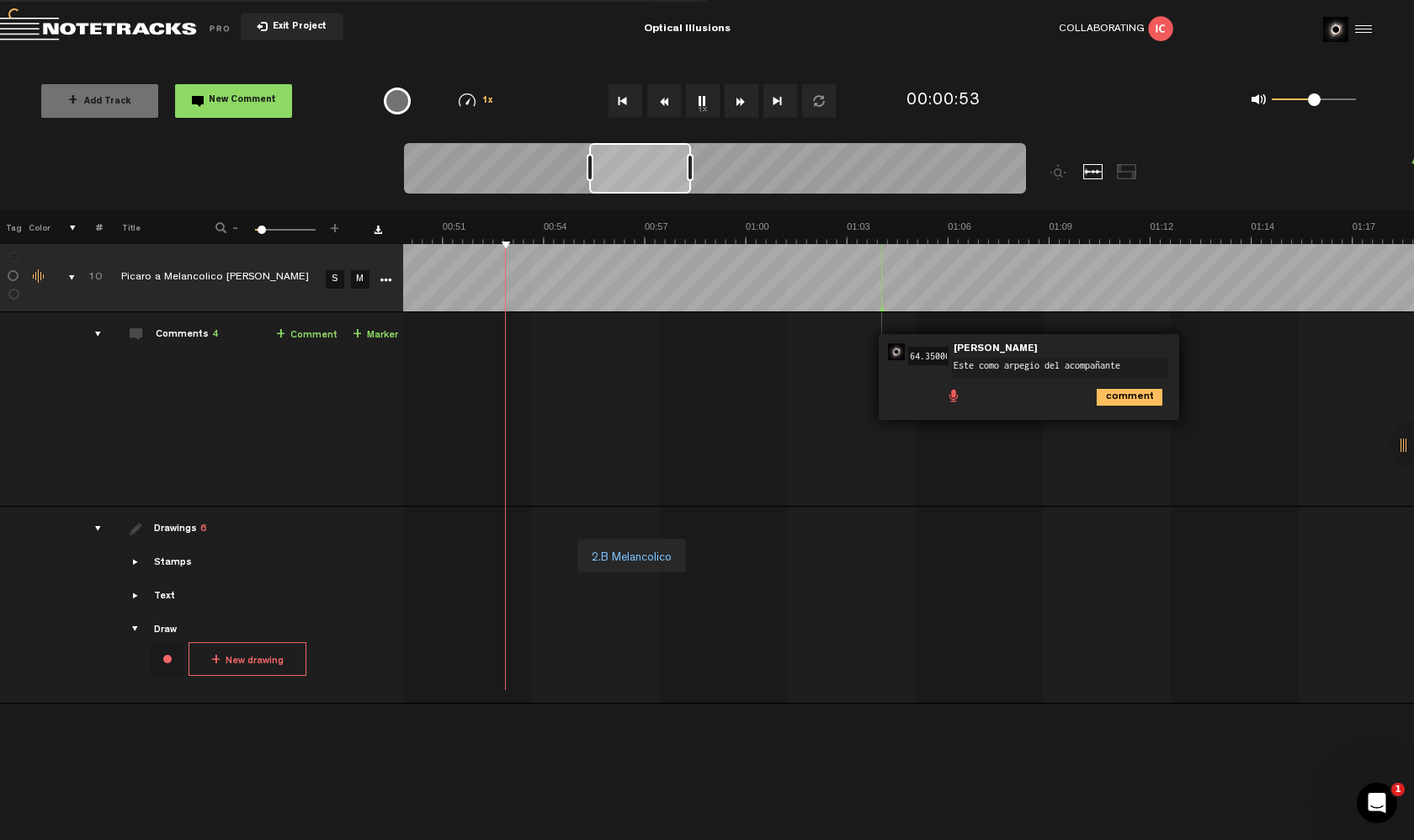
scroll to position [0, 1779]
click at [660, 100] on button "Rewind" at bounding box center [664, 100] width 34 height 34
click at [1148, 354] on span "Este como arpegio del acompañante" at bounding box center [1064, 357] width 223 height 12
click at [1138, 361] on textarea "Este como arpegio del acompañante" at bounding box center [1061, 368] width 217 height 20
click at [697, 100] on button "1x" at bounding box center [703, 100] width 34 height 34
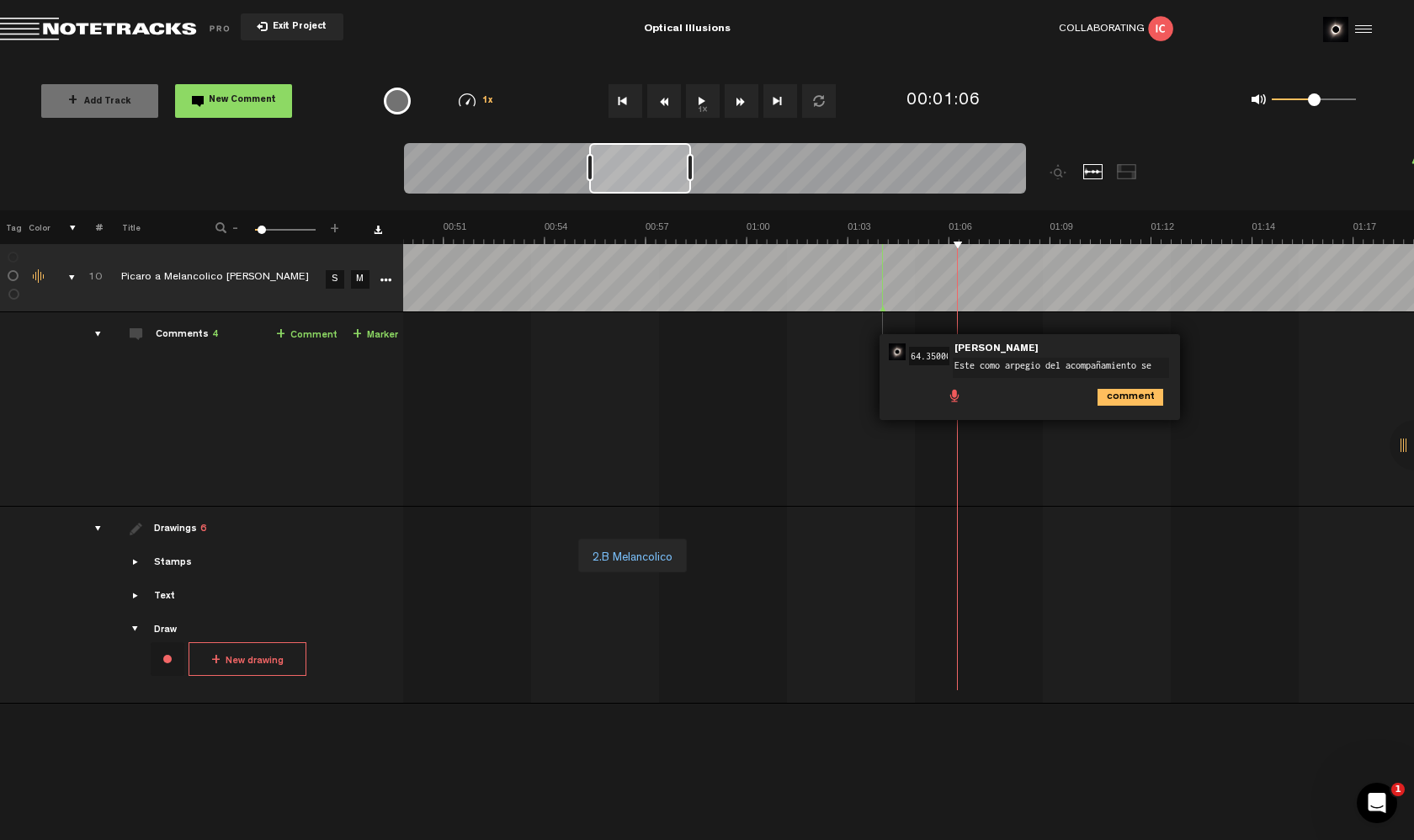
click at [1158, 359] on textarea "Este como arpegio del acompañamiento se" at bounding box center [1061, 368] width 217 height 20
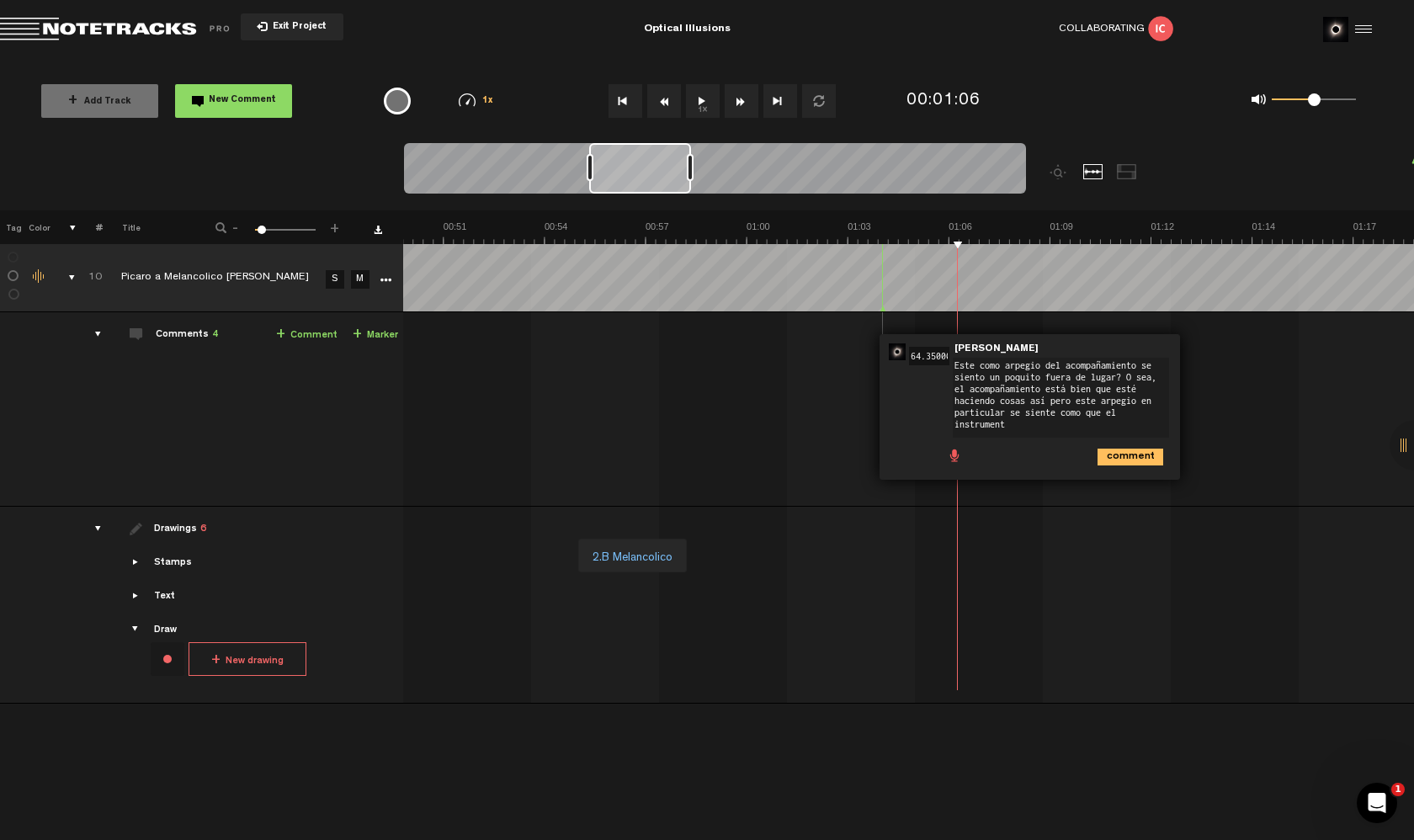
scroll to position [0, 0]
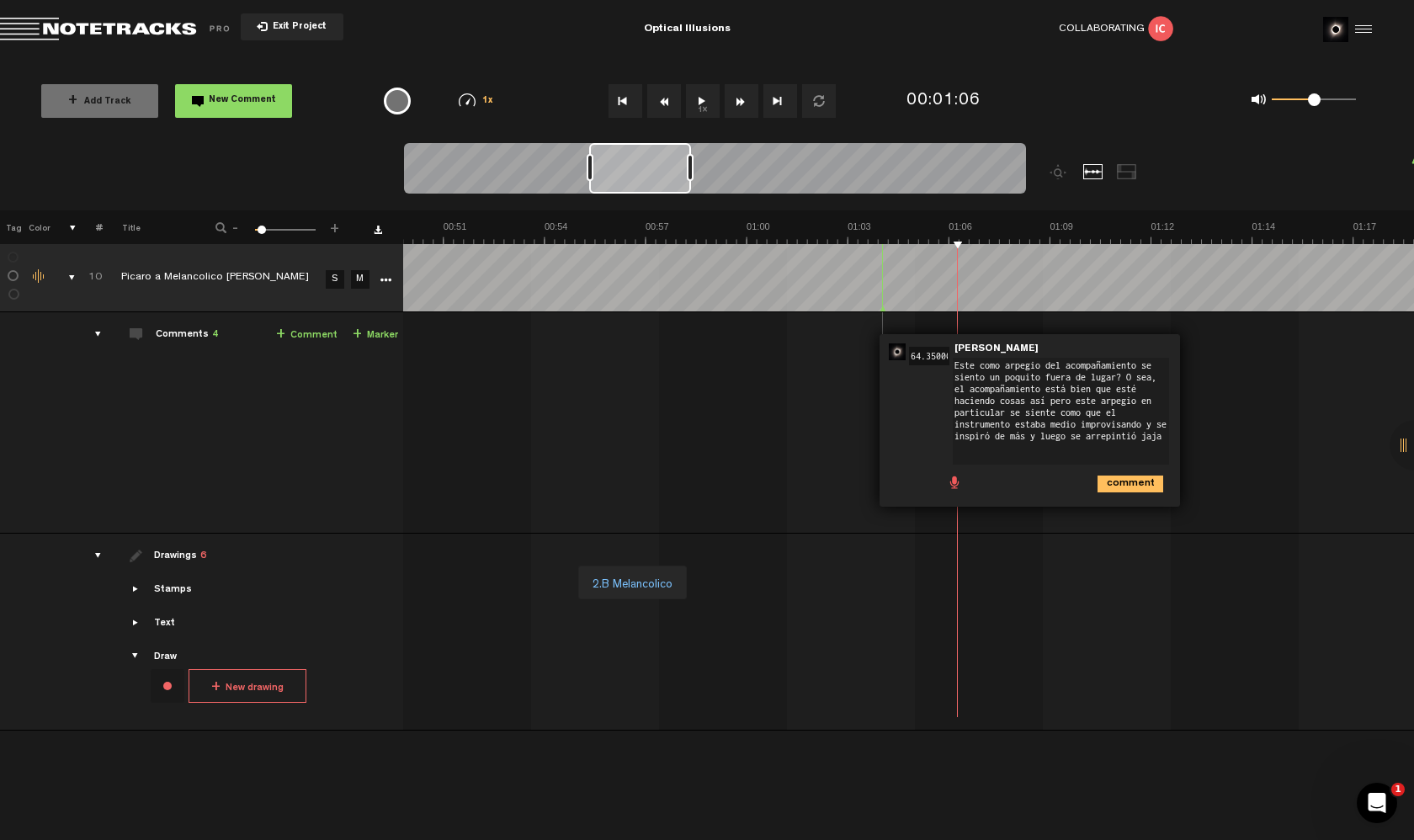
type textarea "Este como arpegio del acompañamiento se siento un poquito fuera de lugar? O sea…"
click at [1134, 483] on icon "comment" at bounding box center [1130, 483] width 65 height 17
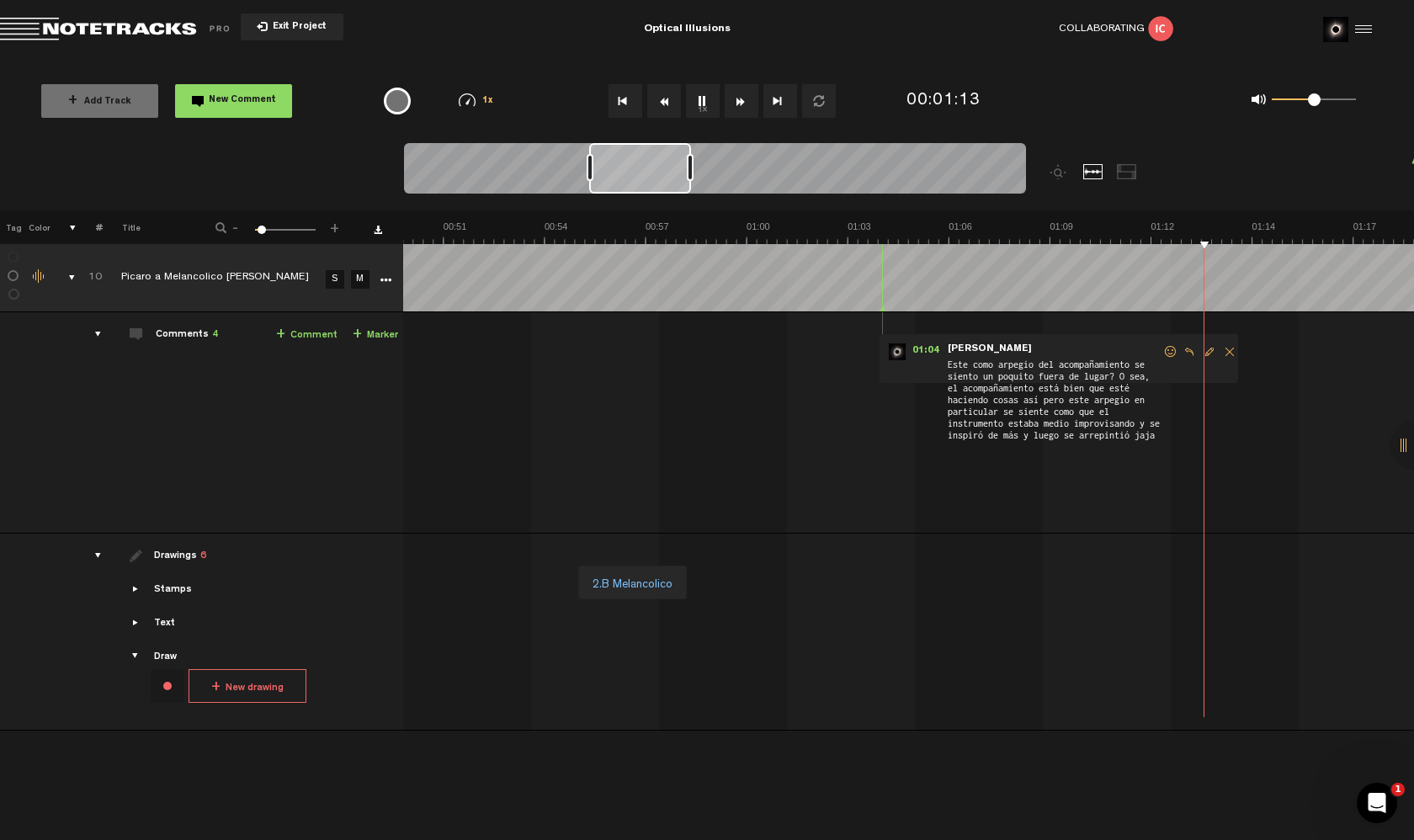
click at [302, 332] on link "+ Comment" at bounding box center [306, 336] width 61 height 20
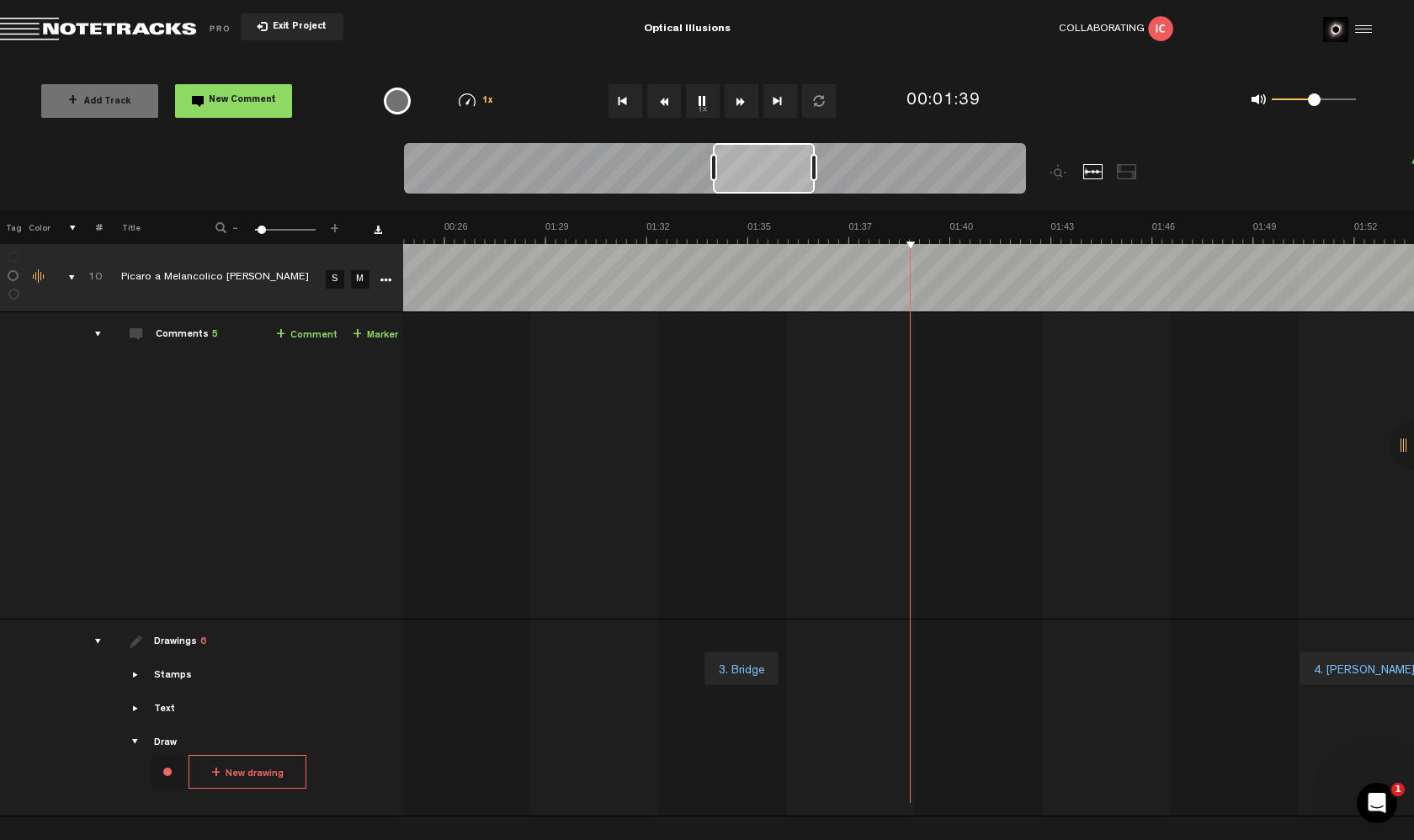
scroll to position [0, 2992]
click at [663, 101] on button "Rewind" at bounding box center [664, 100] width 34 height 34
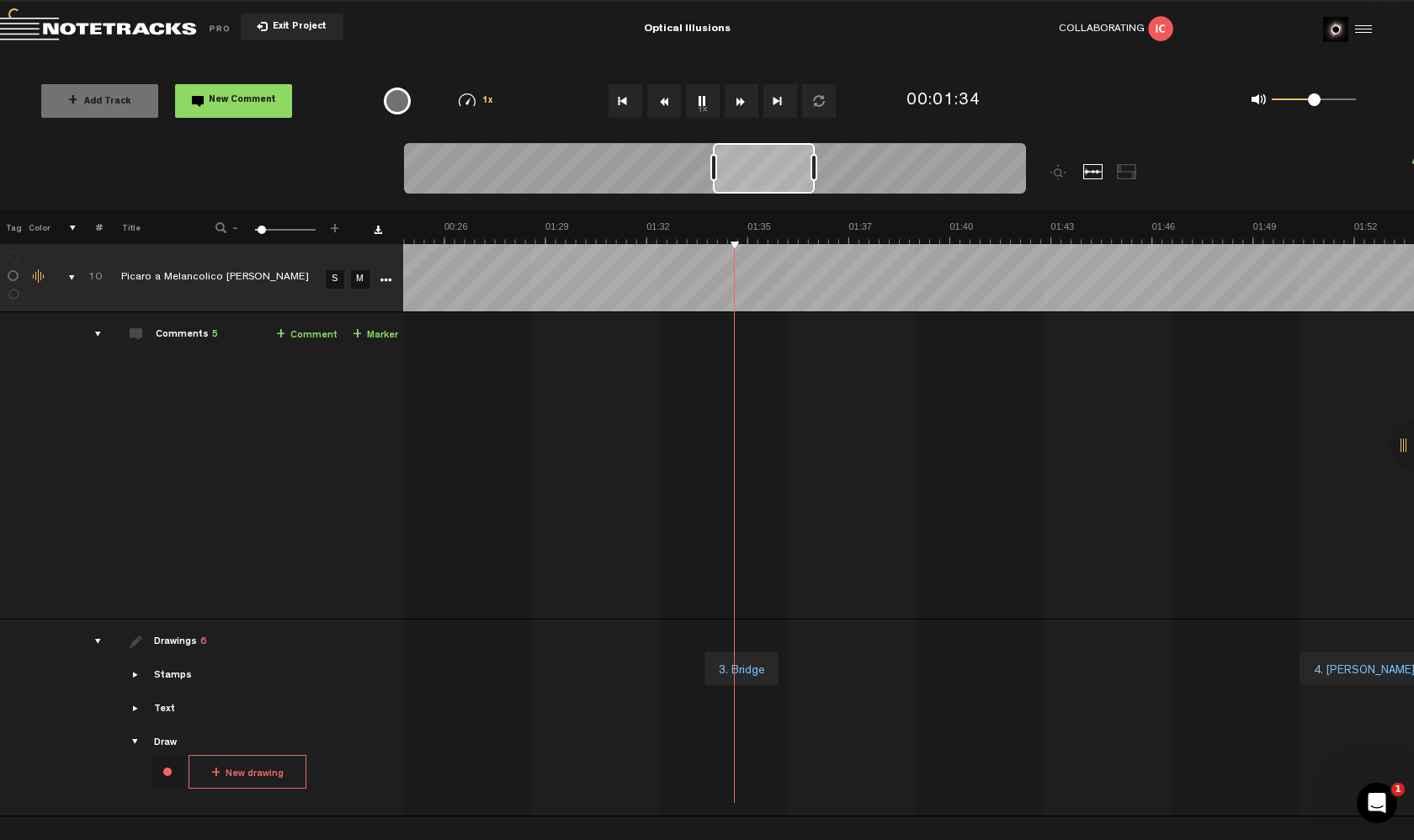
click at [663, 101] on button "Rewind" at bounding box center [664, 100] width 34 height 34
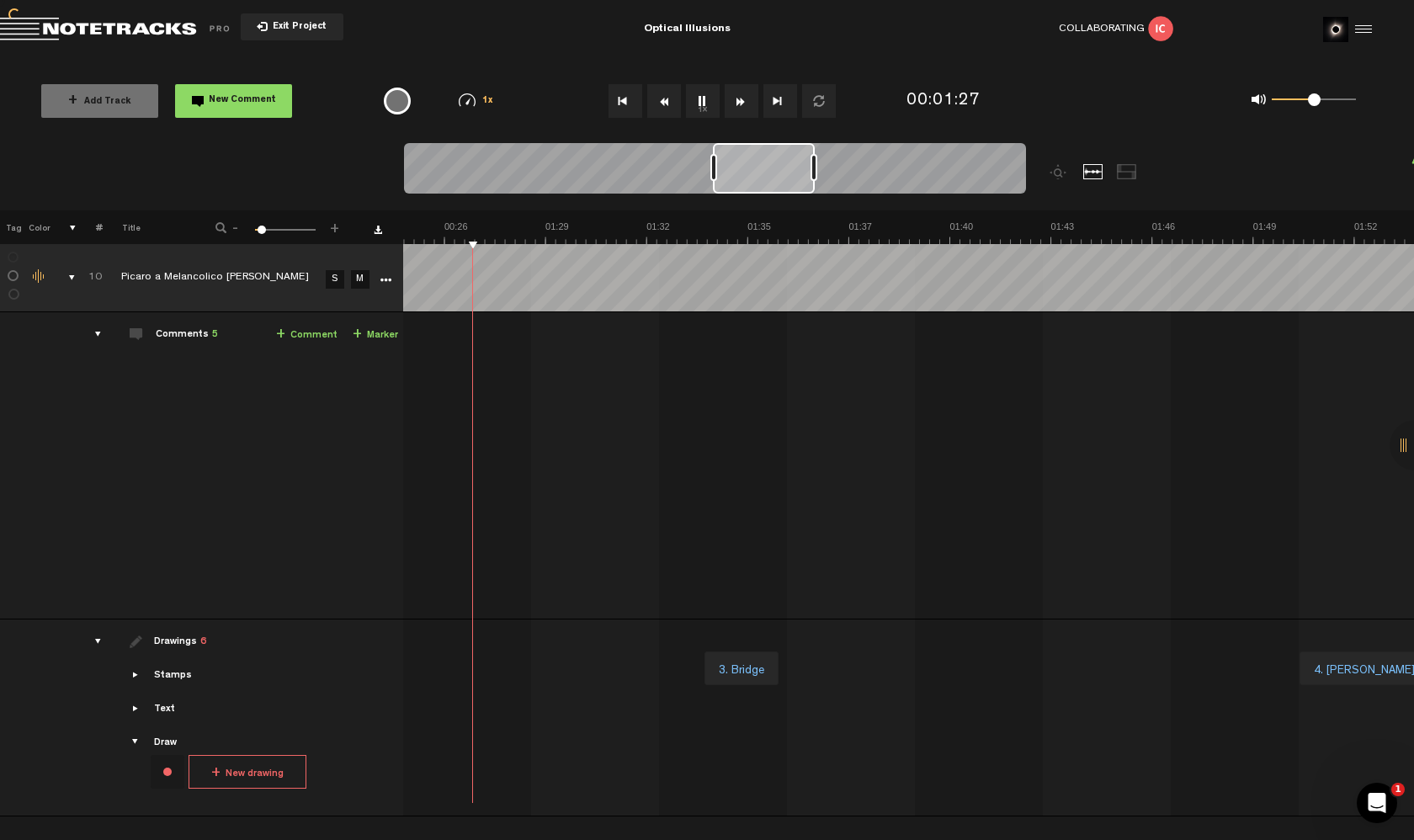
click at [663, 101] on button "Rewind" at bounding box center [664, 100] width 34 height 34
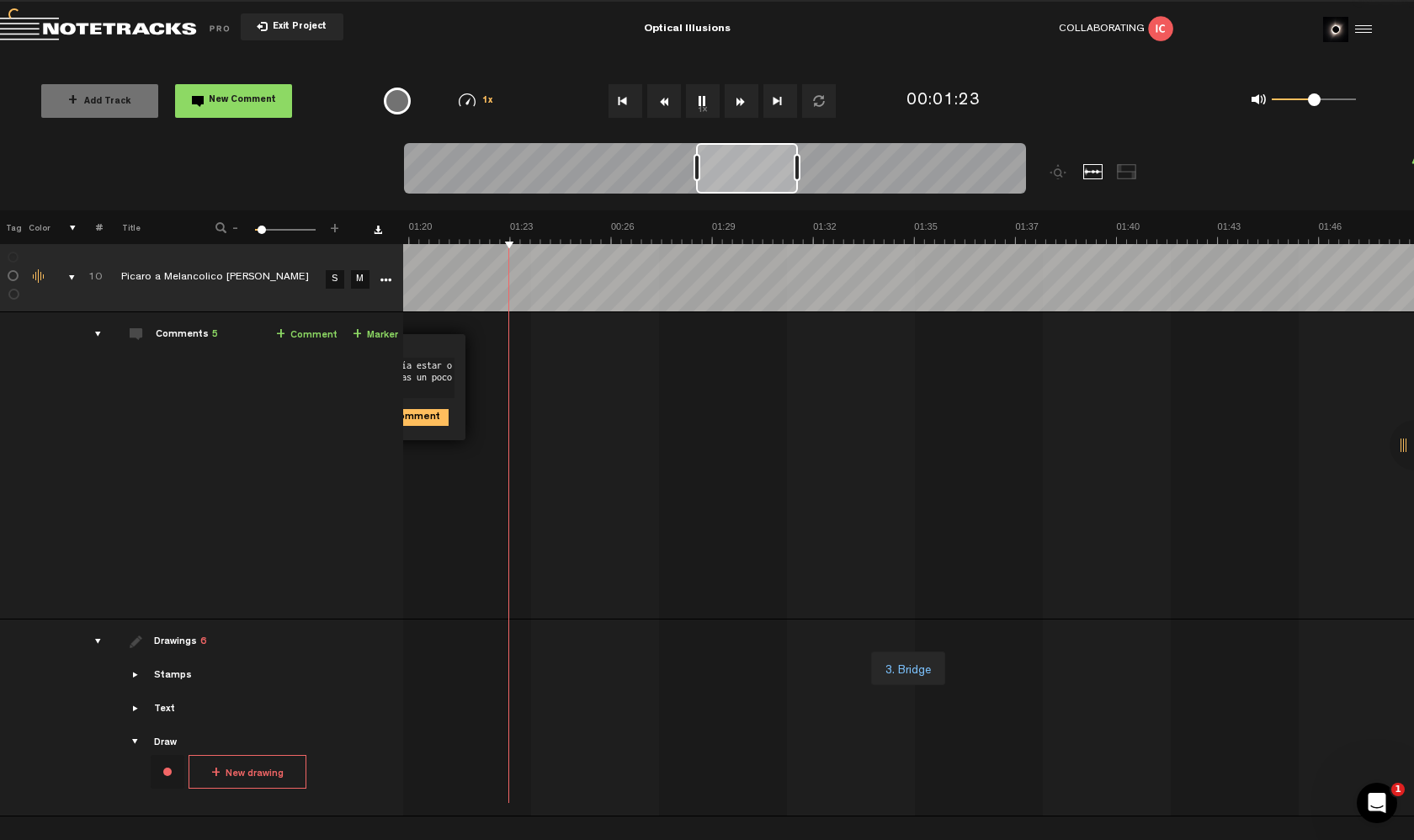
click at [663, 101] on button "Rewind" at bounding box center [664, 100] width 34 height 34
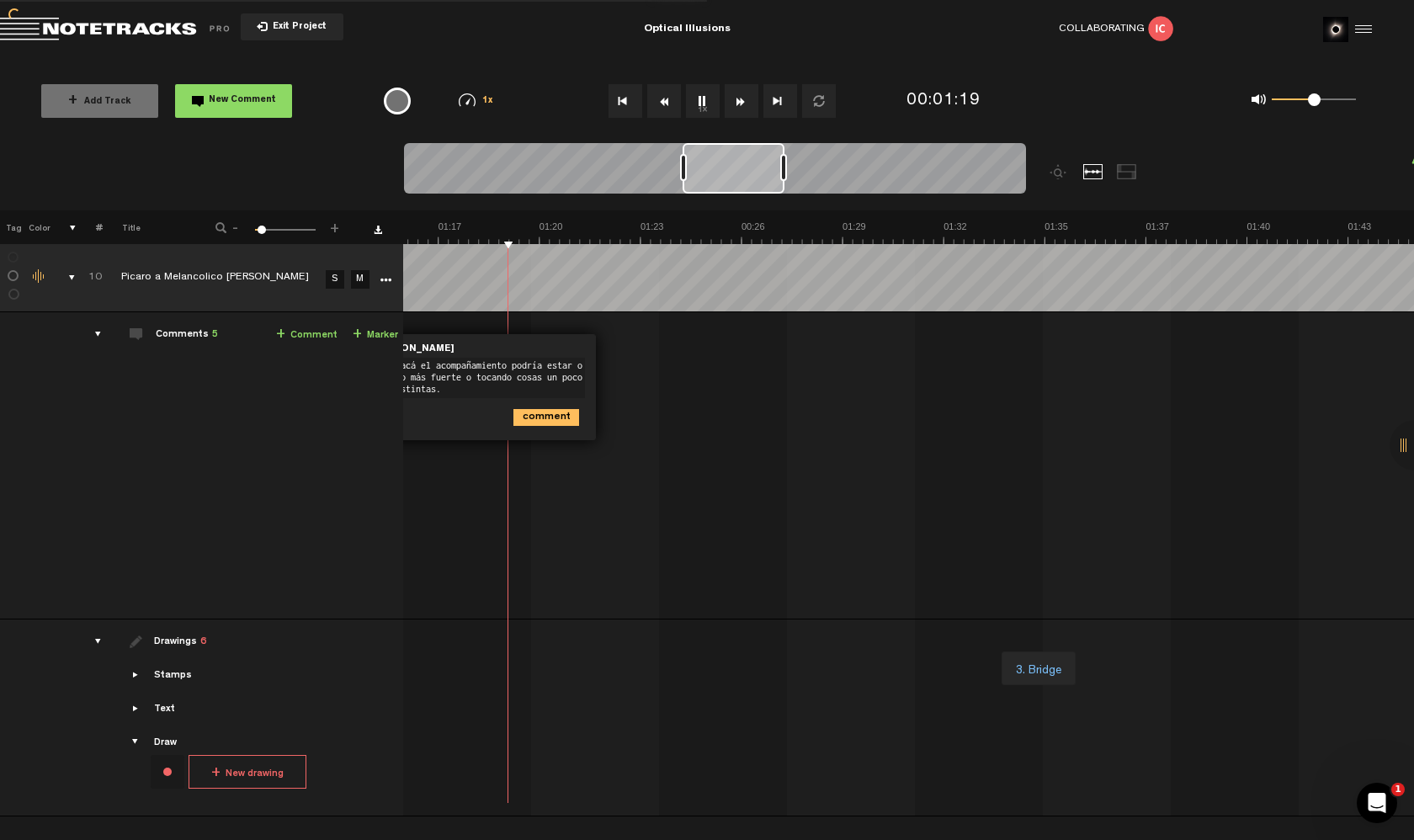
click at [663, 101] on button "Rewind" at bounding box center [664, 100] width 34 height 34
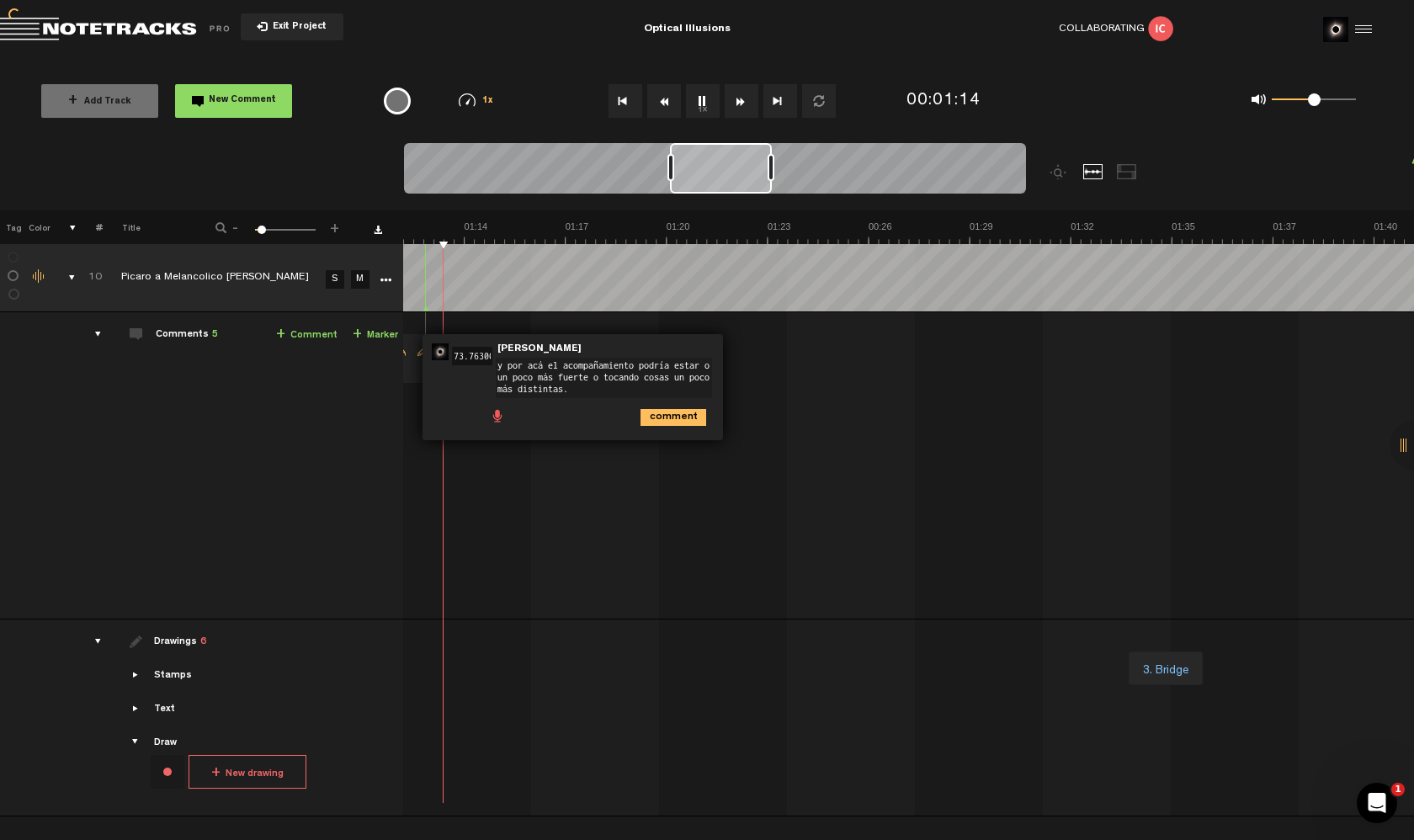
click at [663, 101] on button "Rewind" at bounding box center [664, 100] width 34 height 34
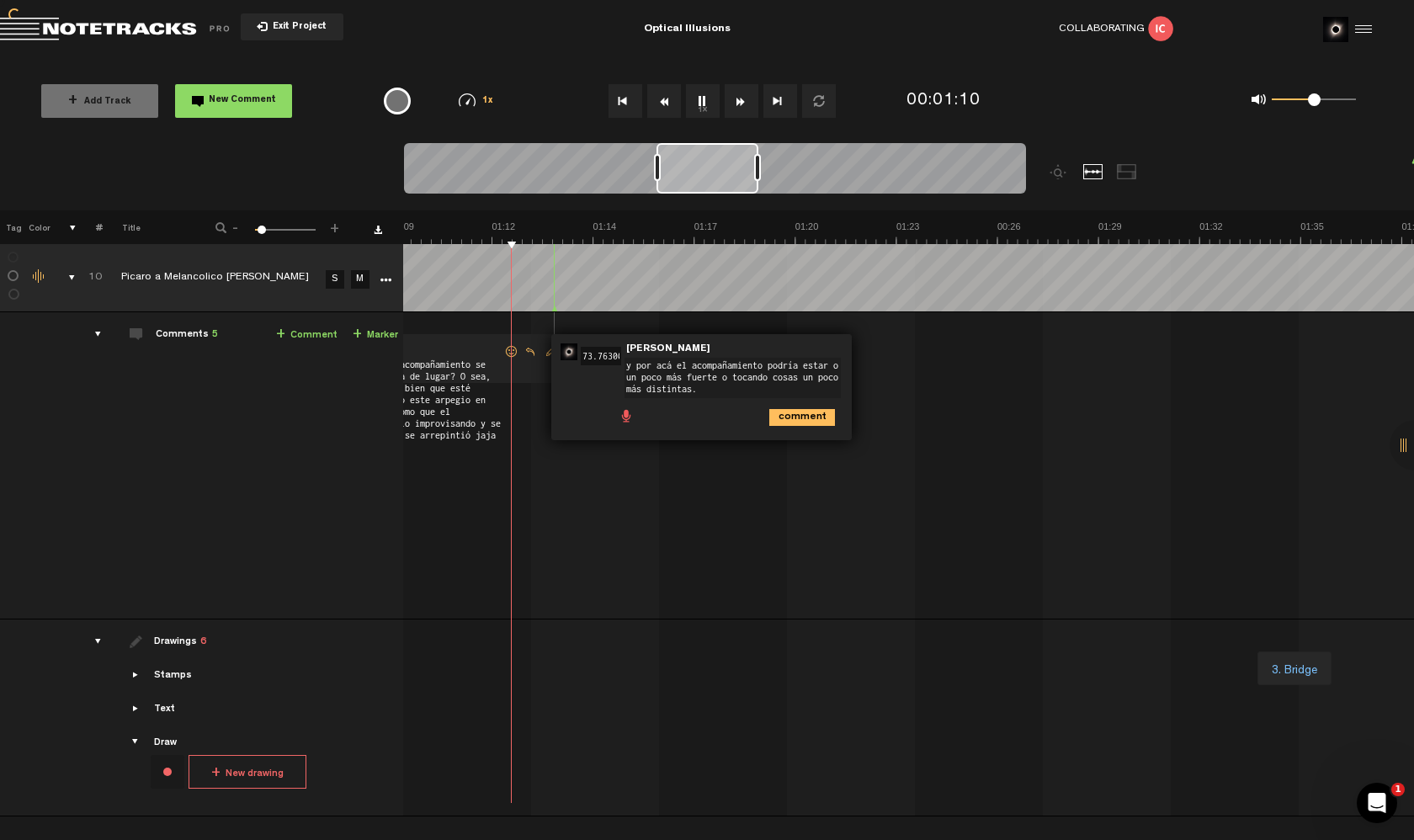
click at [663, 101] on button "Rewind" at bounding box center [664, 100] width 34 height 34
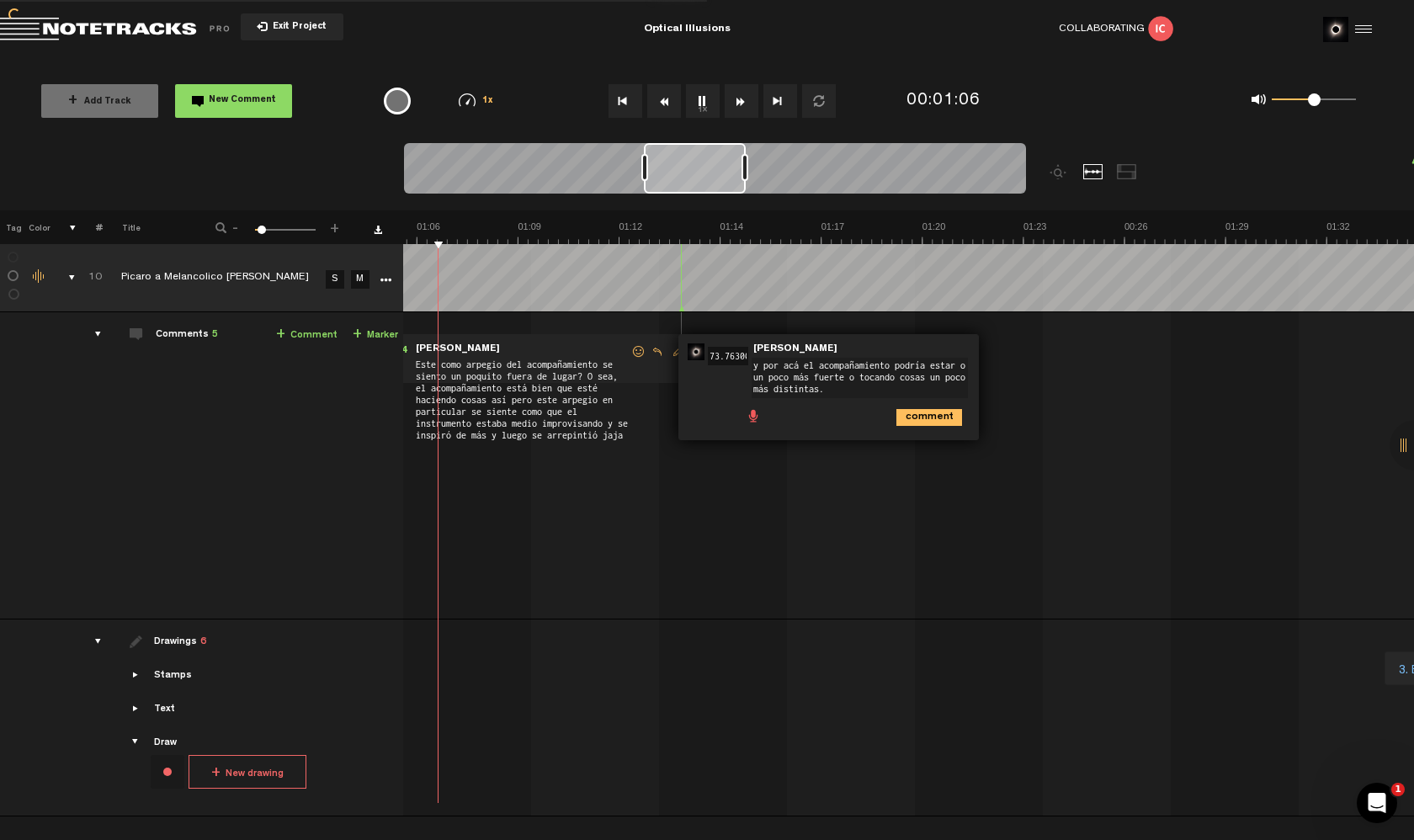
click at [663, 101] on button "Rewind" at bounding box center [664, 100] width 34 height 34
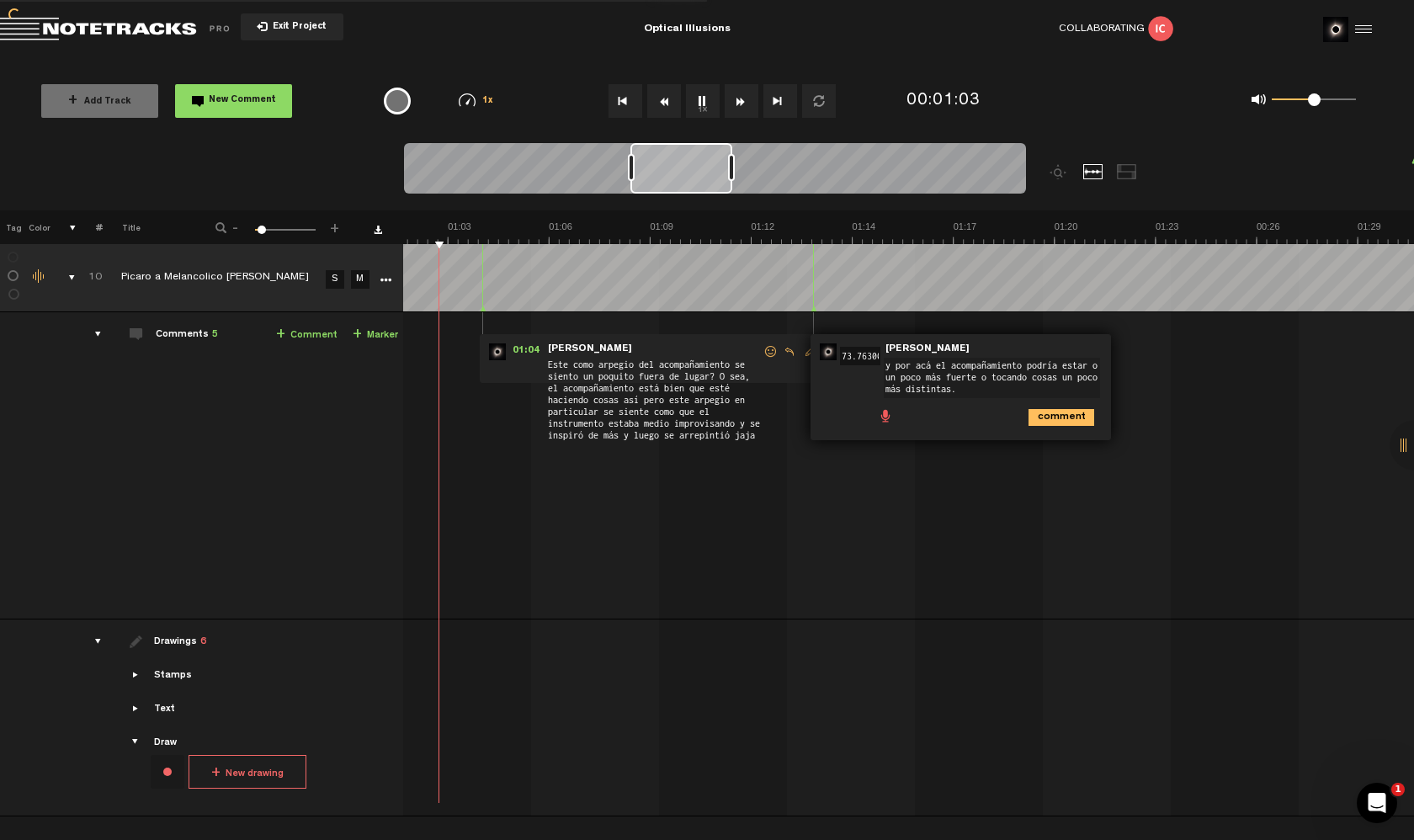
click at [663, 101] on button "Rewind" at bounding box center [664, 100] width 34 height 34
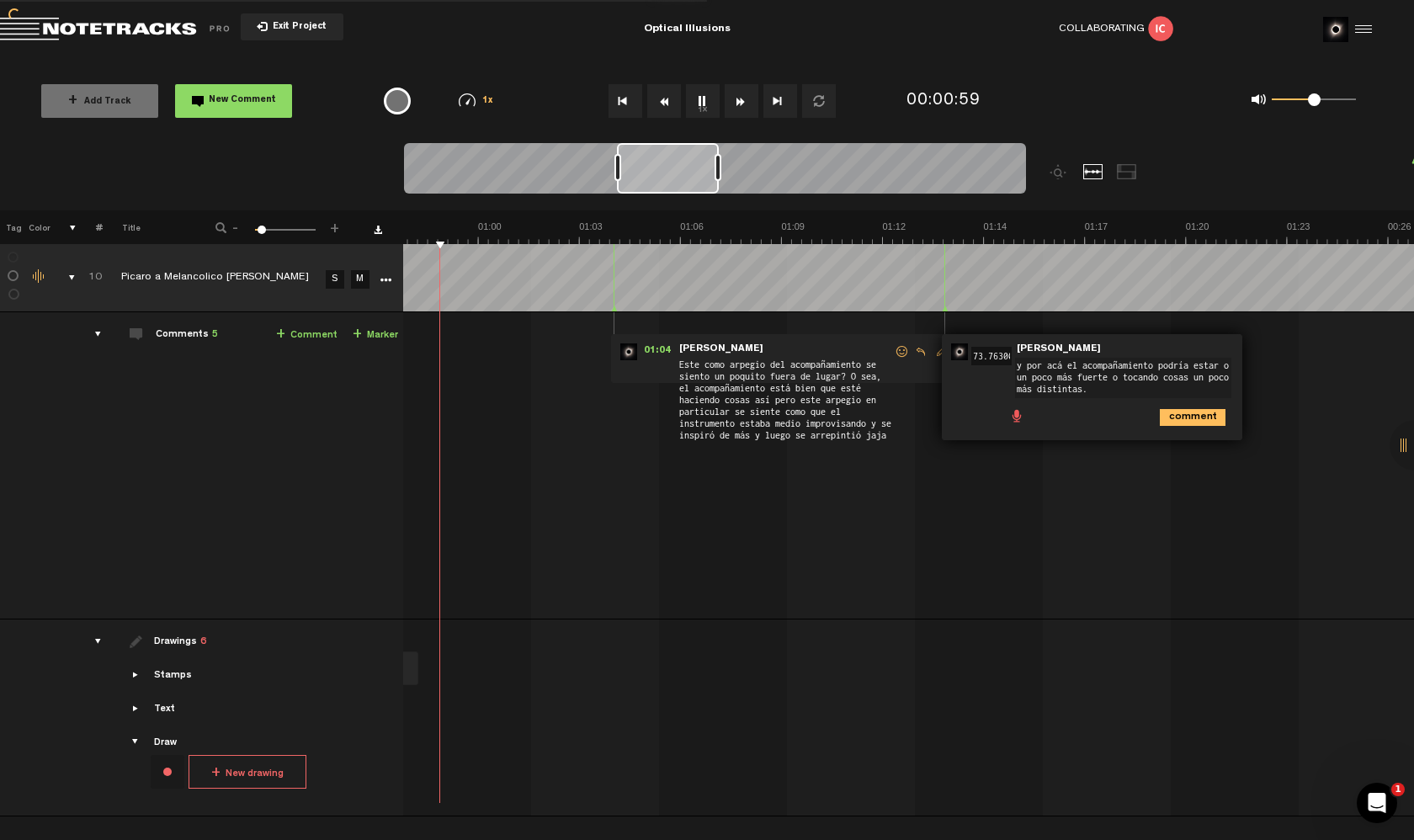
click at [663, 101] on button "Rewind" at bounding box center [664, 100] width 34 height 34
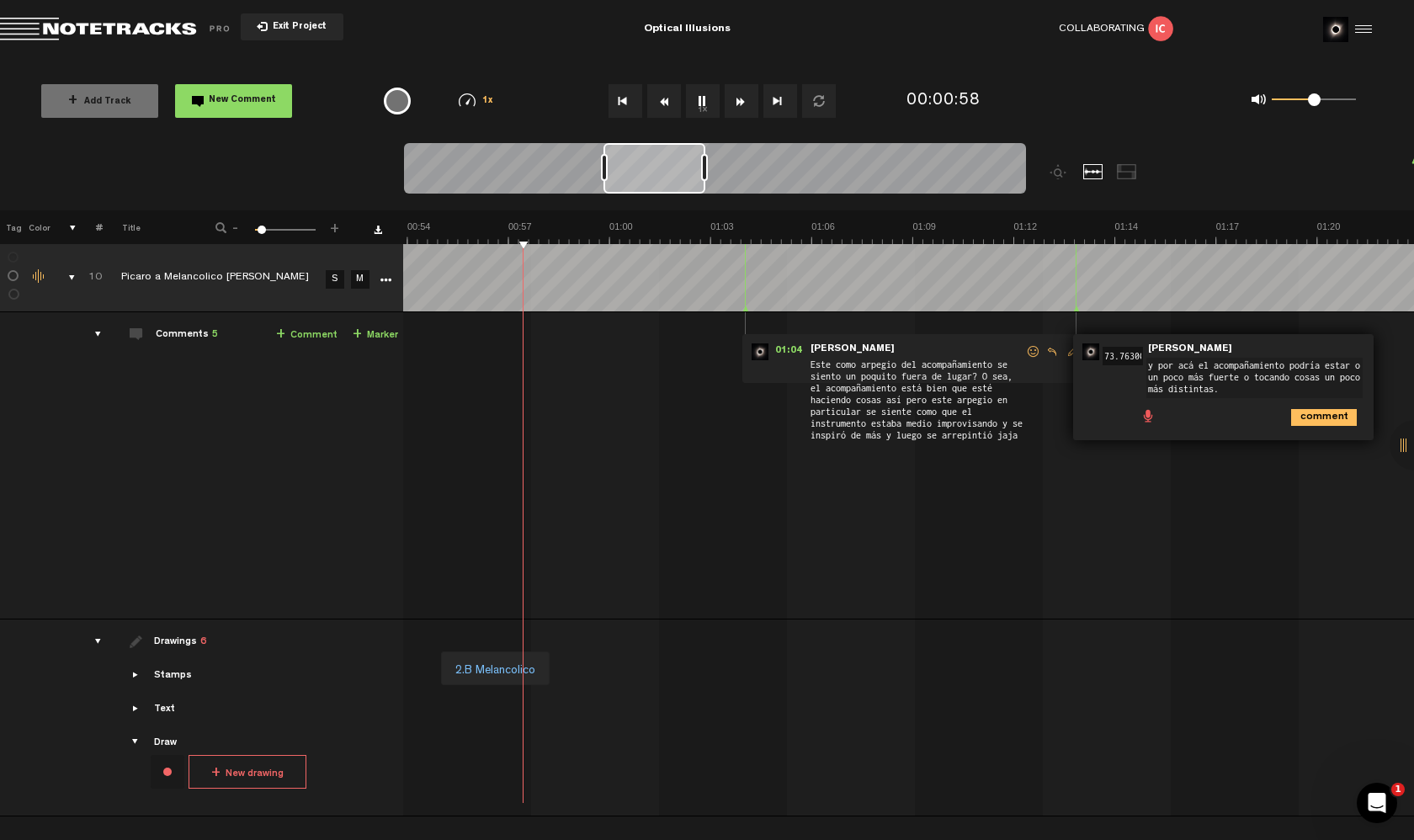
click at [705, 99] on button "1x" at bounding box center [703, 100] width 34 height 34
click at [1232, 391] on textarea "y por acá el acompañamiento podría estar o un poco más fuerte o tocando cosas u…" at bounding box center [1255, 378] width 217 height 40
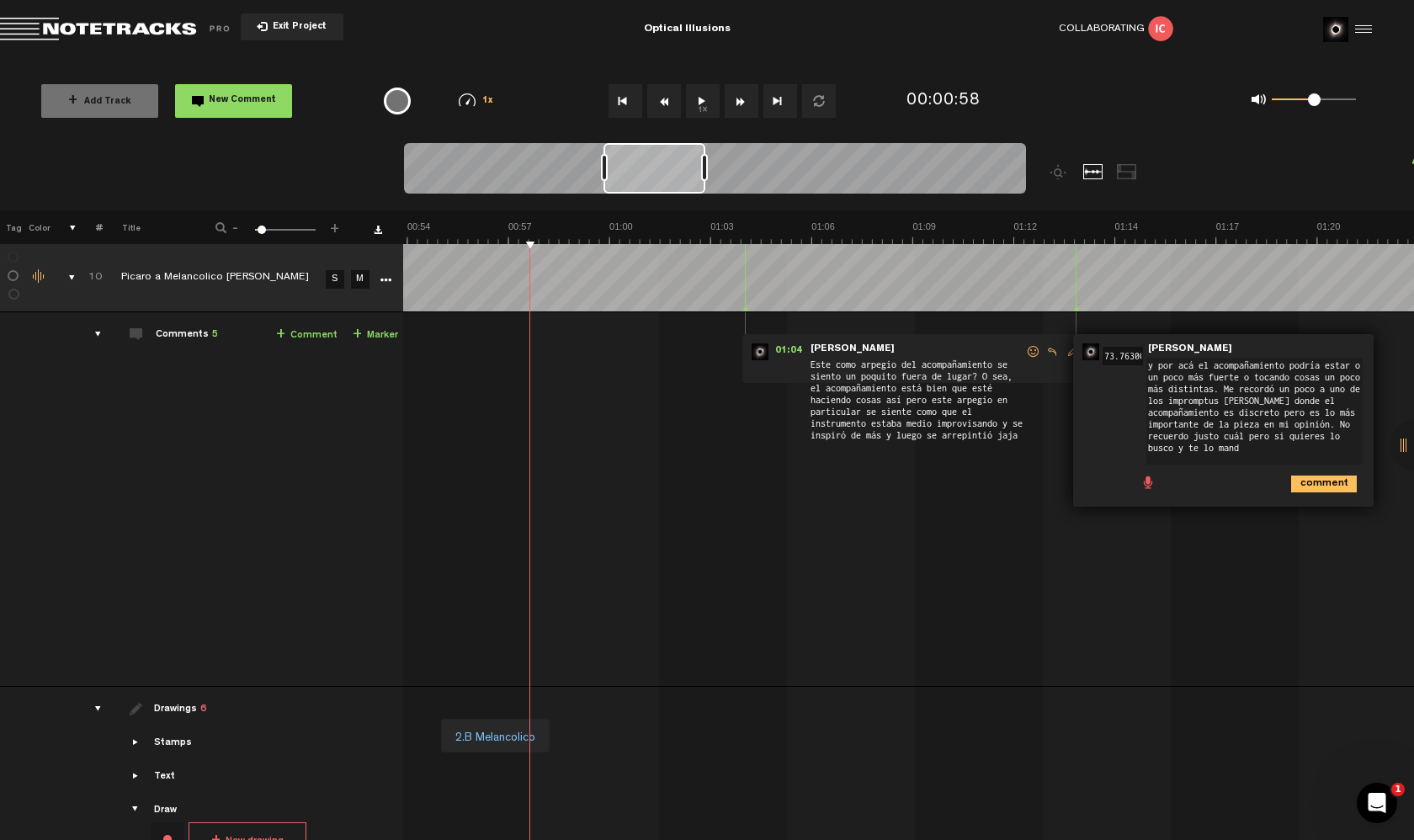
type textarea "y por acá el acompañamiento podría estar o un poco más fuerte o tocando cosas u…"
click at [701, 101] on button "1x" at bounding box center [703, 100] width 34 height 34
click at [725, 100] on button "Fast Forward" at bounding box center [742, 100] width 34 height 34
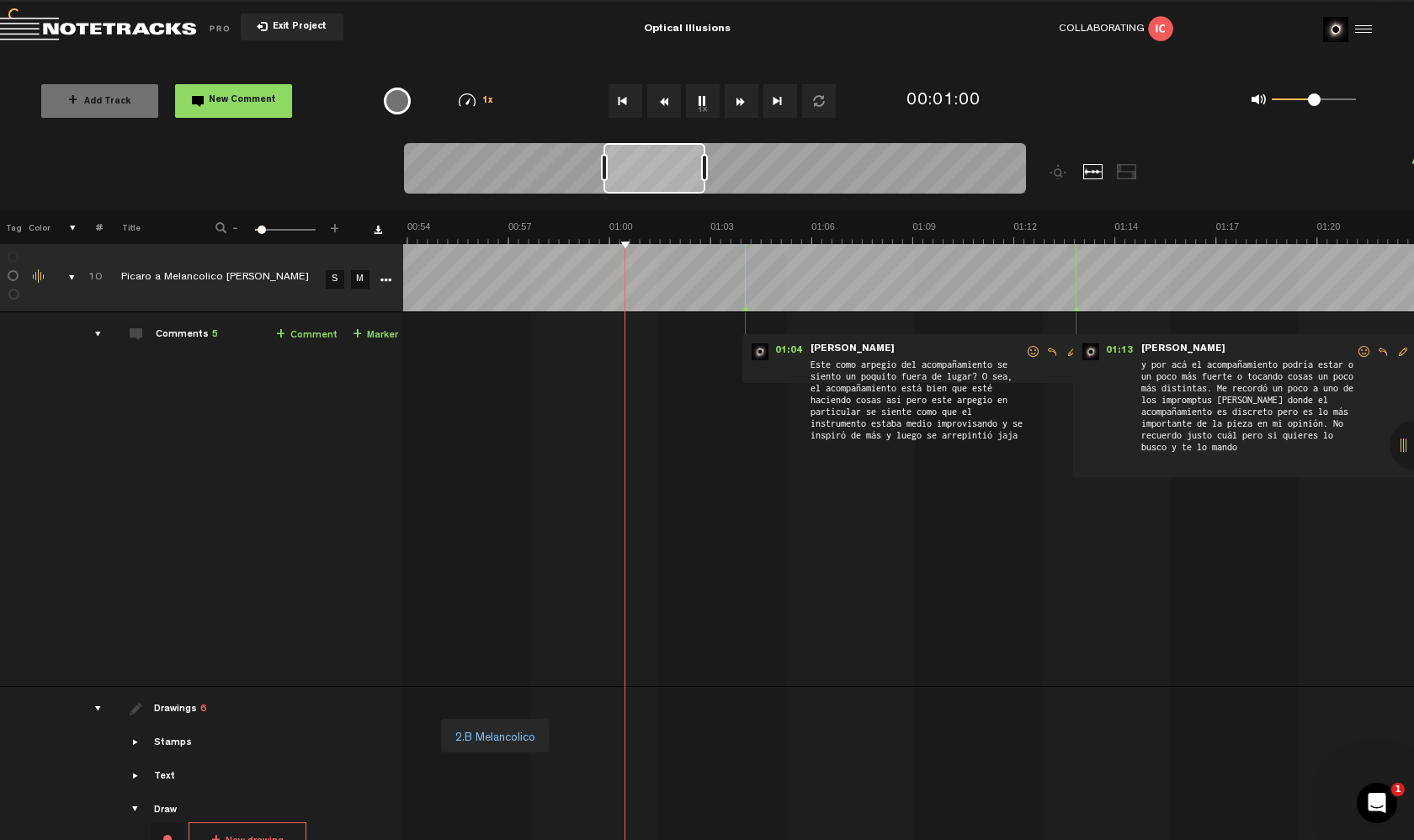
click at [725, 100] on button "Fast Forward" at bounding box center [742, 100] width 34 height 34
click at [729, 100] on button "Fast Forward" at bounding box center [742, 100] width 34 height 34
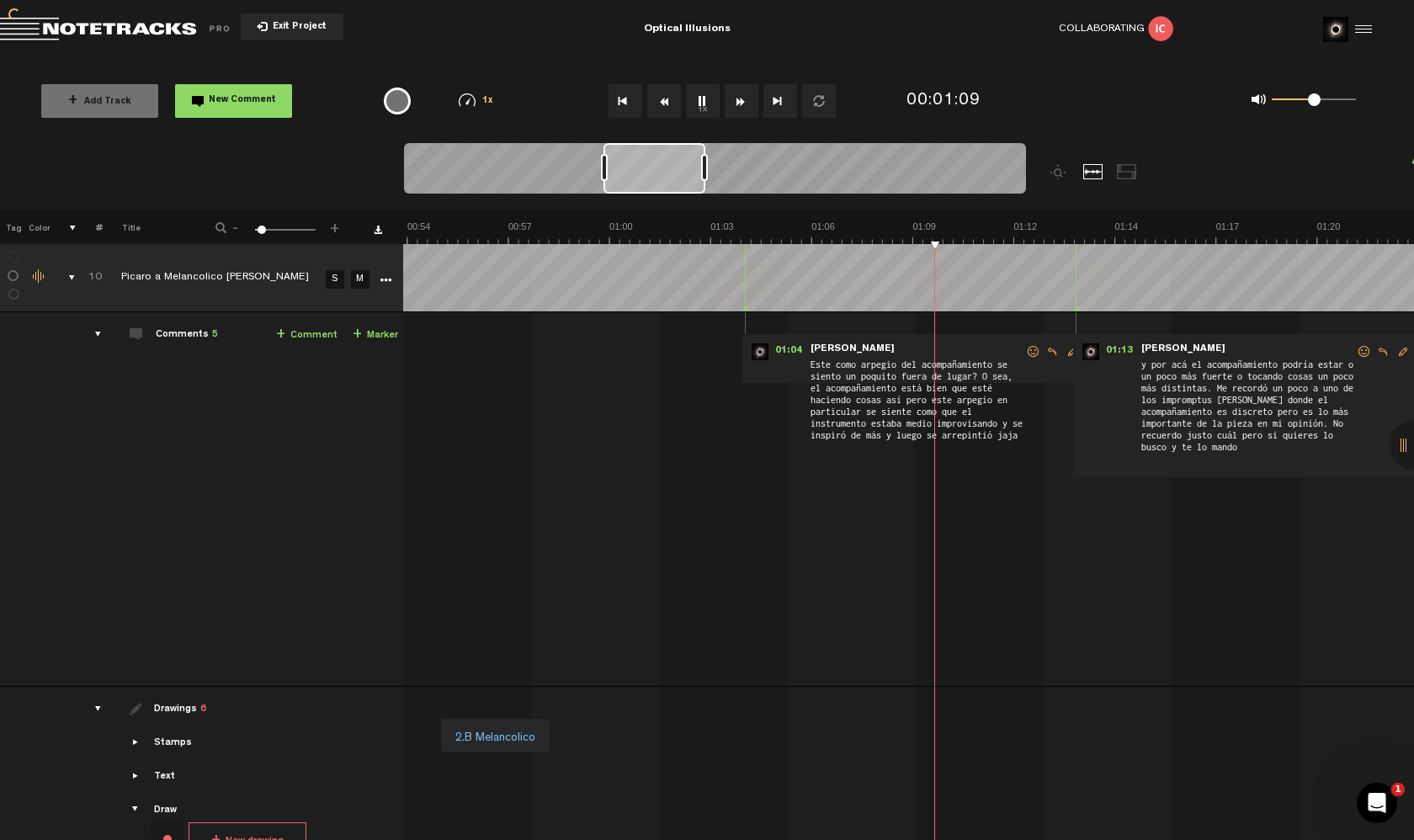
click at [729, 100] on button "Fast Forward" at bounding box center [742, 100] width 34 height 34
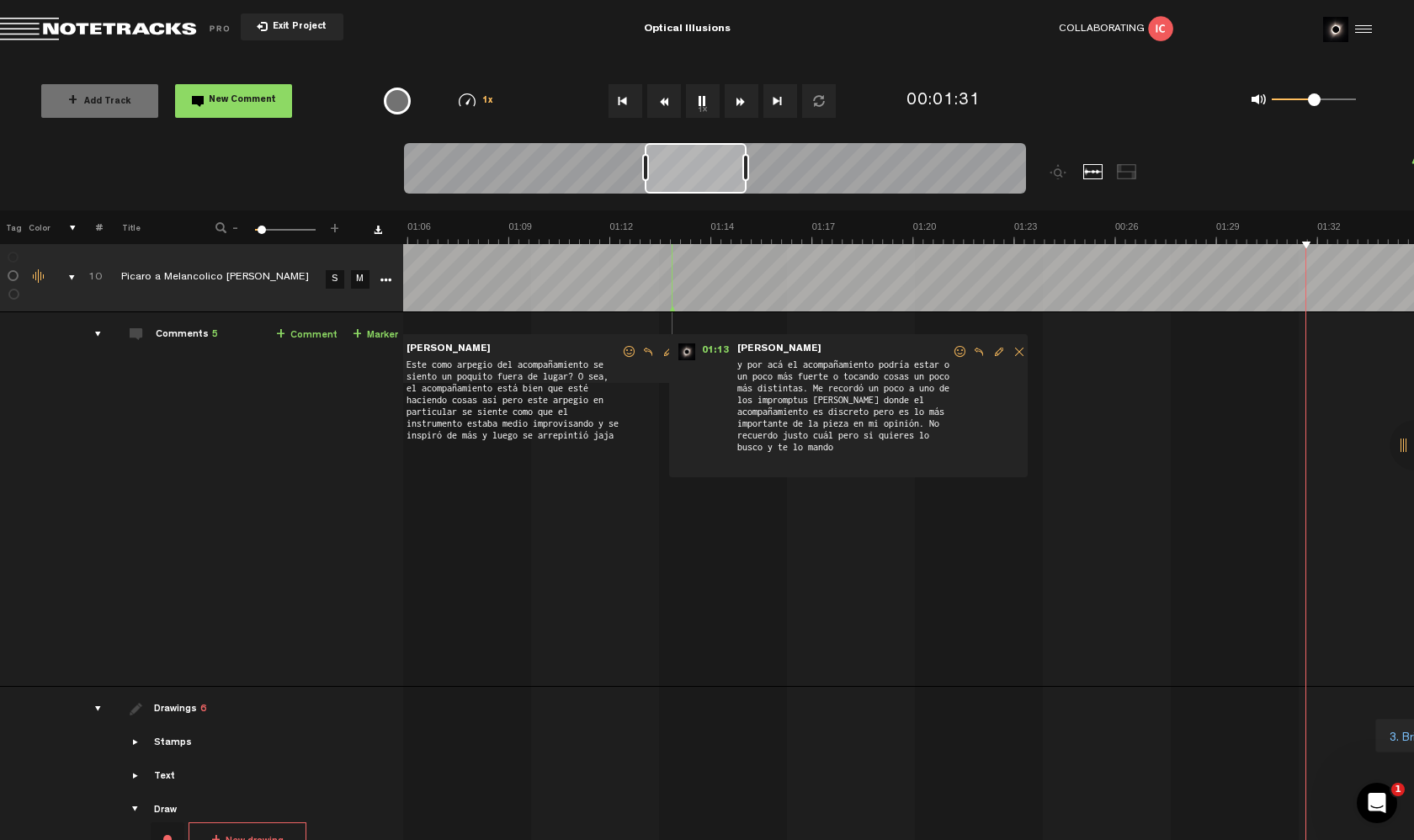
scroll to position [0, 2725]
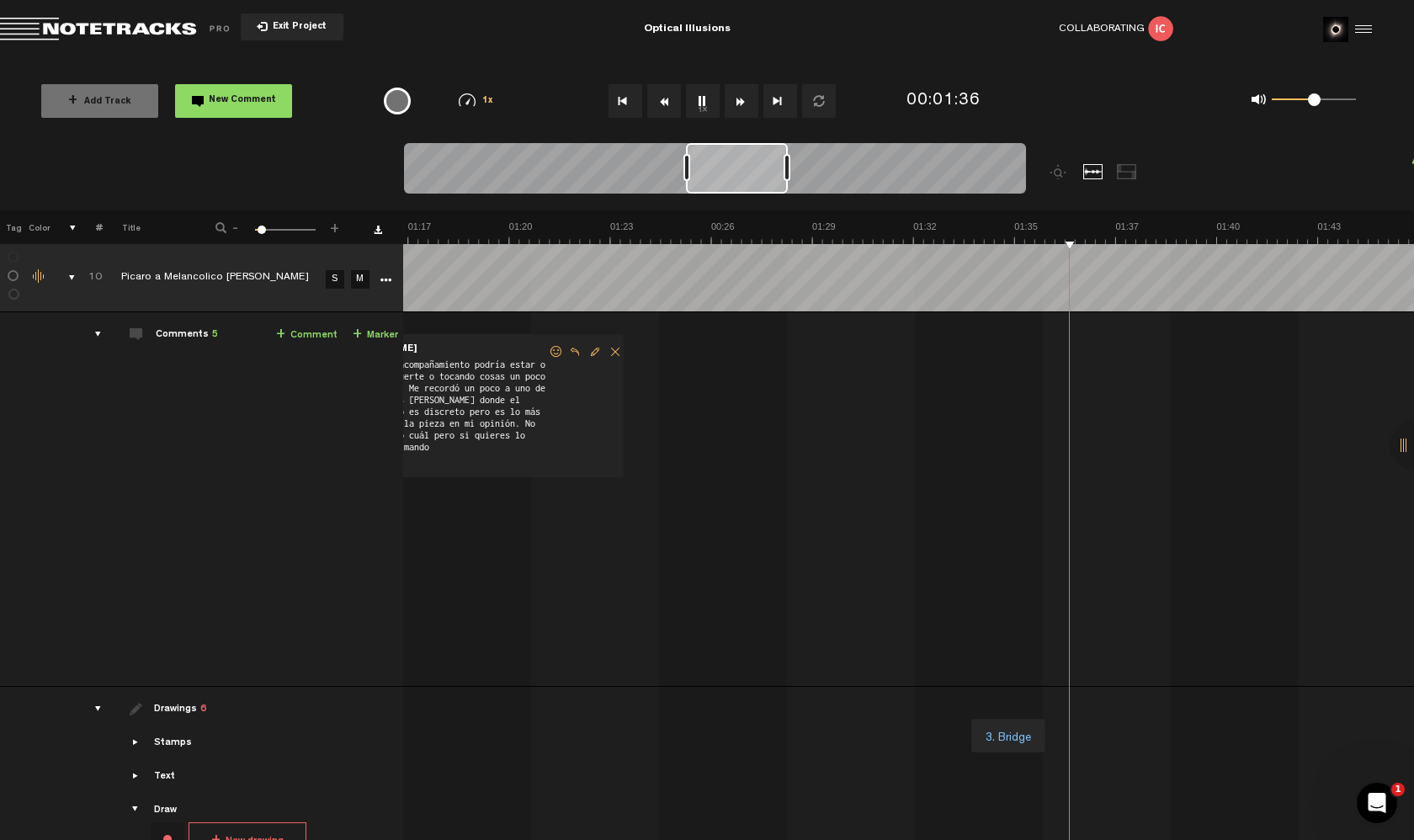
click at [303, 333] on link "+ Comment" at bounding box center [306, 336] width 61 height 20
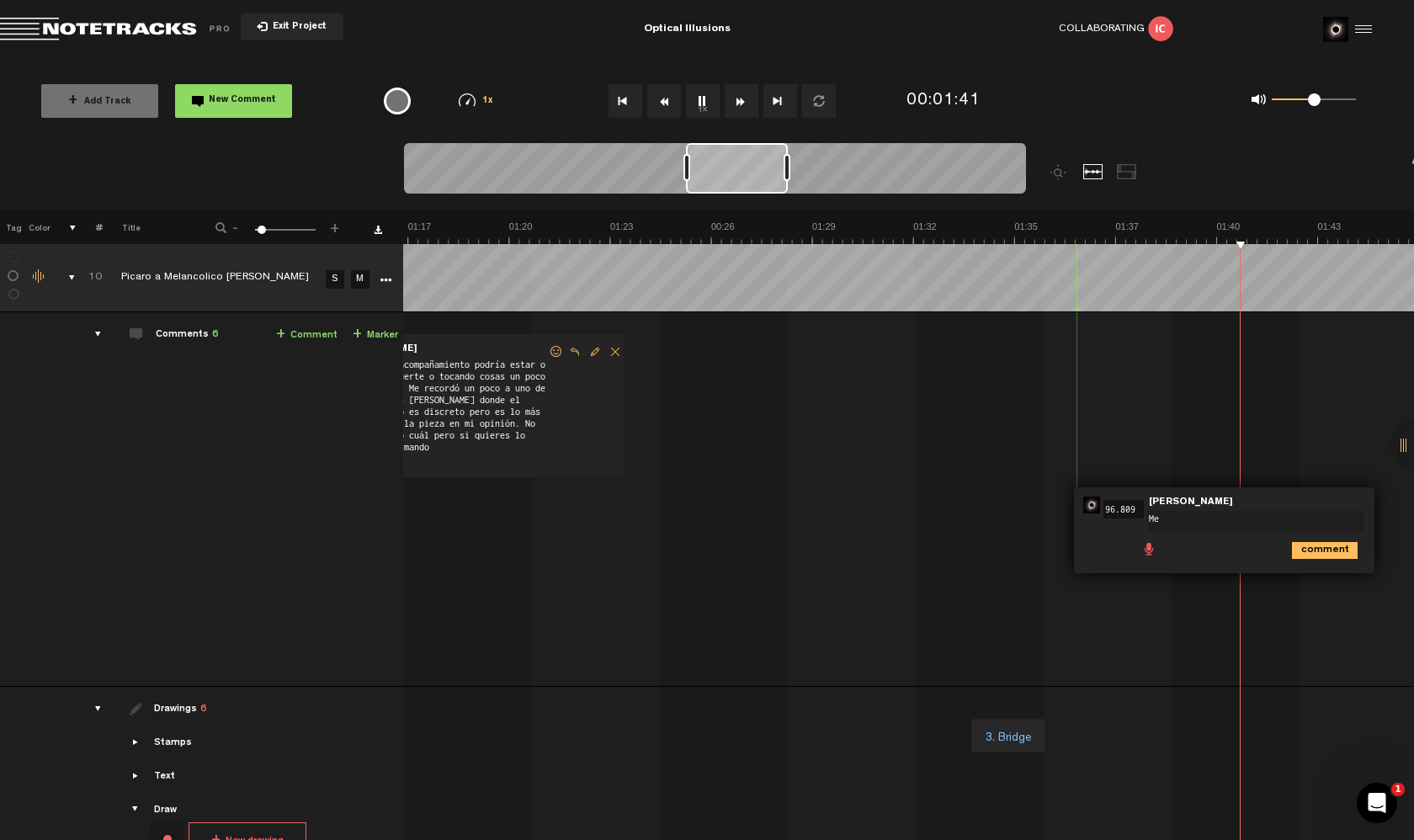
type textarea "M"
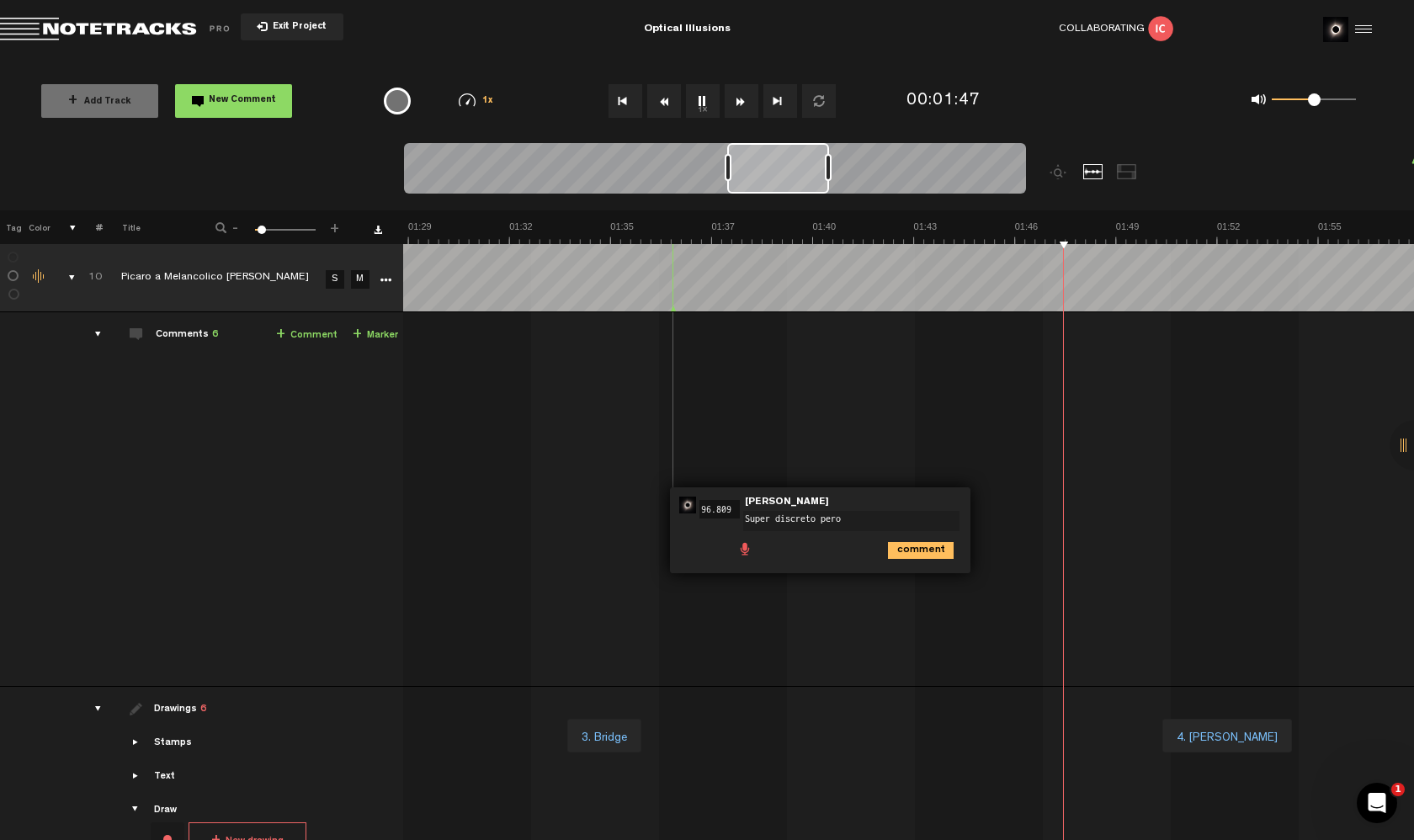
click at [691, 100] on button "1x" at bounding box center [703, 100] width 34 height 34
click at [814, 516] on textarea "Super discreto pero" at bounding box center [852, 521] width 217 height 20
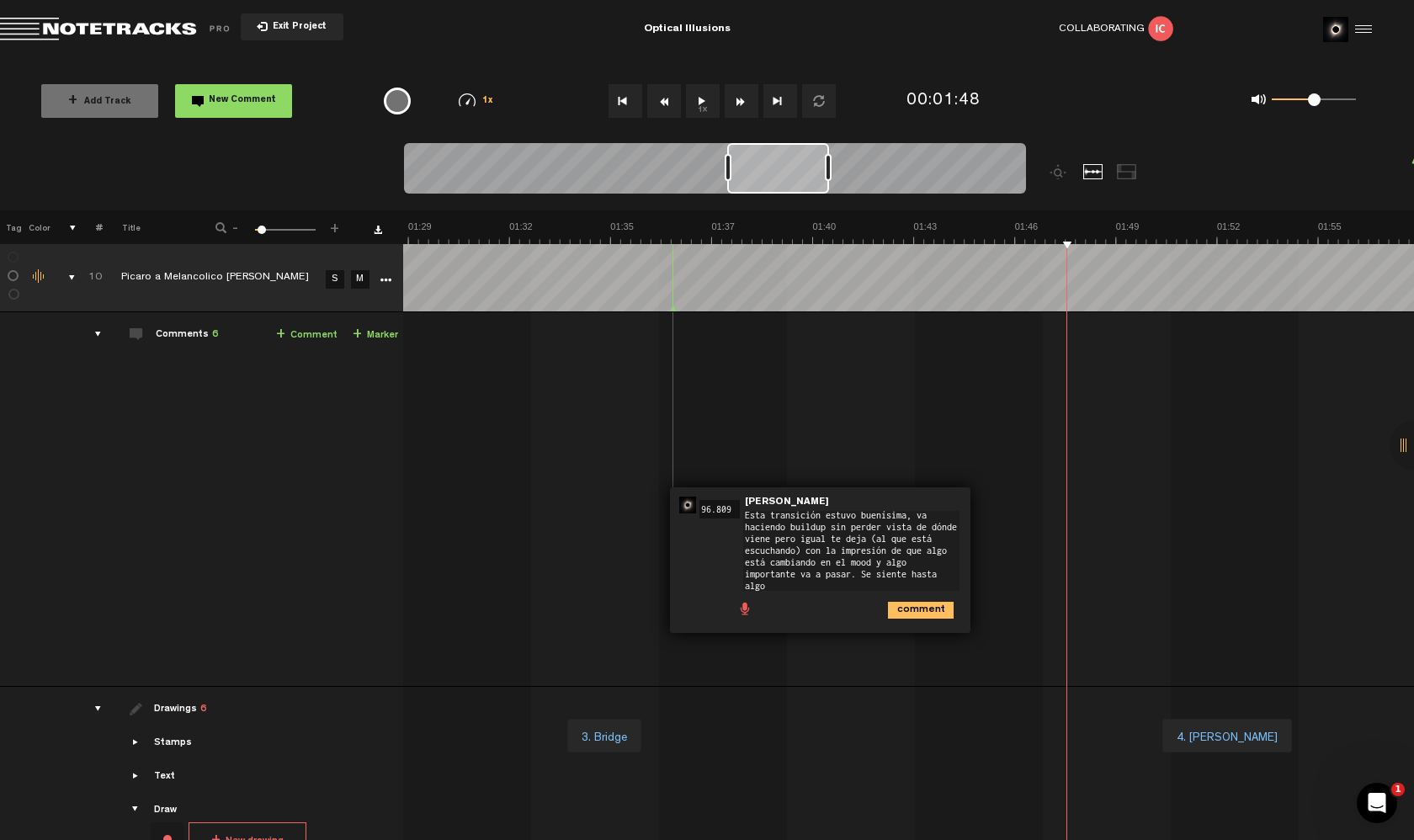
scroll to position [0, 0]
type textarea "Esta transición estuvo buenísima, va haciendo buildup sin perder vista de dónde…"
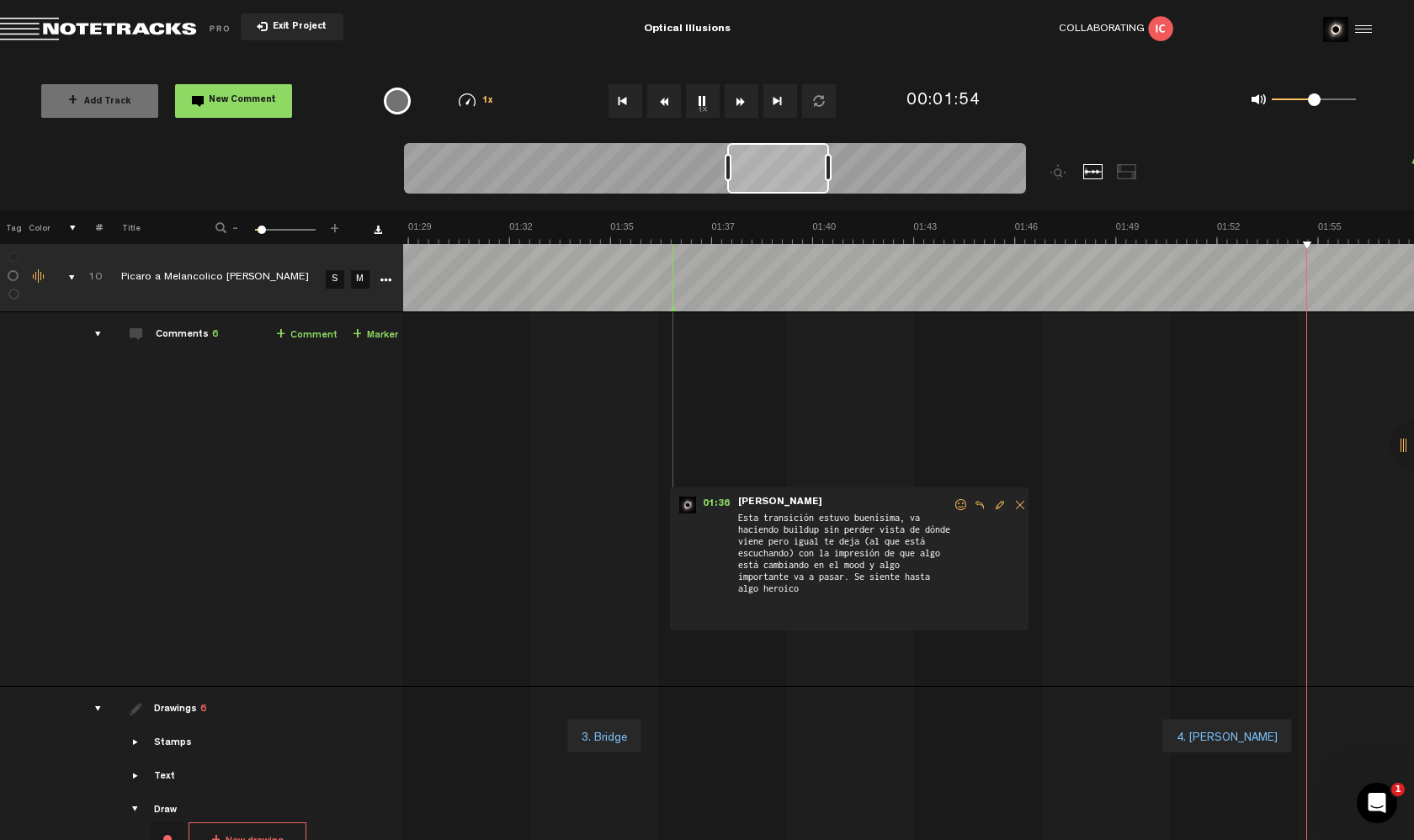
scroll to position [0, 3533]
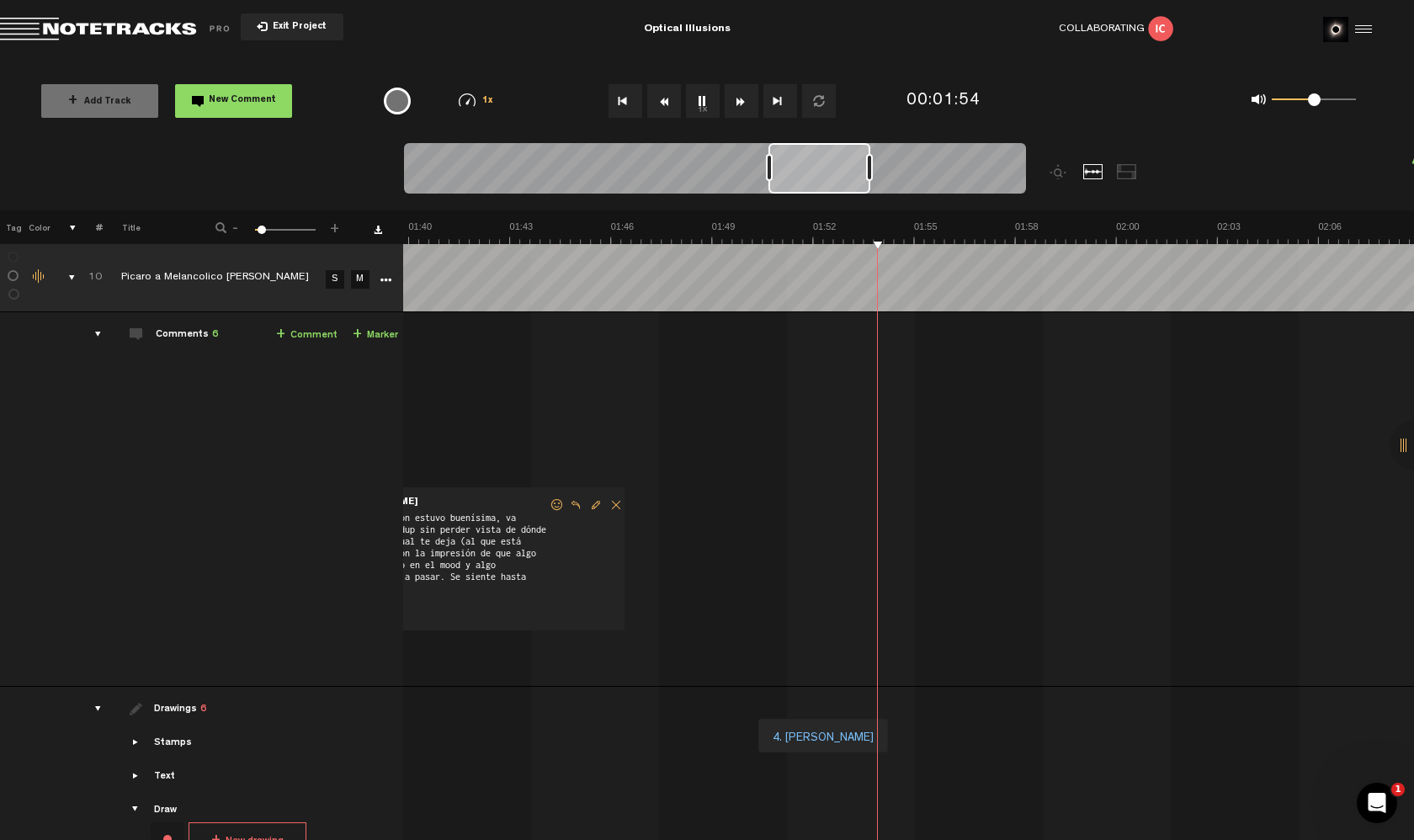
click at [313, 334] on link "+ Comment" at bounding box center [306, 336] width 61 height 20
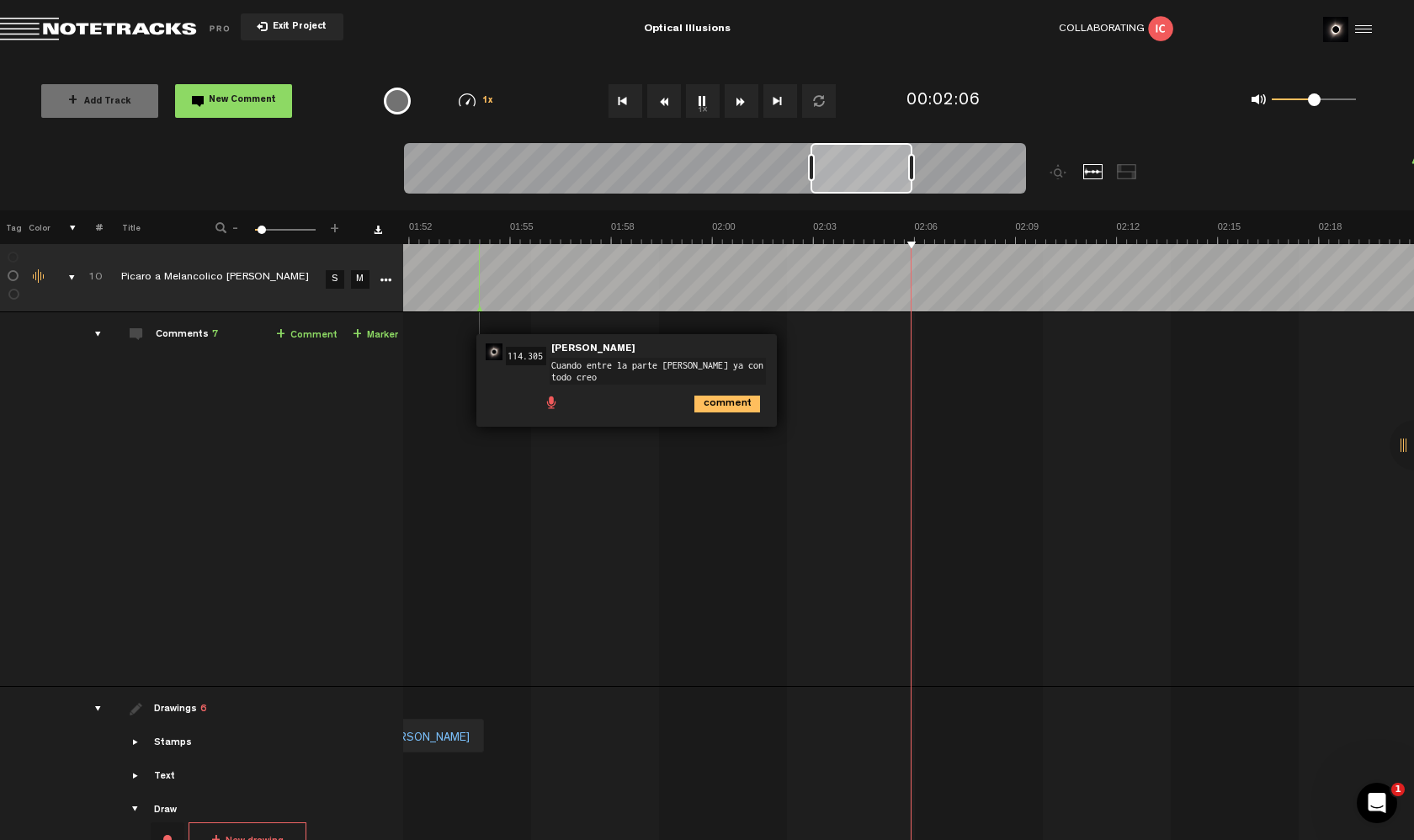
scroll to position [0, 3937]
click at [707, 94] on button "1x" at bounding box center [703, 100] width 34 height 34
drag, startPoint x: 711, startPoint y: 372, endPoint x: 597, endPoint y: 376, distance: 114.1
click at [597, 376] on textarea "Cuando entre la parte [PERSON_NAME] ya con todo creo que le podrías meter más" at bounding box center [658, 372] width 217 height 27
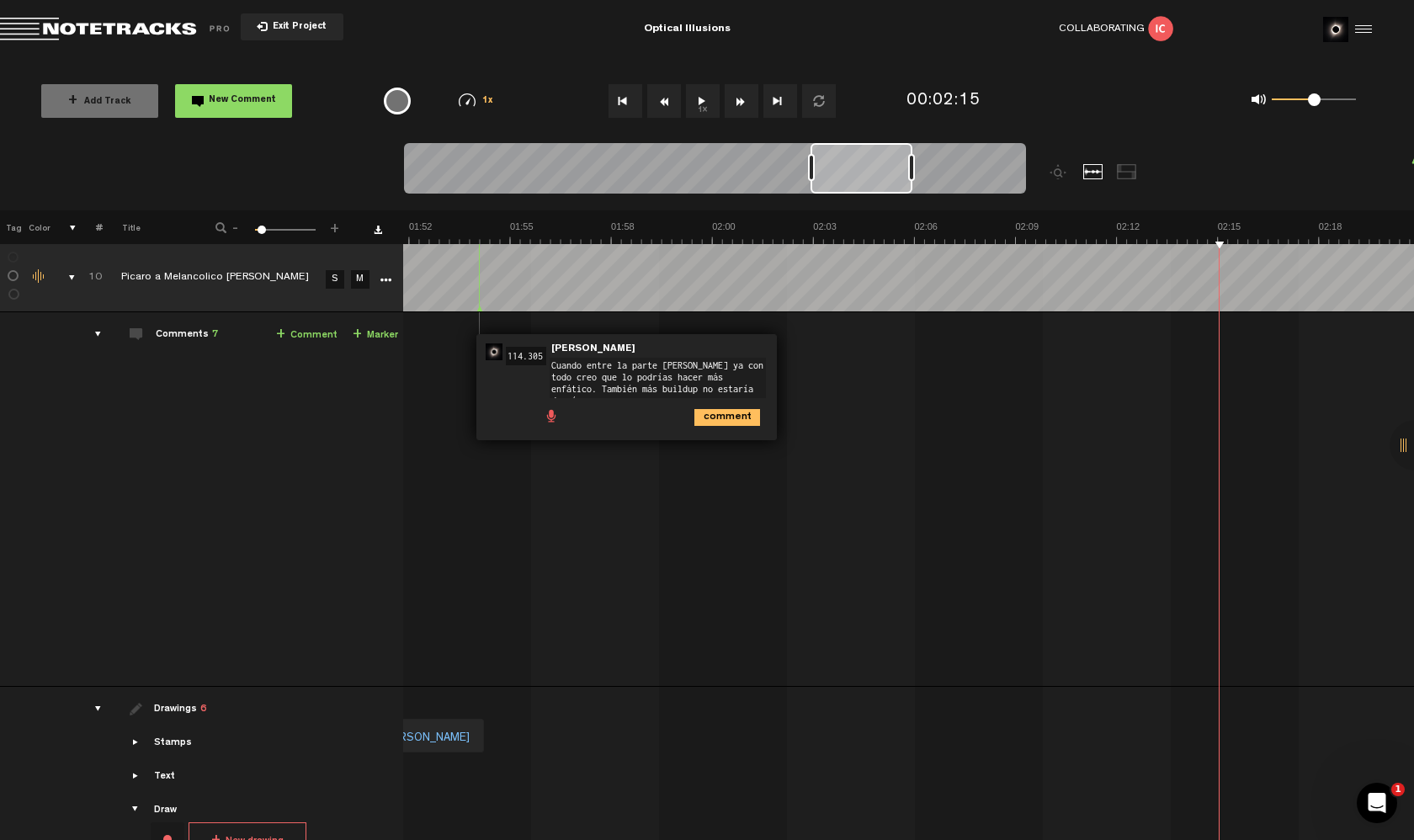
type textarea "Cuando entre la parte [PERSON_NAME] ya con todo creo que lo podrías hacer más e…"
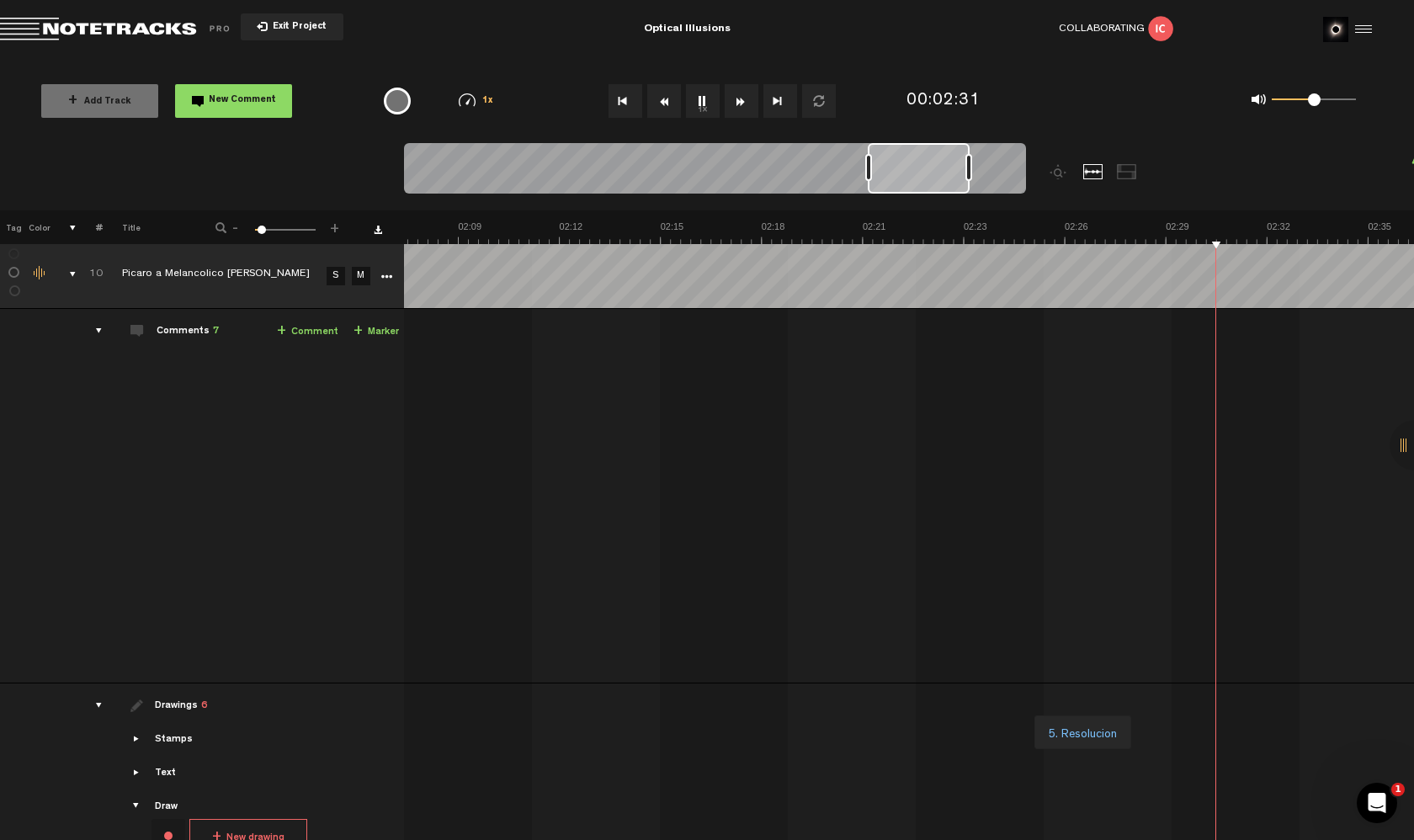
scroll to position [3, 0]
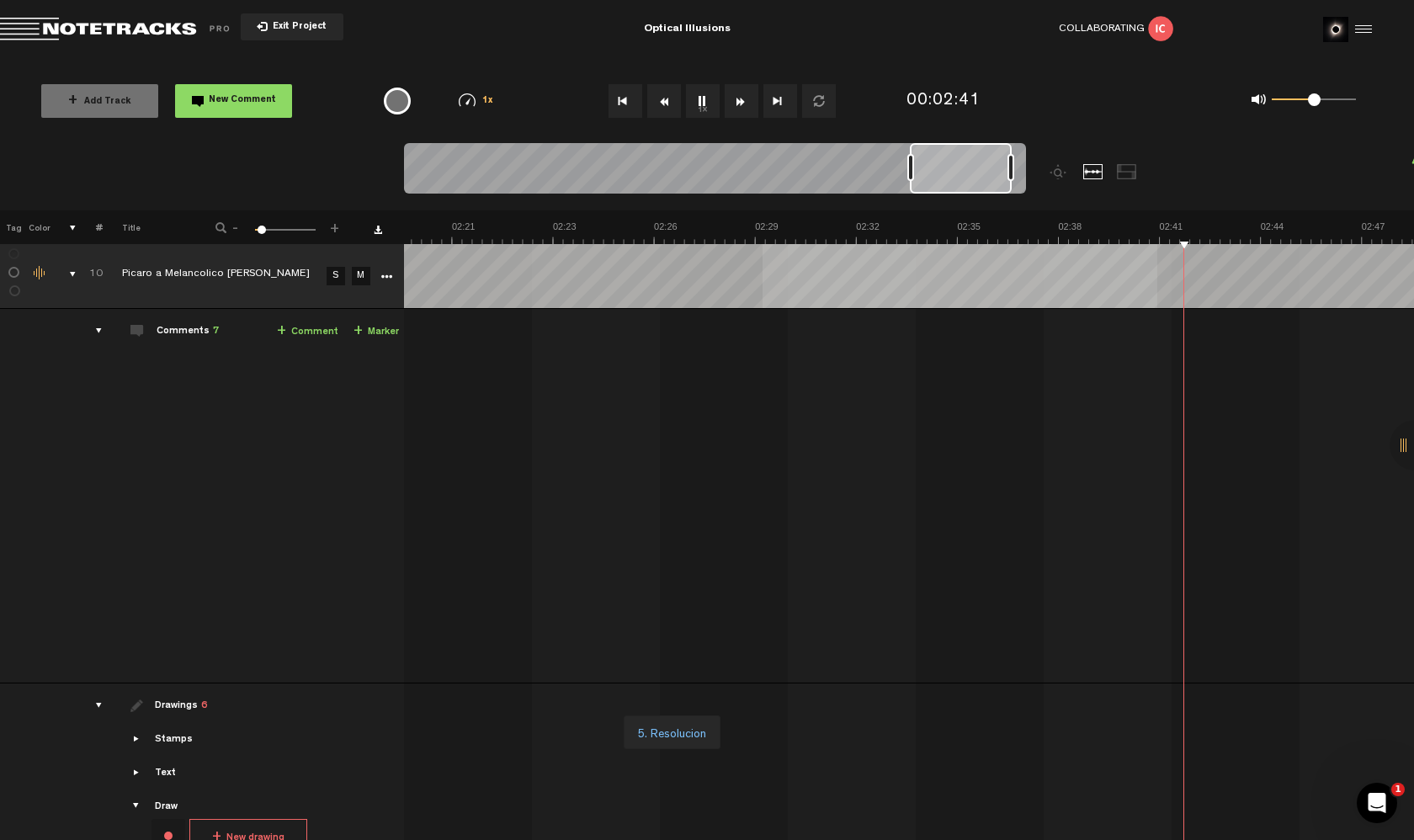
click at [651, 315] on tbody "10 Picaro a Melancolico [PERSON_NAME] S M Export to Headliner Update Download D…" at bounding box center [707, 561] width 1415 height 640
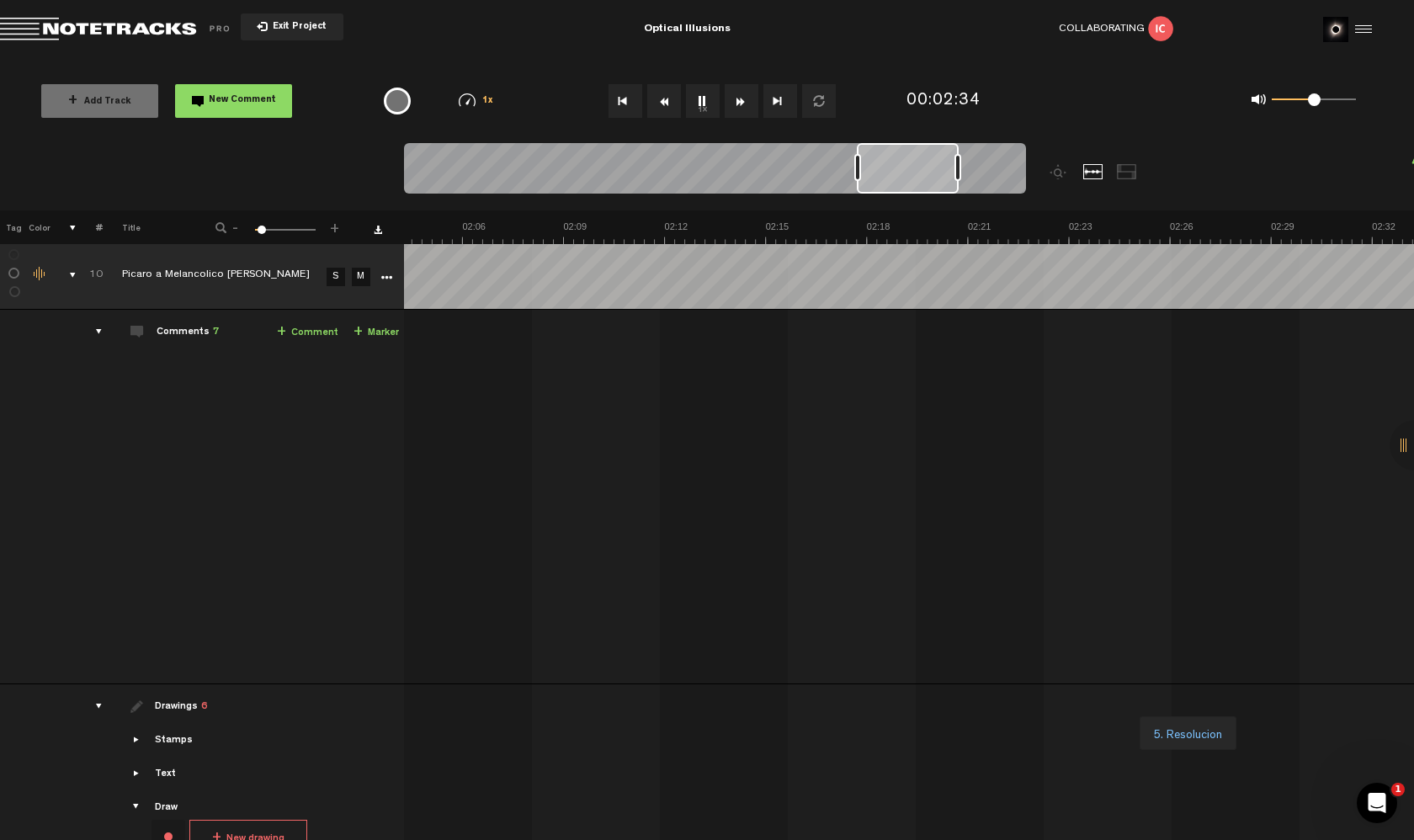
scroll to position [0, 4901]
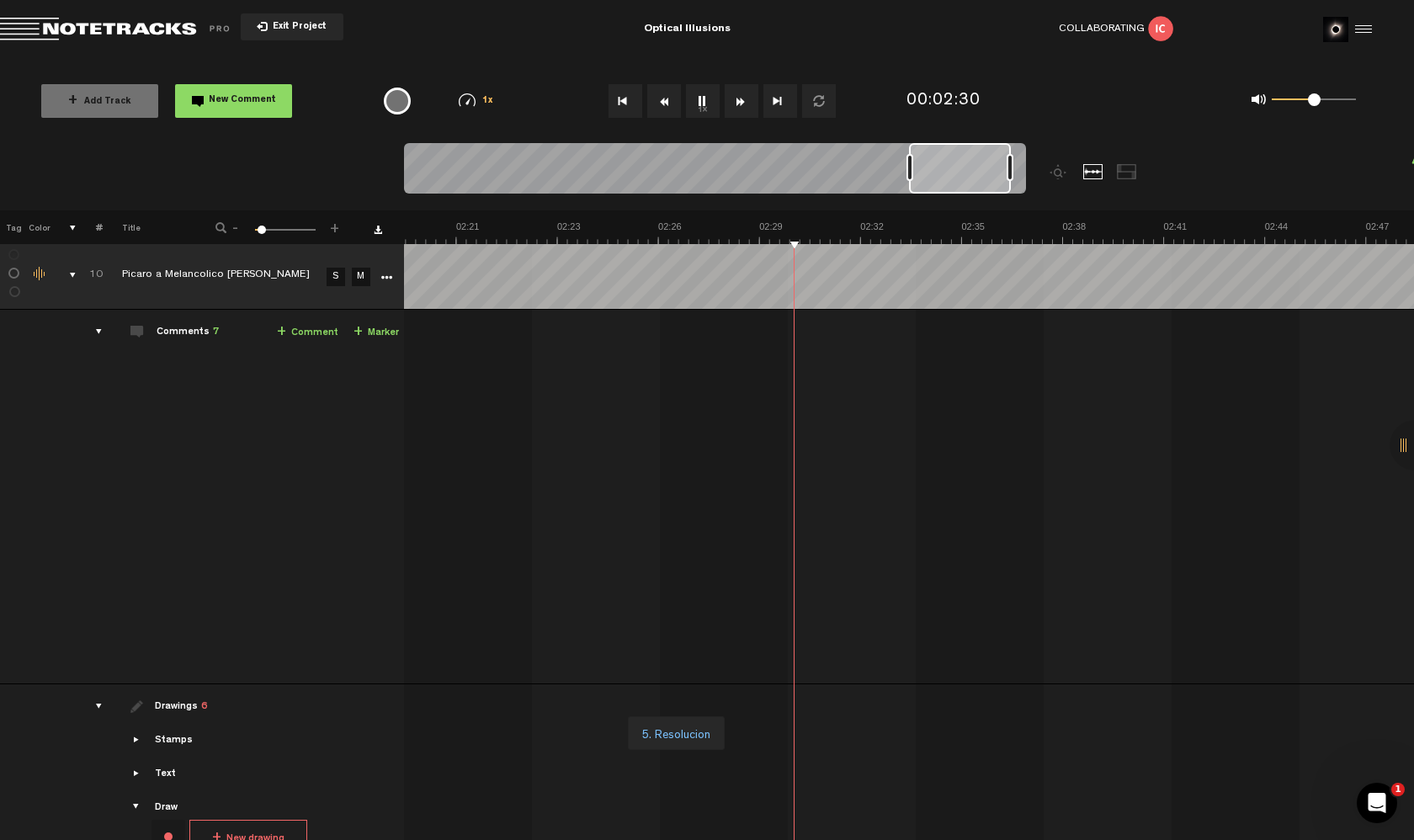
click at [291, 334] on link "+ Comment" at bounding box center [307, 333] width 61 height 20
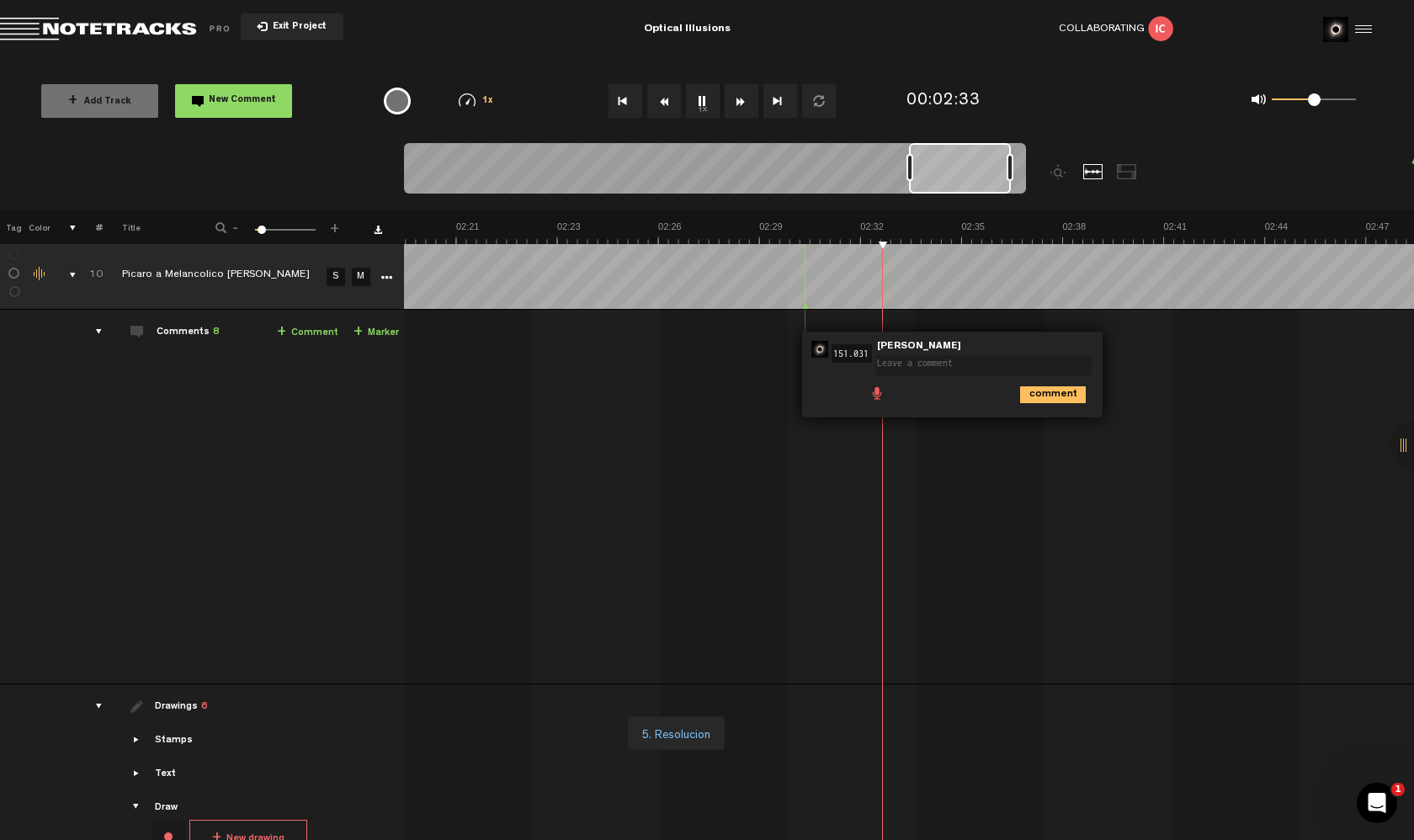
click at [911, 357] on textarea at bounding box center [984, 365] width 217 height 20
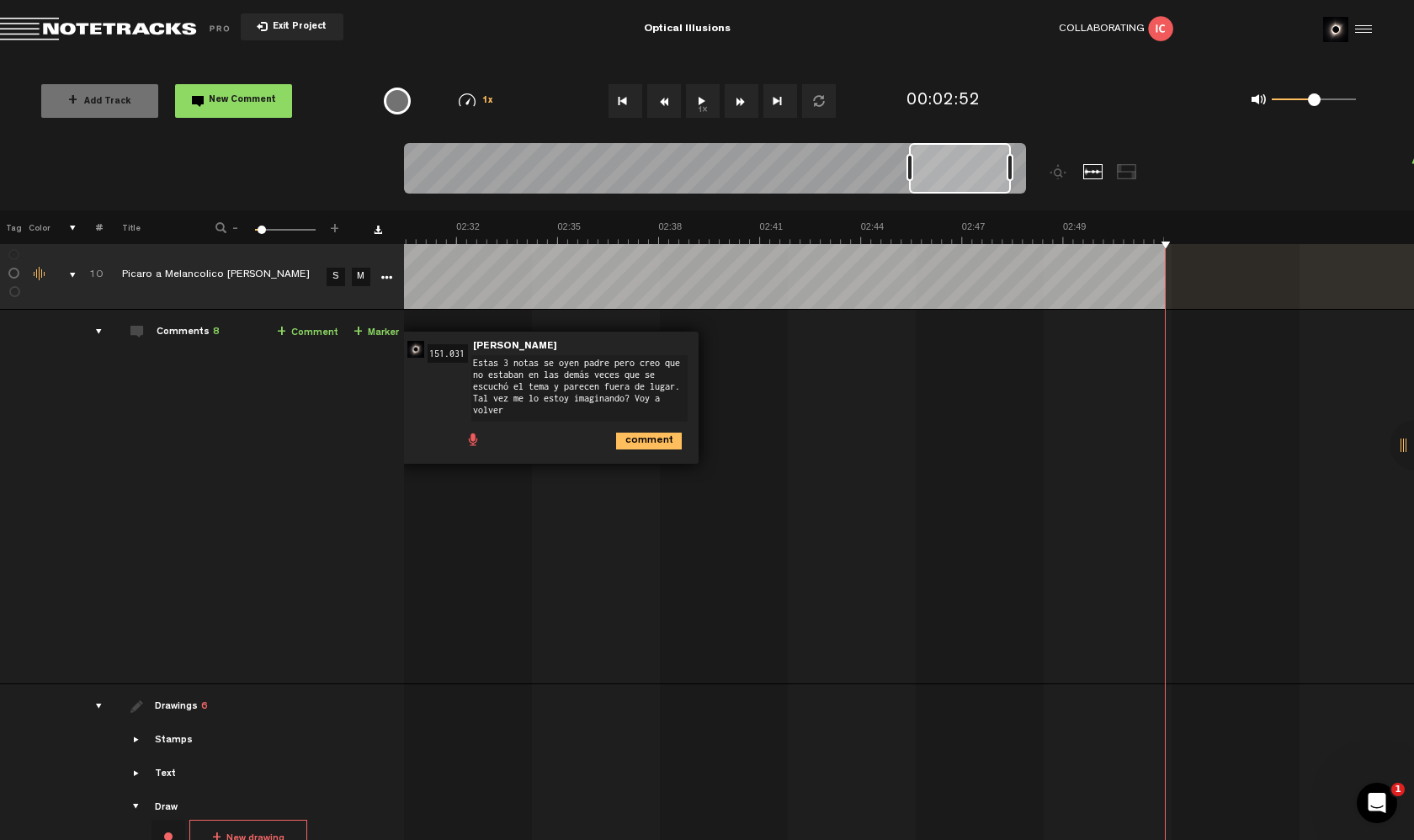
scroll to position [0, 0]
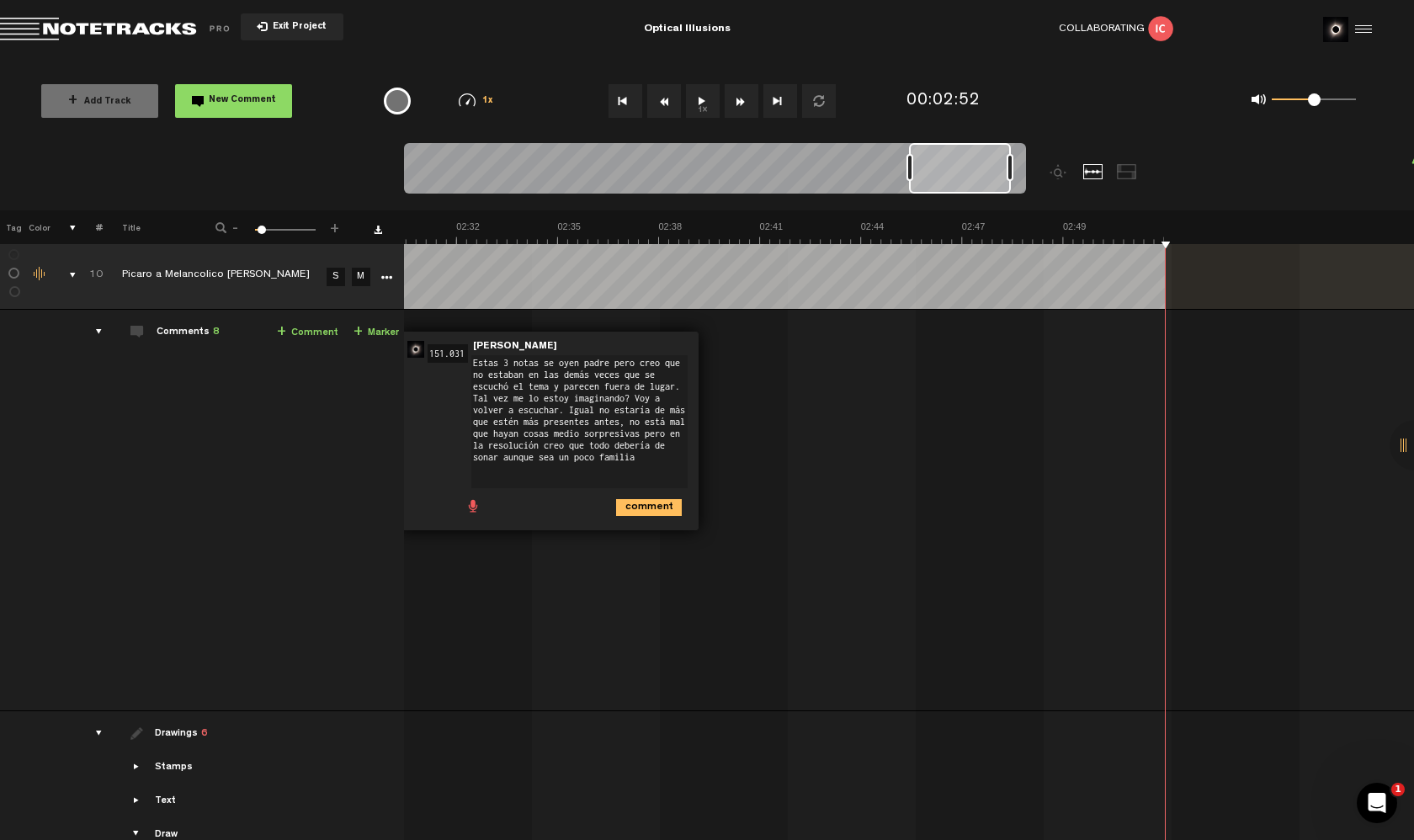
type textarea "Estas 3 notas se oyen padre pero creo que no estaban en las demás veces que se …"
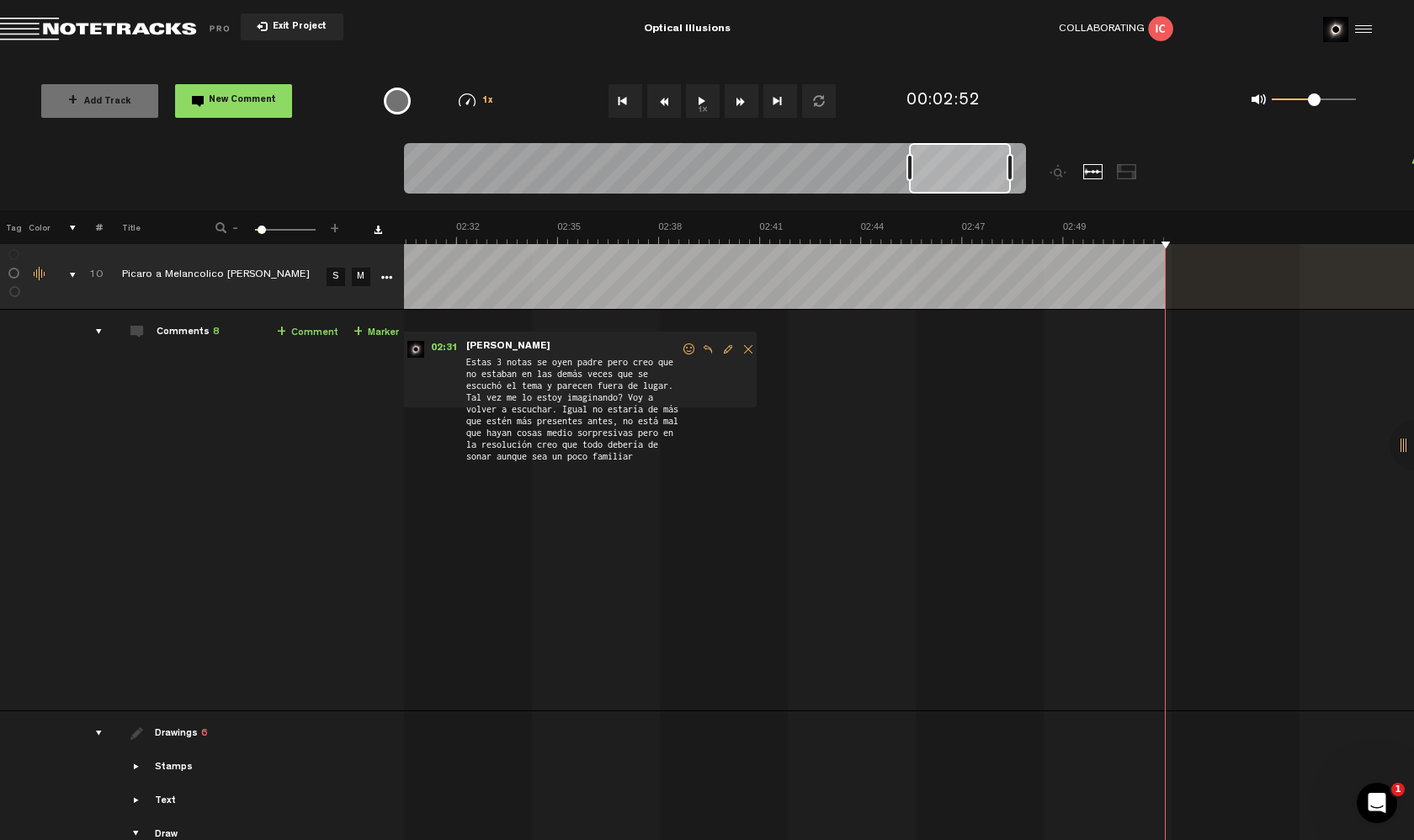
click at [701, 99] on button "1x" at bounding box center [703, 100] width 34 height 34
click at [702, 100] on button "1x" at bounding box center [703, 100] width 34 height 34
click at [599, 99] on nt-audio-media-controls "1x" at bounding box center [713, 100] width 249 height 34
click at [622, 99] on button "Go to beginning" at bounding box center [626, 100] width 34 height 34
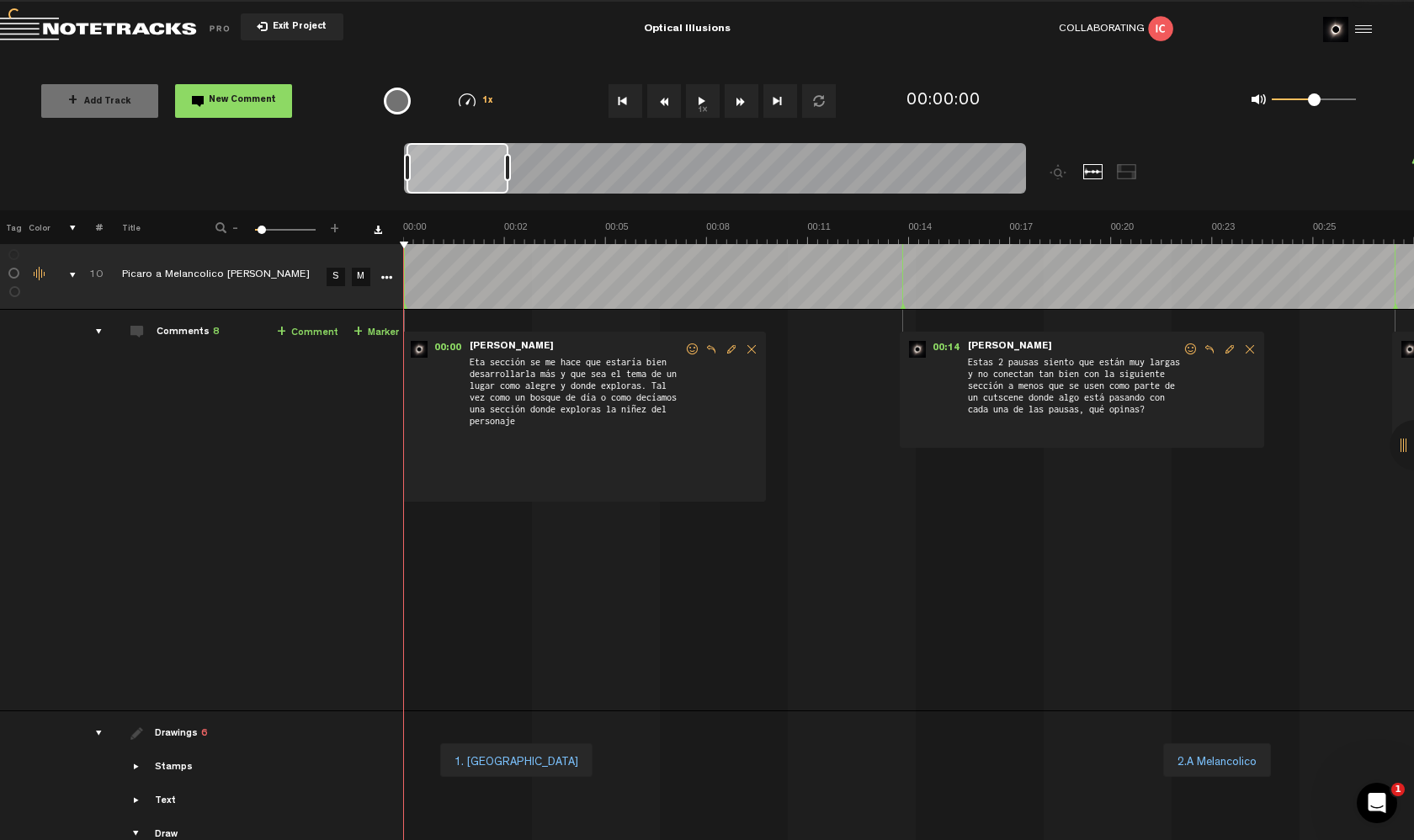
click at [699, 102] on button "1x" at bounding box center [703, 100] width 34 height 34
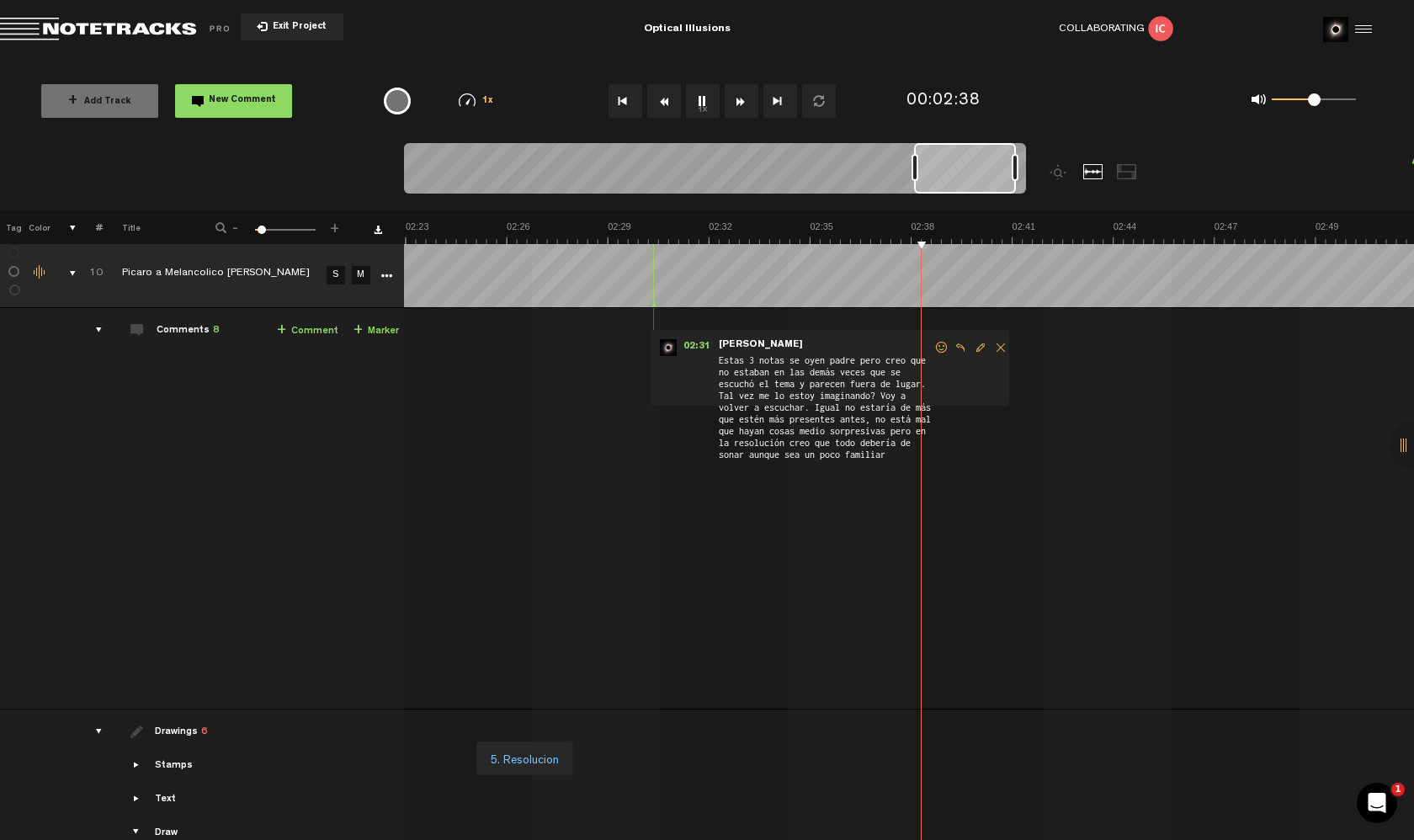
scroll to position [0, 4951]
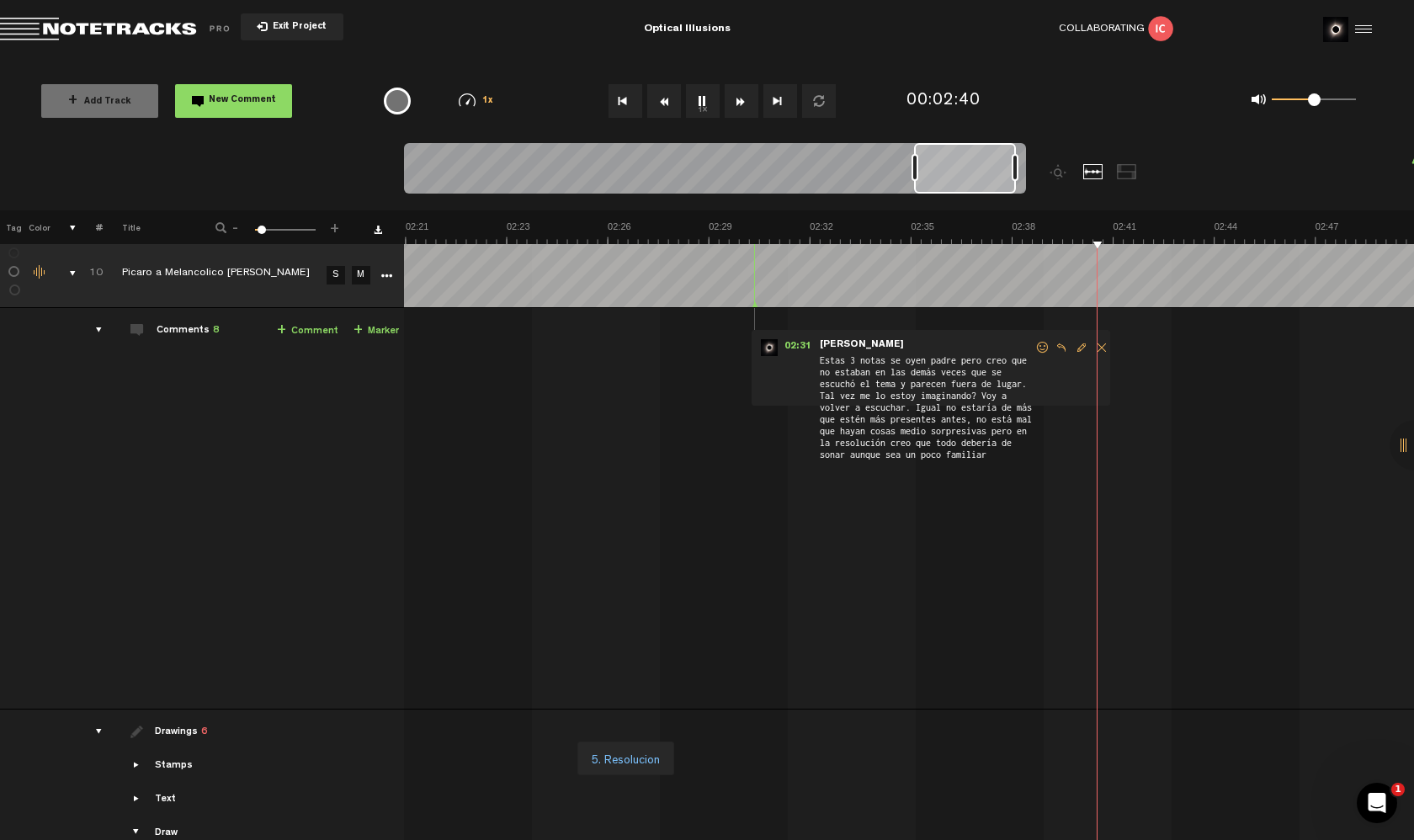
click at [709, 110] on button "1x" at bounding box center [703, 100] width 34 height 34
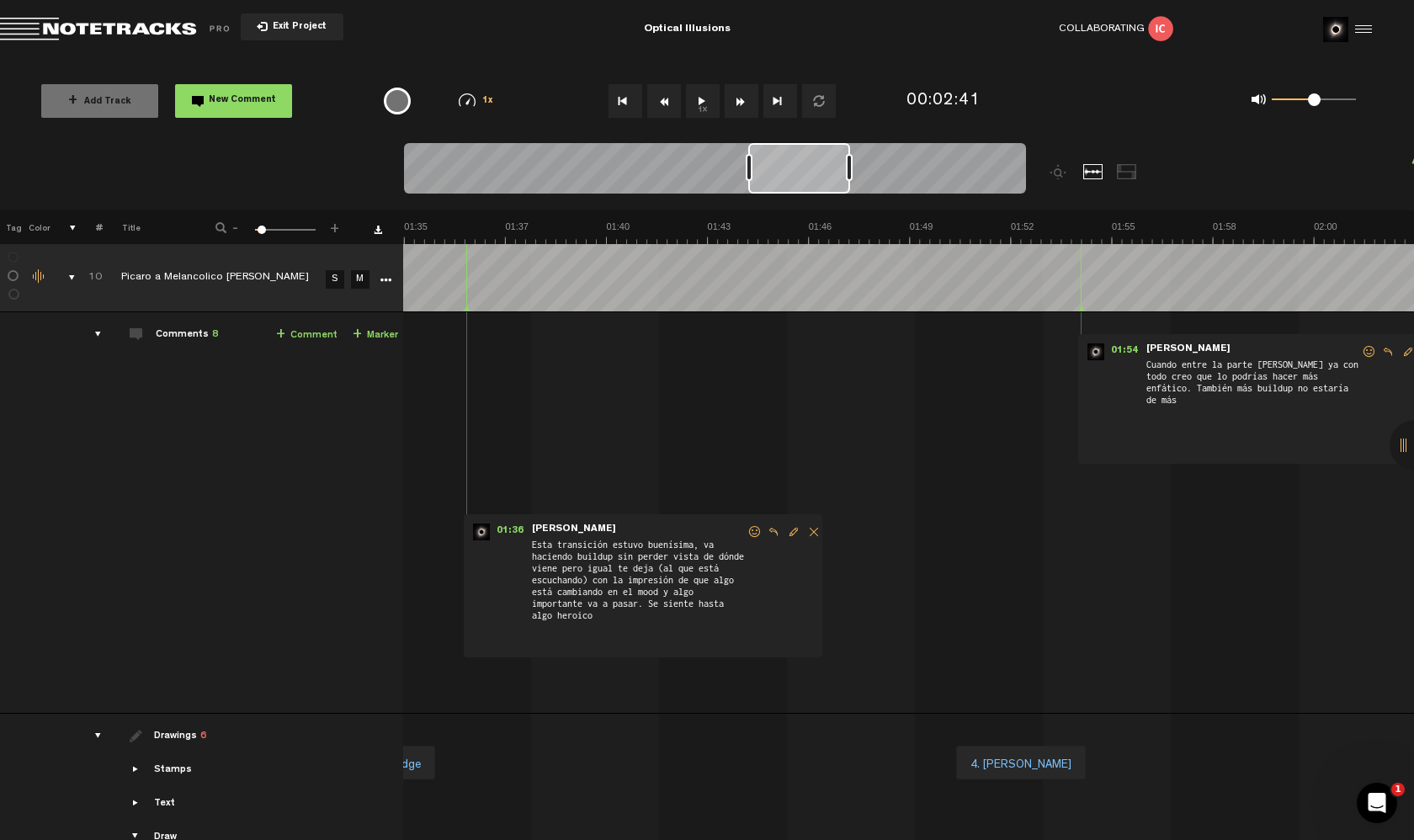
scroll to position [0, 3638]
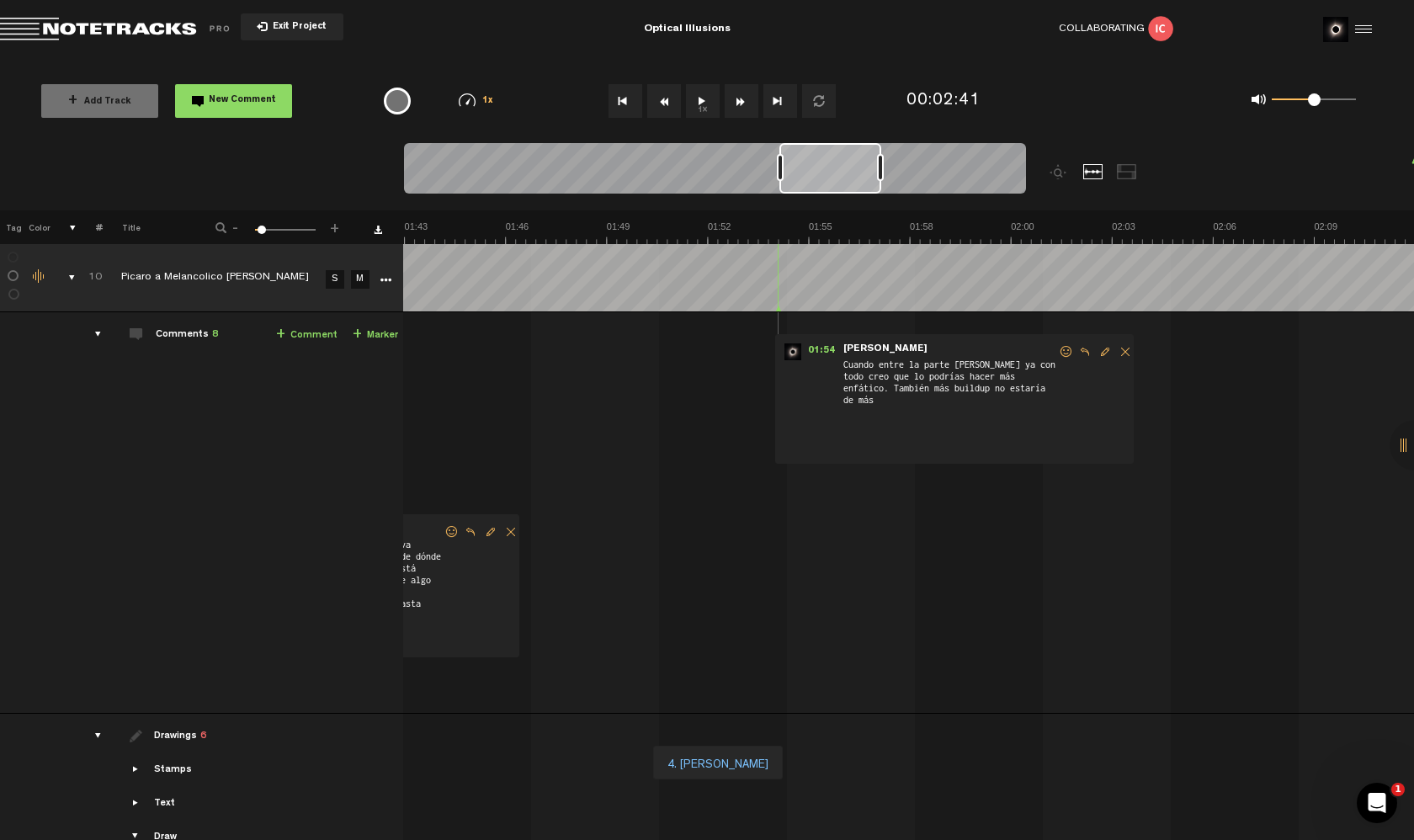
click at [1095, 355] on span "Edit comment" at bounding box center [1105, 352] width 20 height 12
click at [1029, 374] on textarea "Cuando entre la parte [PERSON_NAME] ya con todo creo que lo podrías hacer más e…" at bounding box center [956, 378] width 217 height 40
type textarea "Cuando entre la parte [PERSON_NAME] ya con todo creo que lo podrías hacer más e…"
click at [1020, 433] on icon "comment" at bounding box center [1026, 429] width 65 height 17
